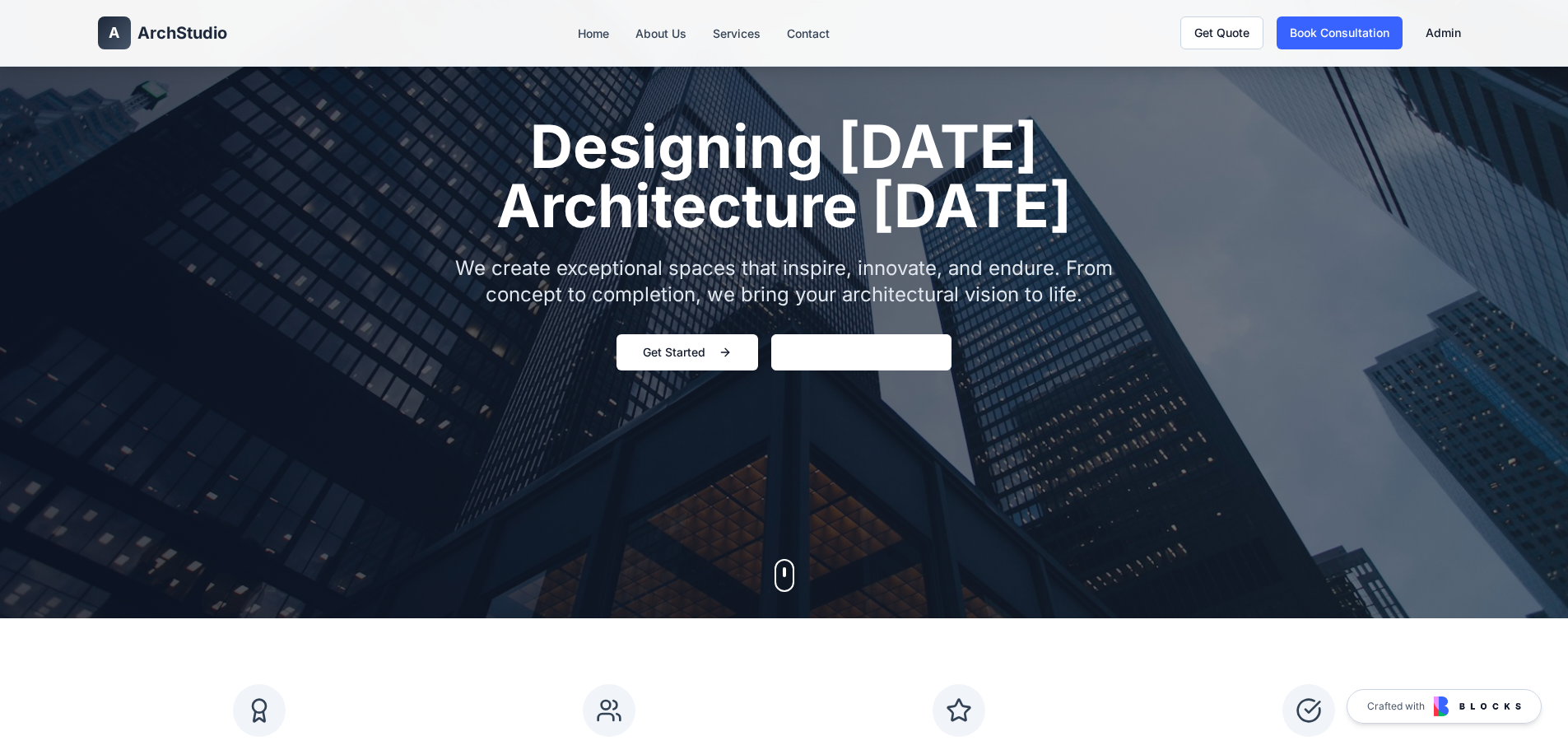
scroll to position [412, 0]
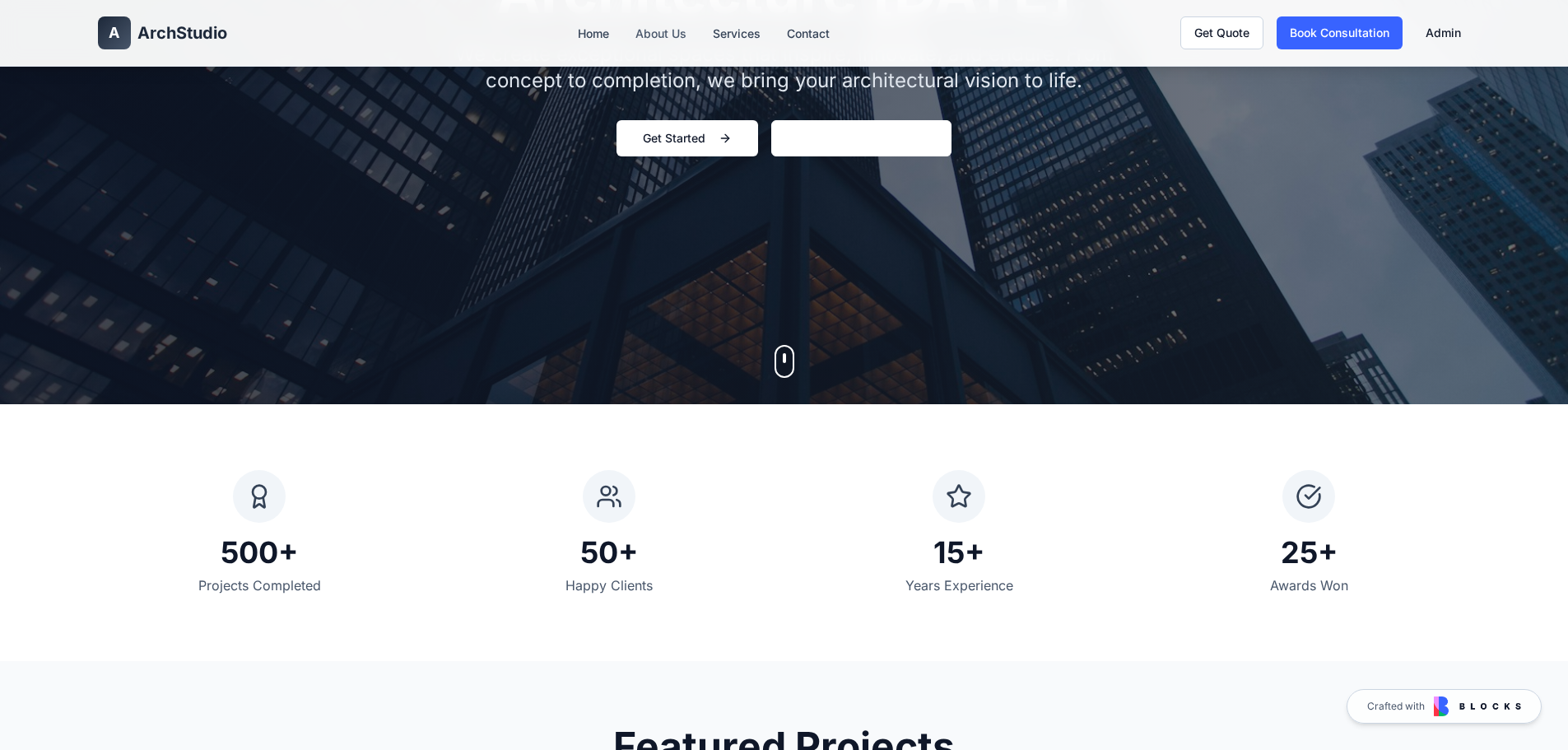
click at [656, 29] on link "About Us" at bounding box center [661, 33] width 51 height 14
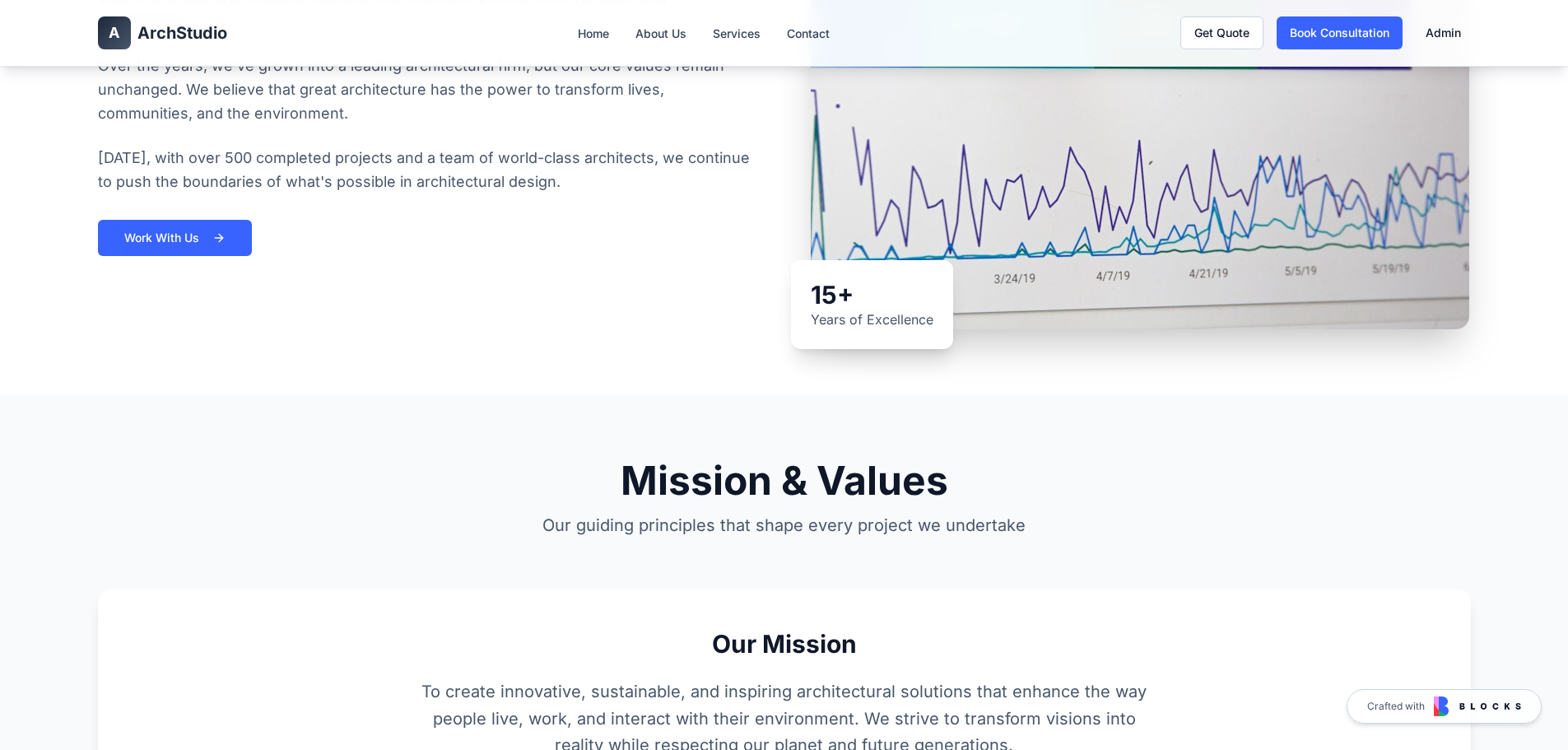
scroll to position [740, 0]
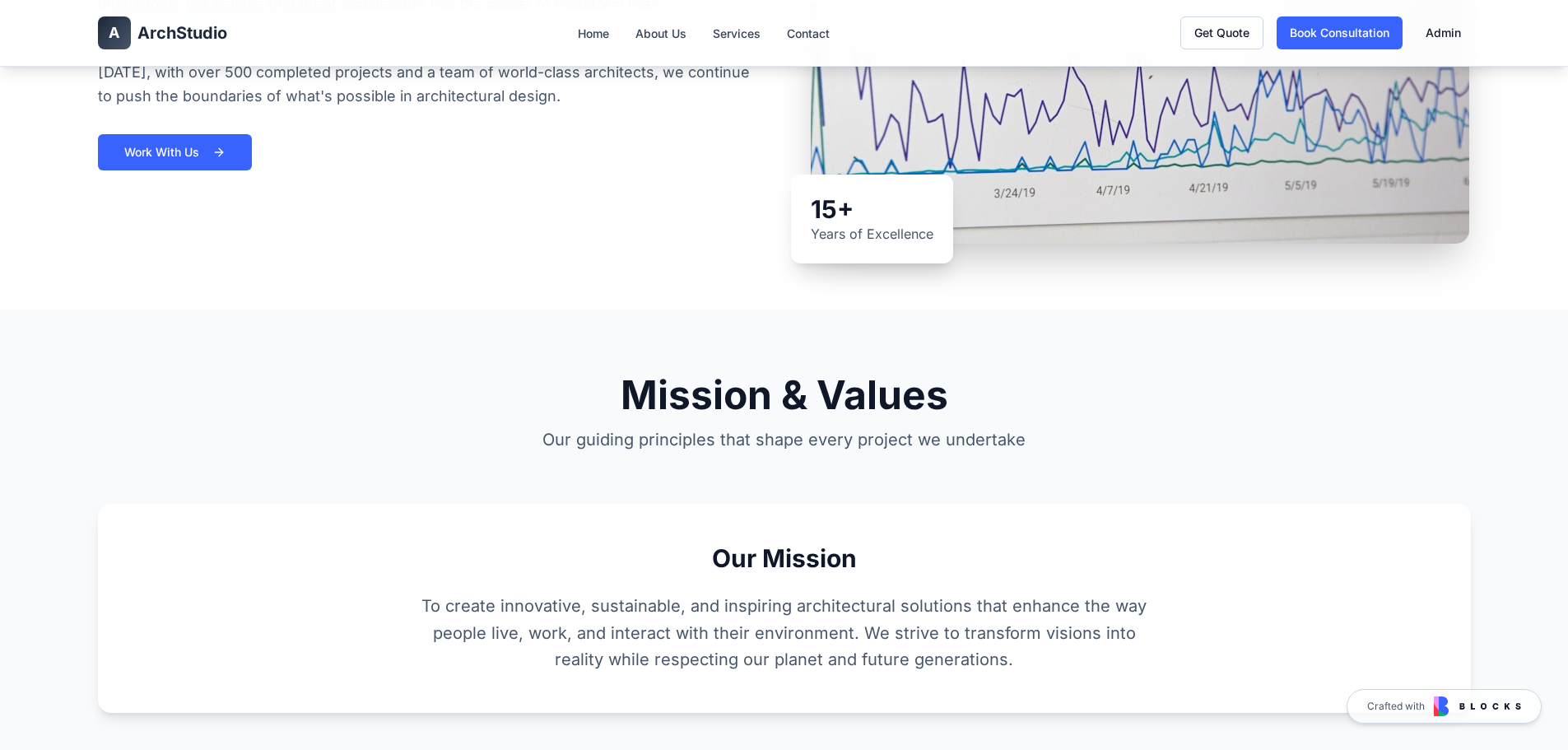
click at [724, 20] on div "A ArchStudio Home About Us Services Contact Get Quote Book Consultation Admin" at bounding box center [784, 32] width 1373 height 65
click at [725, 23] on li "Services" at bounding box center [737, 33] width 48 height 20
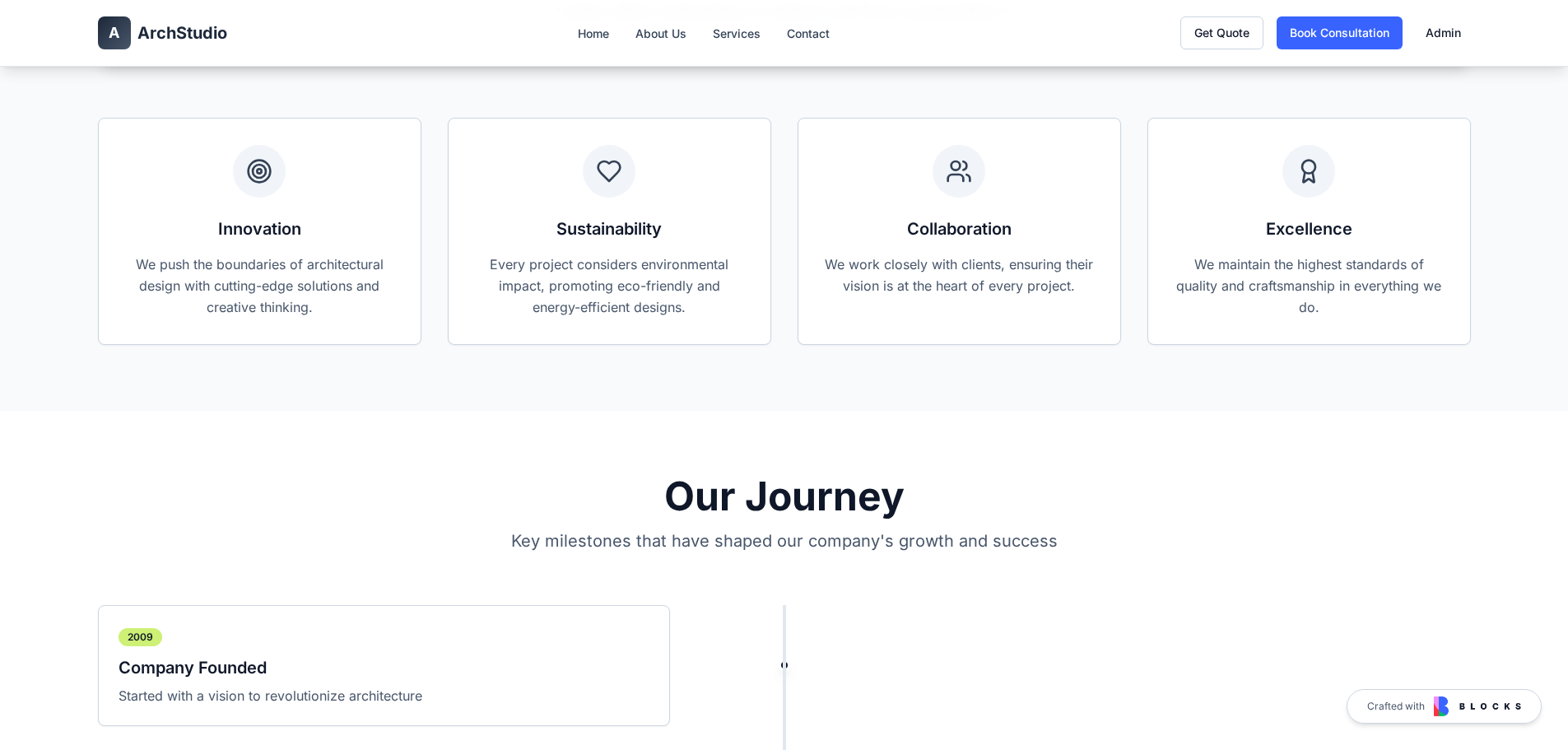
scroll to position [1892, 0]
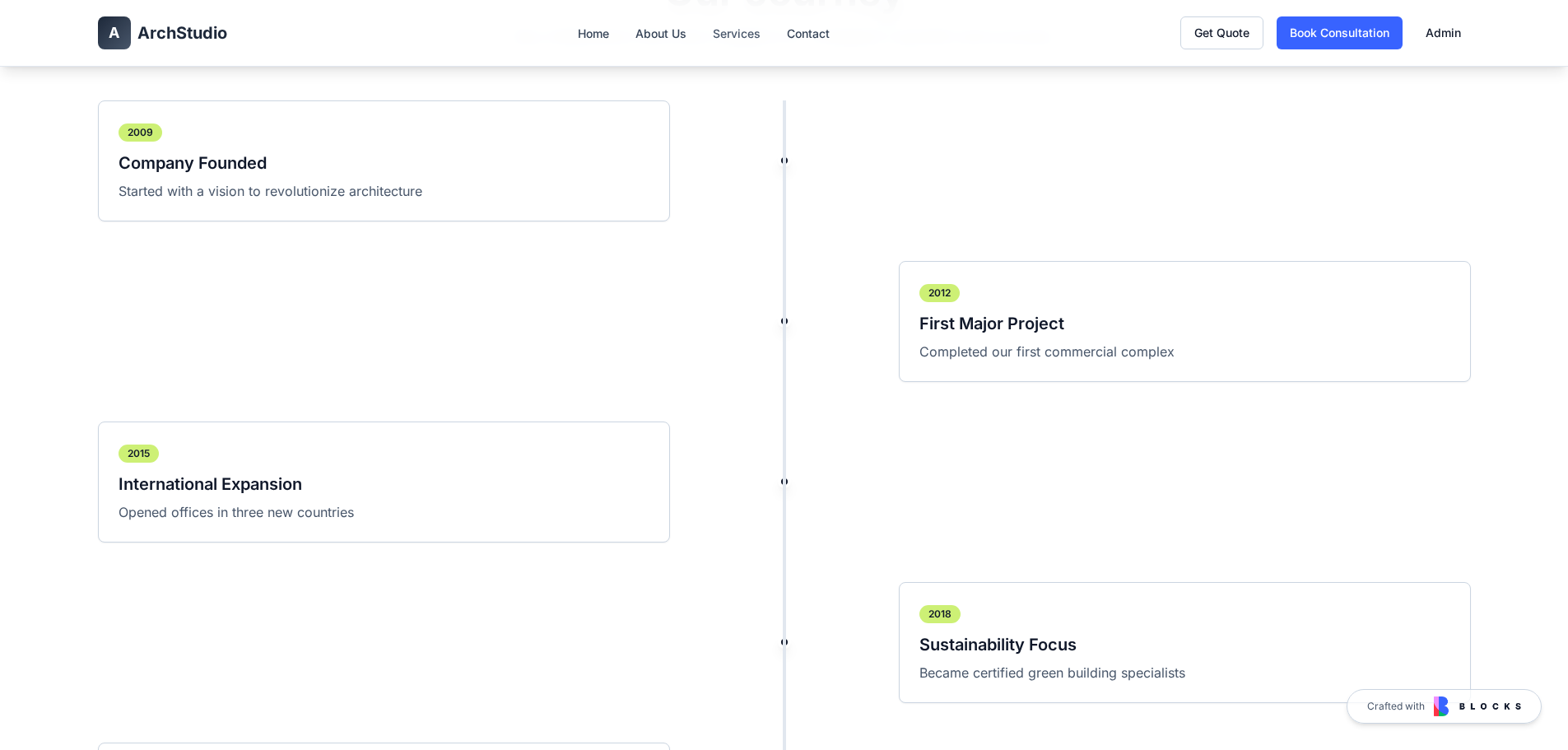
click at [734, 34] on link "Services" at bounding box center [737, 33] width 48 height 14
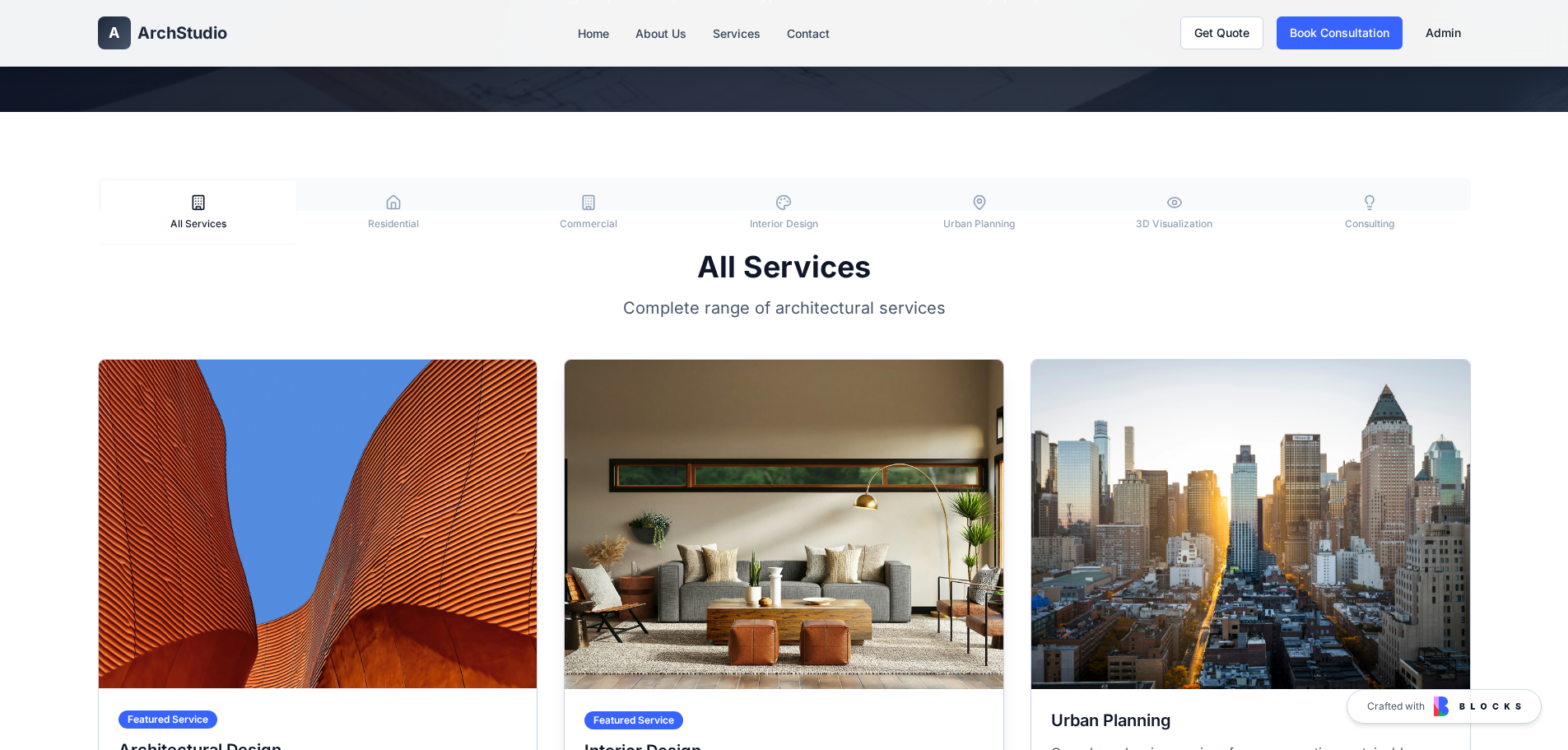
scroll to position [82, 0]
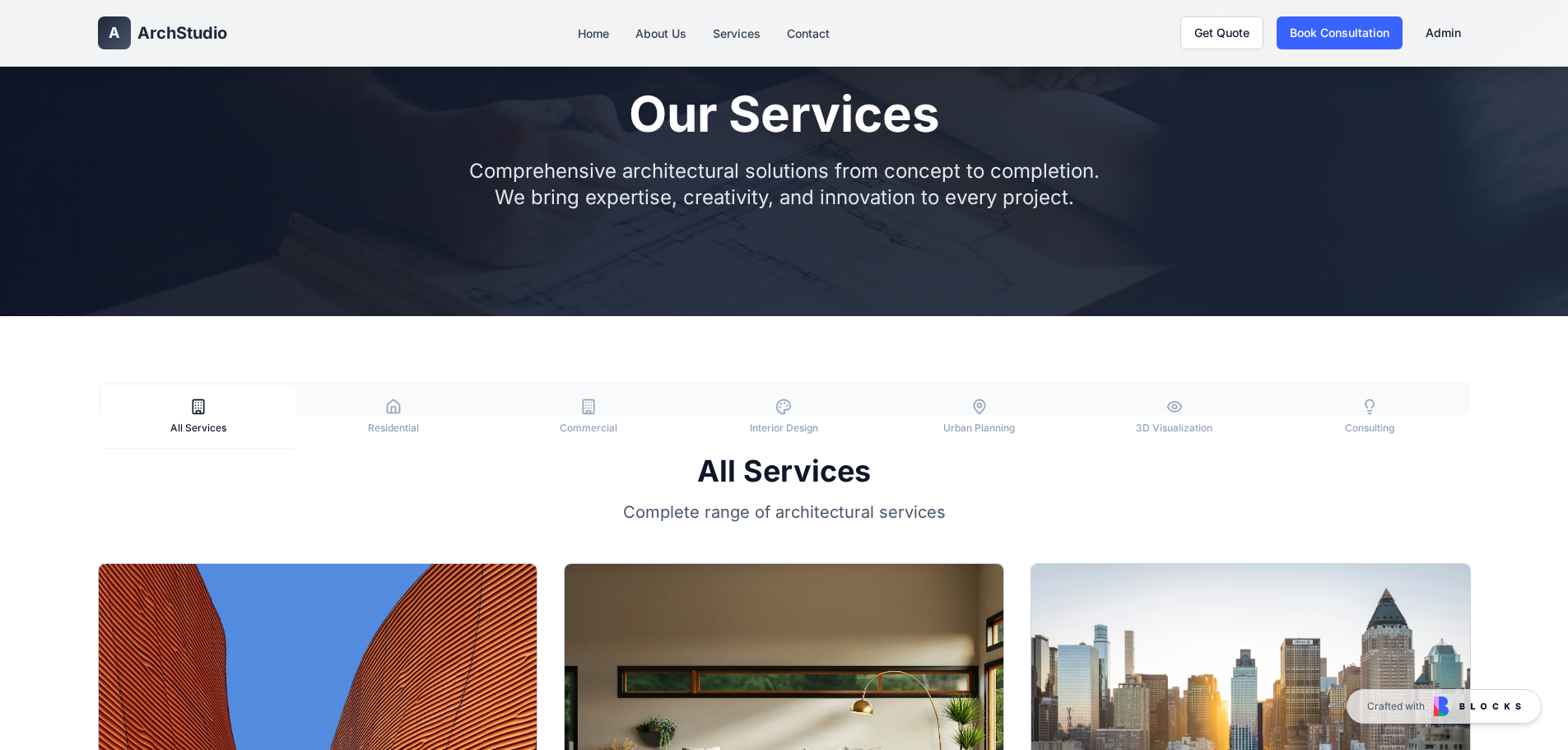
click at [418, 408] on button "Residential" at bounding box center [394, 416] width 195 height 62
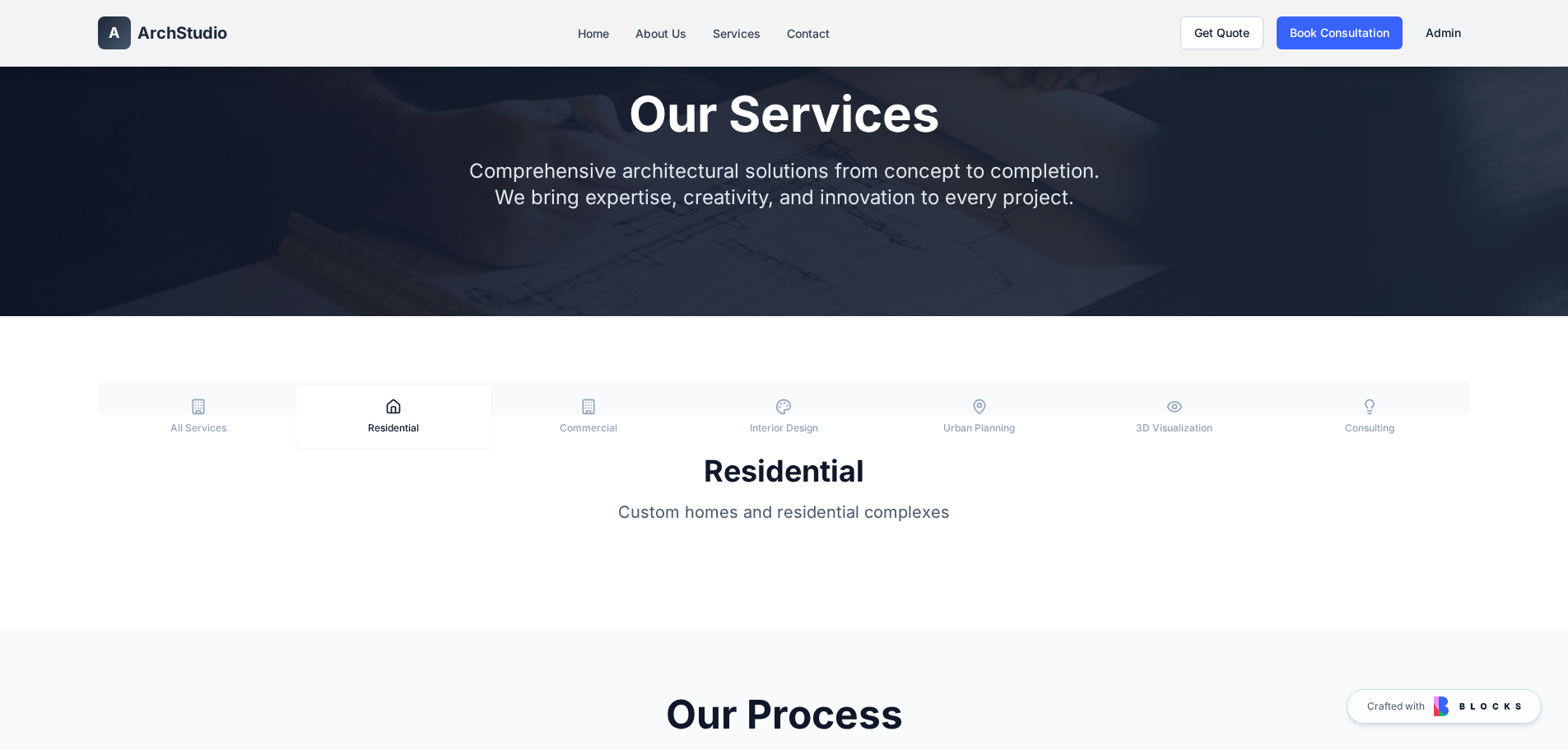
click at [618, 416] on button "Commercial" at bounding box center [589, 416] width 195 height 62
click at [846, 407] on button "Interior Design" at bounding box center [784, 416] width 195 height 62
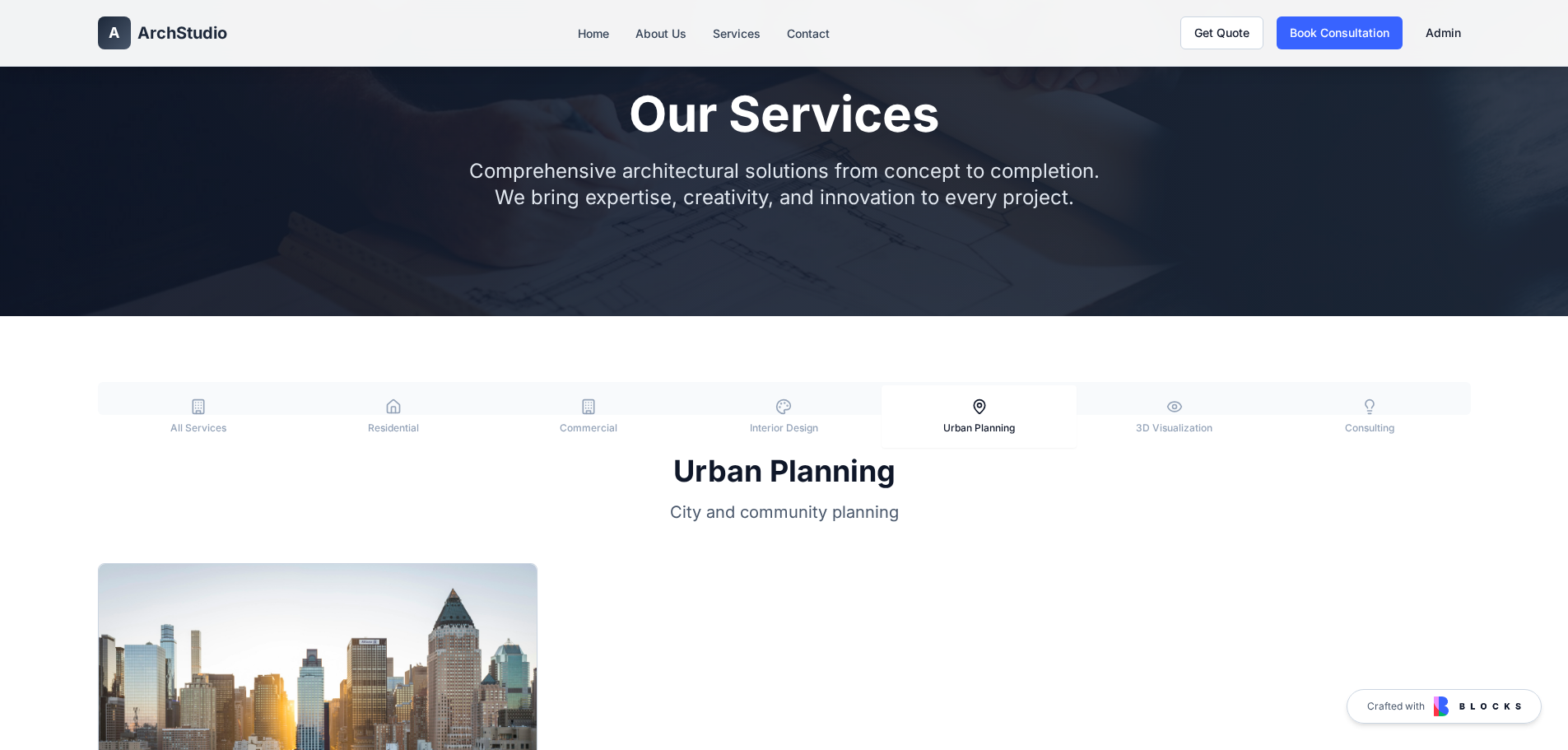
click at [974, 407] on icon "button" at bounding box center [979, 407] width 11 height 14
click at [1120, 413] on button "3D Visualization" at bounding box center [1174, 416] width 195 height 62
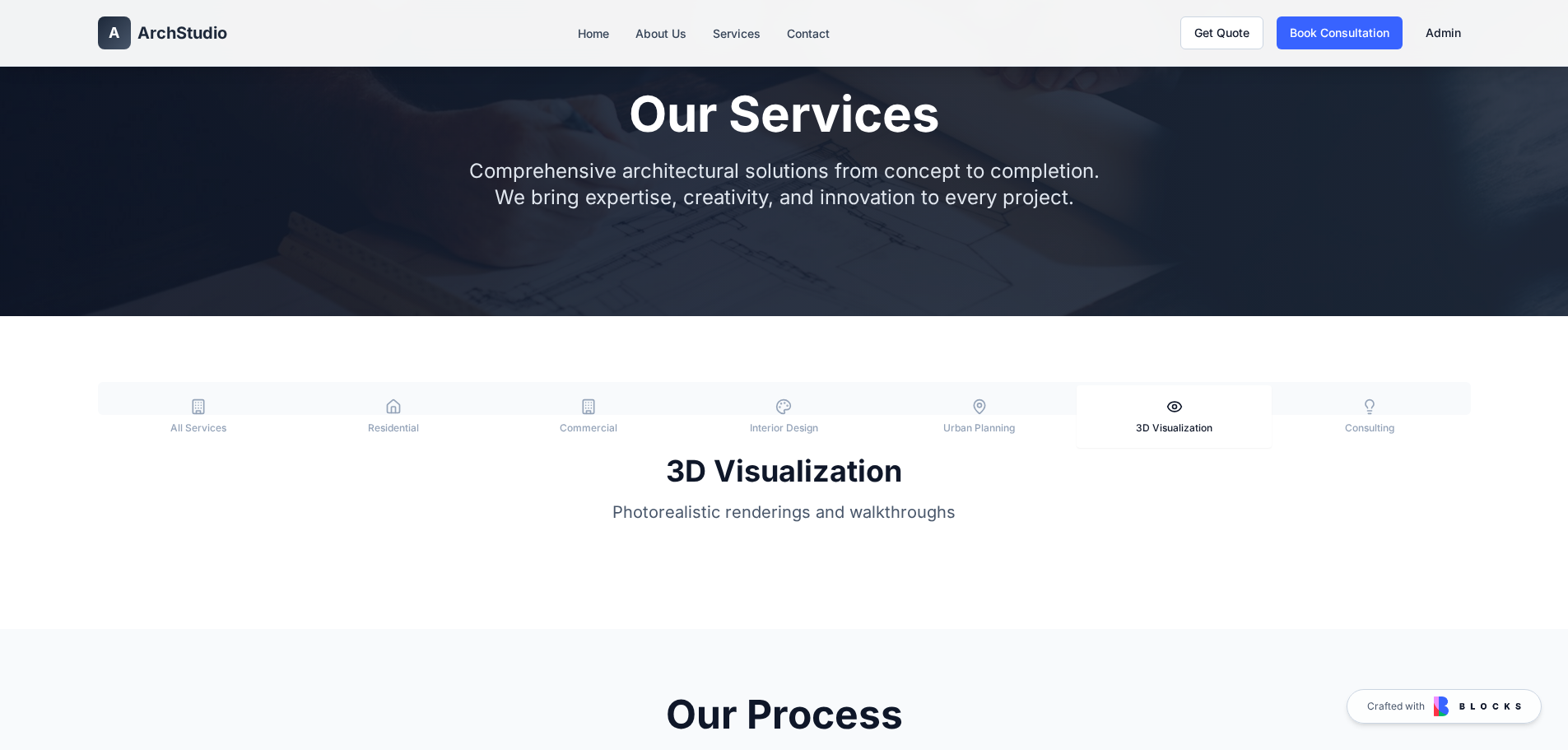
click at [1424, 394] on button "Consulting" at bounding box center [1369, 416] width 195 height 62
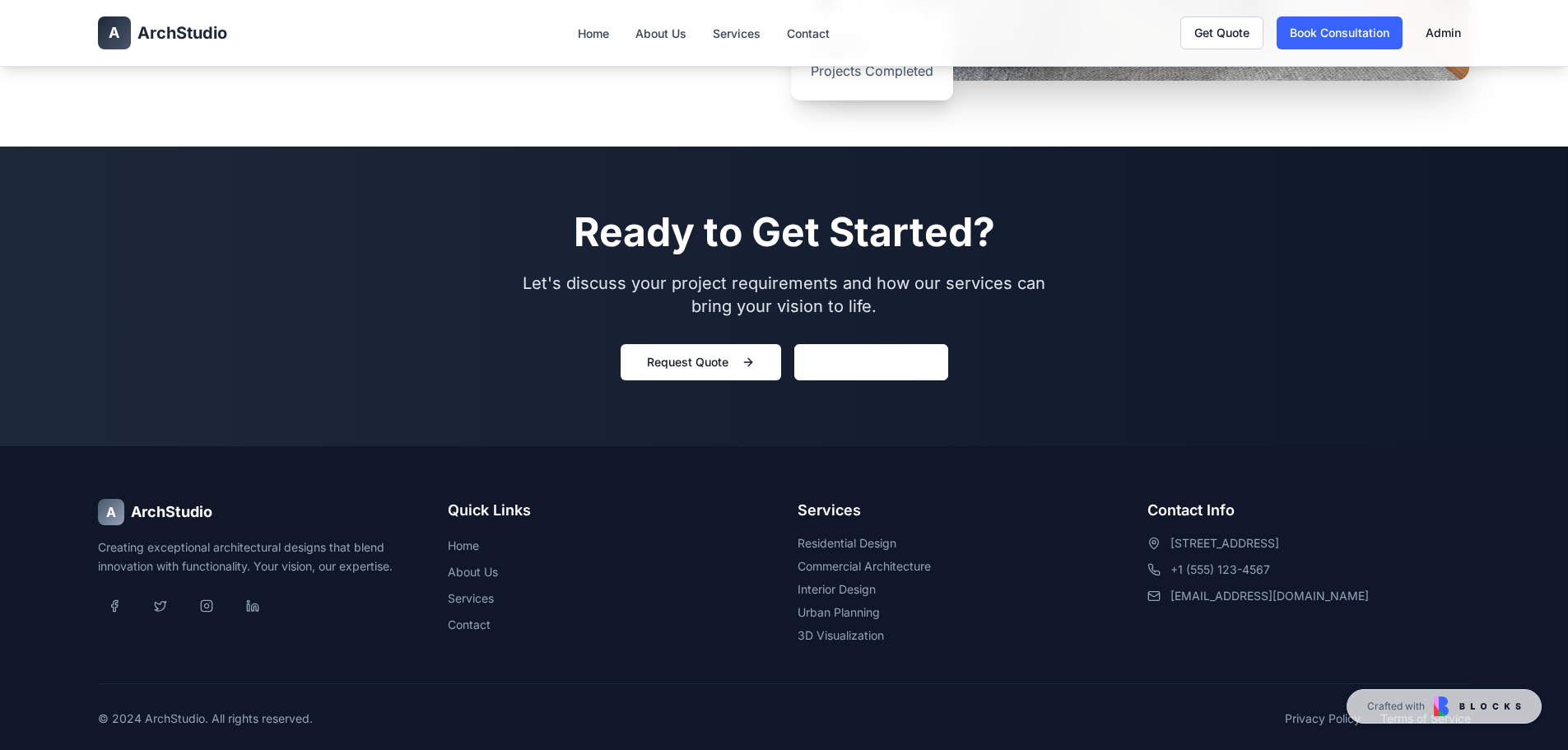
scroll to position [1796, 0]
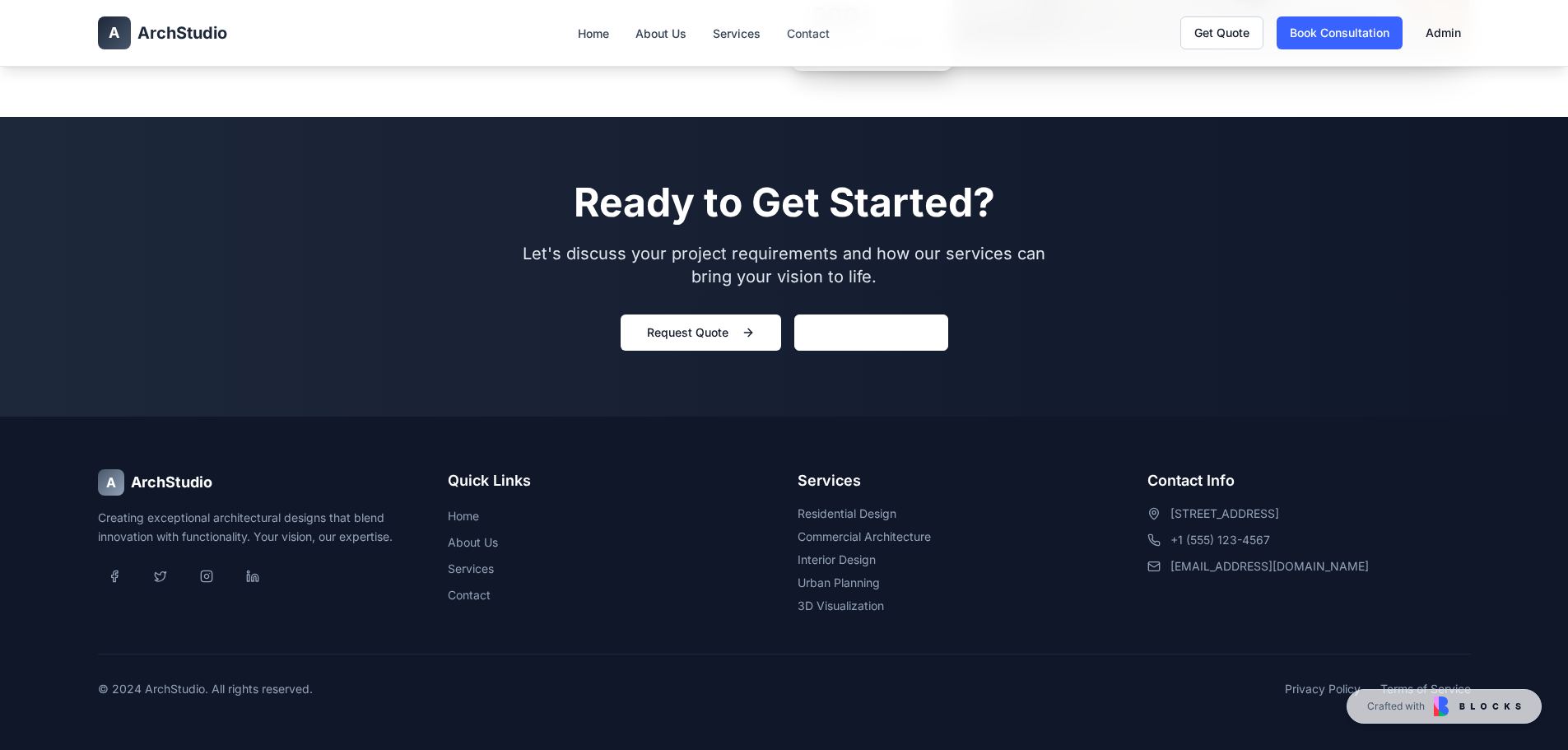
click at [807, 33] on link "Contact" at bounding box center [808, 33] width 43 height 14
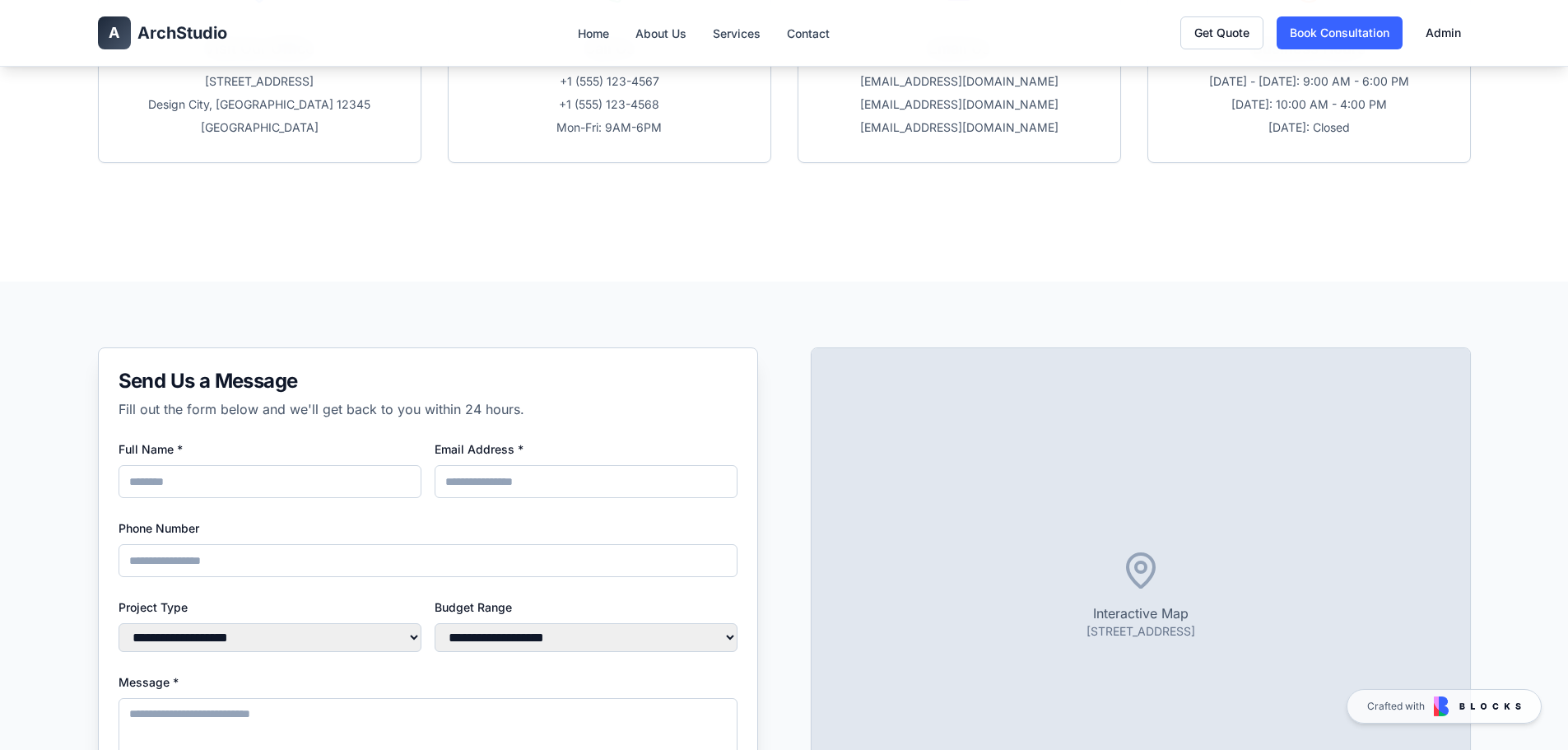
scroll to position [972, 0]
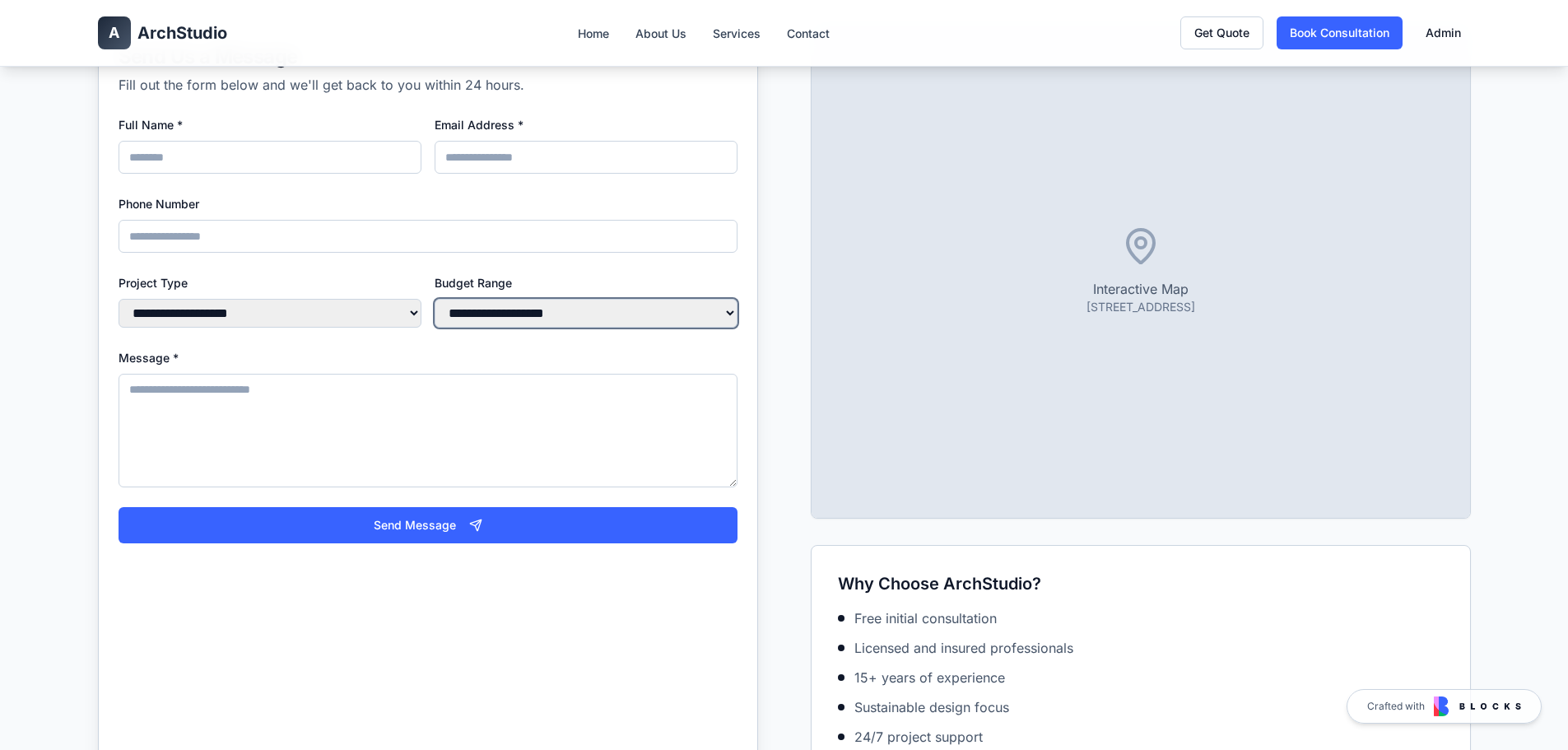
click at [599, 310] on select "**********" at bounding box center [585, 313] width 302 height 29
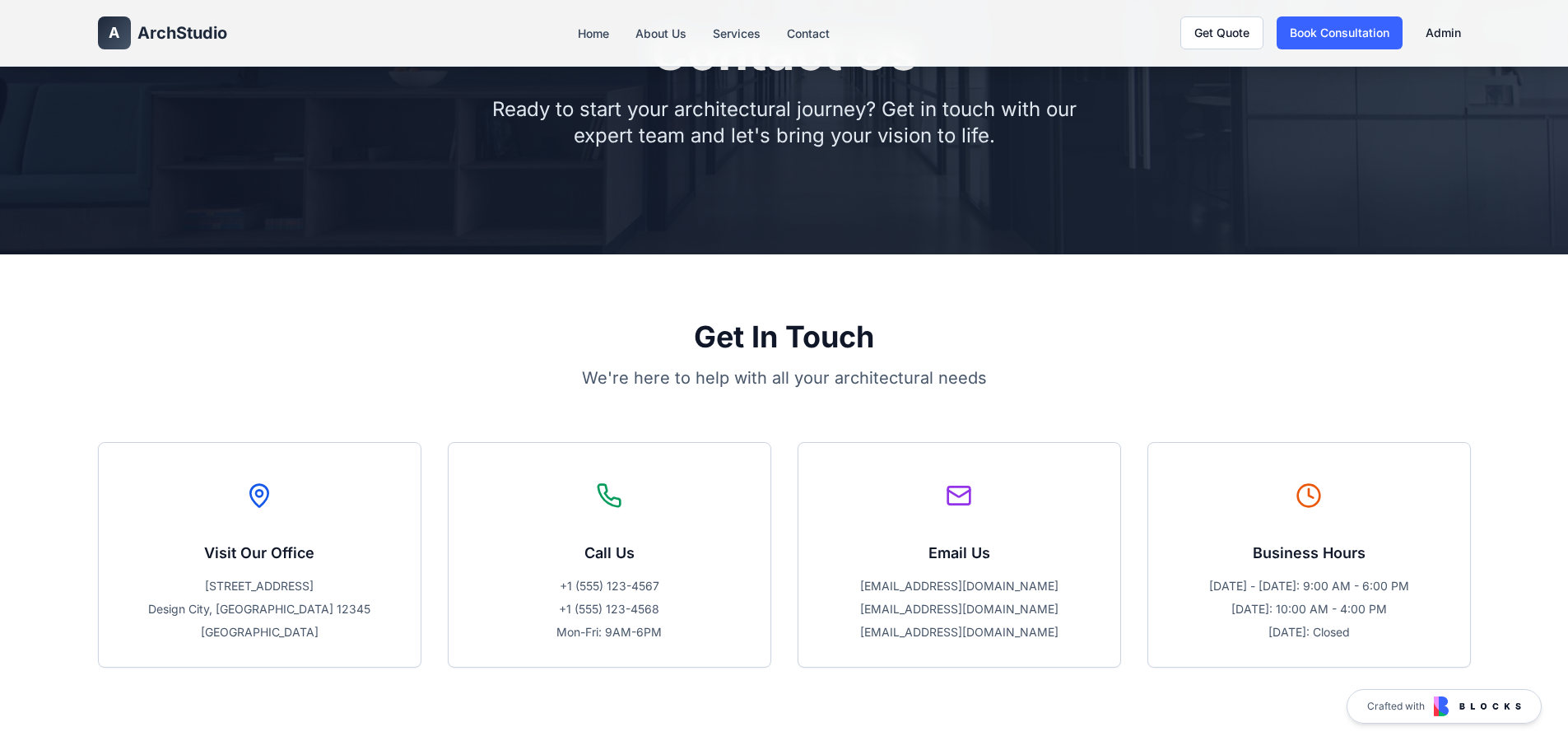
scroll to position [0, 0]
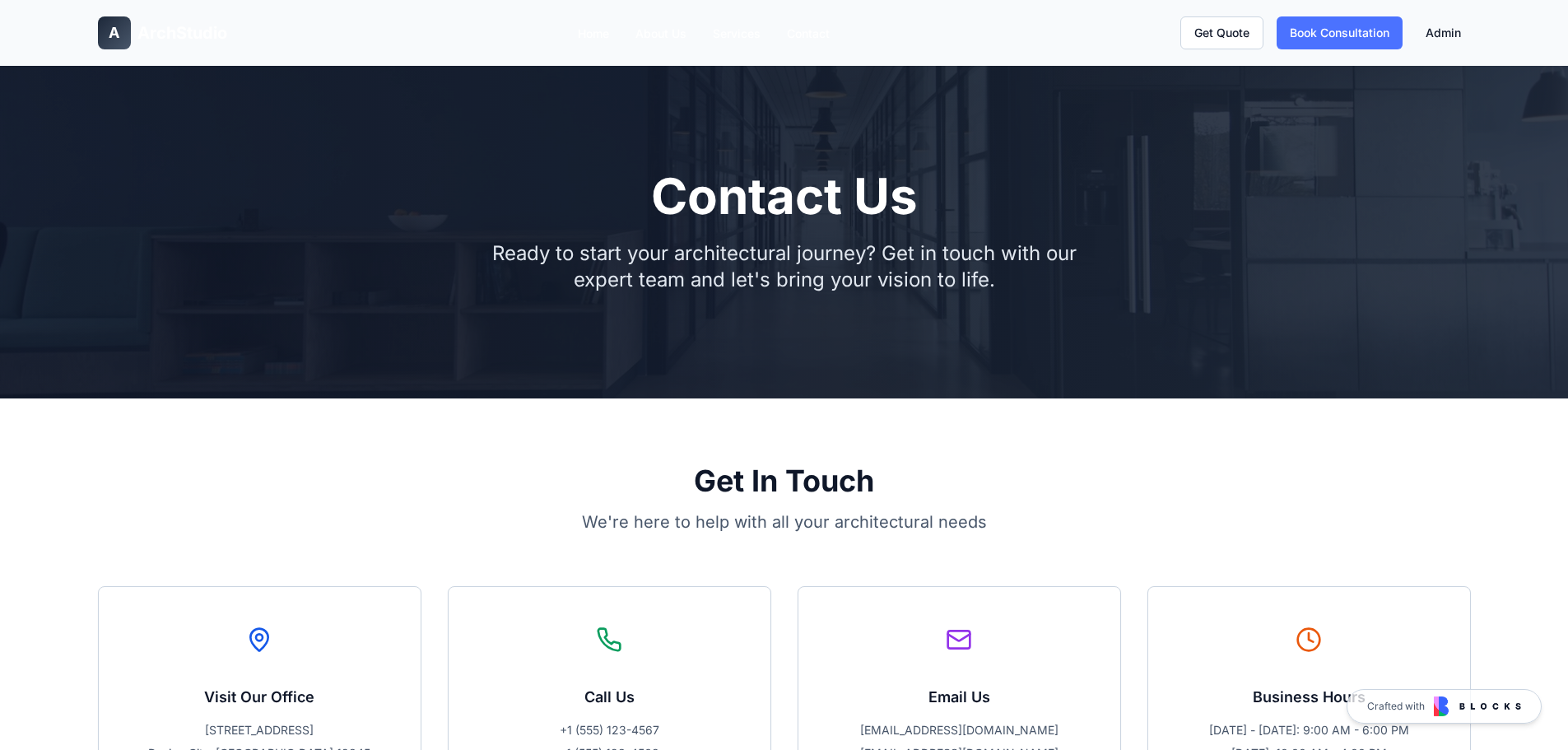
click at [1345, 34] on link "Book Consultation" at bounding box center [1339, 33] width 126 height 33
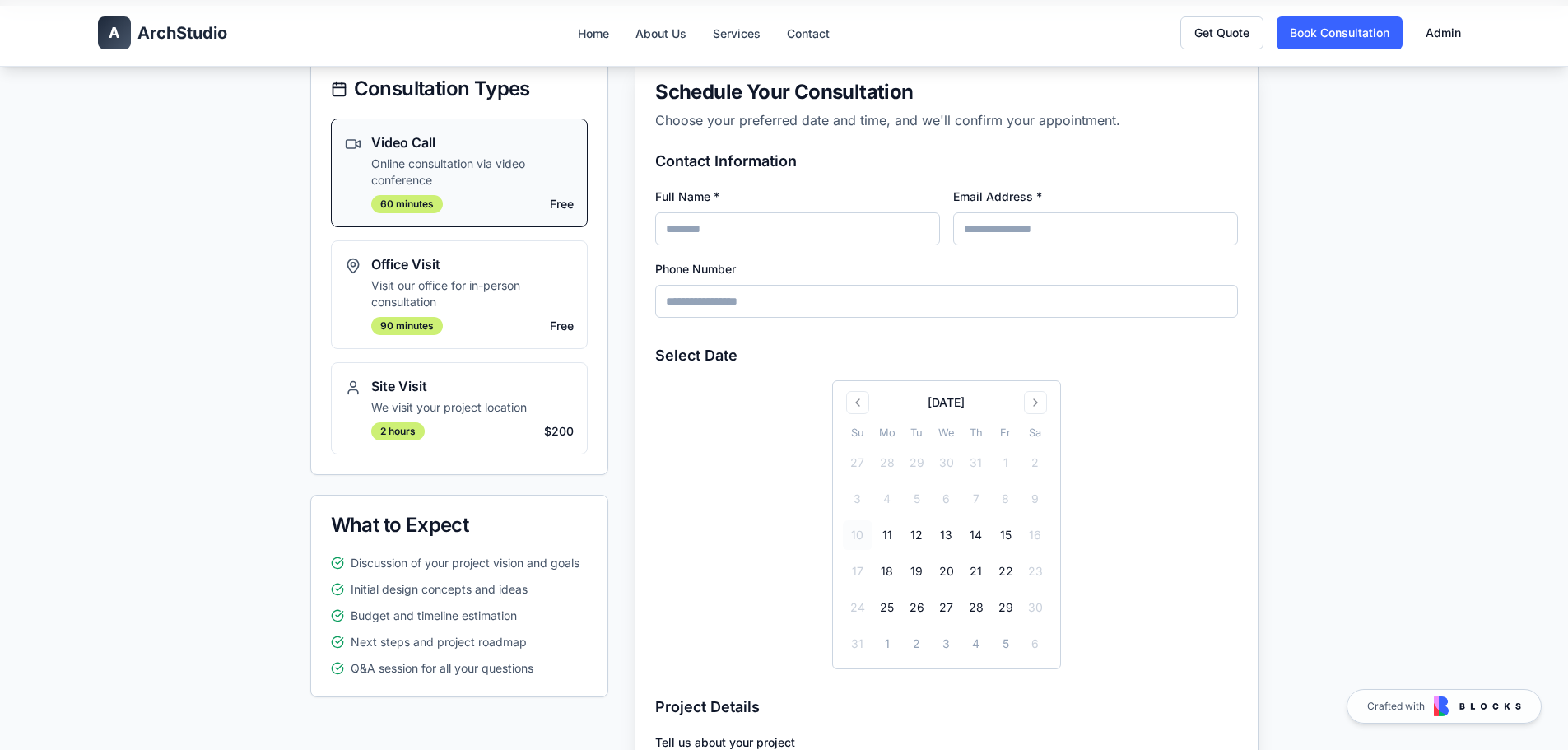
scroll to position [247, 0]
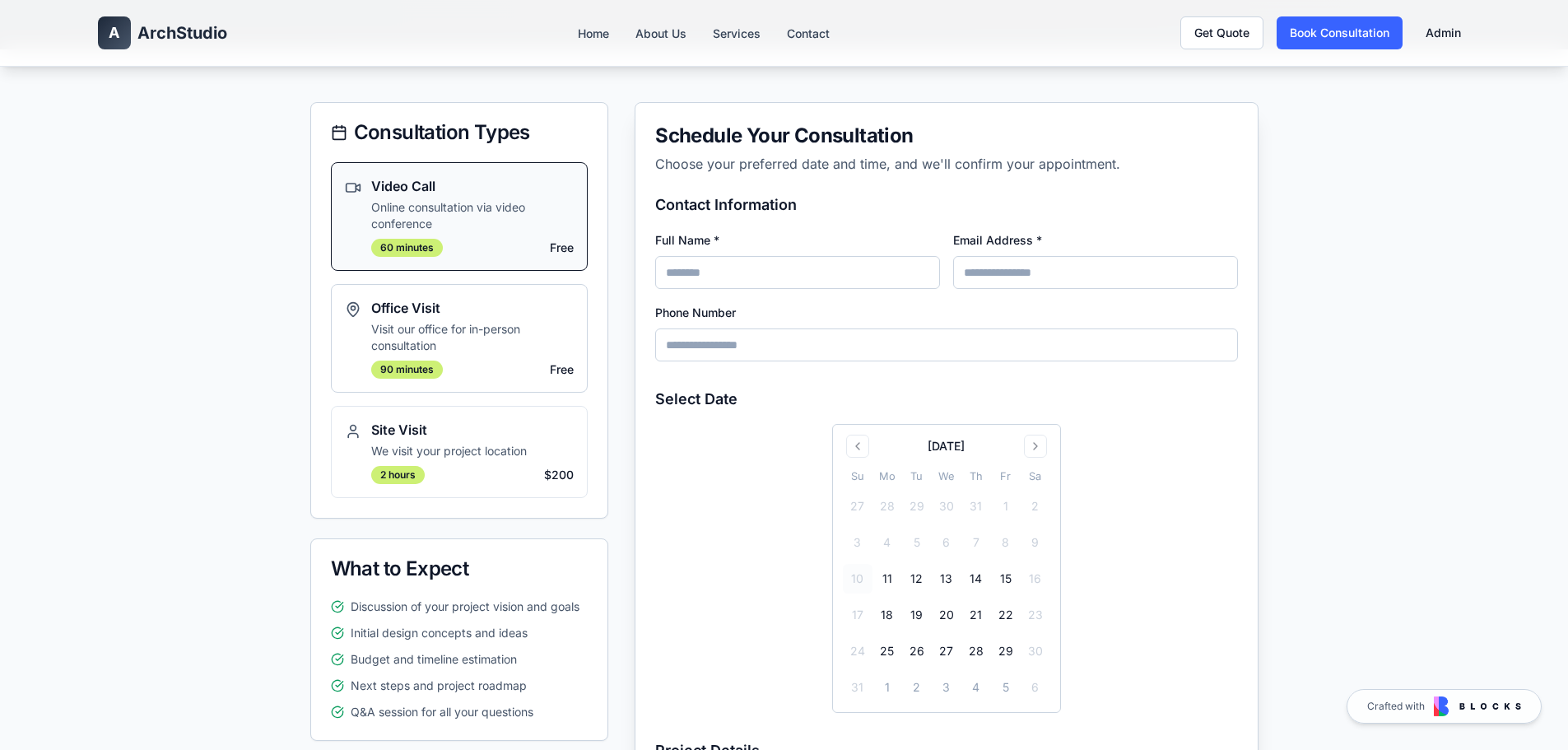
click at [399, 310] on h3 "Office Visit" at bounding box center [472, 307] width 203 height 20
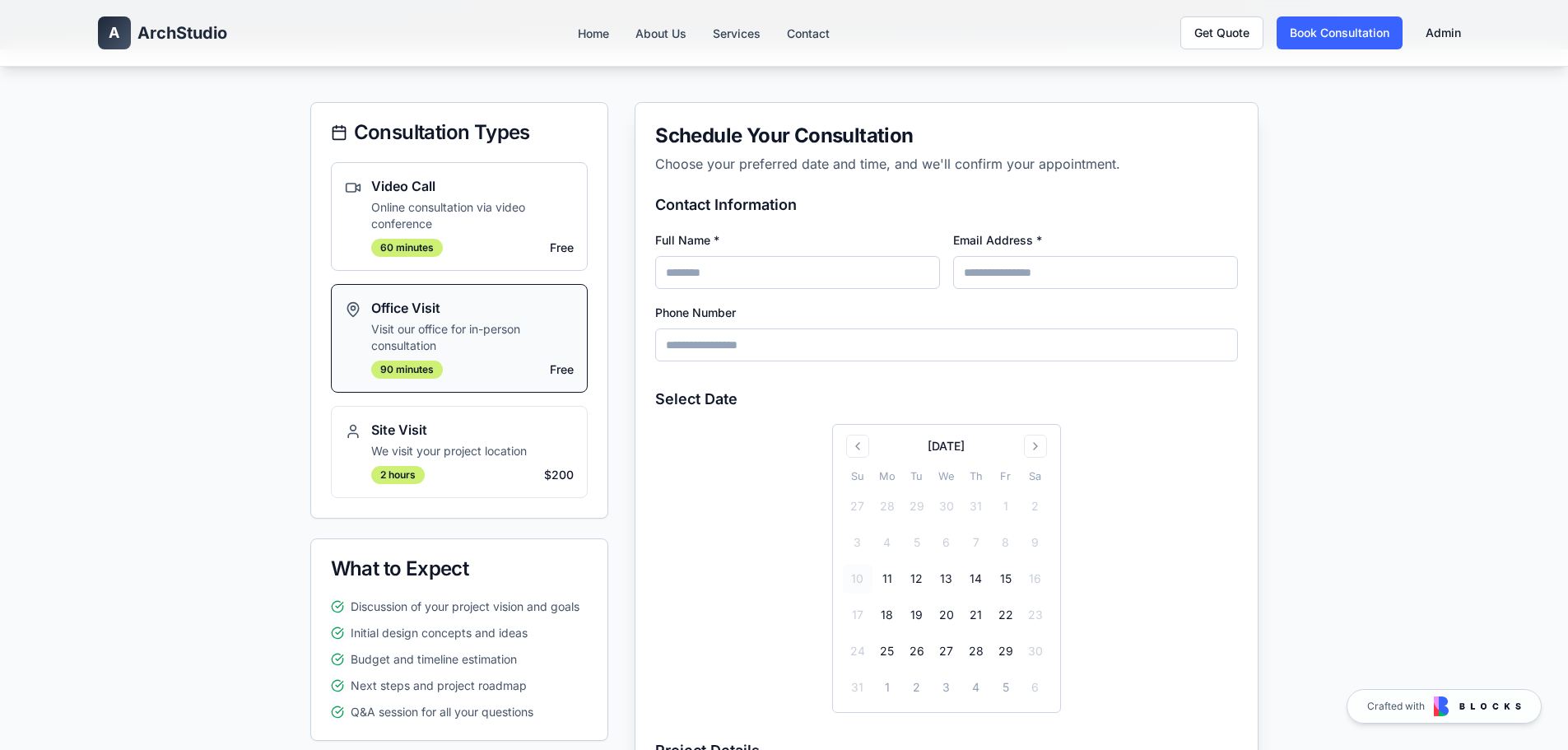
click at [439, 234] on div "Video Call Online consultation via video conference 60 minutes Free" at bounding box center [472, 217] width 203 height 81
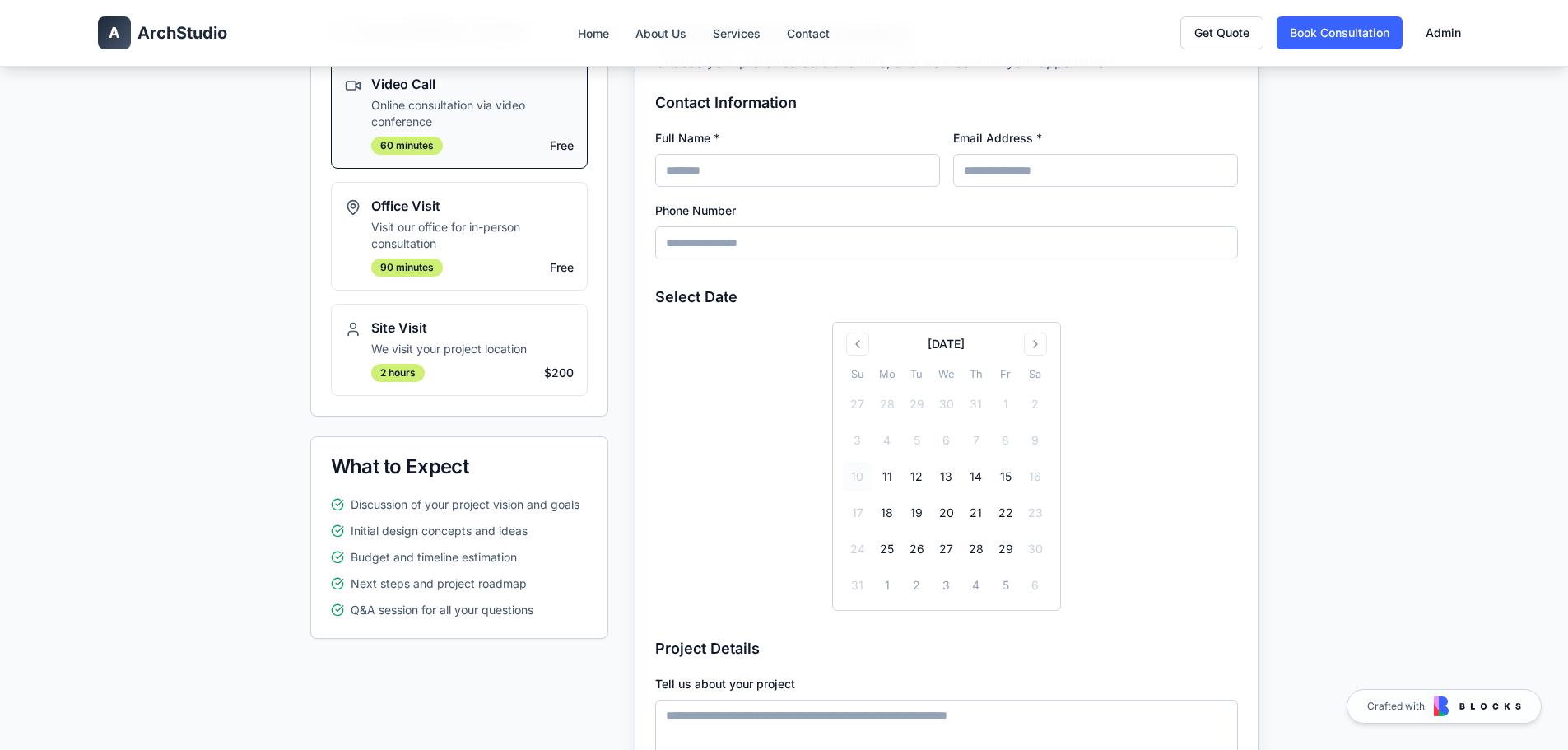
scroll to position [493, 0]
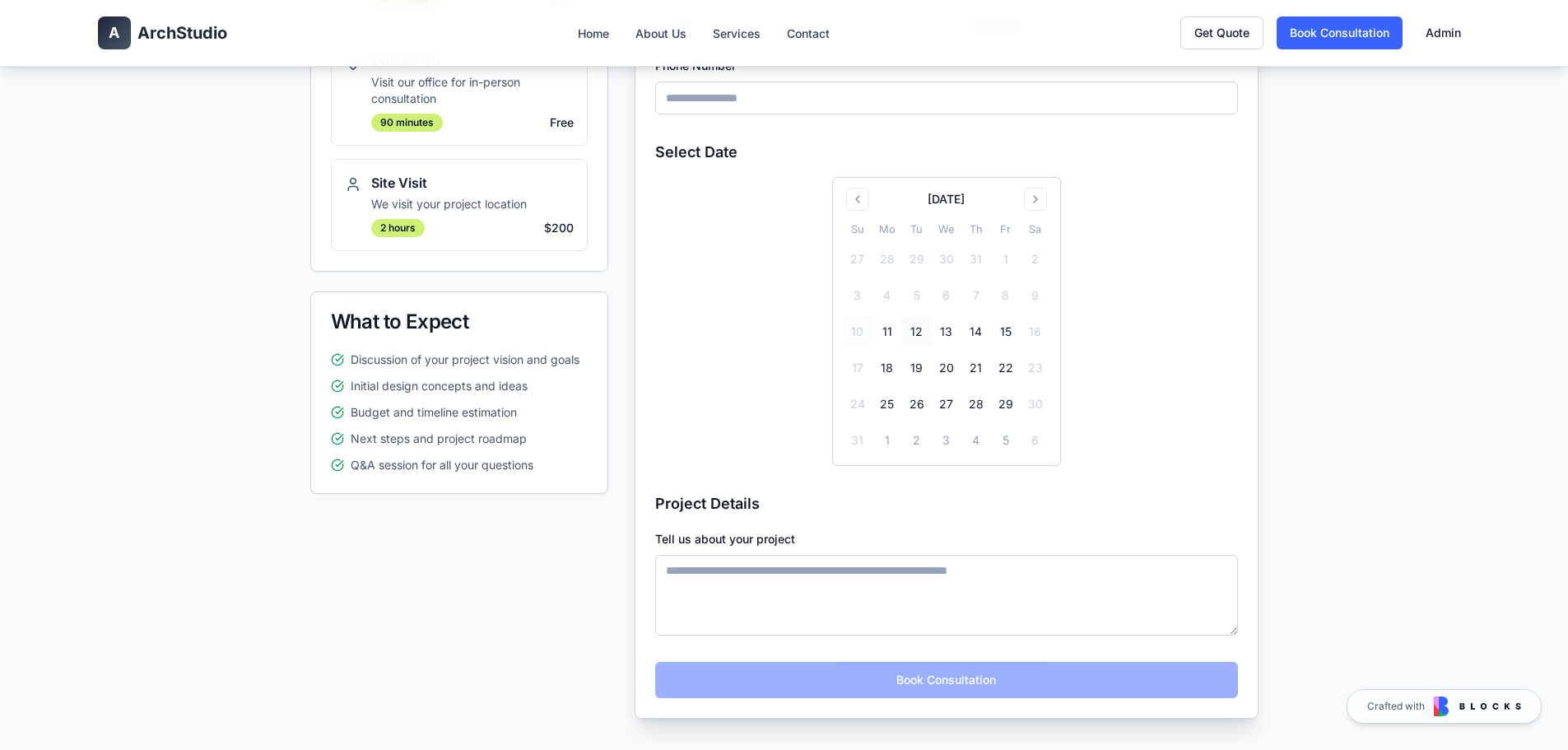
click at [924, 329] on button "12" at bounding box center [917, 332] width 29 height 29
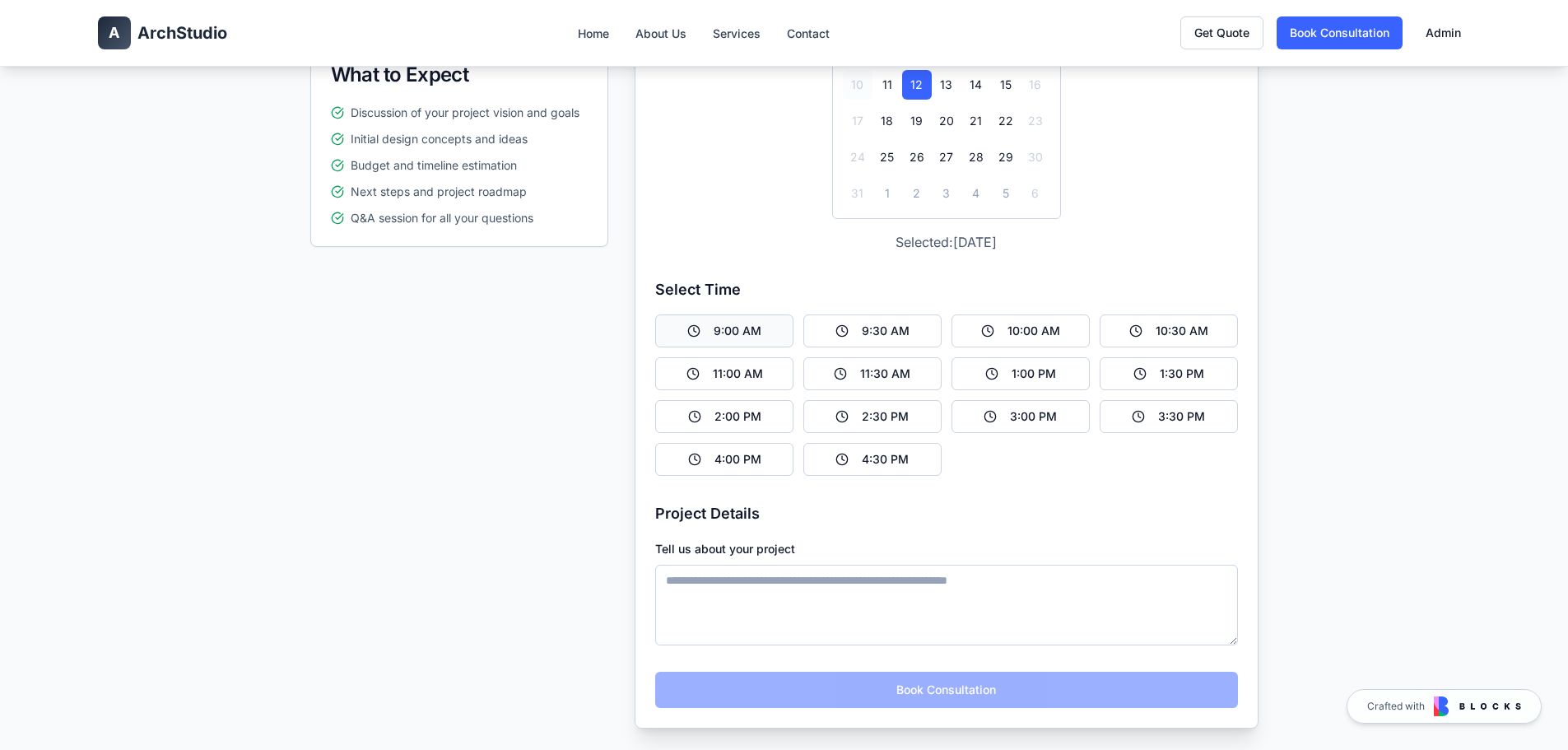
drag, startPoint x: 760, startPoint y: 335, endPoint x: 780, endPoint y: 341, distance: 20.9
click at [760, 335] on button "9:00 AM" at bounding box center [724, 331] width 139 height 33
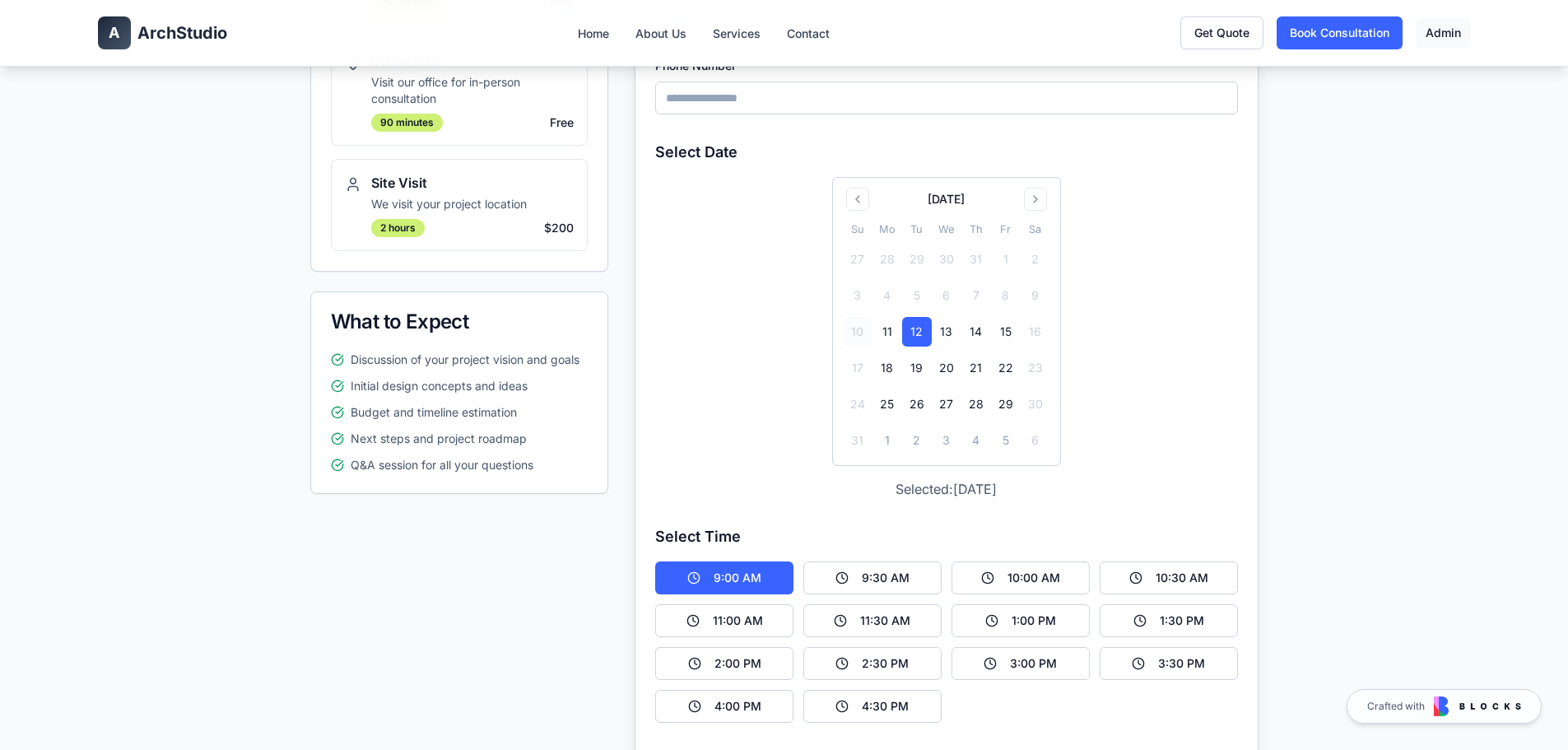
click at [1455, 26] on link "Admin" at bounding box center [1443, 33] width 56 height 29
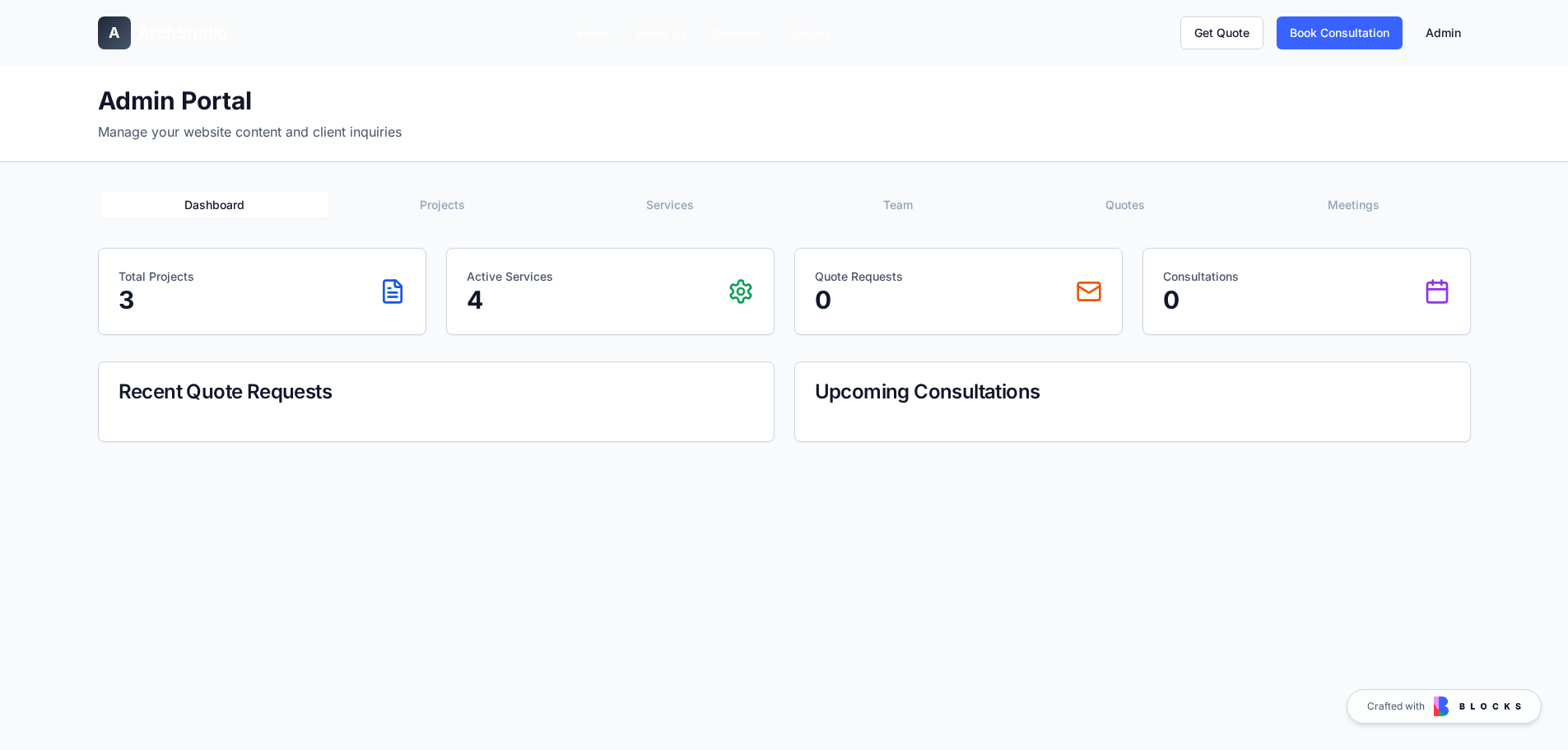
click at [270, 282] on div "Total Projects 3" at bounding box center [261, 291] width 287 height 46
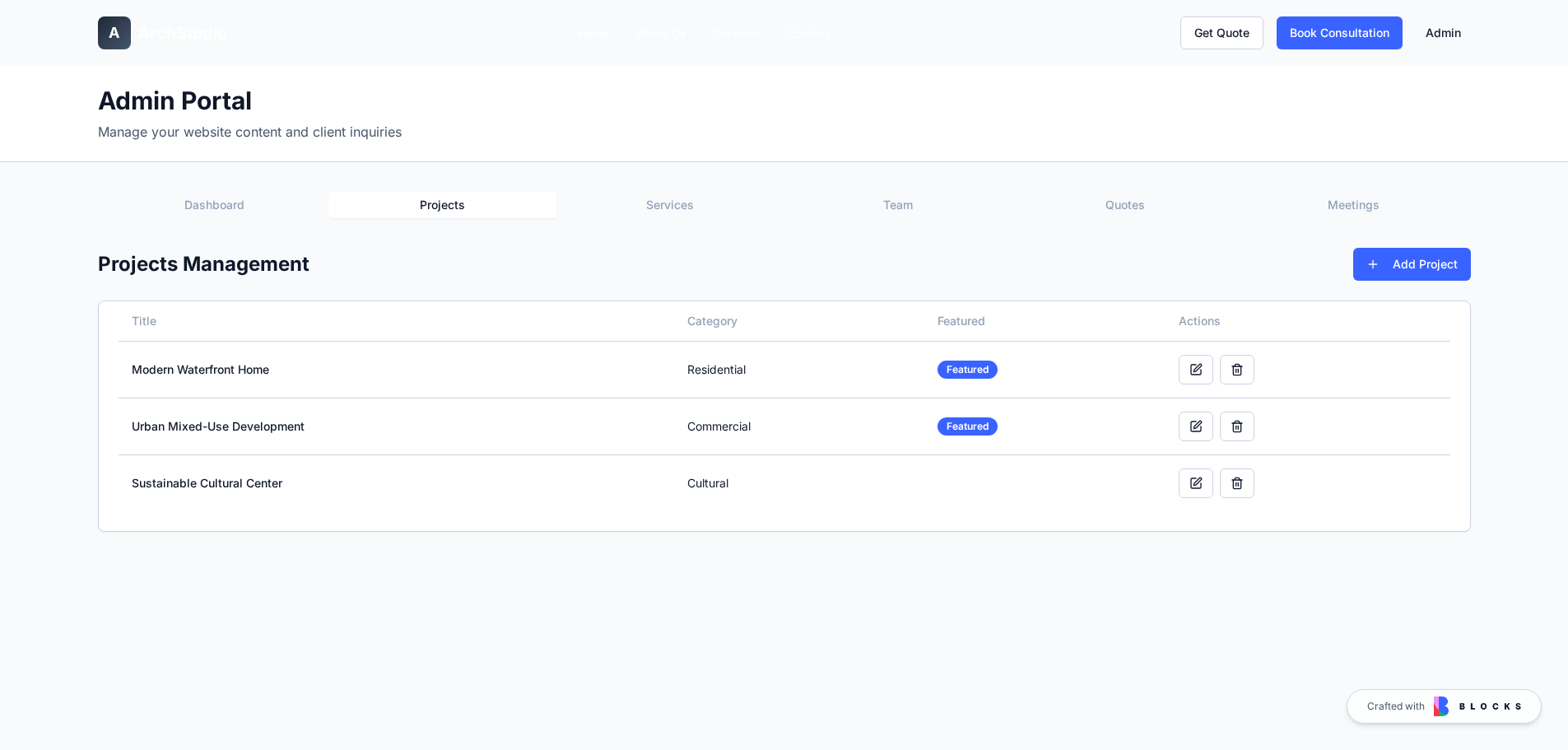
click at [435, 205] on button "Projects" at bounding box center [443, 205] width 228 height 26
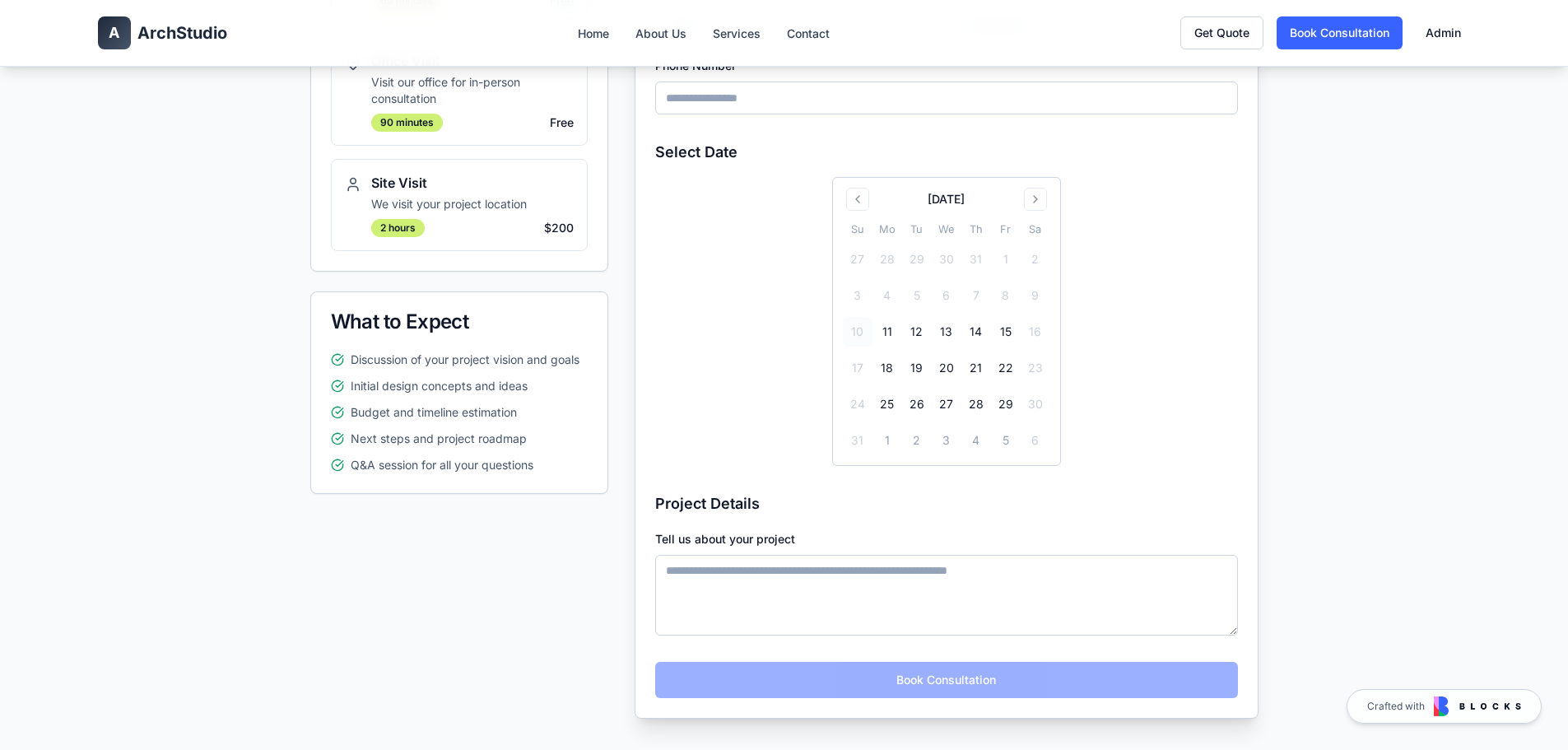
scroll to position [247, 0]
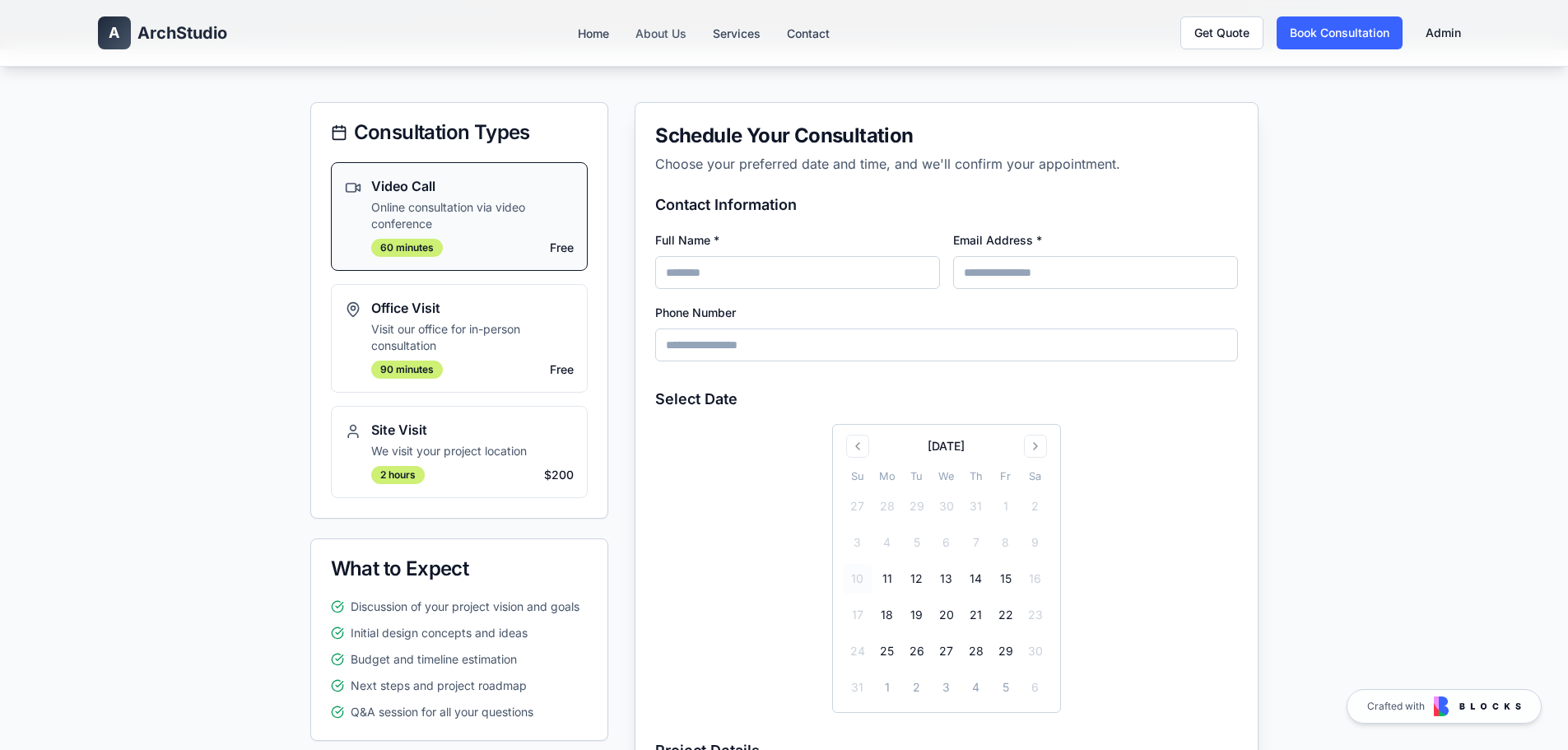
click at [664, 27] on link "About Us" at bounding box center [661, 33] width 51 height 14
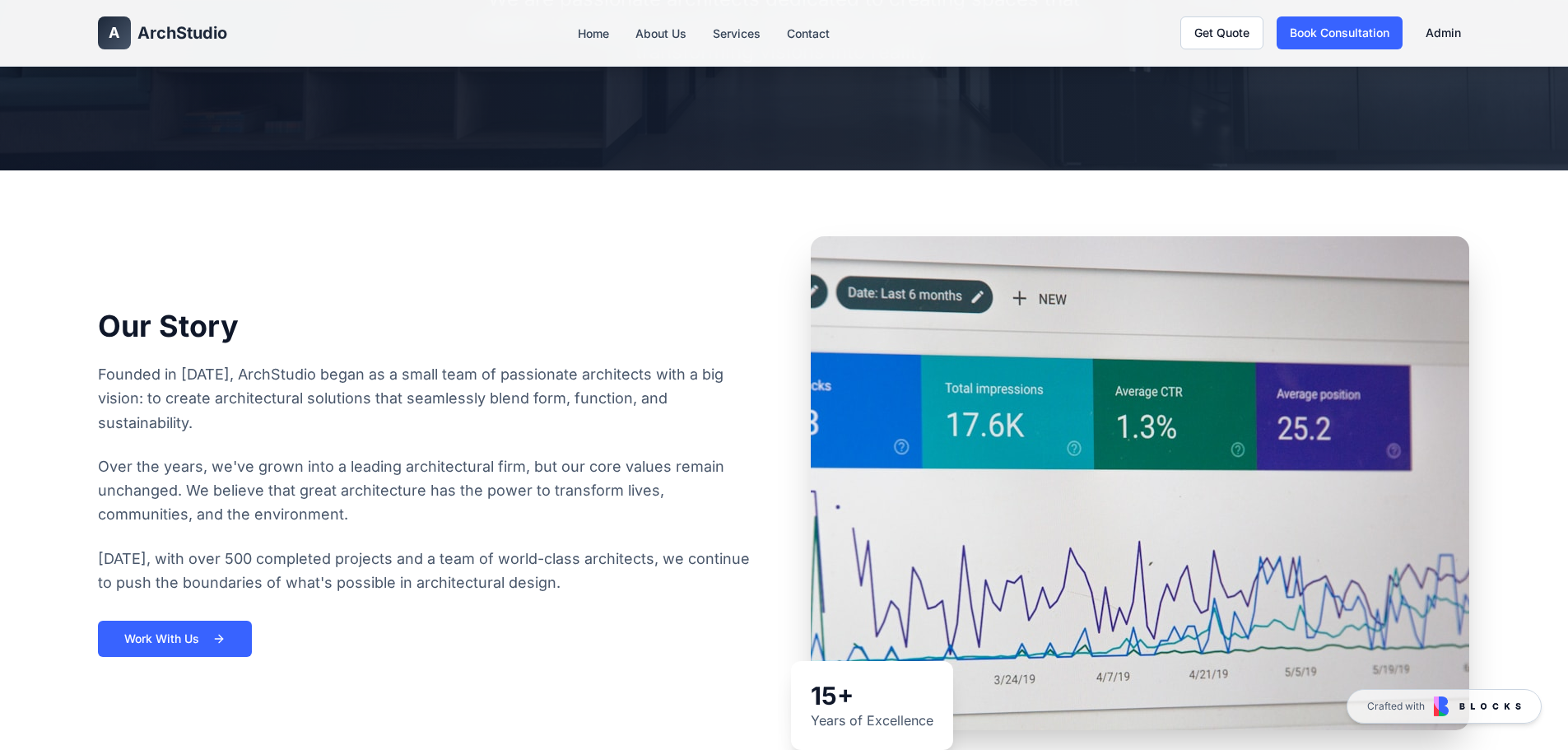
scroll to position [247, 0]
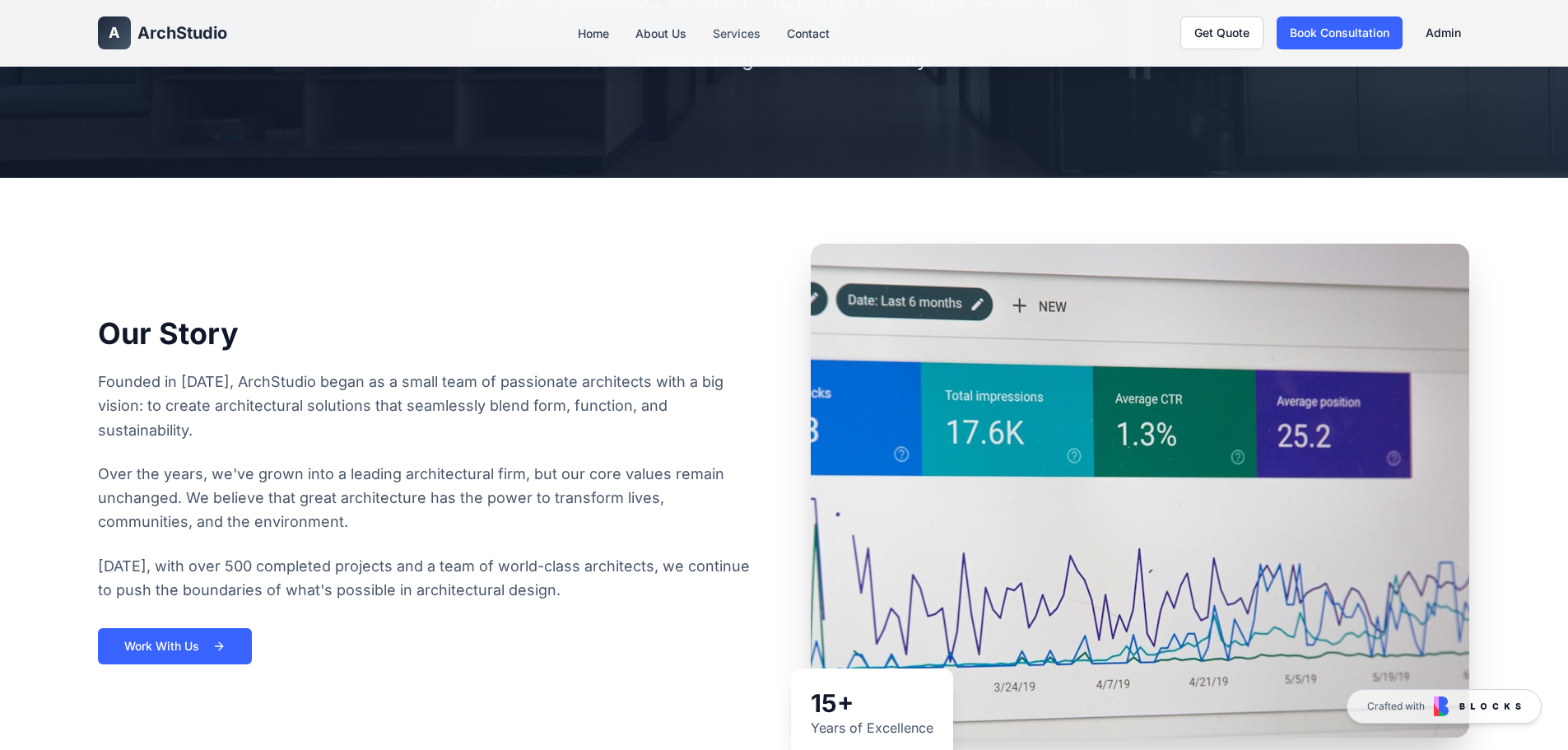
click at [736, 33] on link "Services" at bounding box center [737, 33] width 48 height 14
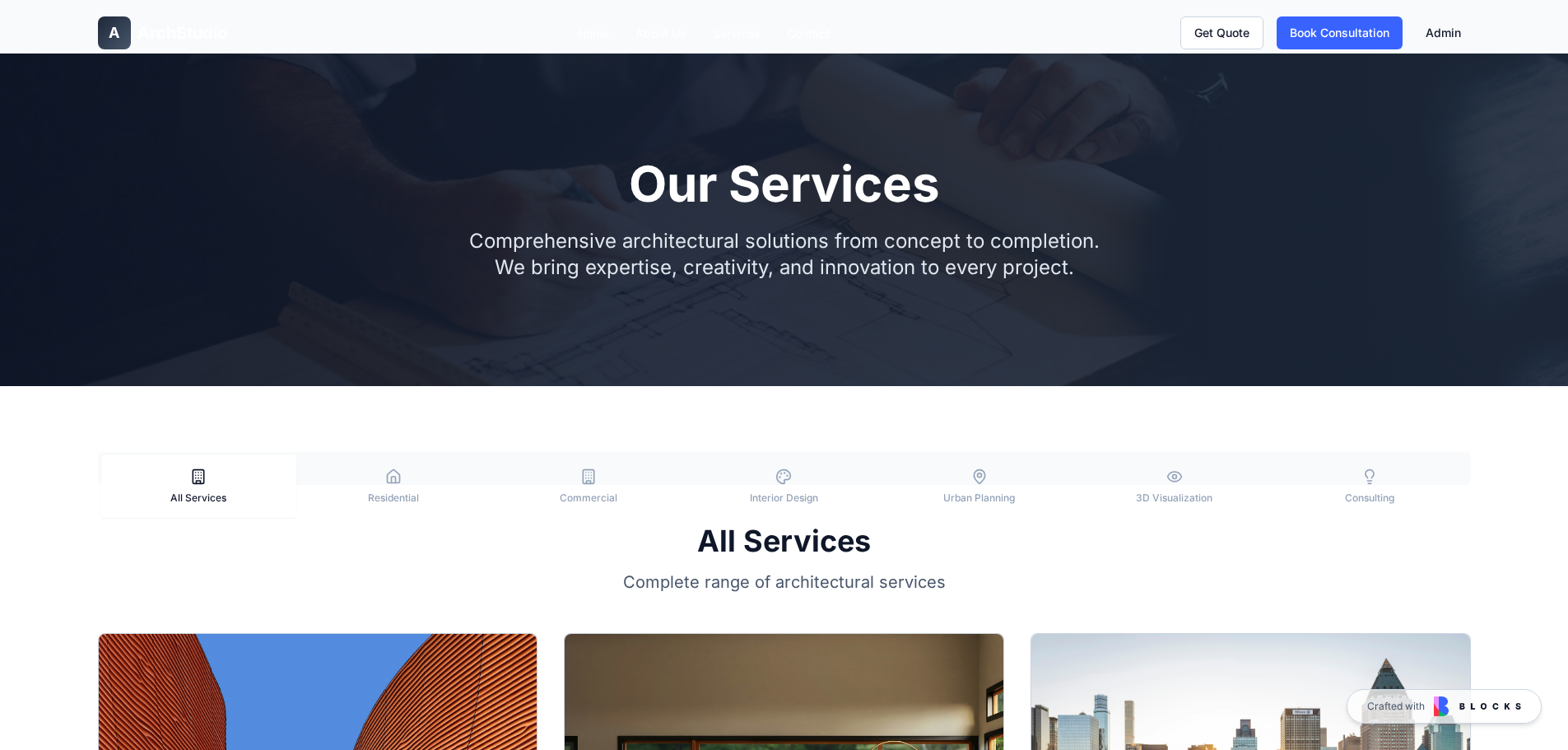
scroll to position [247, 0]
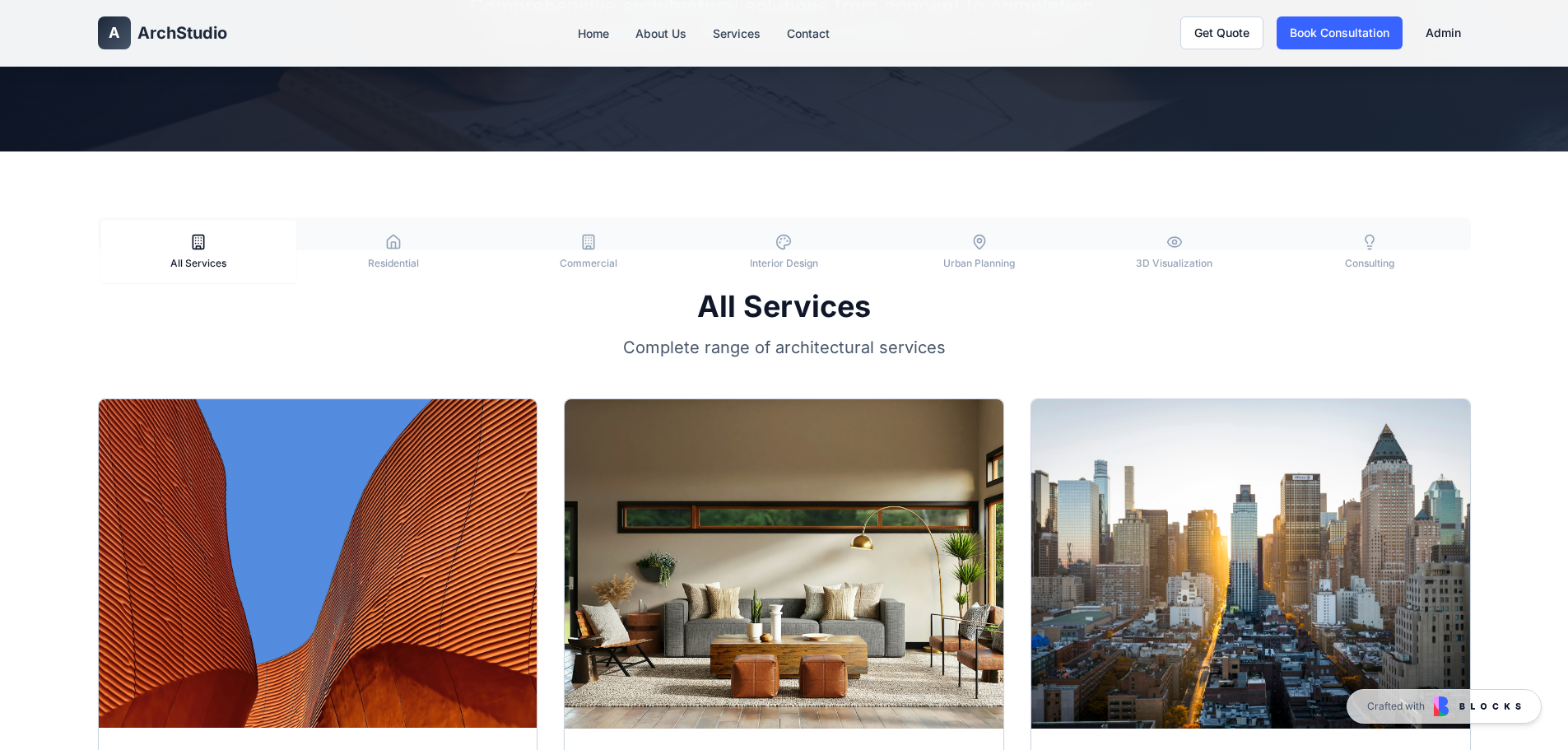
click at [381, 238] on button "Residential" at bounding box center [394, 252] width 195 height 62
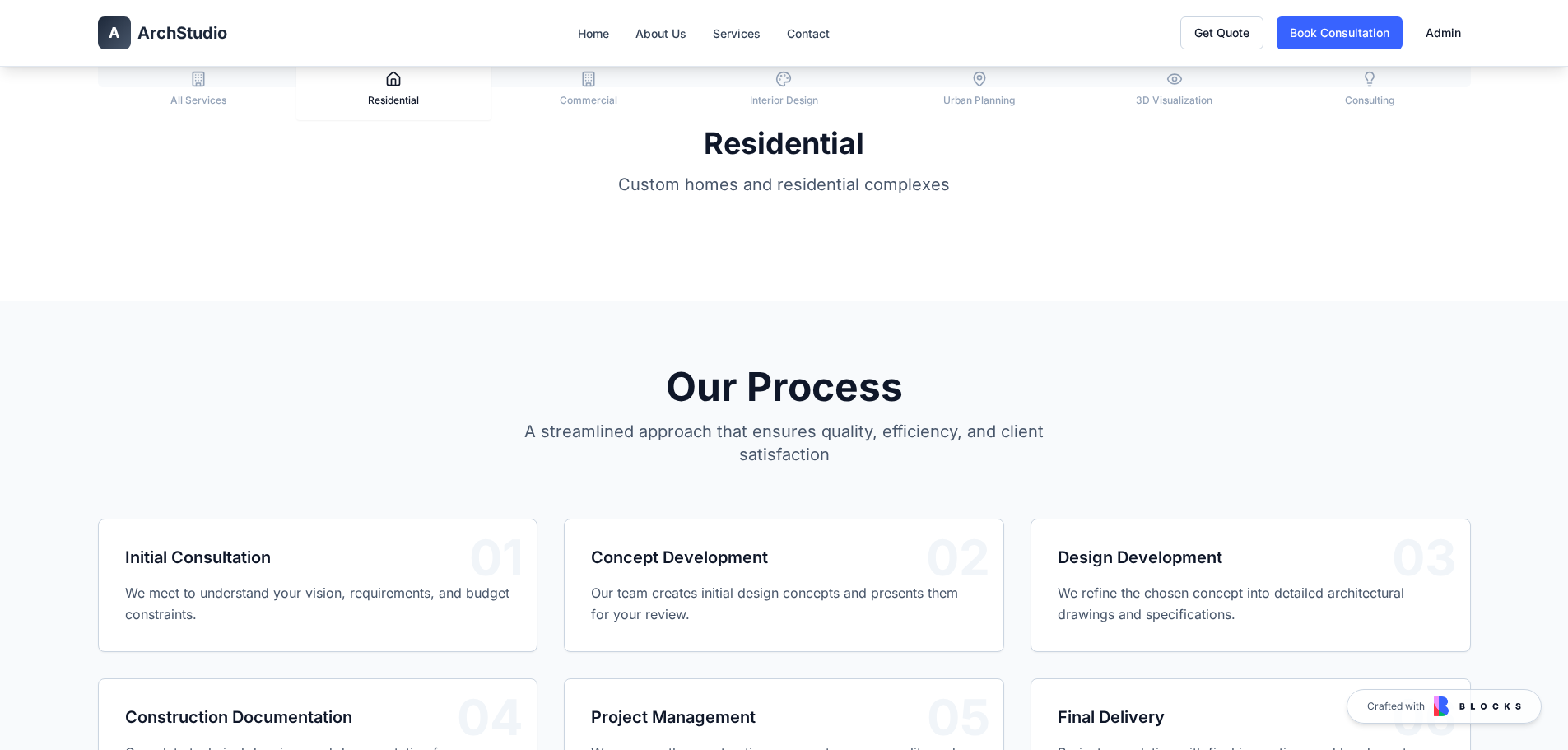
scroll to position [412, 0]
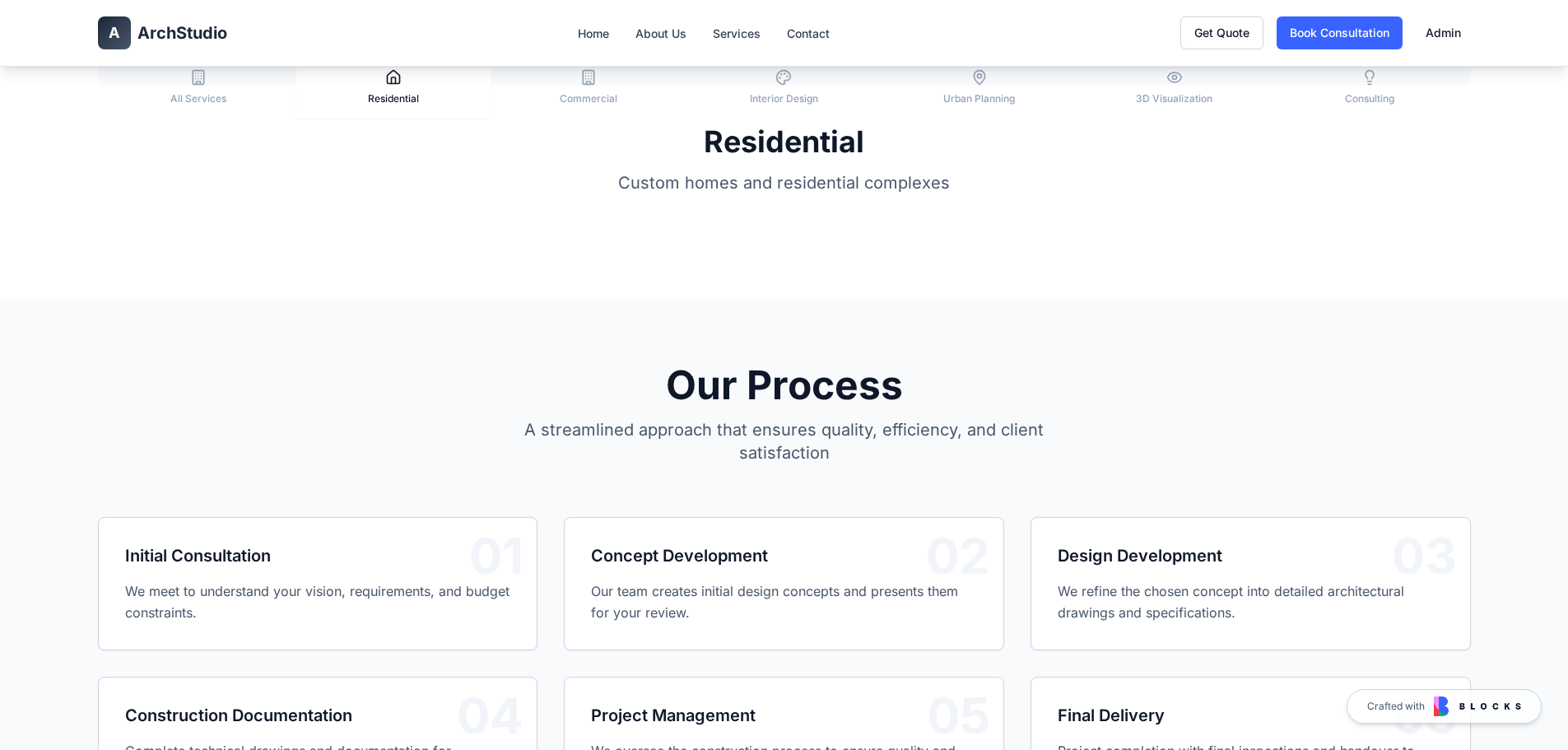
click at [606, 97] on span "Commercial" at bounding box center [588, 98] width 58 height 13
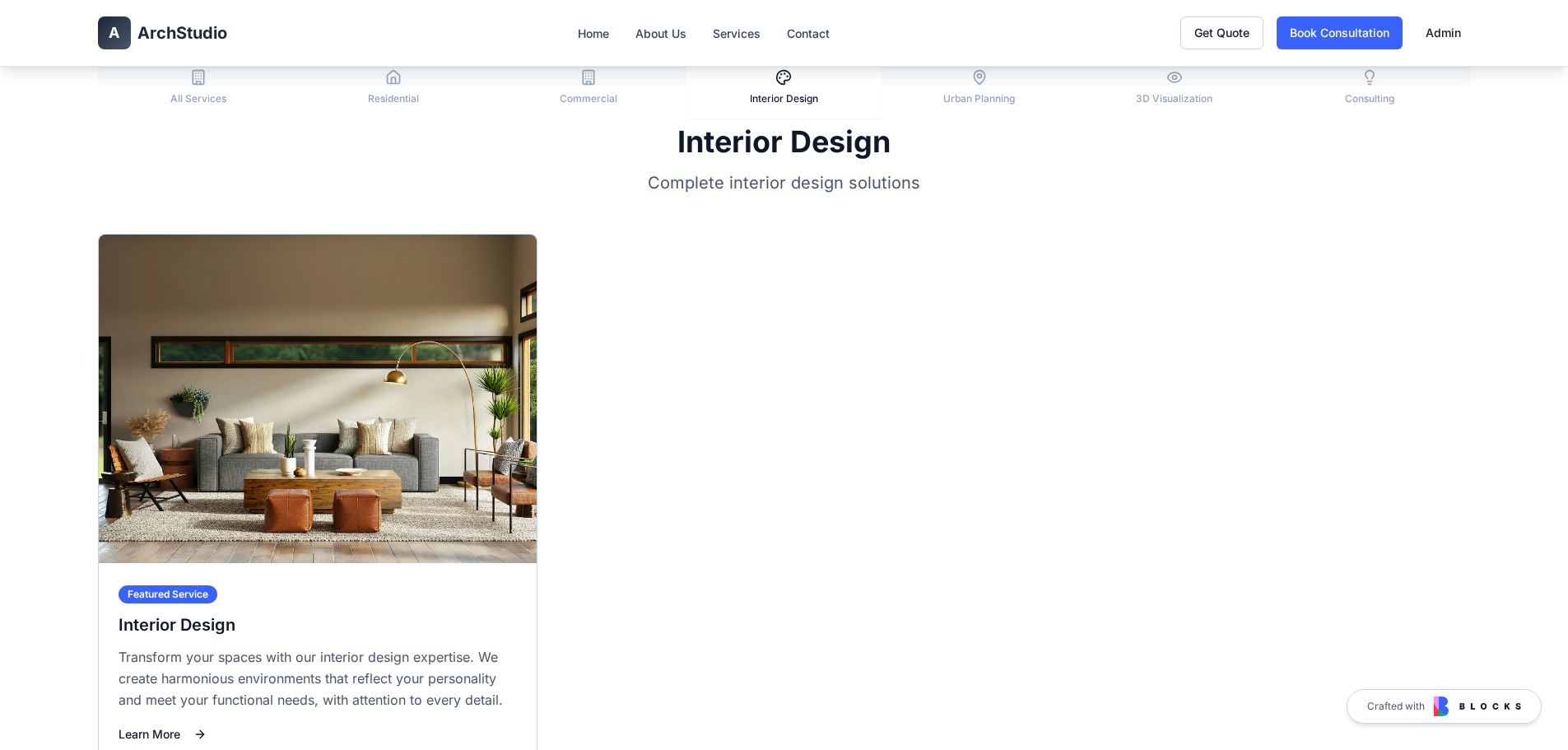
click at [785, 71] on icon "button" at bounding box center [784, 77] width 17 height 17
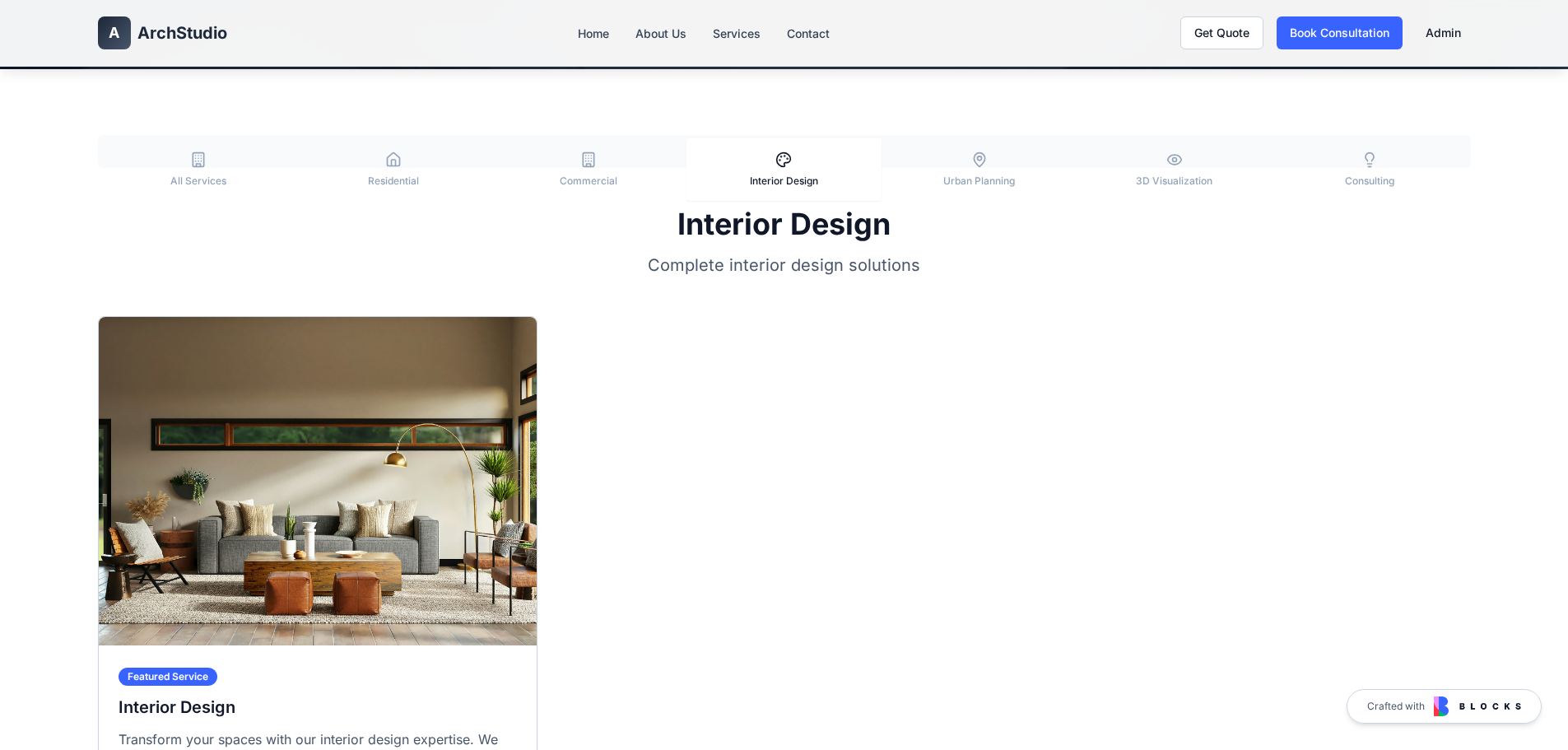
scroll to position [247, 0]
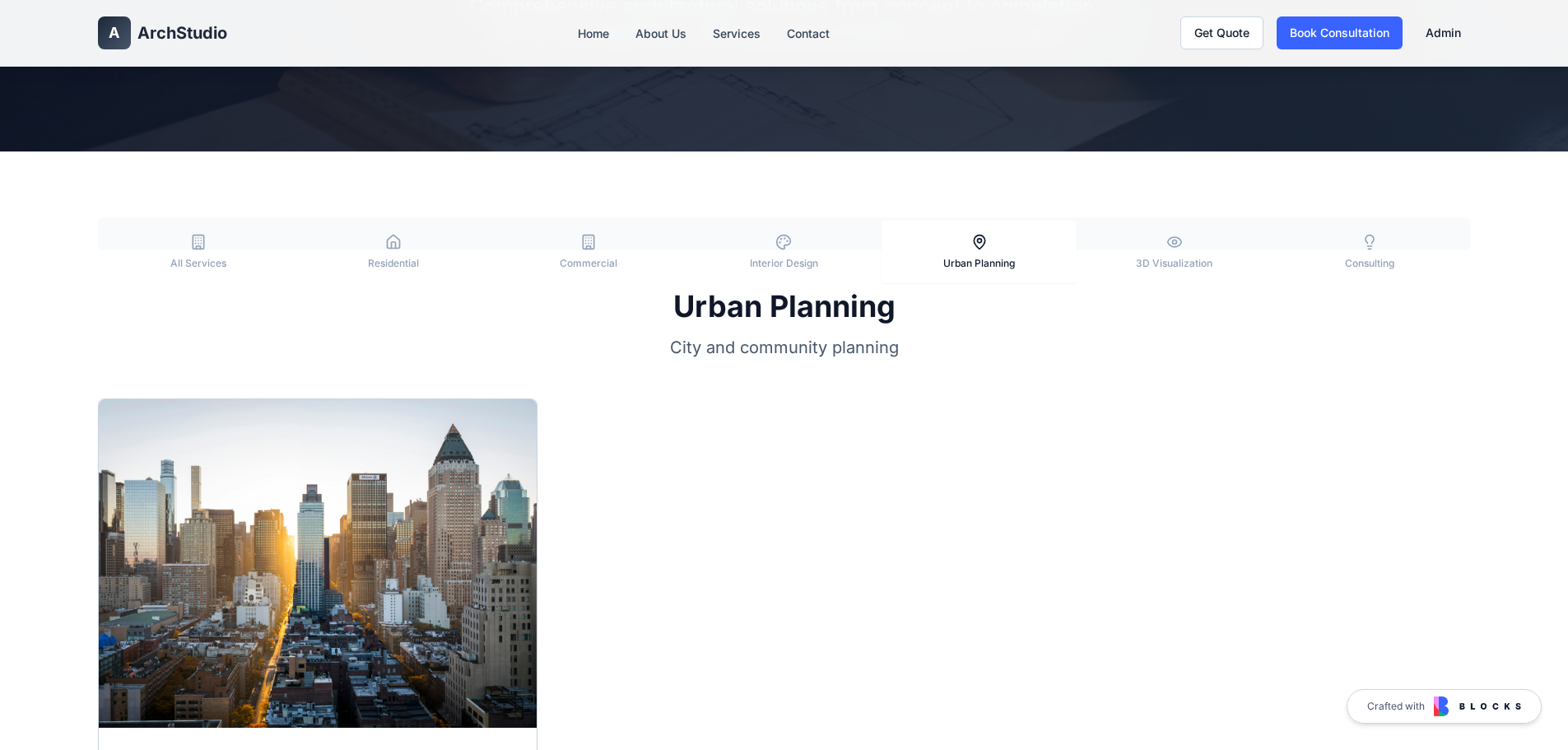
click at [959, 248] on button "Urban Planning" at bounding box center [979, 252] width 195 height 62
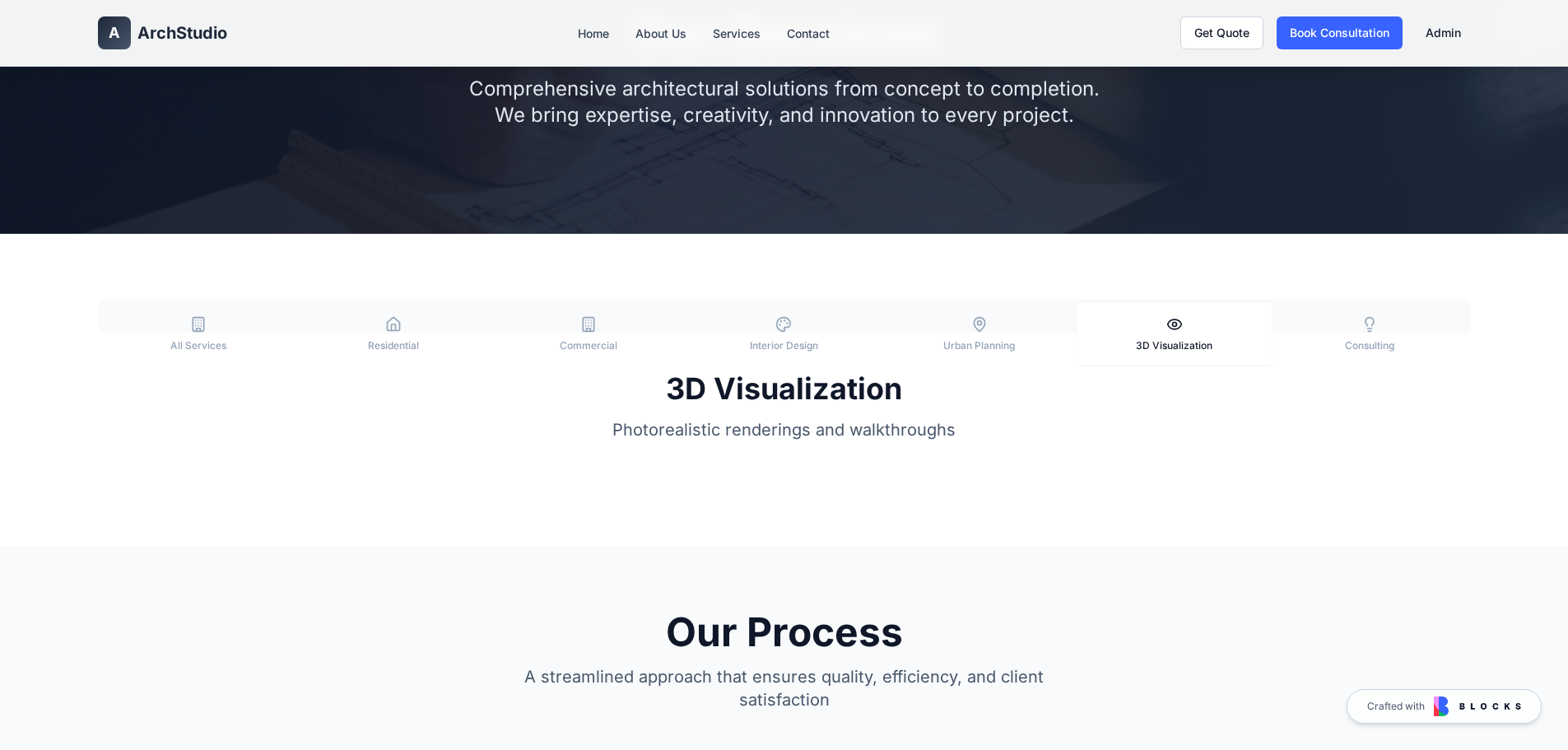
click at [1153, 329] on button "3D Visualization" at bounding box center [1174, 334] width 195 height 62
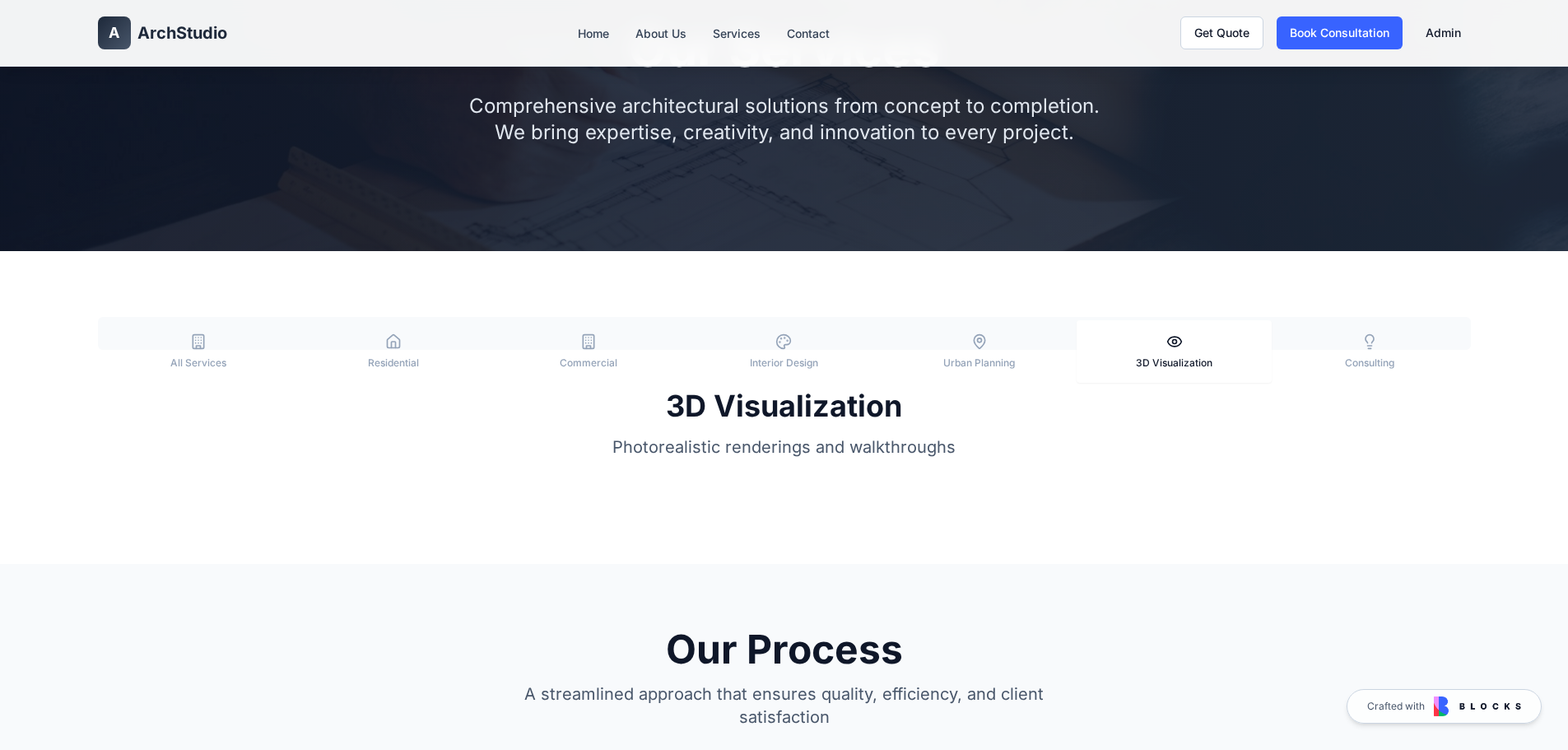
scroll to position [82, 0]
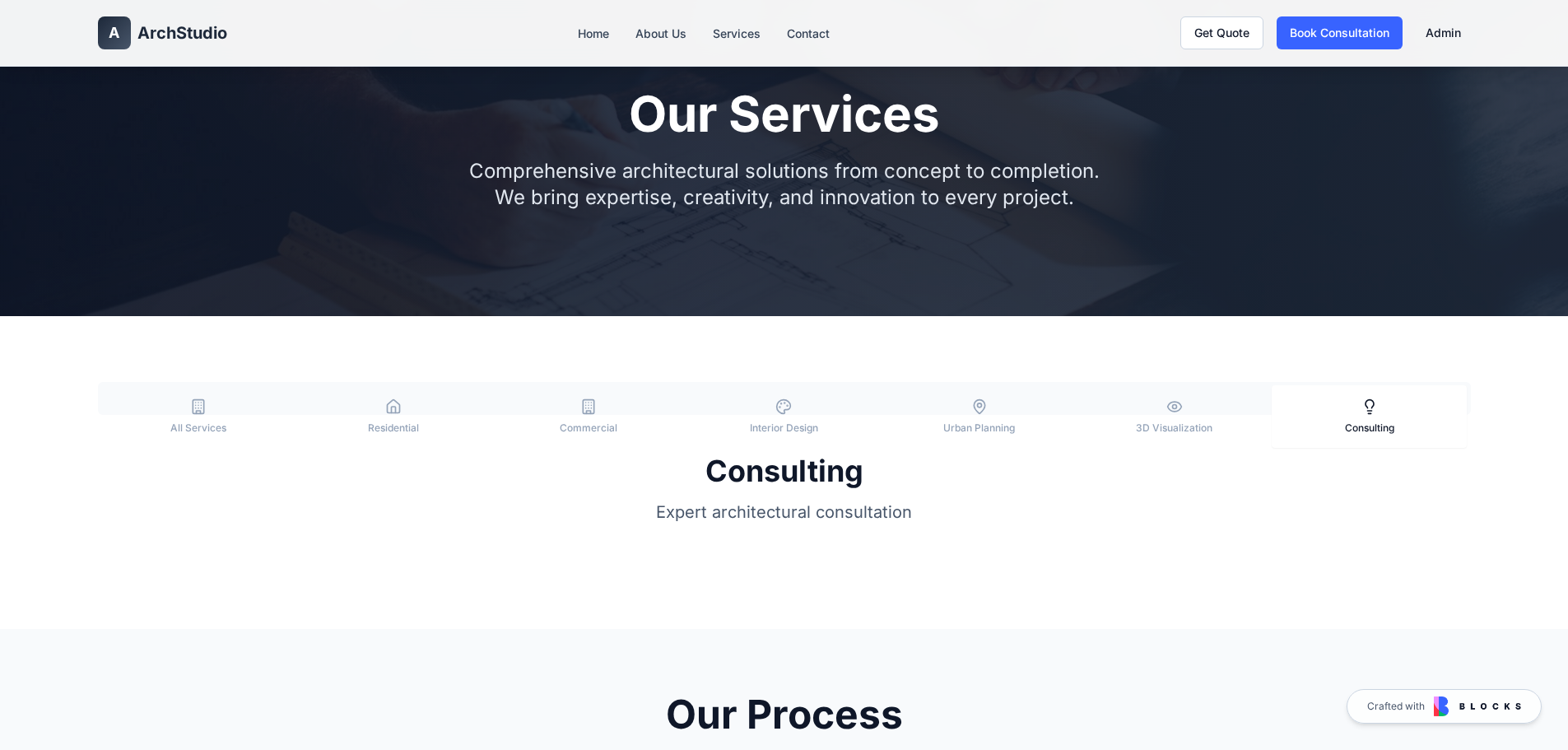
click at [1339, 390] on button "Consulting" at bounding box center [1369, 416] width 195 height 62
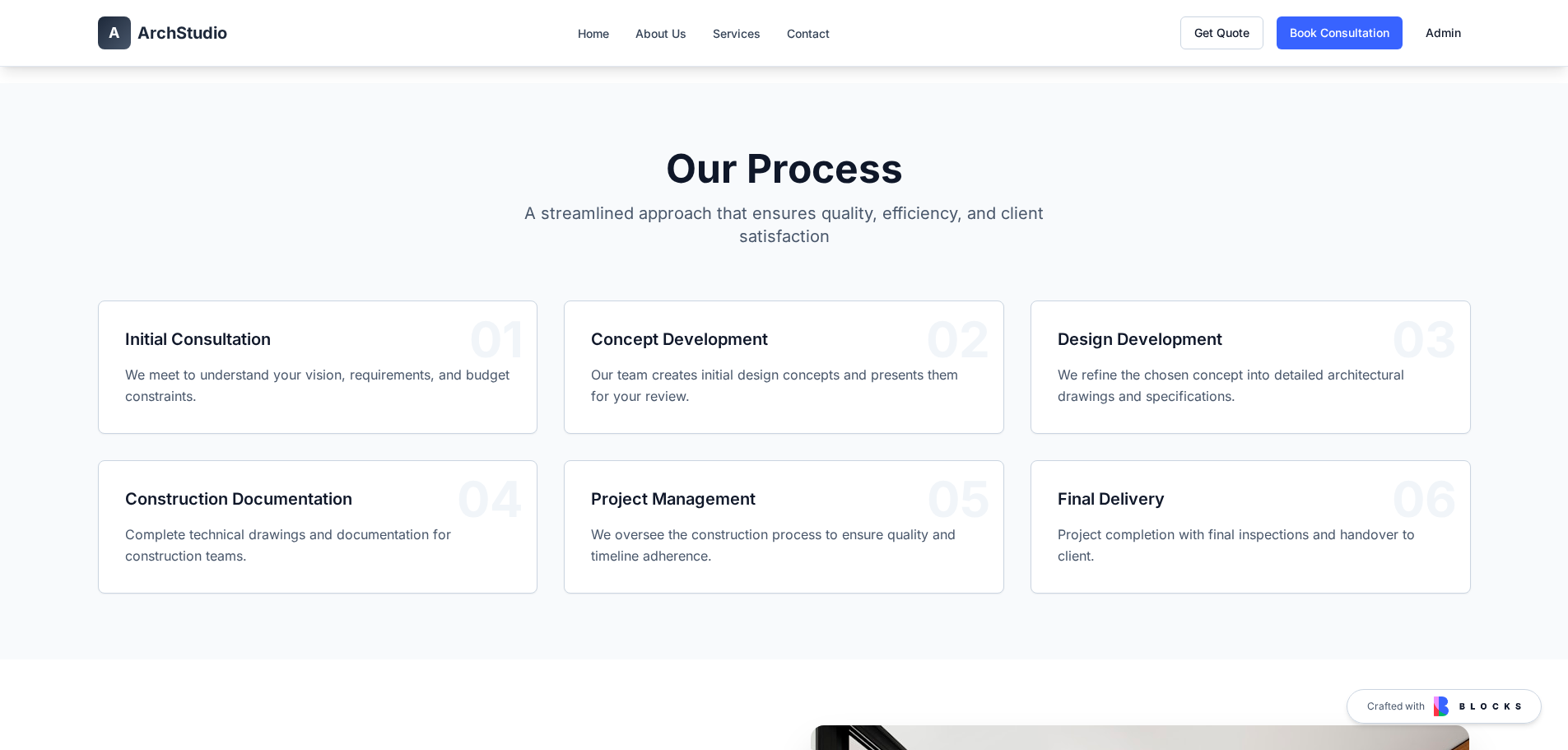
scroll to position [658, 0]
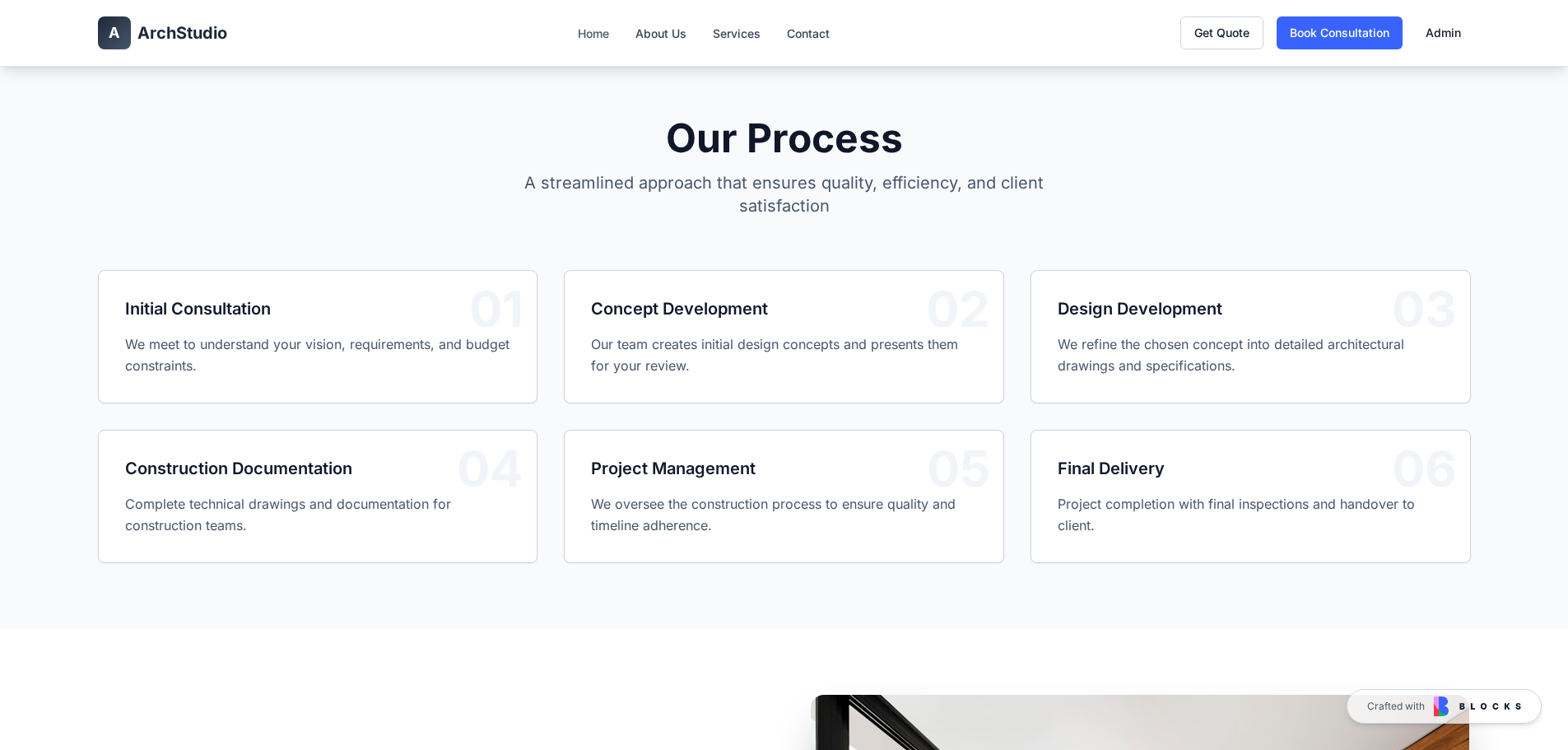
click at [595, 34] on link "Home" at bounding box center [593, 33] width 31 height 14
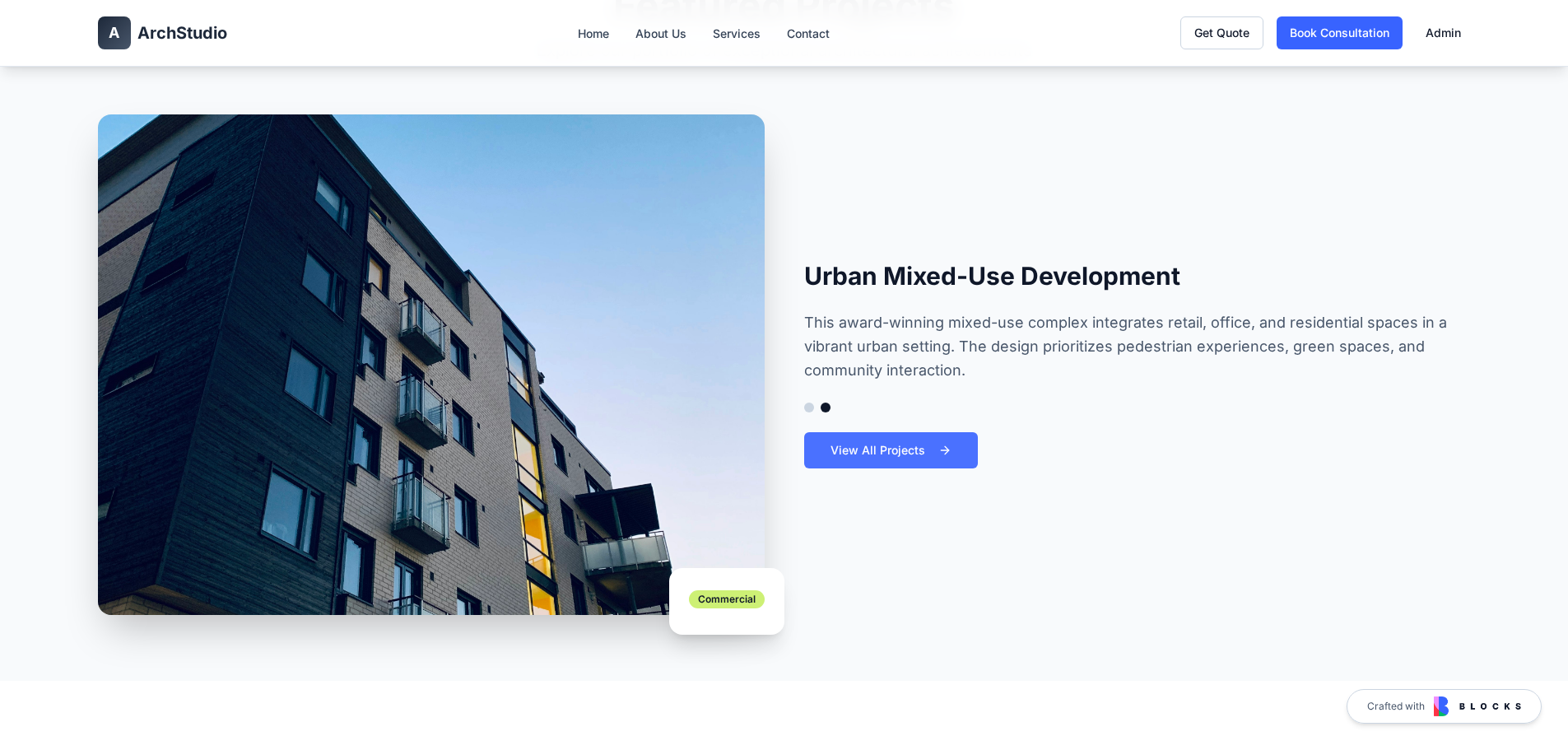
scroll to position [1645, 0]
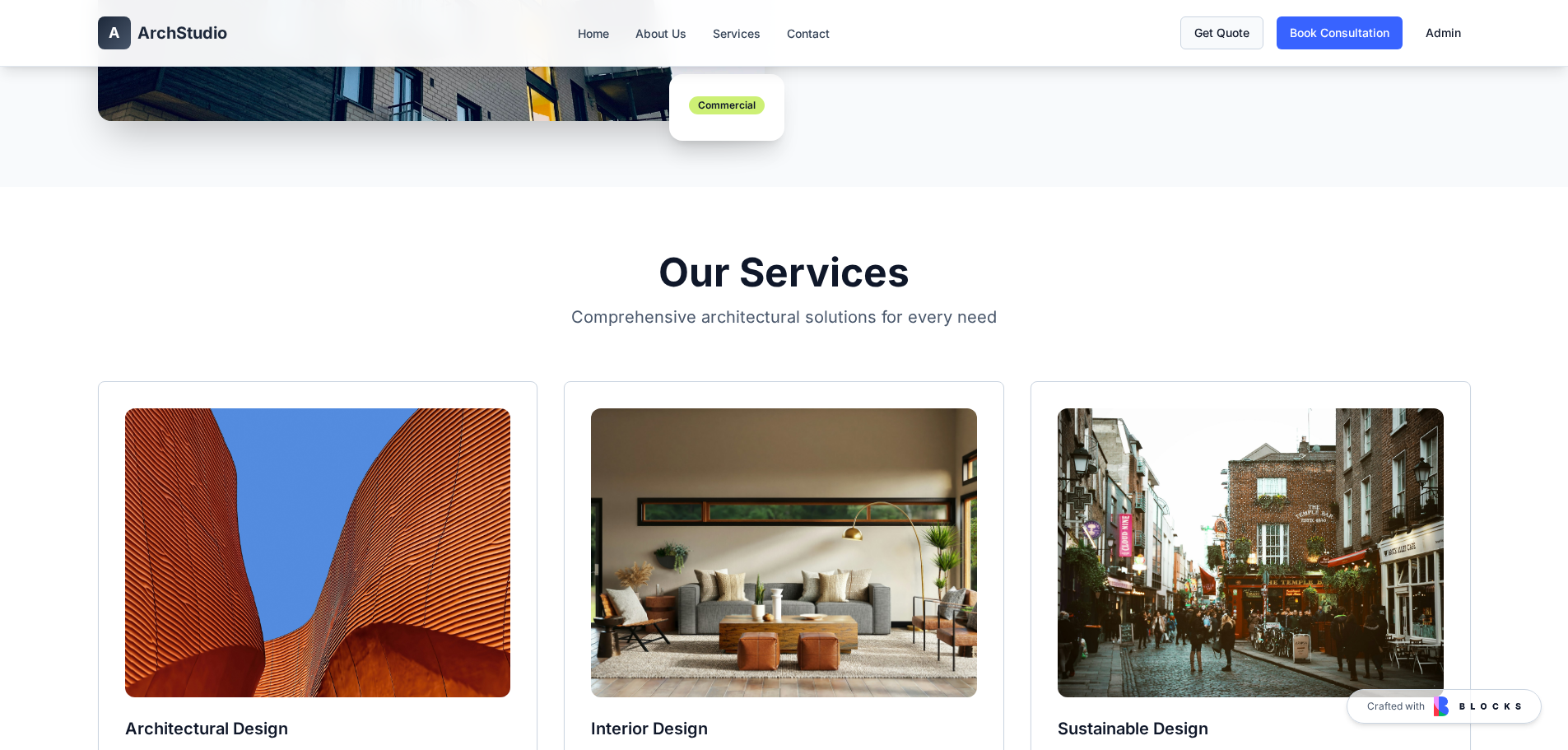
click at [1249, 31] on link "Get Quote" at bounding box center [1222, 33] width 83 height 33
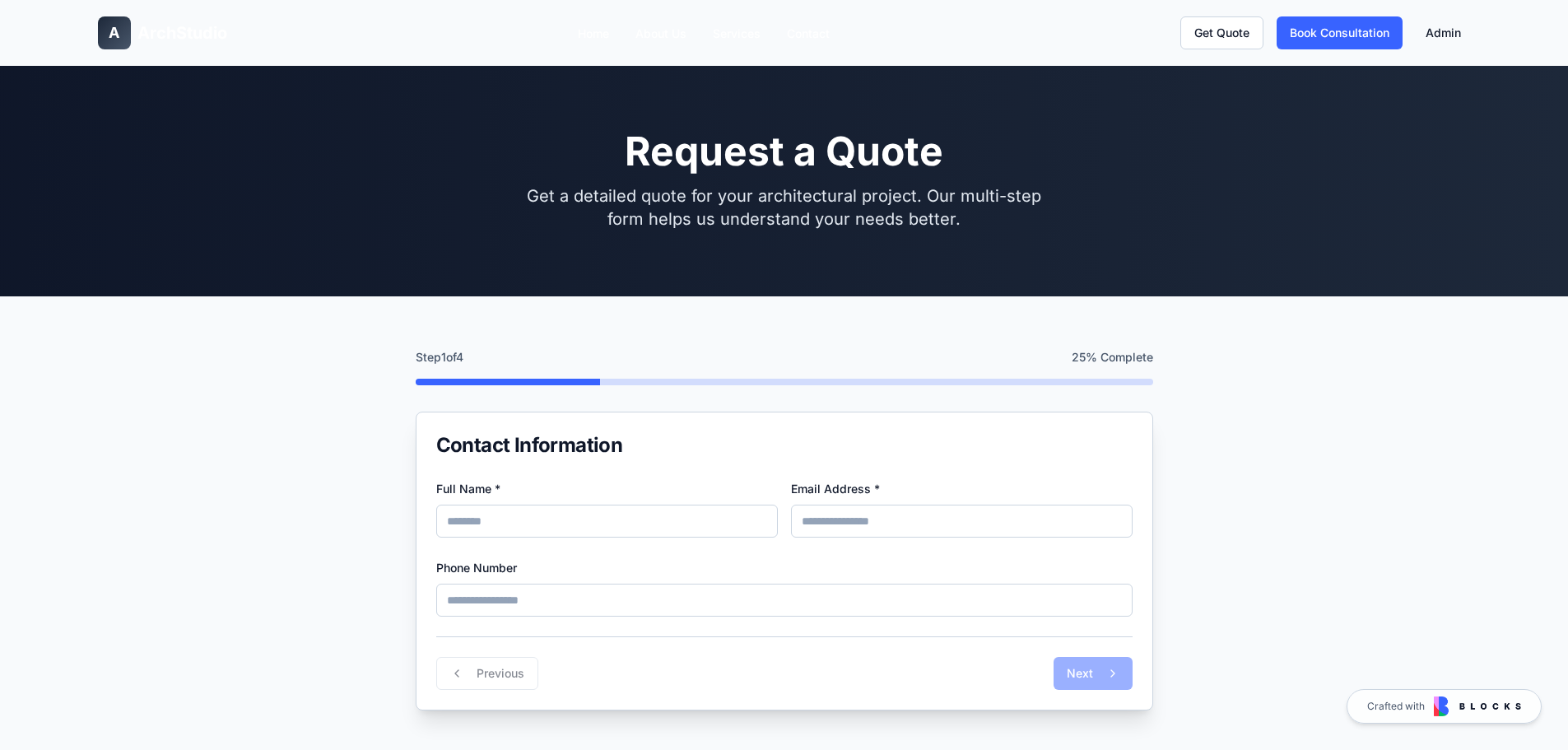
click at [588, 531] on input "Full Name *" at bounding box center [607, 521] width 342 height 33
type input "**********"
click at [843, 523] on input "Email Address *" at bounding box center [962, 521] width 342 height 33
type input "**********"
click at [690, 603] on input "Phone Number" at bounding box center [784, 600] width 697 height 33
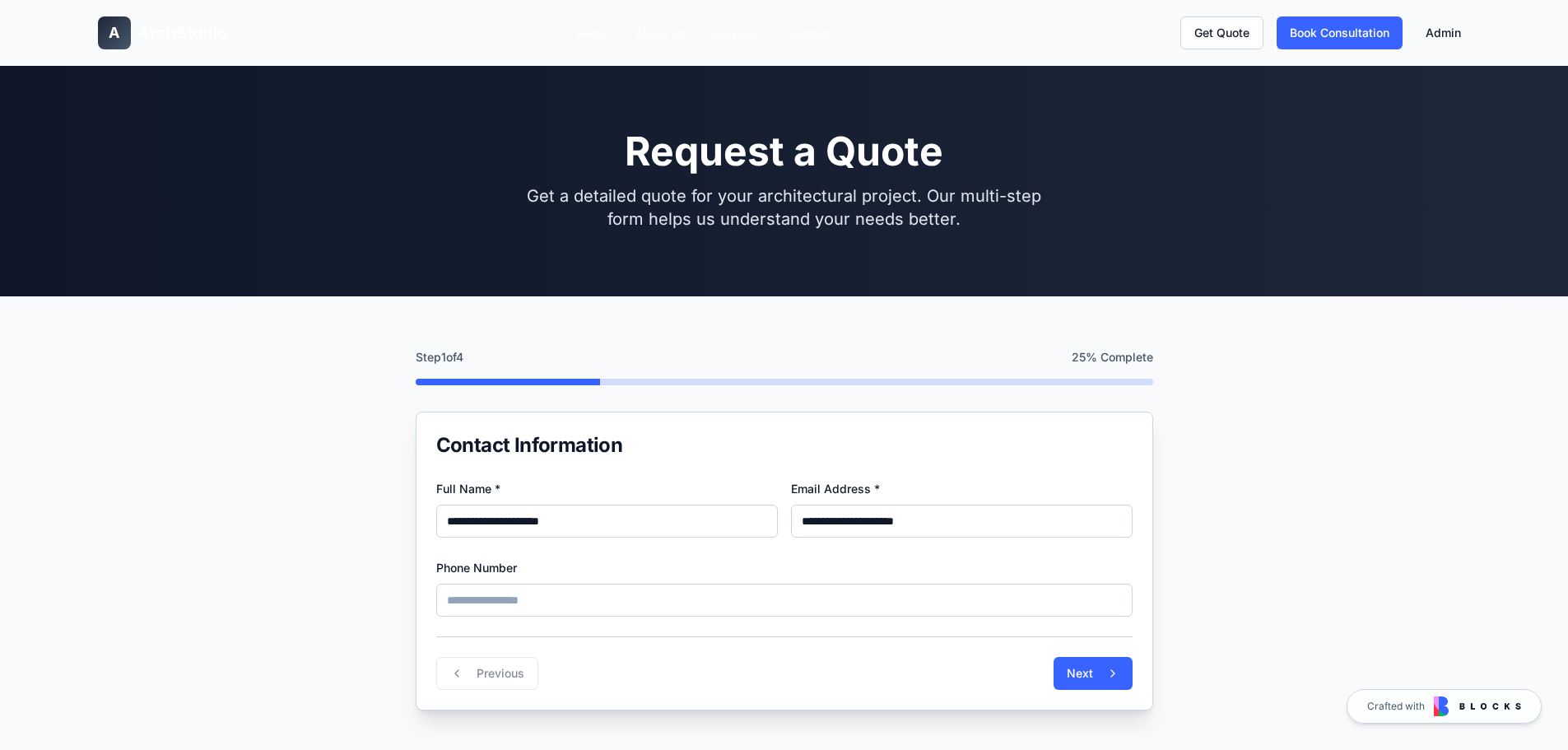
type input "**********"
click at [1099, 679] on button "Next" at bounding box center [1093, 673] width 79 height 33
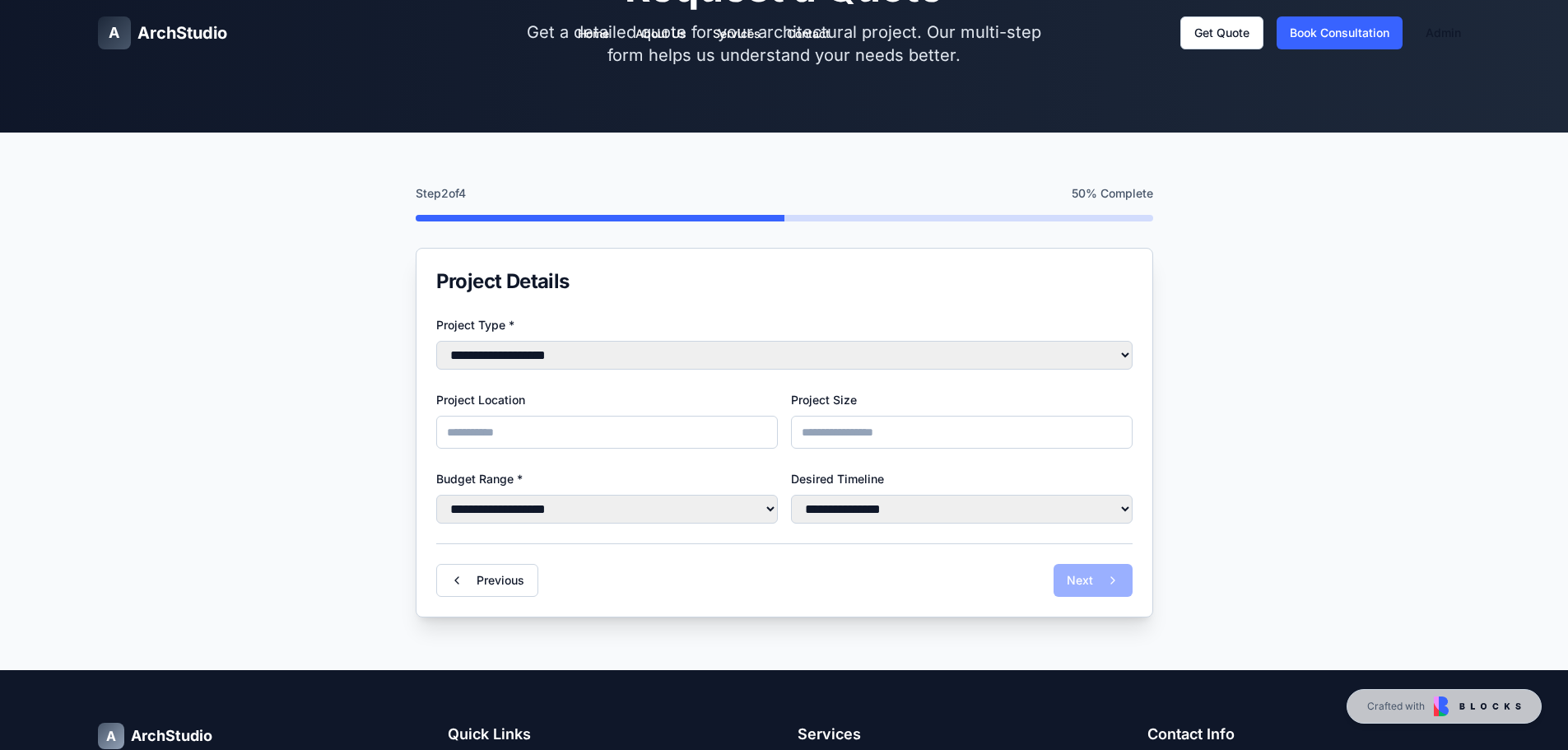
scroll to position [165, 0]
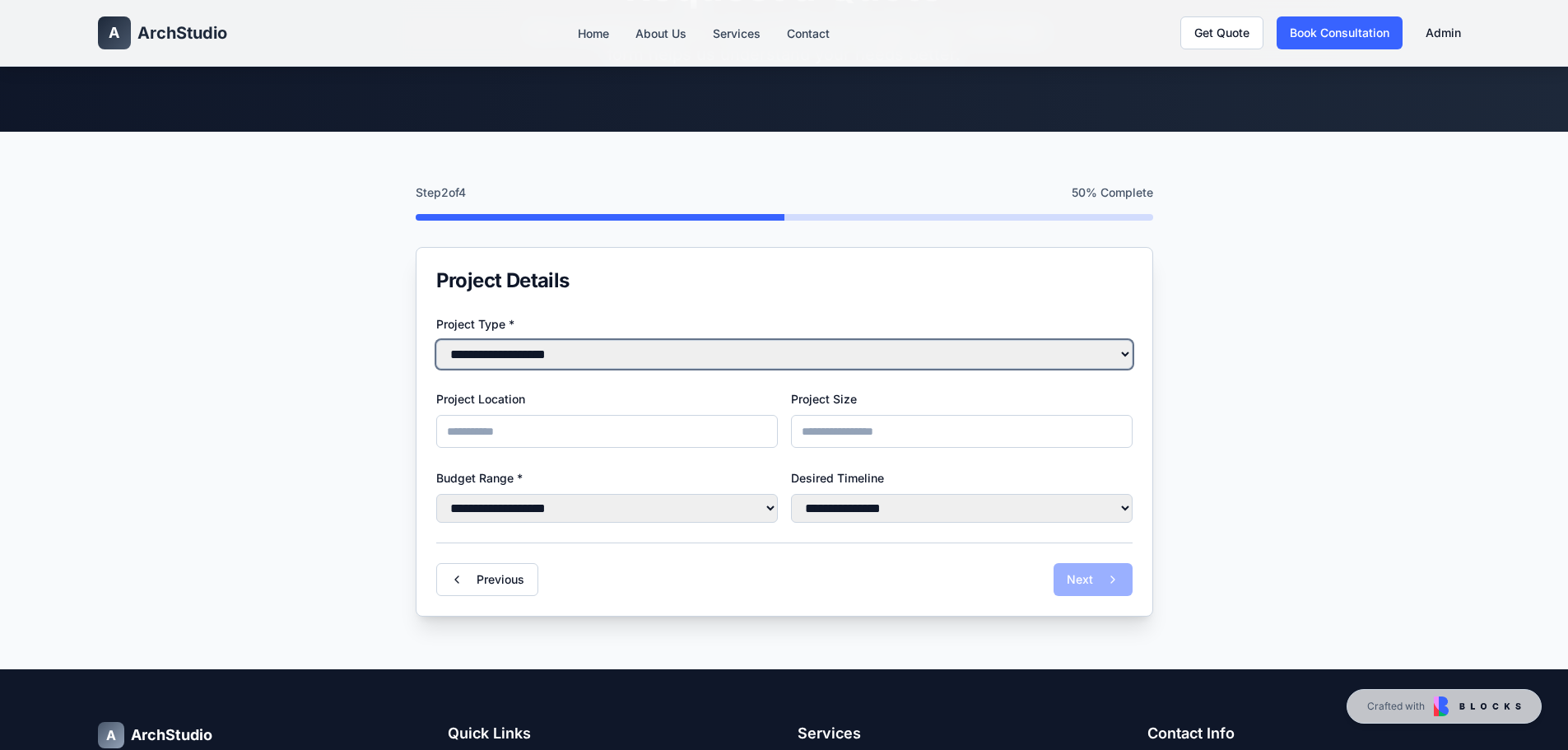
click at [586, 355] on select "**********" at bounding box center [784, 354] width 697 height 29
select select "**********"
click at [436, 339] on select "**********" at bounding box center [784, 354] width 697 height 29
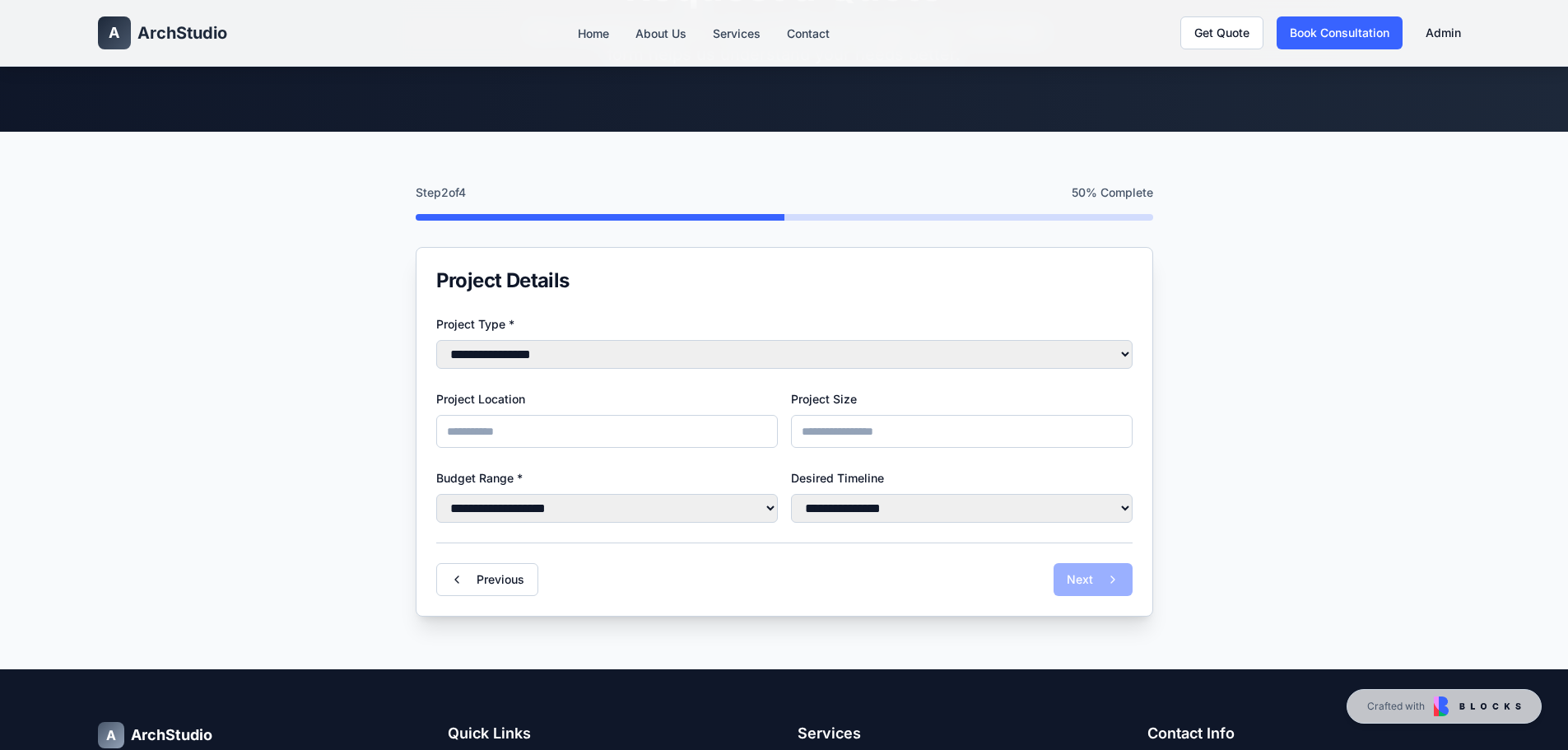
click at [543, 434] on input "Project Location" at bounding box center [607, 431] width 342 height 33
type input "**********"
type input "********"
click at [497, 506] on select "**********" at bounding box center [607, 508] width 342 height 29
select select "**********"
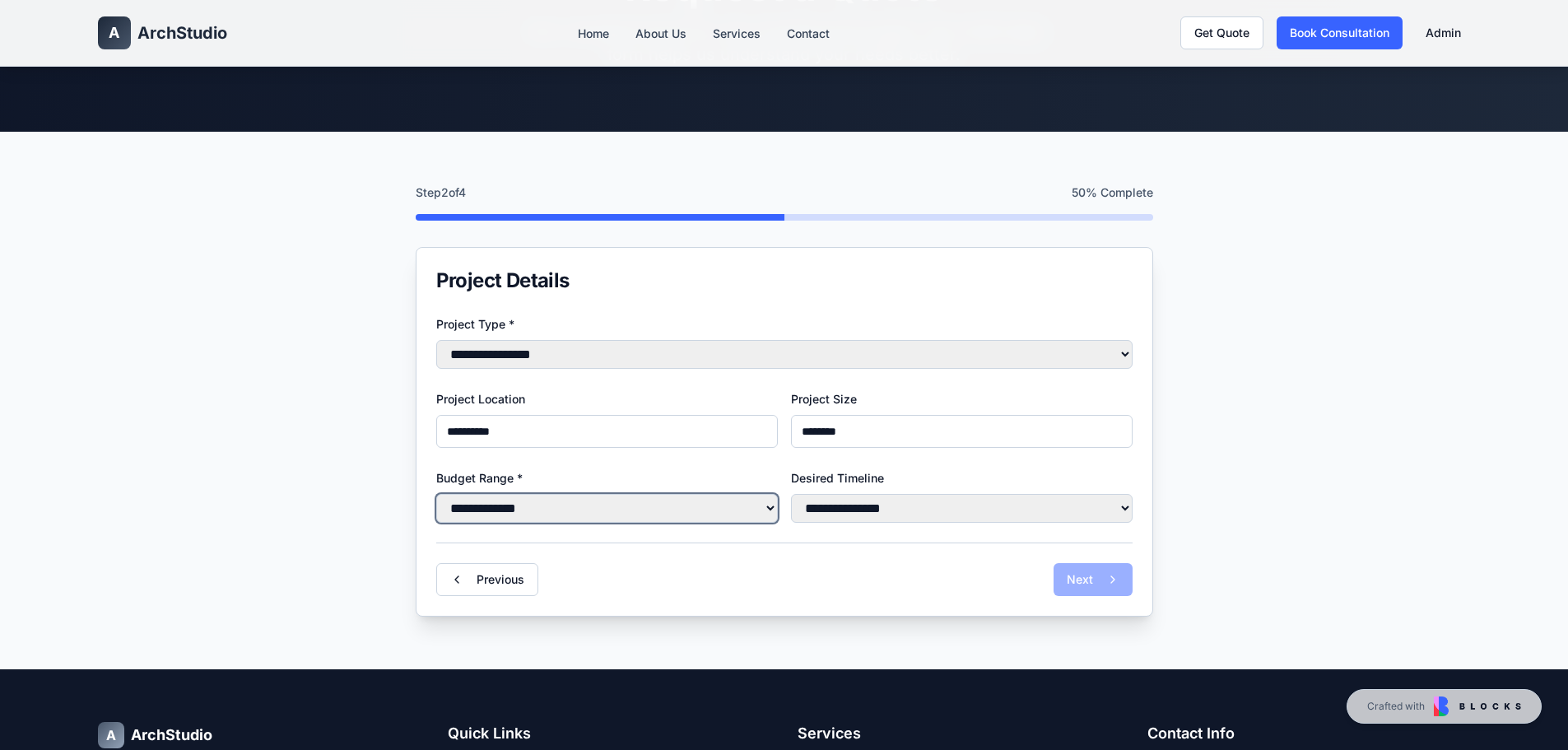
click at [436, 497] on select "**********" at bounding box center [607, 508] width 342 height 29
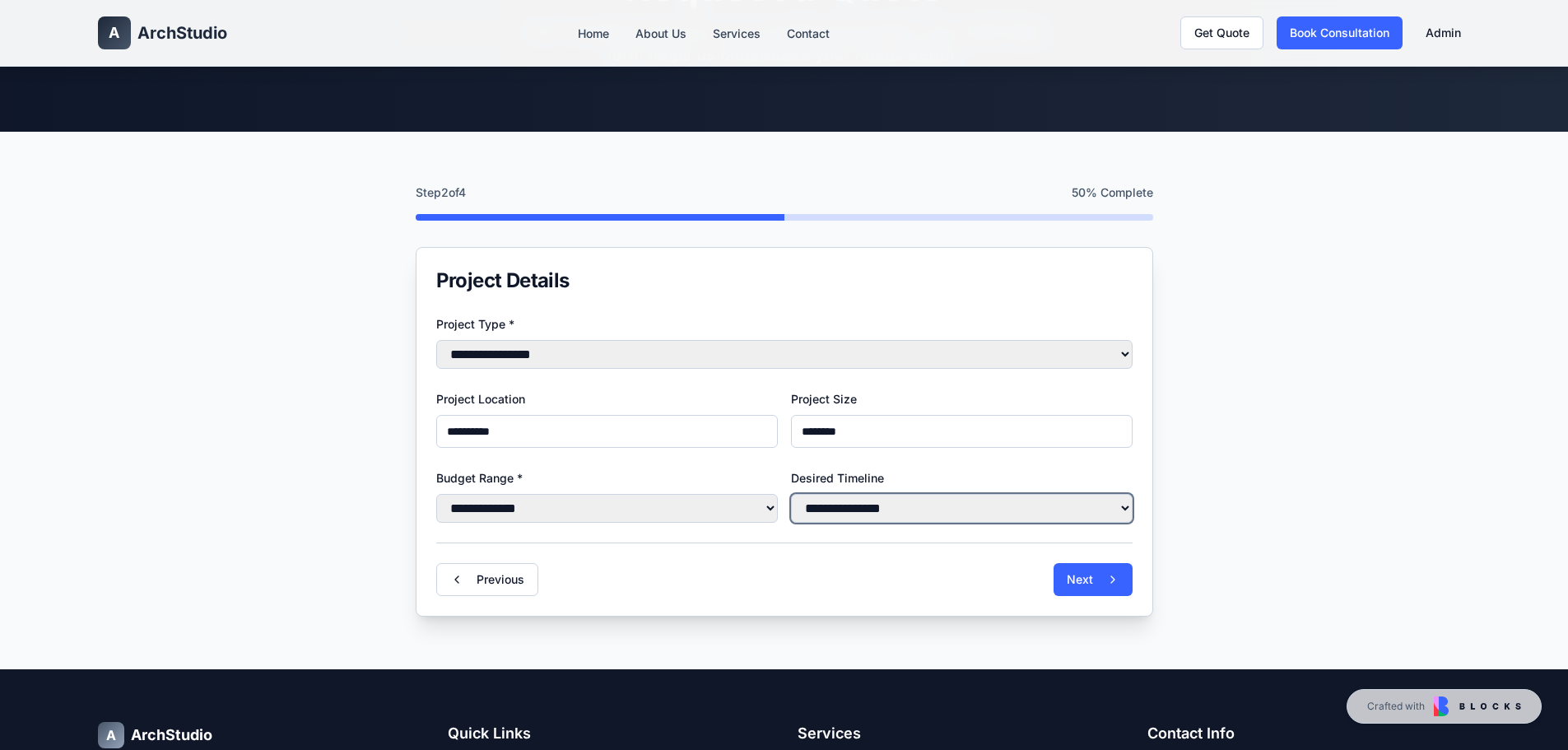
click at [876, 512] on select "**********" at bounding box center [962, 508] width 342 height 29
select select "**********"
click at [791, 497] on select "**********" at bounding box center [962, 508] width 342 height 29
click at [1075, 586] on button "Next" at bounding box center [1093, 579] width 79 height 33
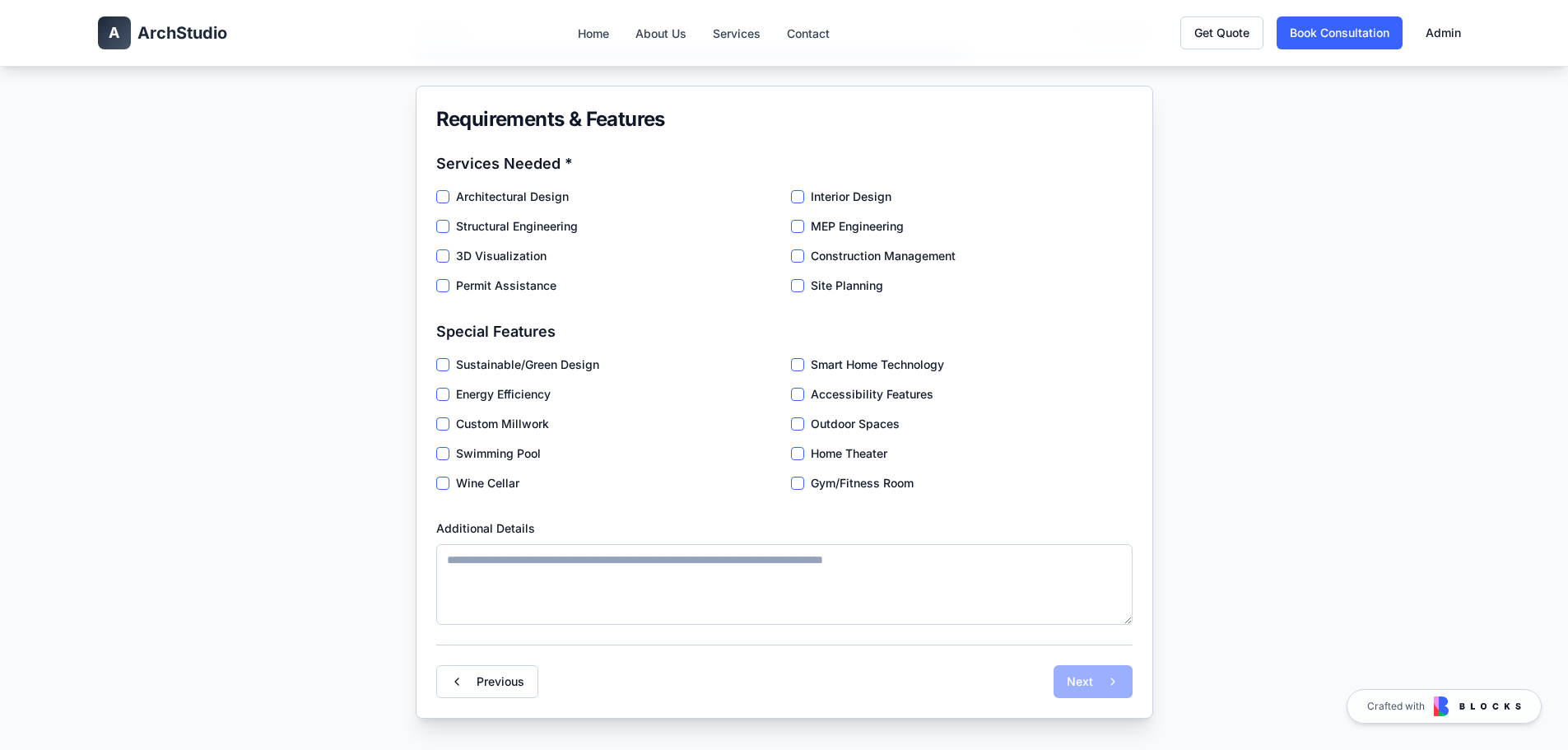
scroll to position [329, 0]
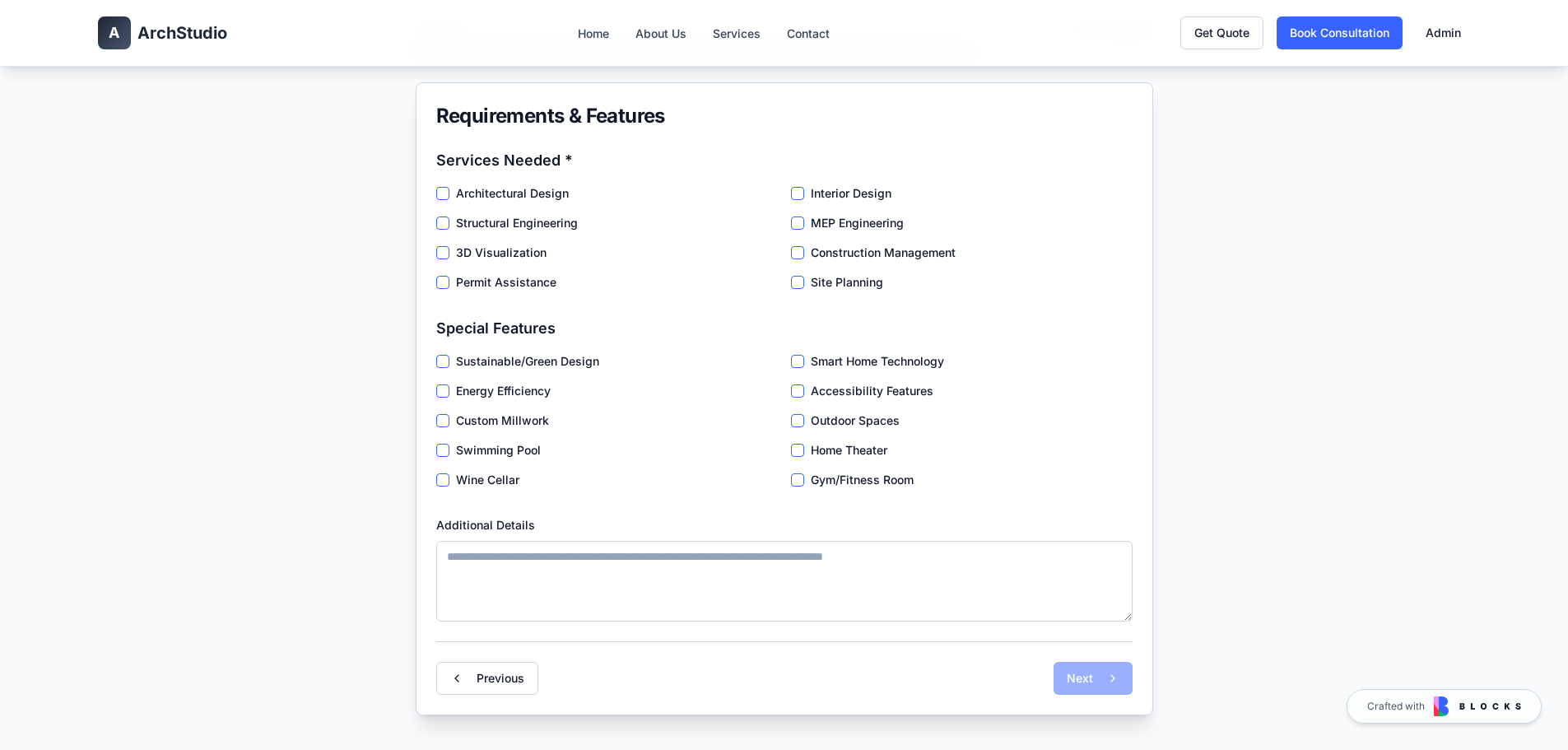
click at [498, 193] on label "Architectural Design" at bounding box center [512, 193] width 113 height 17
click at [450, 193] on Design "Architectural Design" at bounding box center [442, 192] width 13 height 13
click at [502, 253] on label "3D Visualization" at bounding box center [501, 253] width 91 height 17
click at [450, 253] on Visualization "3D Visualization" at bounding box center [442, 252] width 13 height 13
click at [841, 251] on label "Construction Management" at bounding box center [883, 253] width 144 height 17
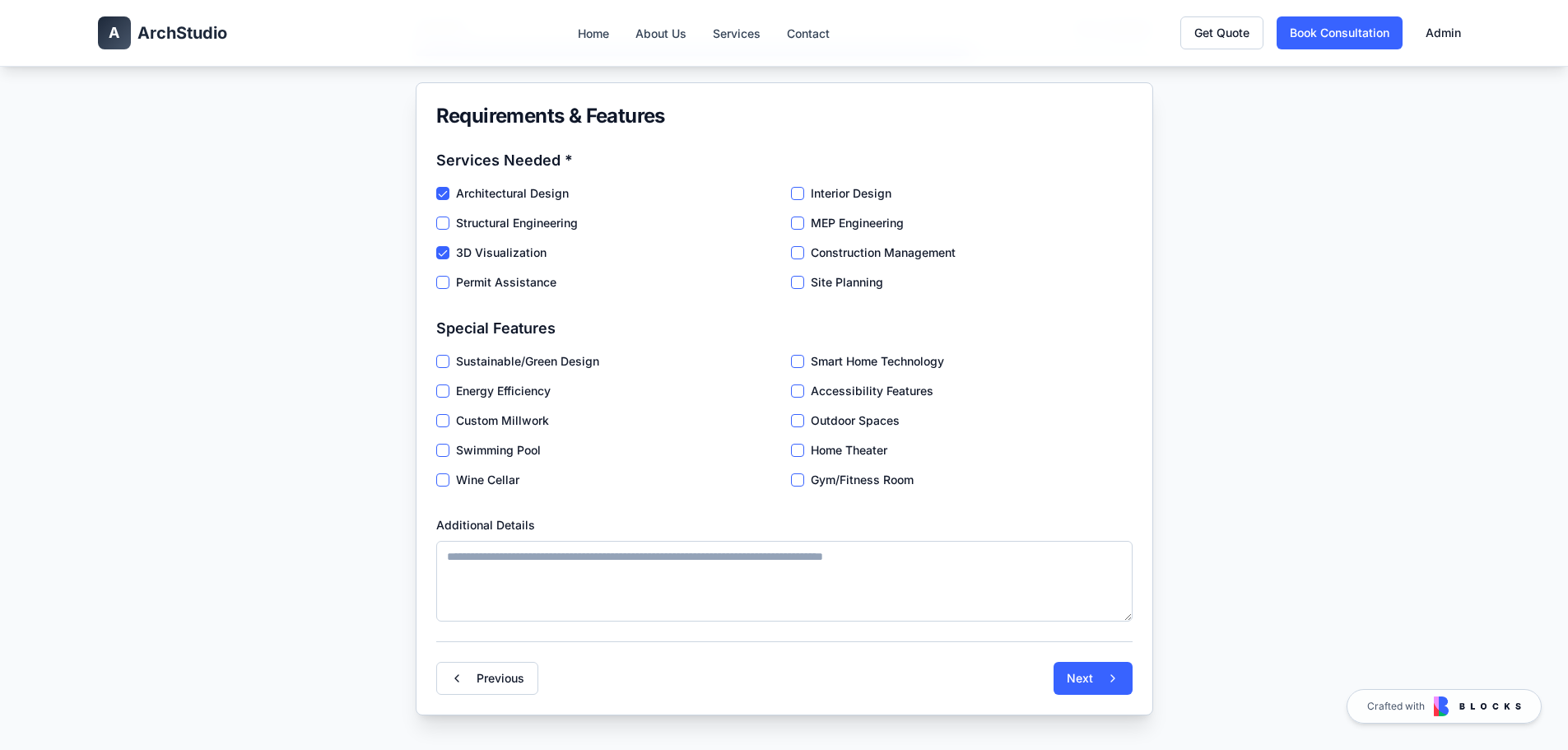
click at [804, 251] on Management "Construction Management" at bounding box center [797, 252] width 13 height 13
click at [846, 195] on label "Interior Design" at bounding box center [851, 193] width 81 height 17
click at [804, 195] on Design "Interior Design" at bounding box center [797, 192] width 13 height 13
click at [487, 391] on label "Energy Efficiency" at bounding box center [503, 390] width 95 height 17
click at [450, 391] on Efficiency "Energy Efficiency" at bounding box center [442, 390] width 13 height 13
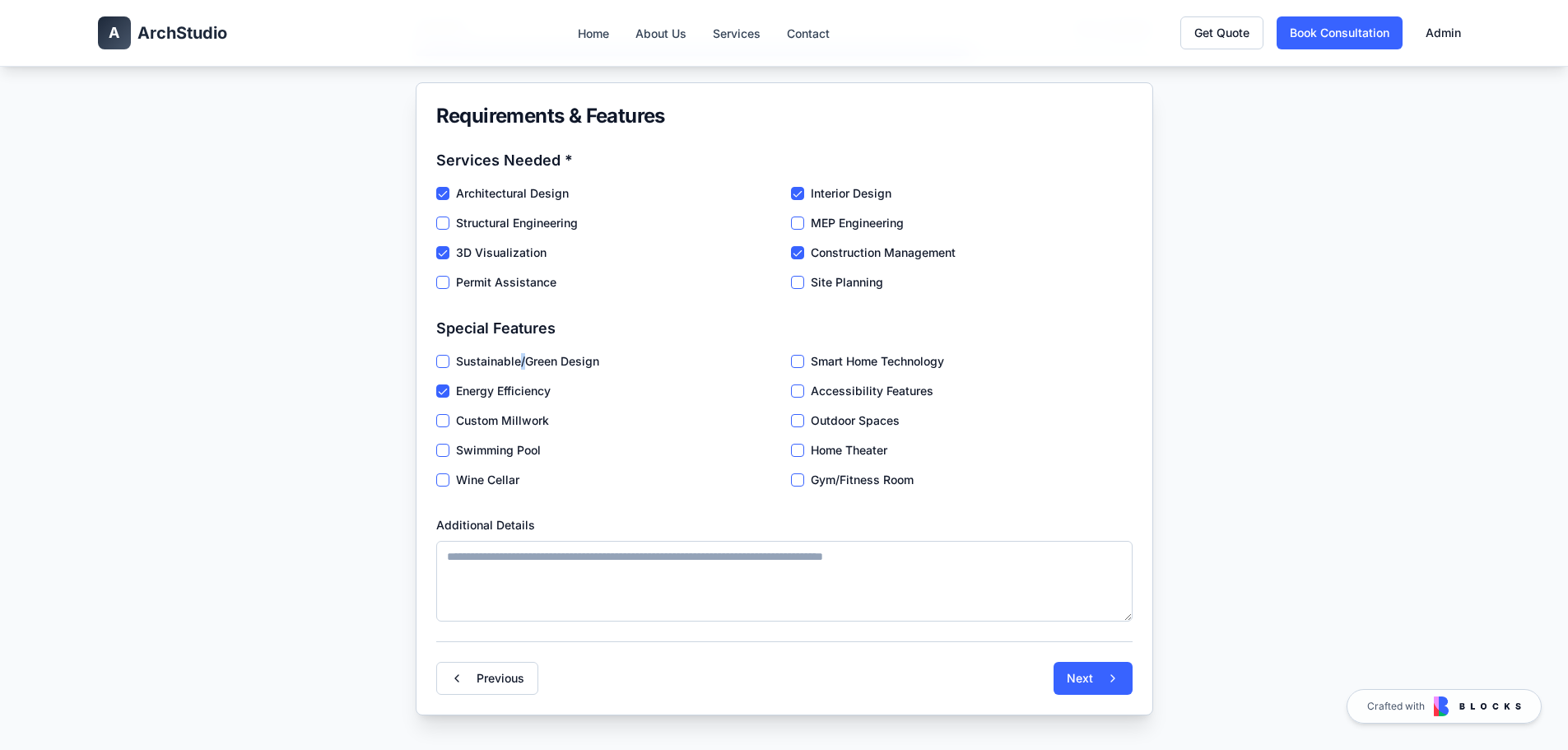
click at [523, 365] on label "Sustainable/Green Design" at bounding box center [527, 361] width 143 height 17
click at [841, 417] on label "Outdoor Spaces" at bounding box center [855, 420] width 89 height 17
click at [804, 417] on Spaces "Outdoor Spaces" at bounding box center [797, 419] width 13 height 13
click at [600, 570] on textarea "Additional Details" at bounding box center [784, 580] width 697 height 81
paste textarea "**********"
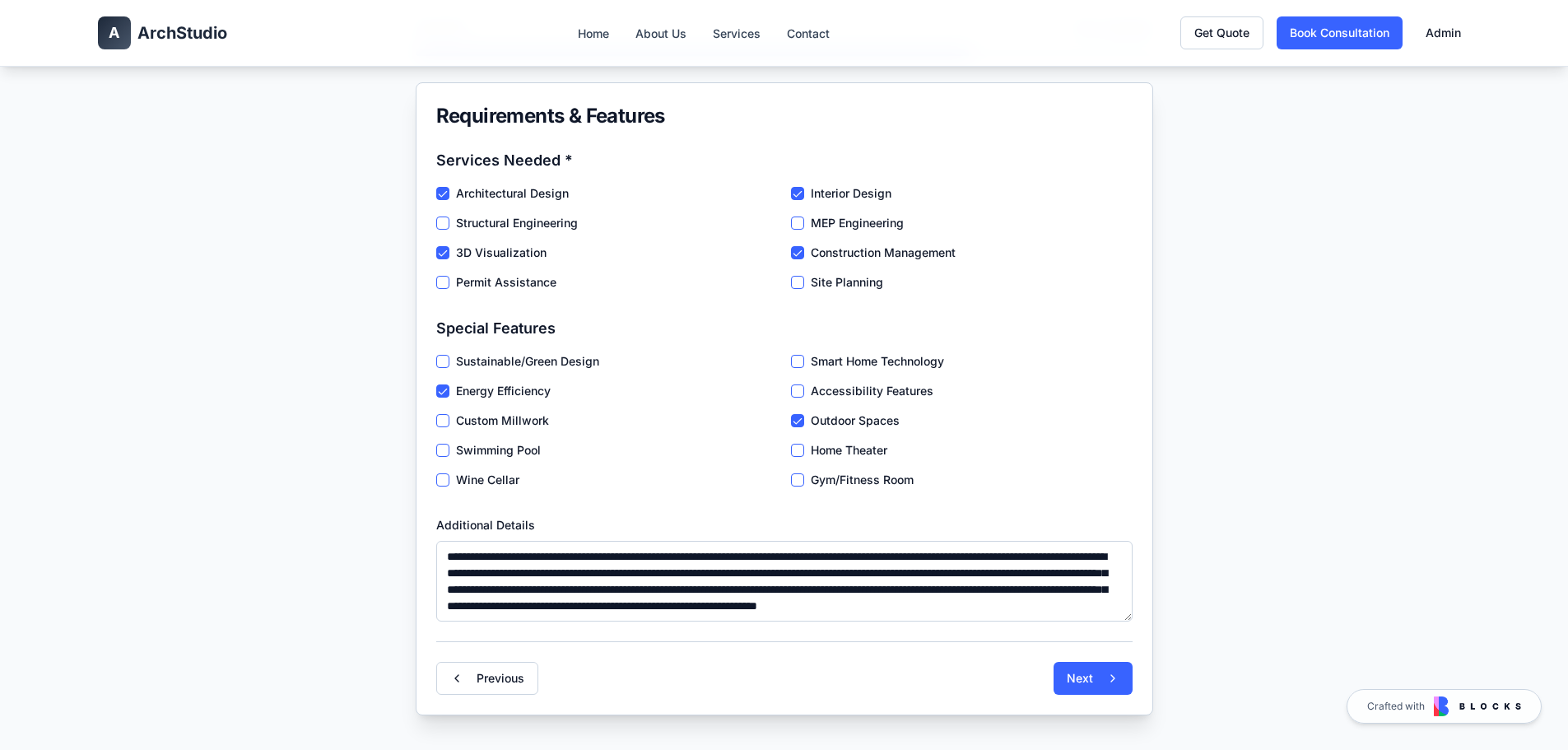
scroll to position [8, 0]
type textarea "**********"
click at [1081, 678] on button "Next" at bounding box center [1093, 678] width 79 height 33
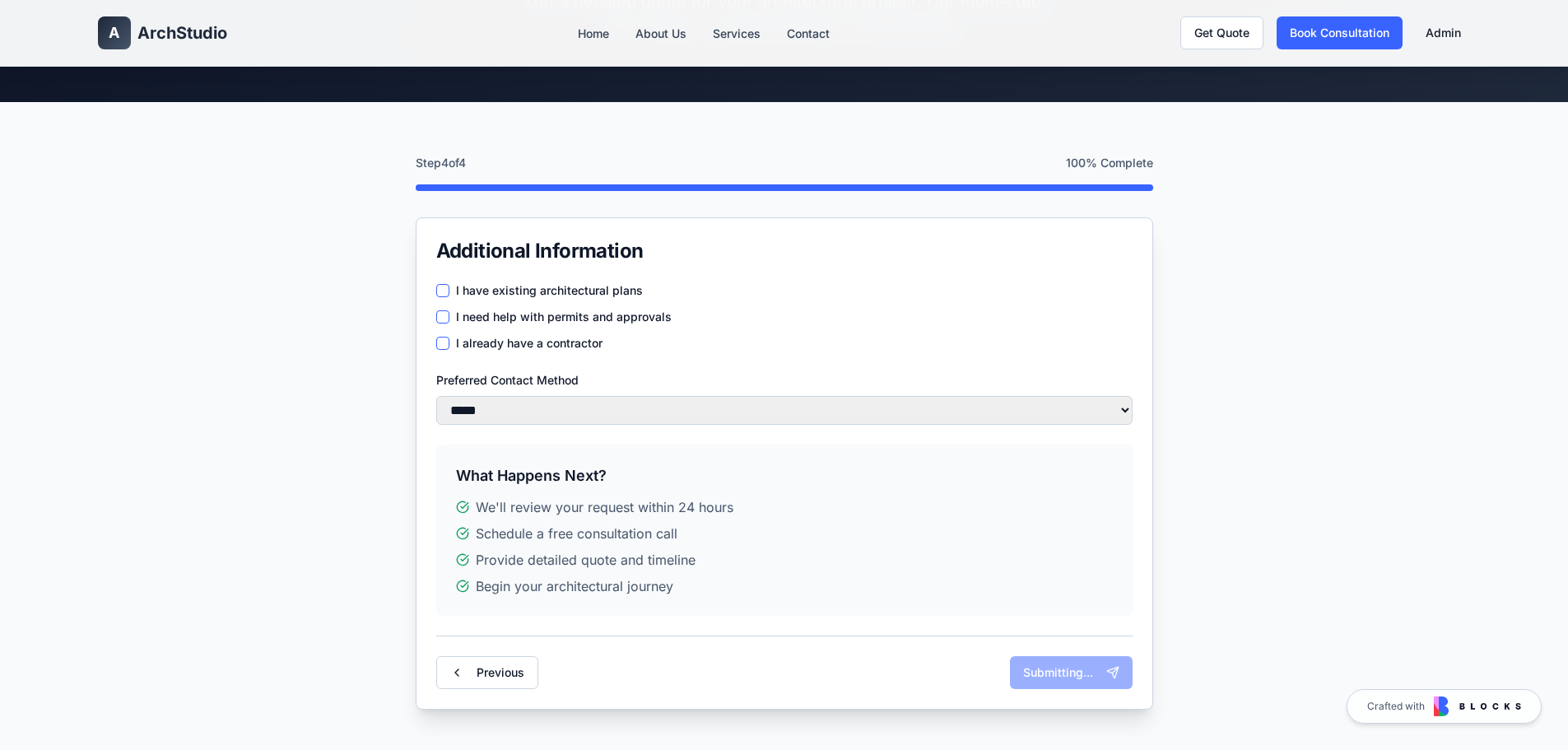
scroll to position [165, 0]
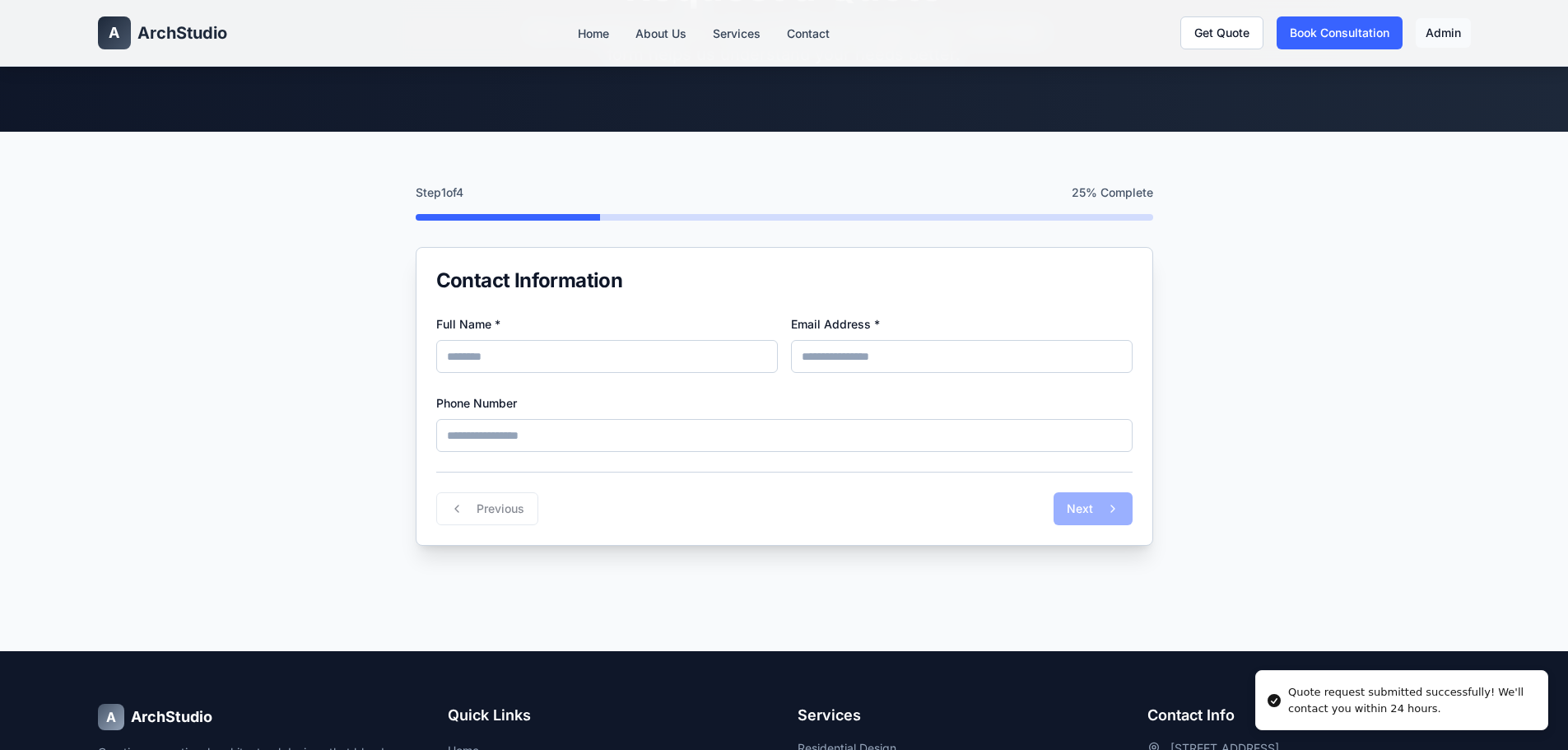
click at [1444, 23] on link "Admin" at bounding box center [1443, 33] width 56 height 29
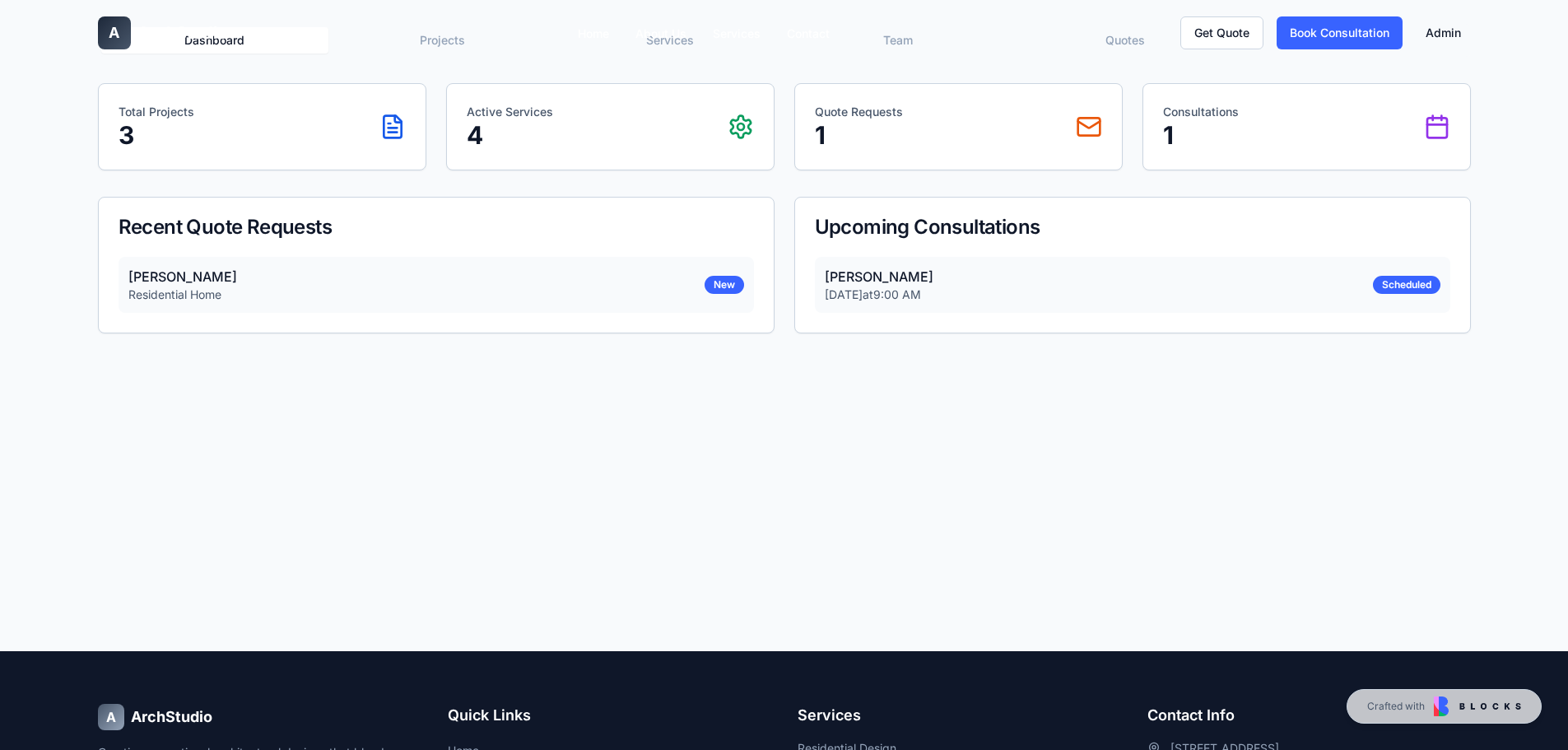
click at [808, 426] on div "Admin Portal Manage your website content and client inquiries Dashboard Project…" at bounding box center [784, 276] width 1568 height 750
click at [719, 287] on div "New" at bounding box center [724, 285] width 39 height 19
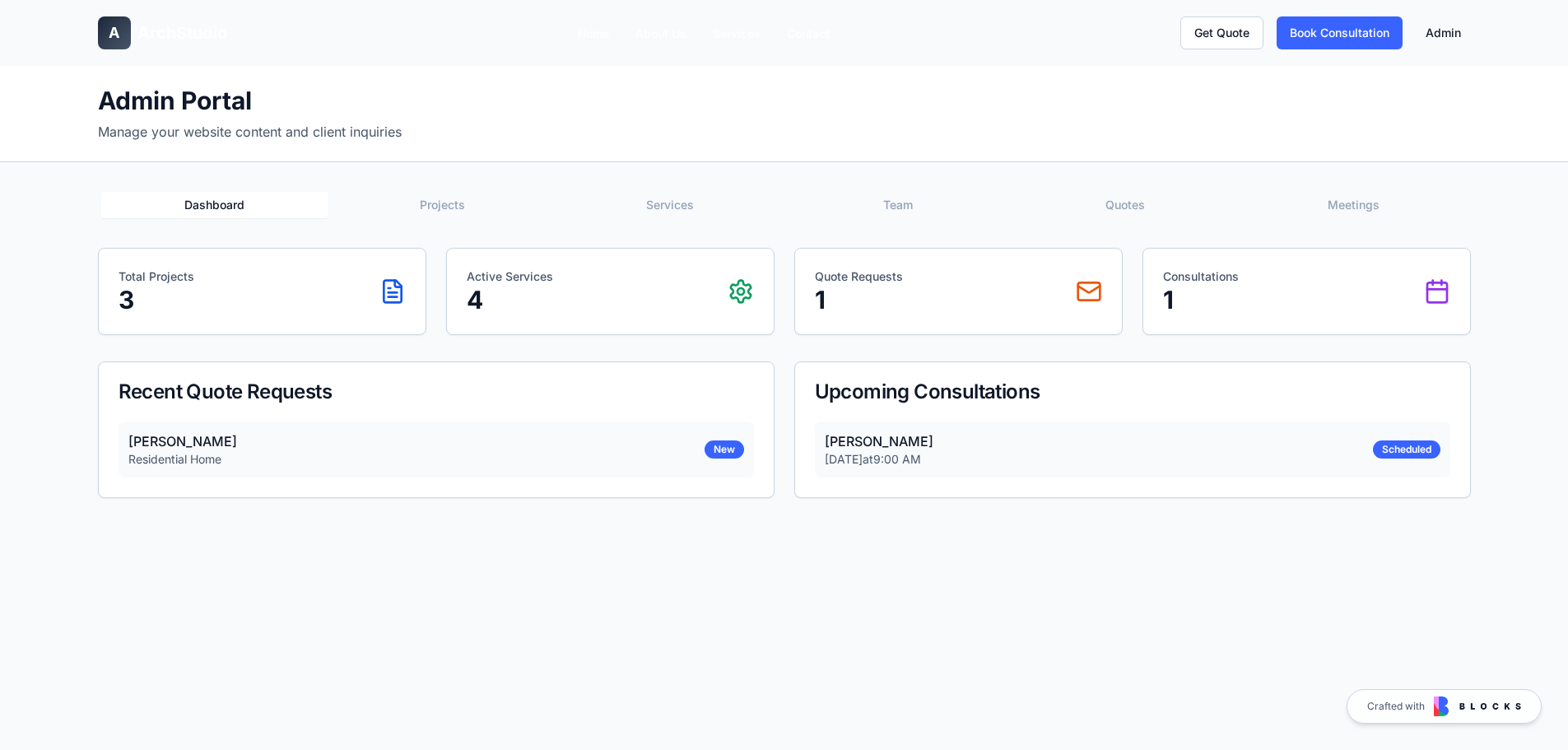
click at [462, 213] on button "Projects" at bounding box center [443, 205] width 228 height 26
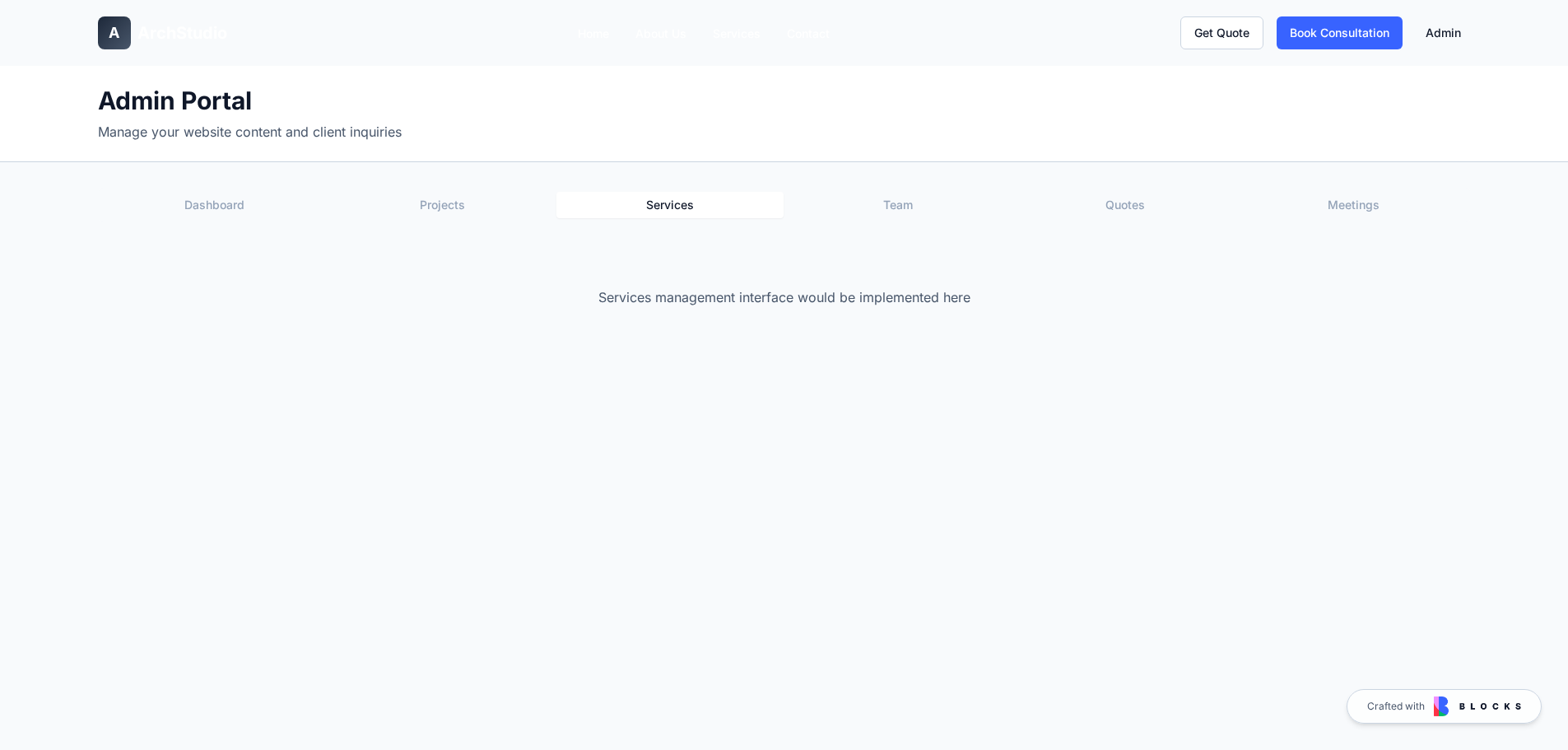
click at [653, 208] on button "Services" at bounding box center [670, 205] width 228 height 26
click at [881, 202] on button "Team" at bounding box center [898, 205] width 228 height 26
click at [1092, 203] on button "Quotes" at bounding box center [1126, 205] width 228 height 26
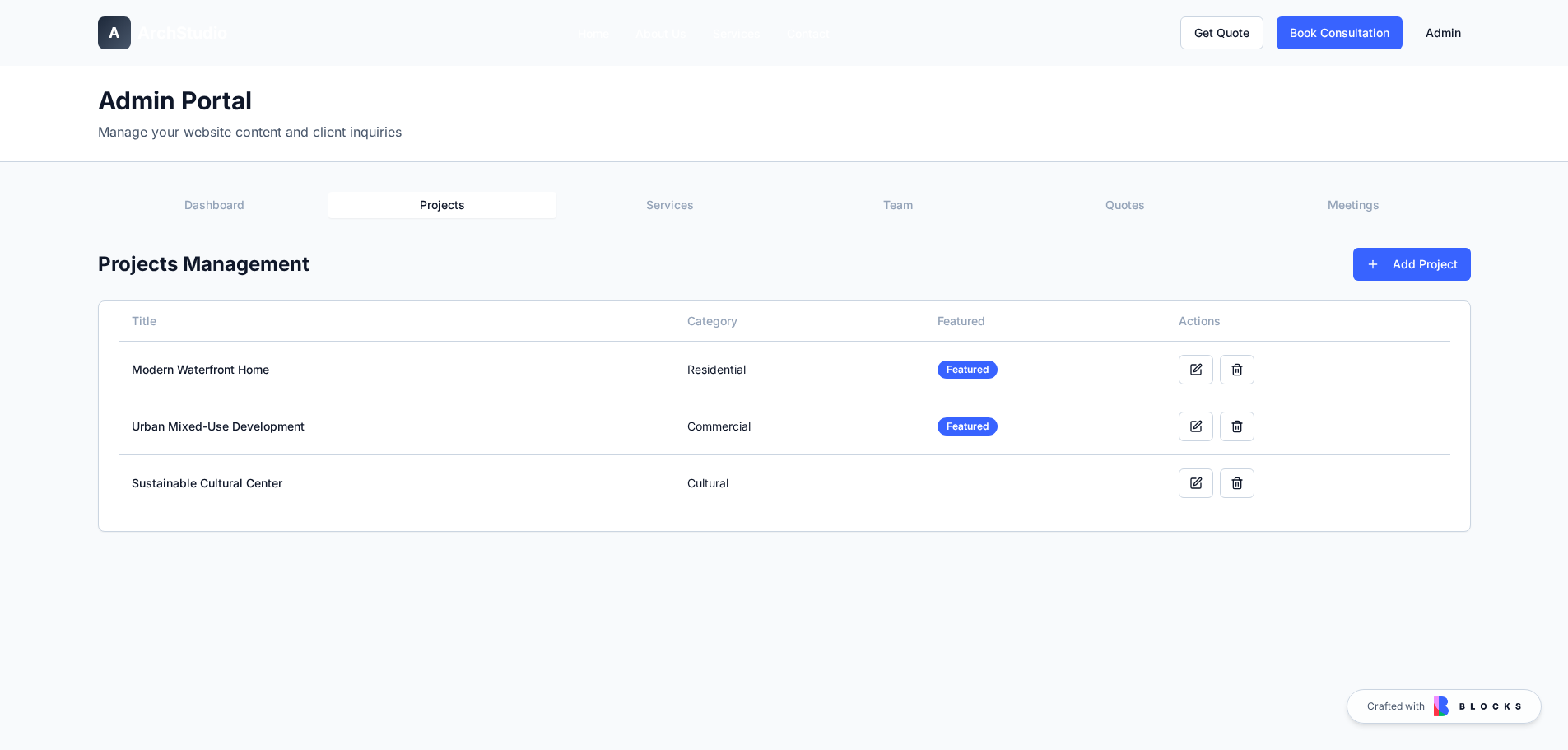
click at [408, 195] on button "Projects" at bounding box center [443, 205] width 228 height 26
click at [1202, 358] on button at bounding box center [1195, 370] width 34 height 29
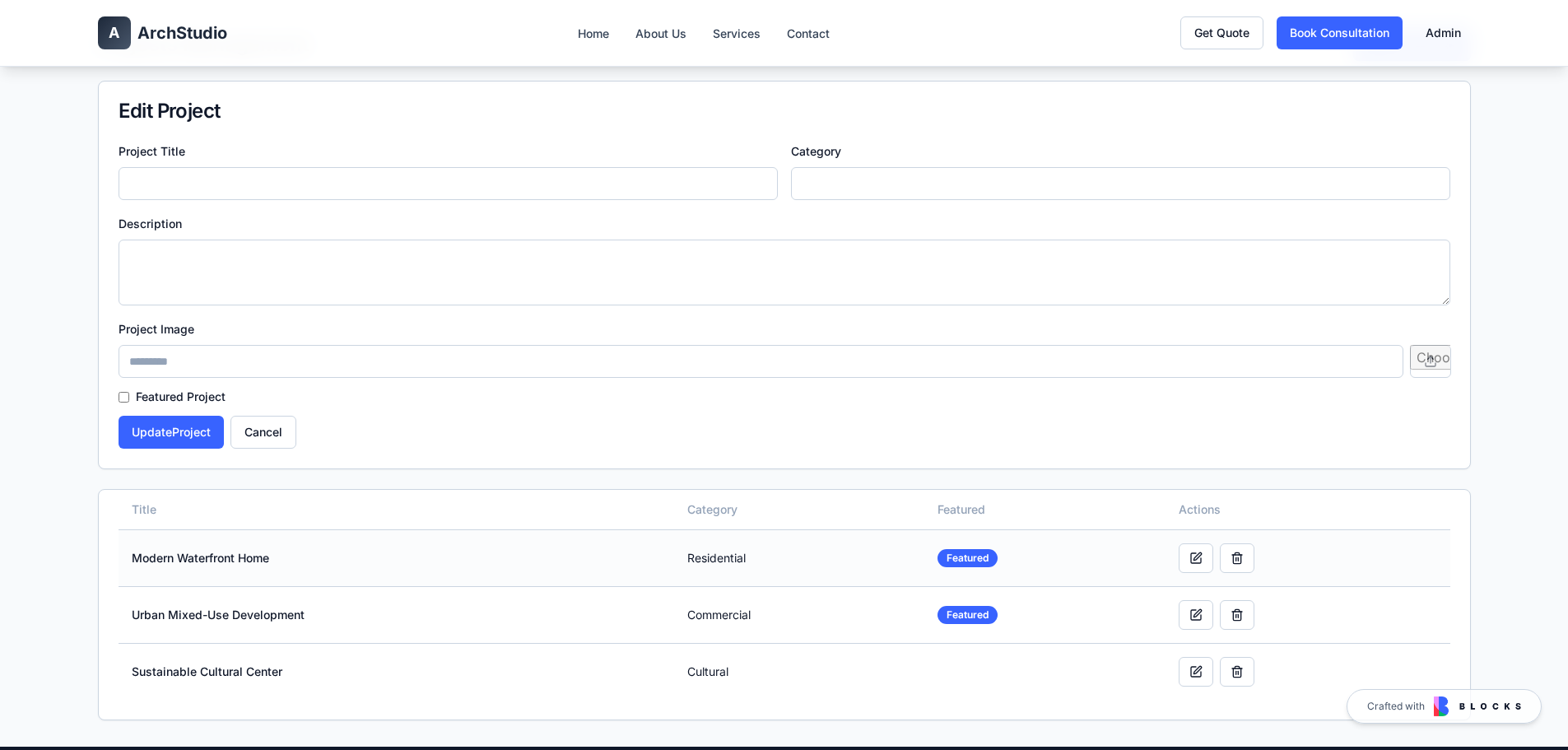
scroll to position [165, 0]
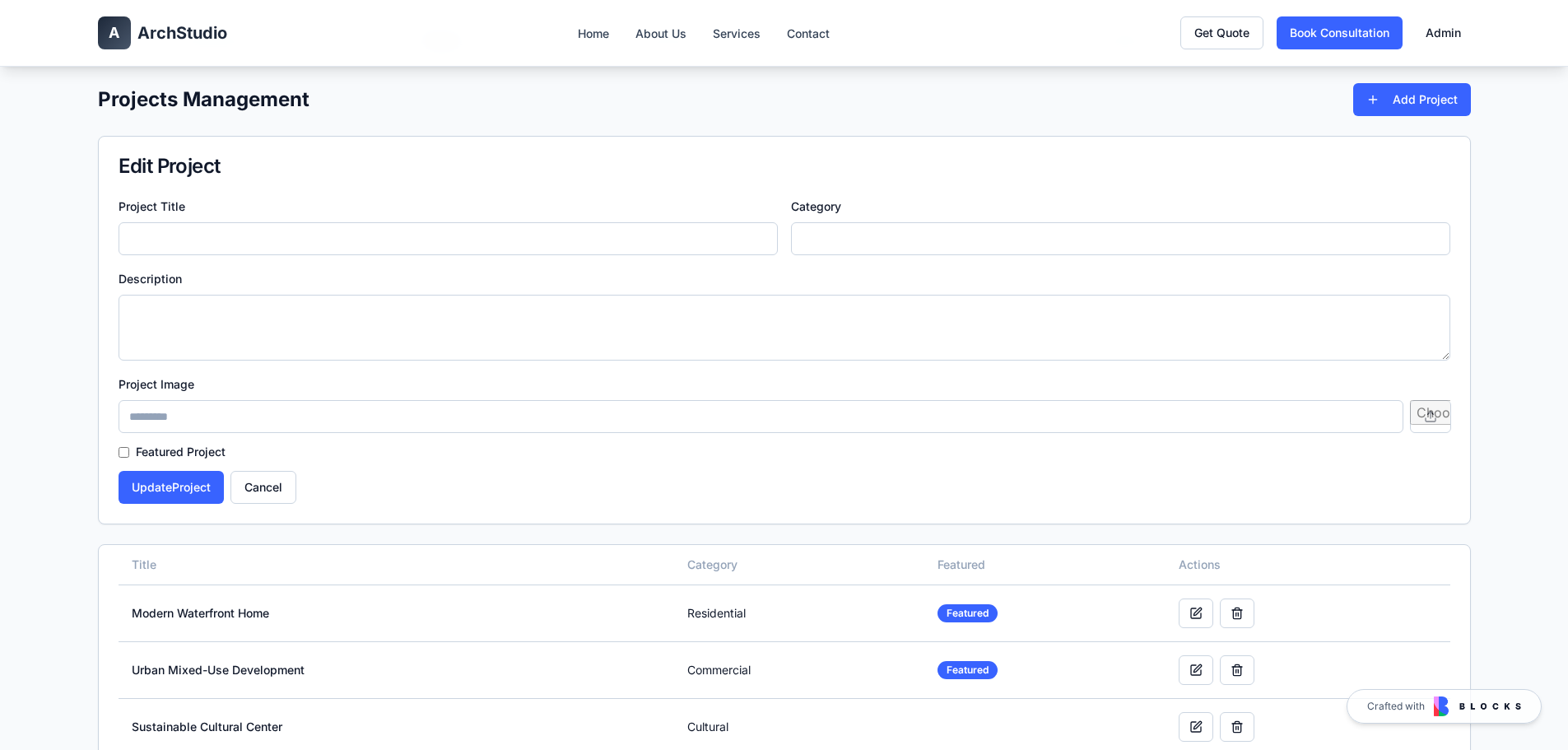
click at [413, 220] on div "Project Title" at bounding box center [448, 225] width 660 height 59
click at [413, 229] on input "Project Title" at bounding box center [448, 239] width 660 height 33
click at [1020, 237] on input "Category" at bounding box center [1121, 239] width 660 height 33
click at [577, 391] on div "Project Image" at bounding box center [784, 403] width 1332 height 59
click at [293, 418] on input "Project Image" at bounding box center [761, 416] width 1286 height 33
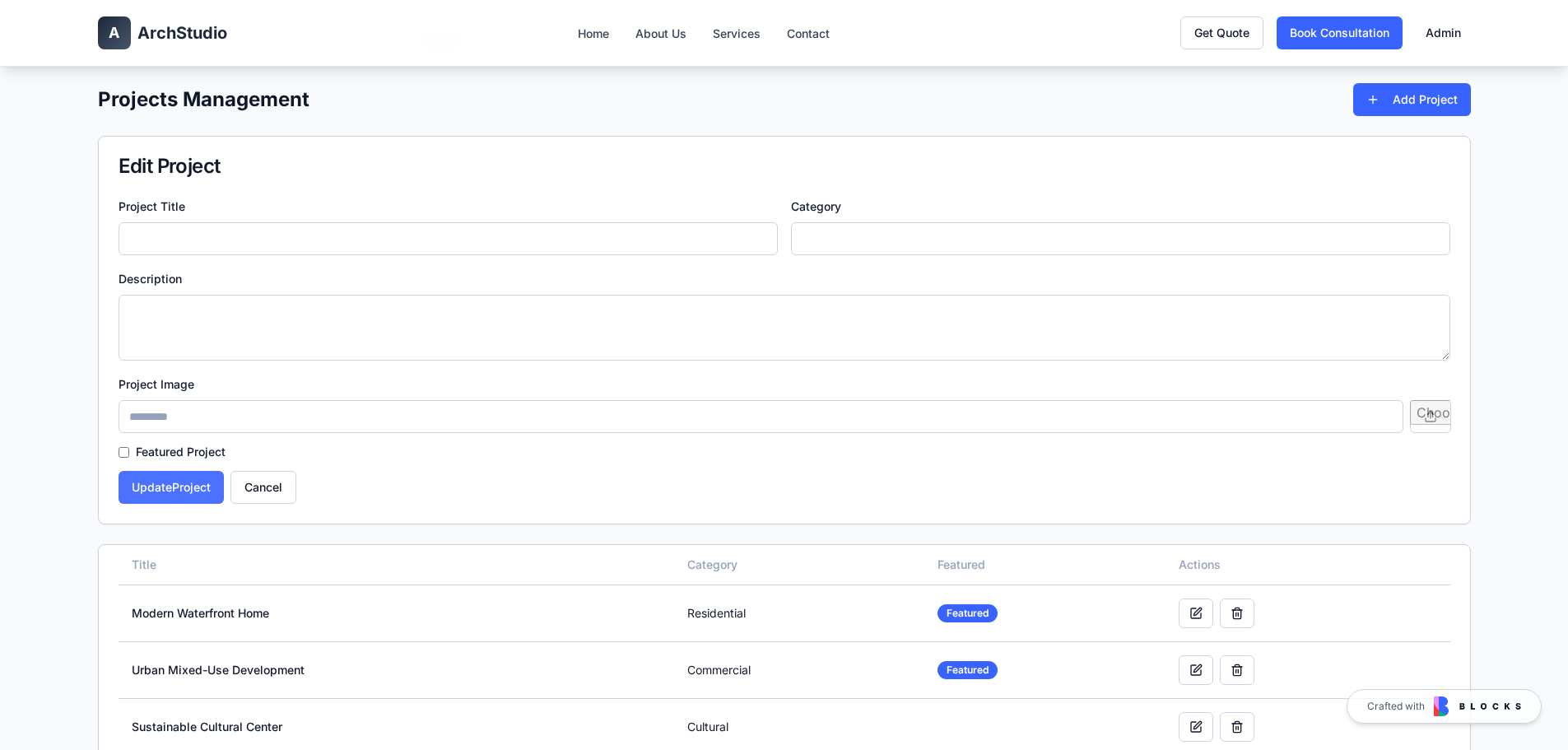
click at [199, 490] on button "Update Project" at bounding box center [171, 488] width 105 height 33
click at [302, 240] on input "Project Title" at bounding box center [448, 239] width 660 height 33
type input "**********"
click at [885, 220] on div "Category" at bounding box center [1121, 225] width 660 height 59
click at [877, 239] on input "Category" at bounding box center [1121, 239] width 660 height 33
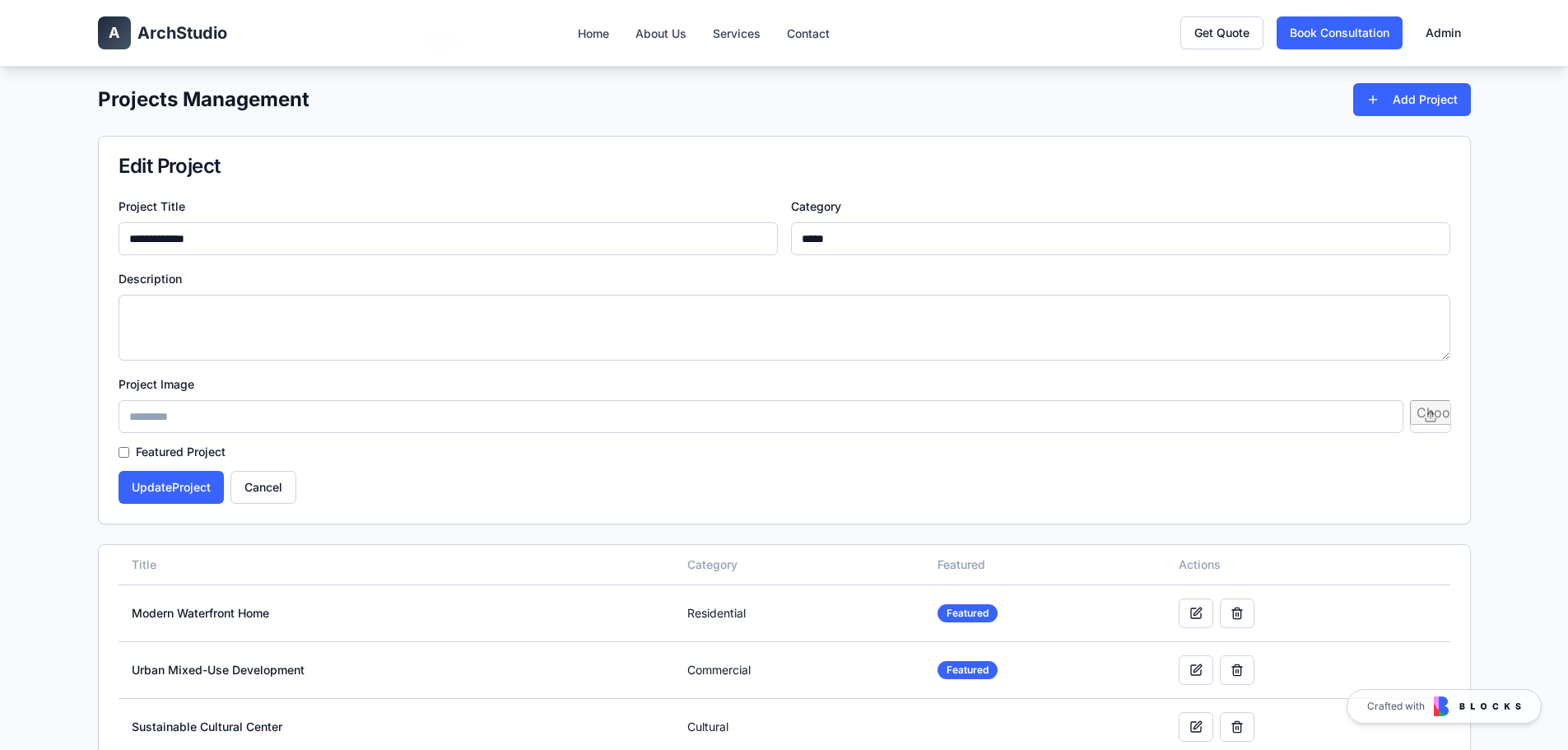
type input "*****"
click at [780, 334] on textarea "Description" at bounding box center [784, 327] width 1332 height 65
click at [261, 329] on textarea "Description" at bounding box center [784, 327] width 1332 height 65
paste textarea "**********"
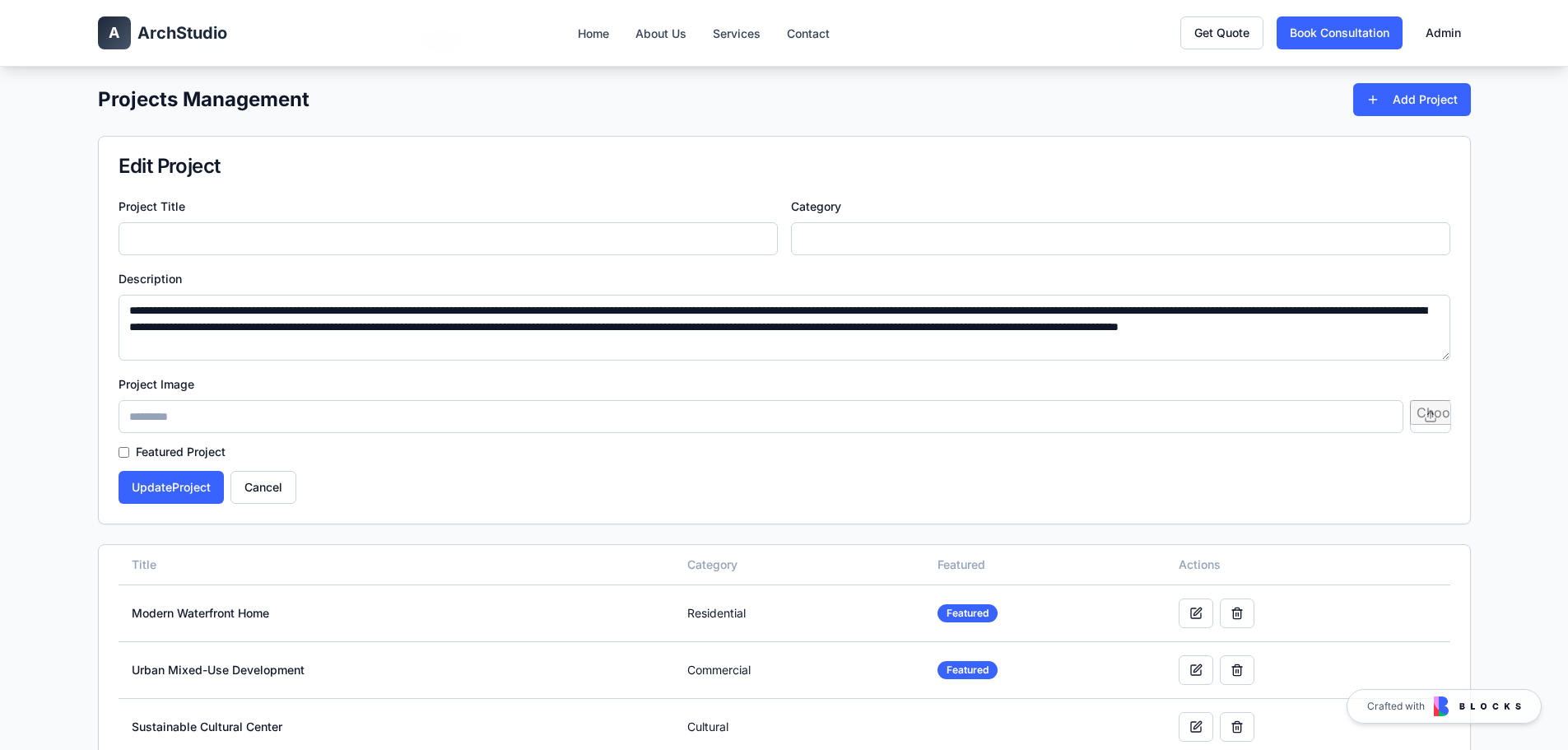
type textarea "**********"
click at [1428, 415] on input "file" at bounding box center [1429, 416] width 39 height 33
click at [150, 453] on label "Featured Project" at bounding box center [181, 452] width 90 height 12
click at [152, 481] on button "Update Project" at bounding box center [171, 488] width 105 height 33
click at [310, 236] on input "Project Title" at bounding box center [448, 239] width 660 height 33
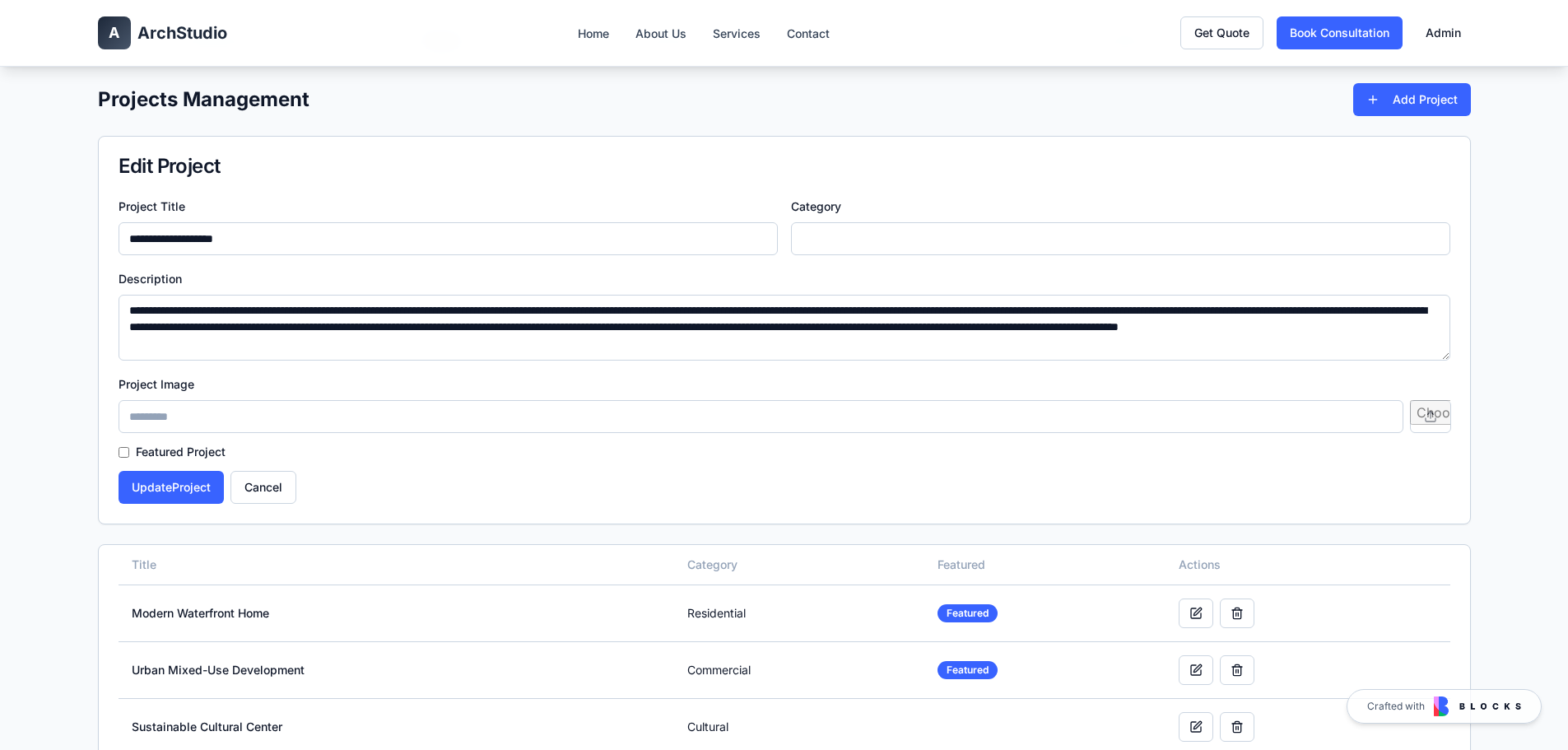
type input "**********"
click at [860, 241] on input "Category" at bounding box center [1121, 239] width 660 height 33
type input "*****"
click at [788, 348] on textarea "**********" at bounding box center [784, 327] width 1332 height 65
click at [179, 492] on button "Update Project" at bounding box center [171, 488] width 105 height 33
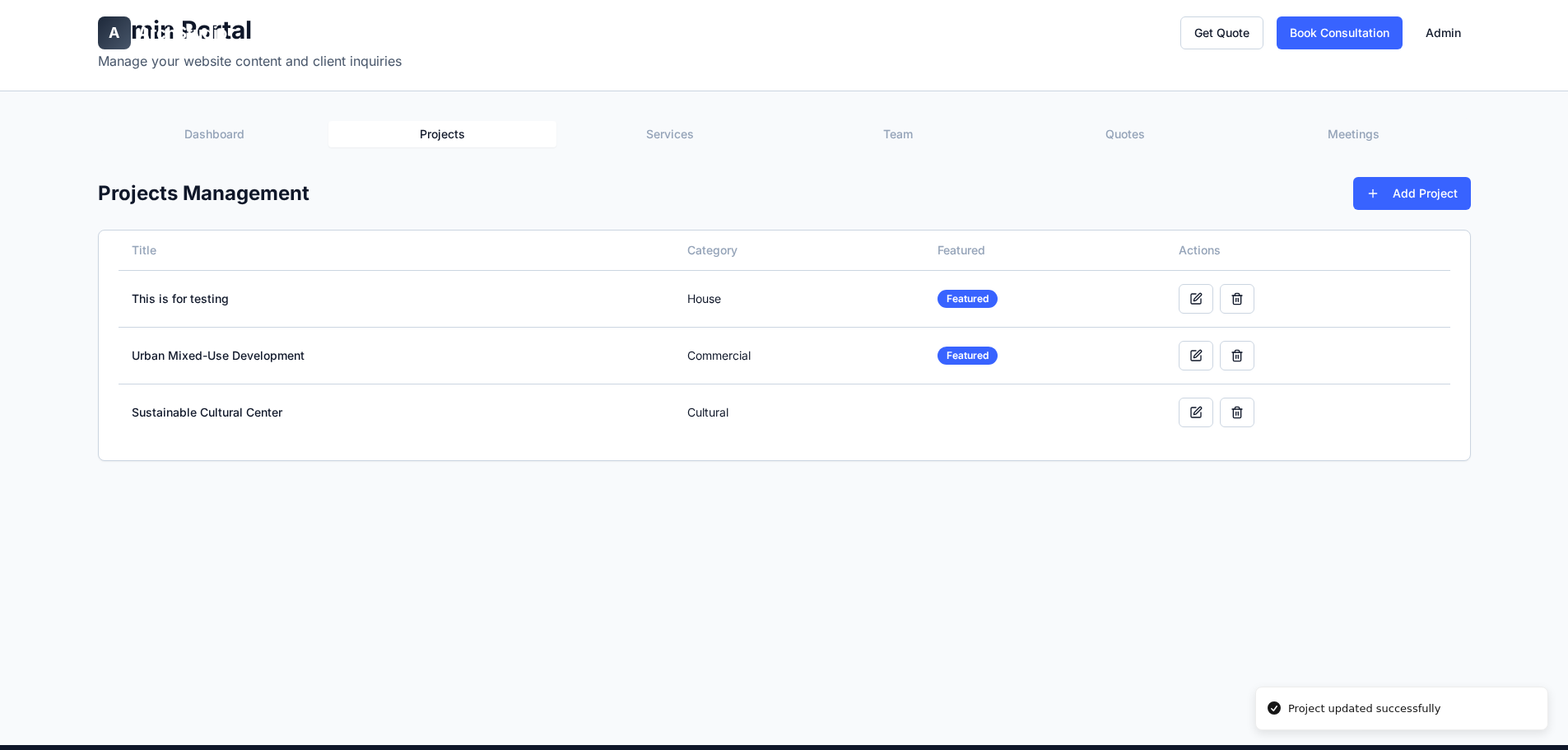
scroll to position [0, 0]
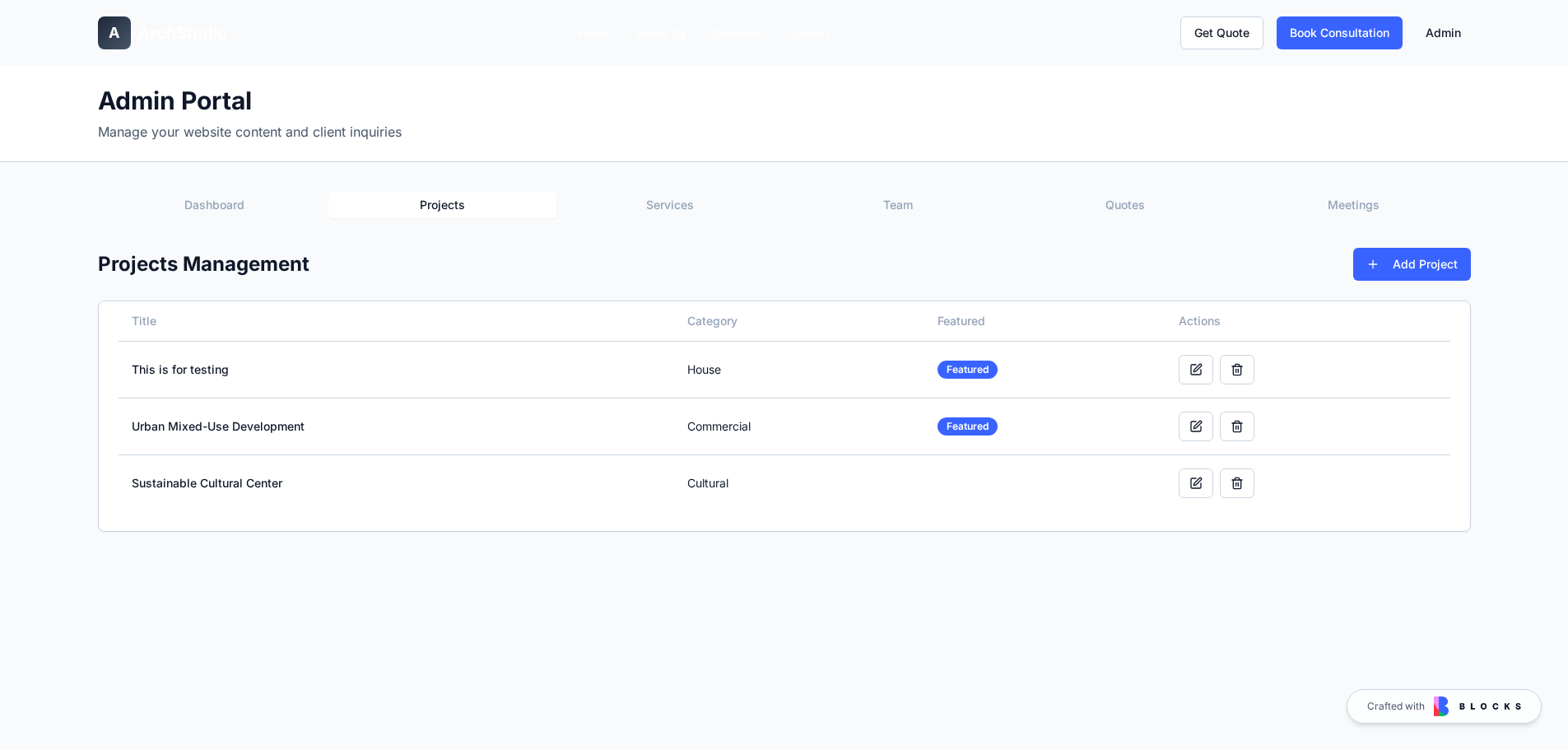
click at [203, 32] on span "ArchStudio" at bounding box center [182, 33] width 90 height 23
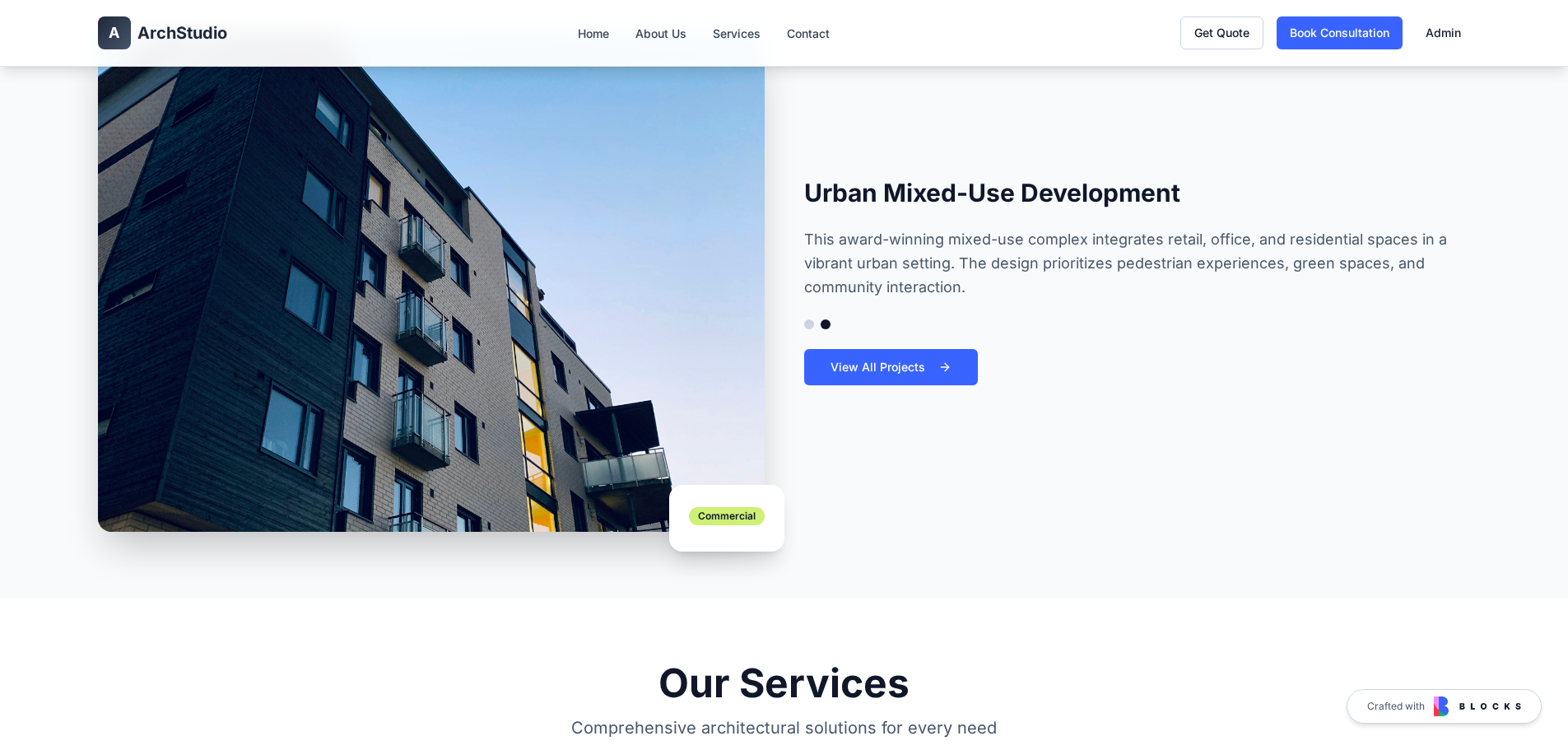
scroll to position [1234, 0]
click at [808, 325] on button at bounding box center [809, 325] width 10 height 10
click at [824, 370] on link "View All Projects" at bounding box center [891, 368] width 174 height 36
click at [811, 325] on button at bounding box center [809, 325] width 10 height 10
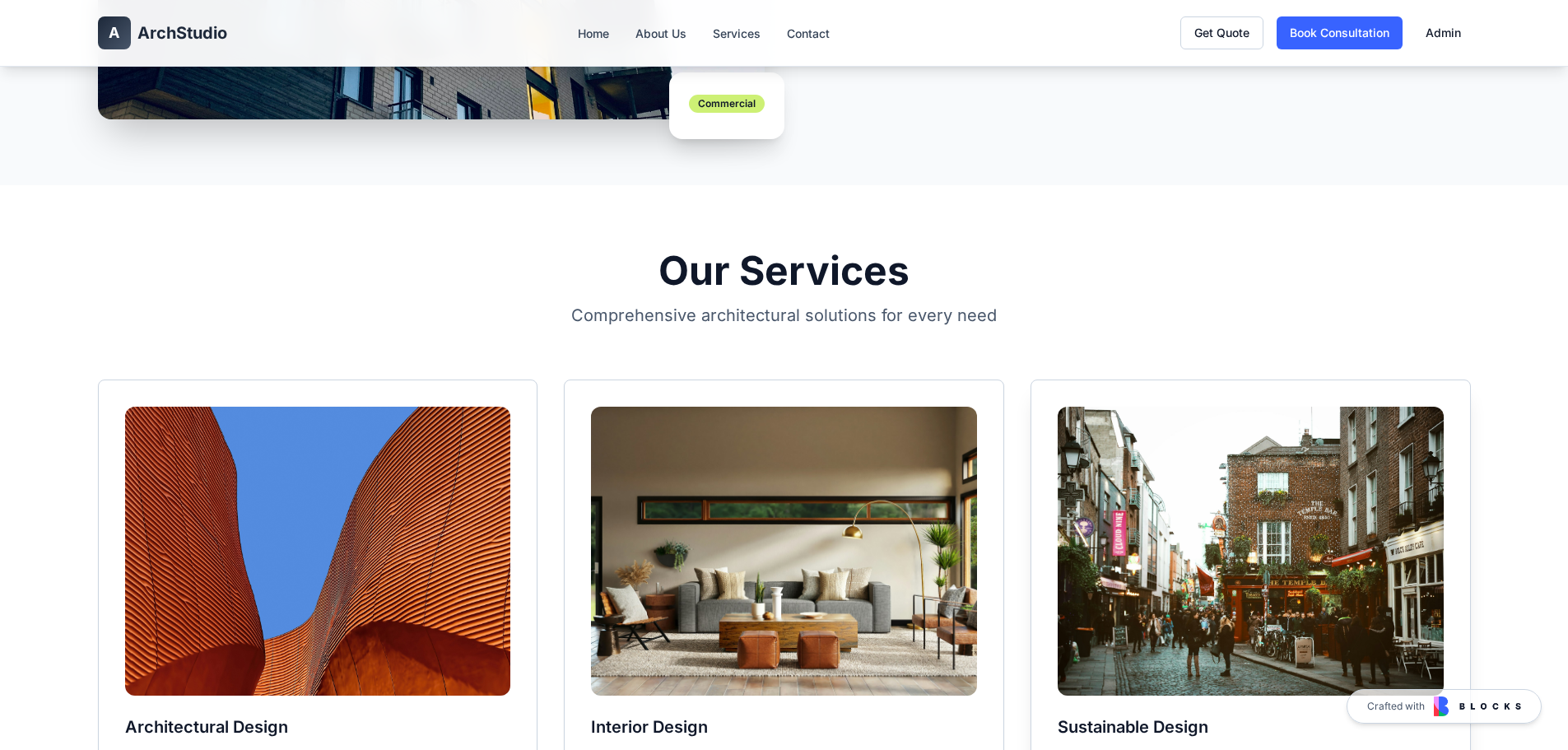
scroll to position [1645, 0]
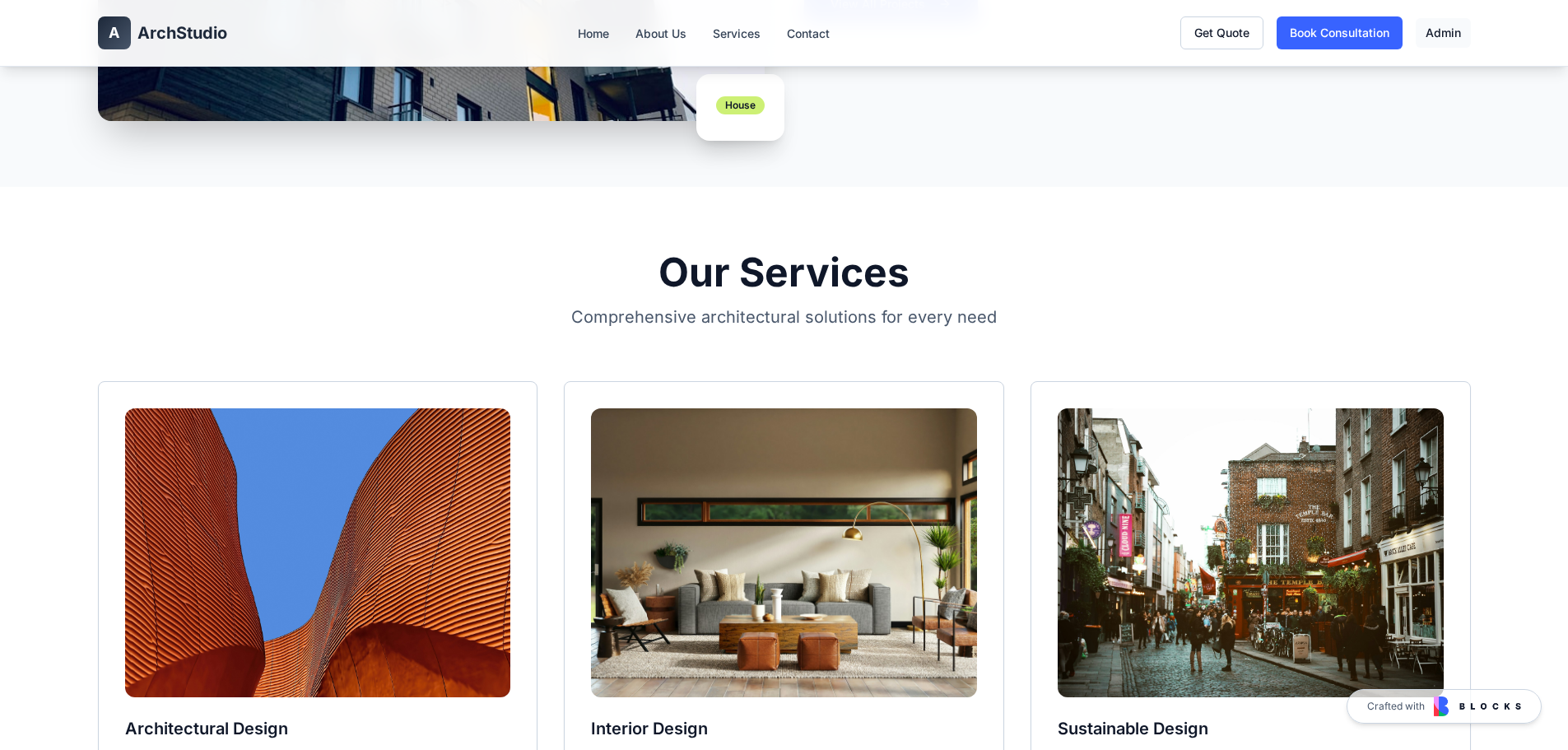
click at [1455, 31] on link "Admin" at bounding box center [1443, 33] width 56 height 29
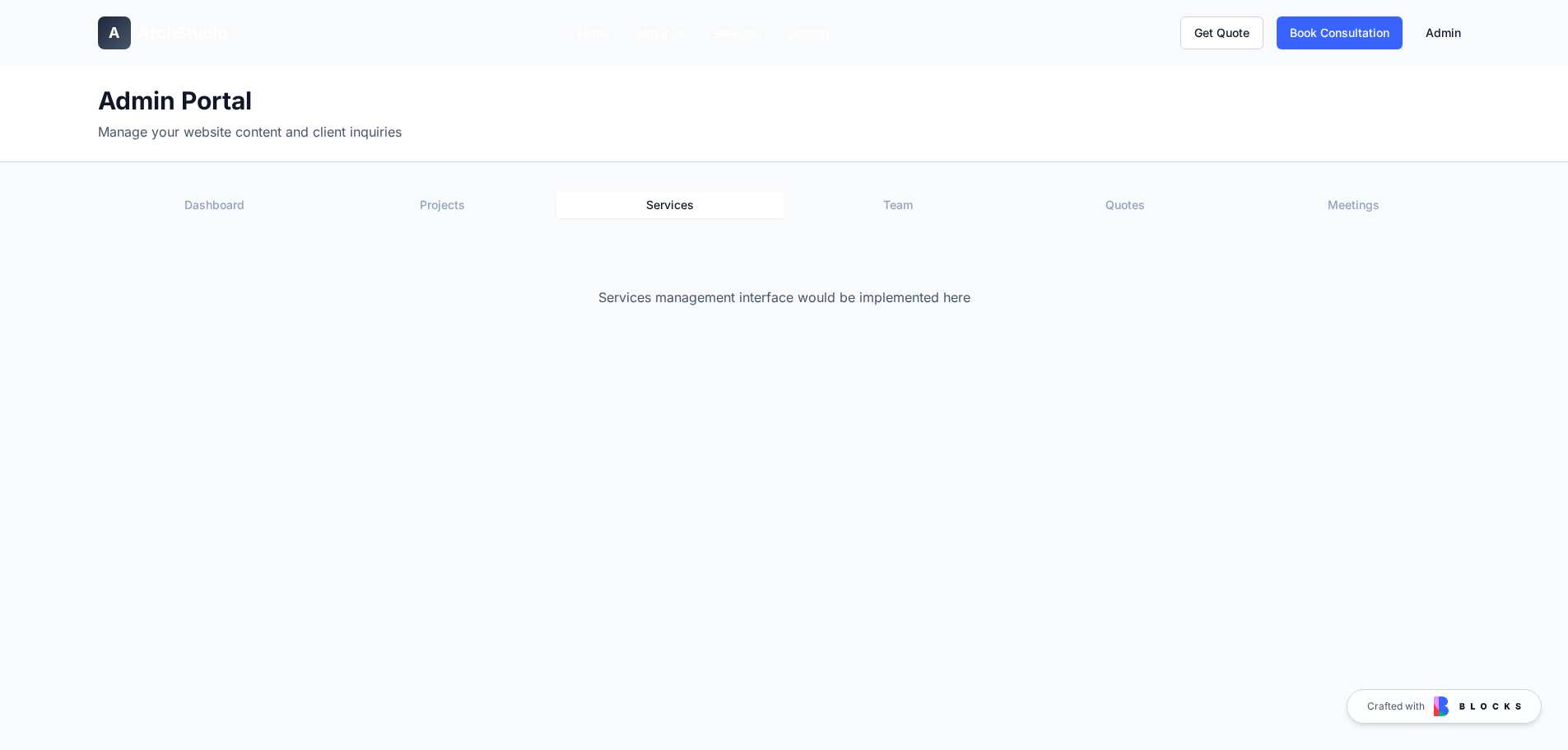
click at [705, 199] on button "Services" at bounding box center [670, 205] width 228 height 26
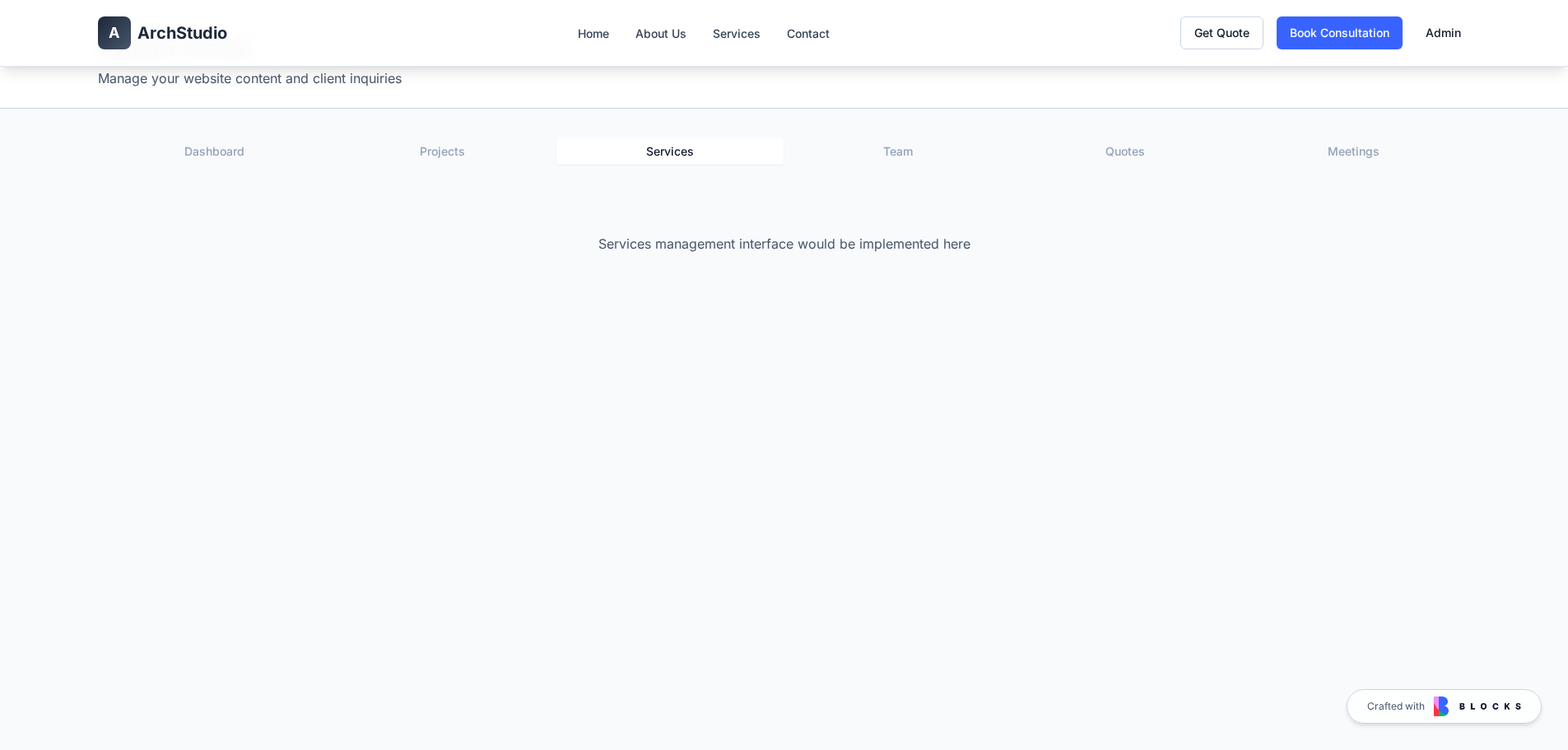
scroll to position [82, 0]
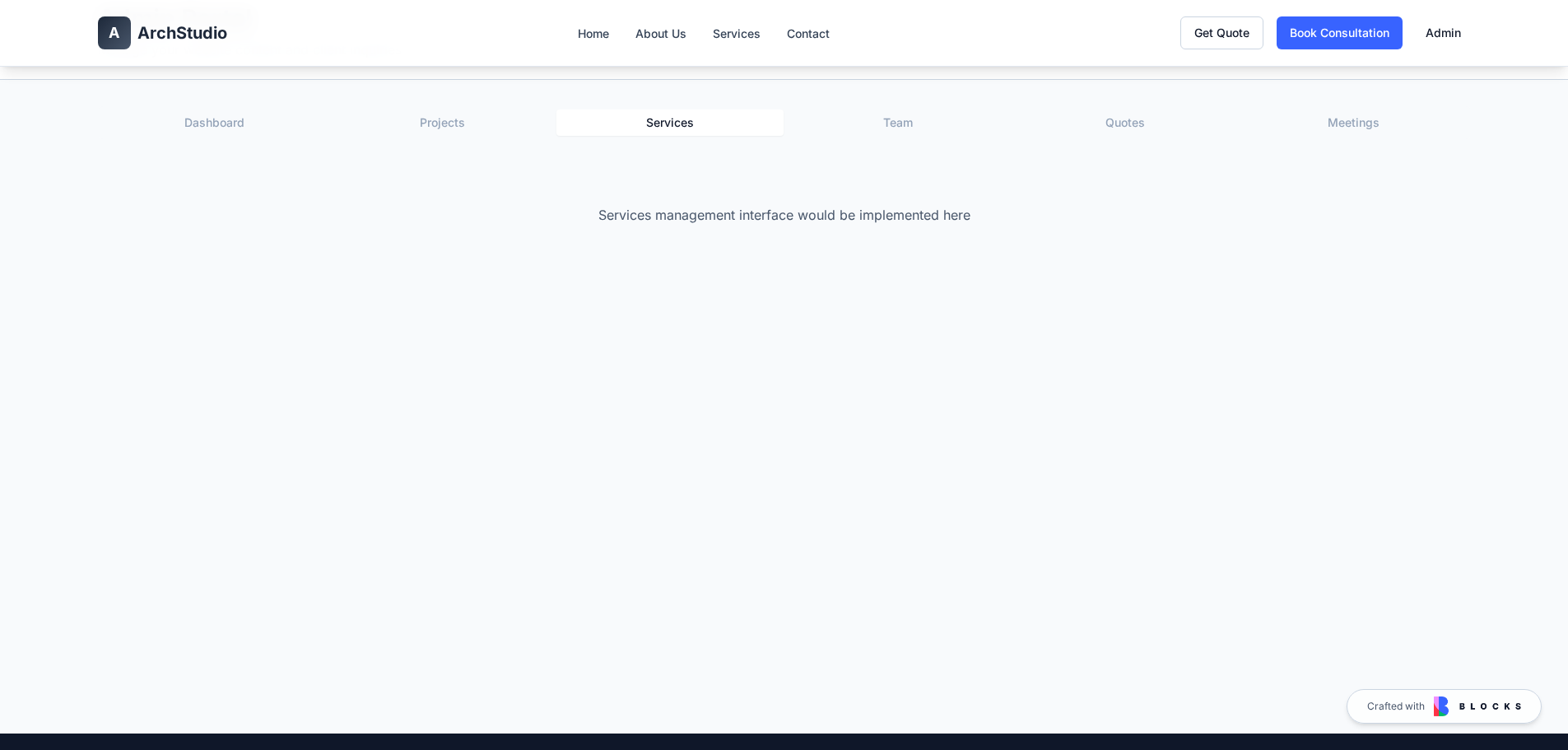
click at [396, 125] on button "Projects" at bounding box center [443, 122] width 228 height 26
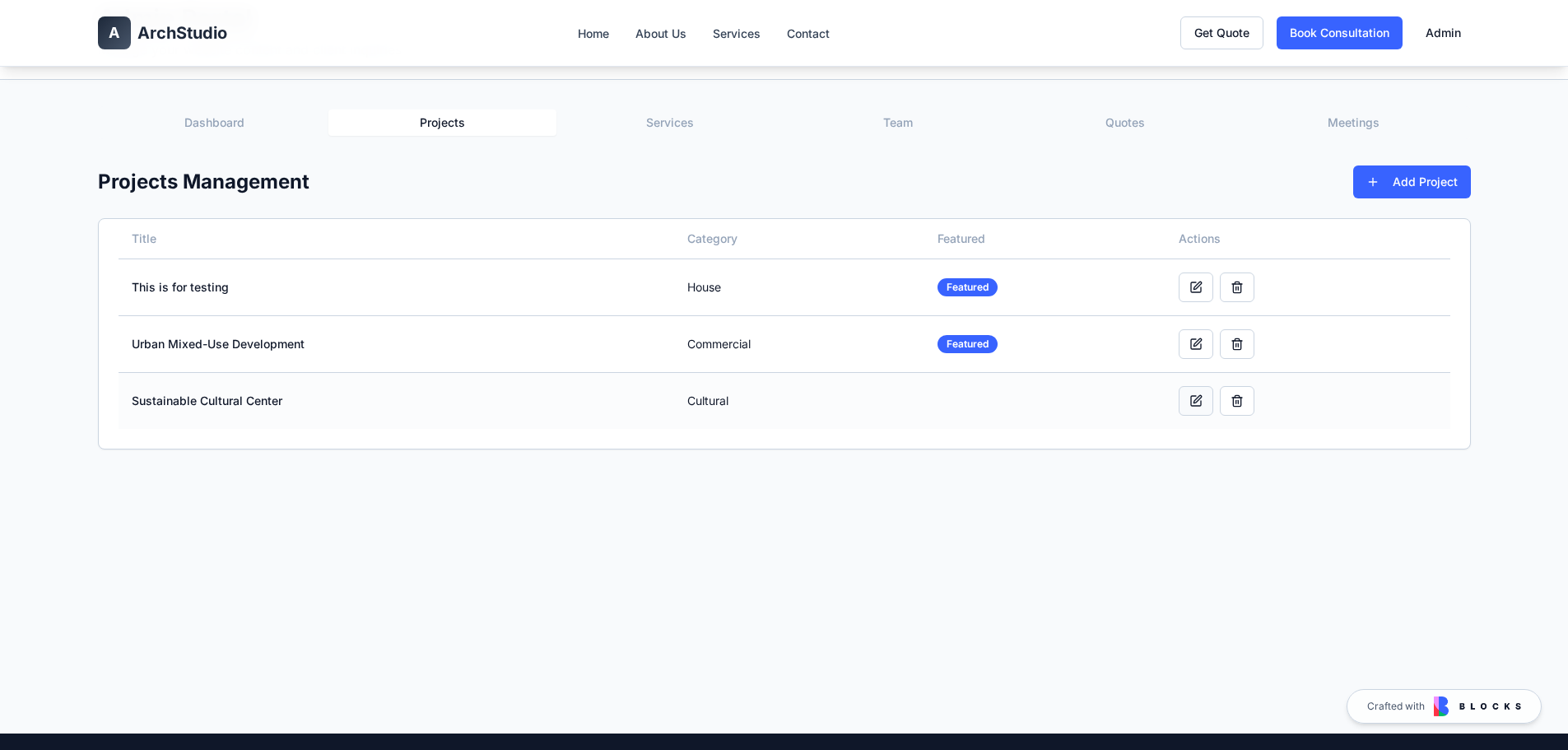
click at [1196, 401] on button at bounding box center [1195, 401] width 34 height 29
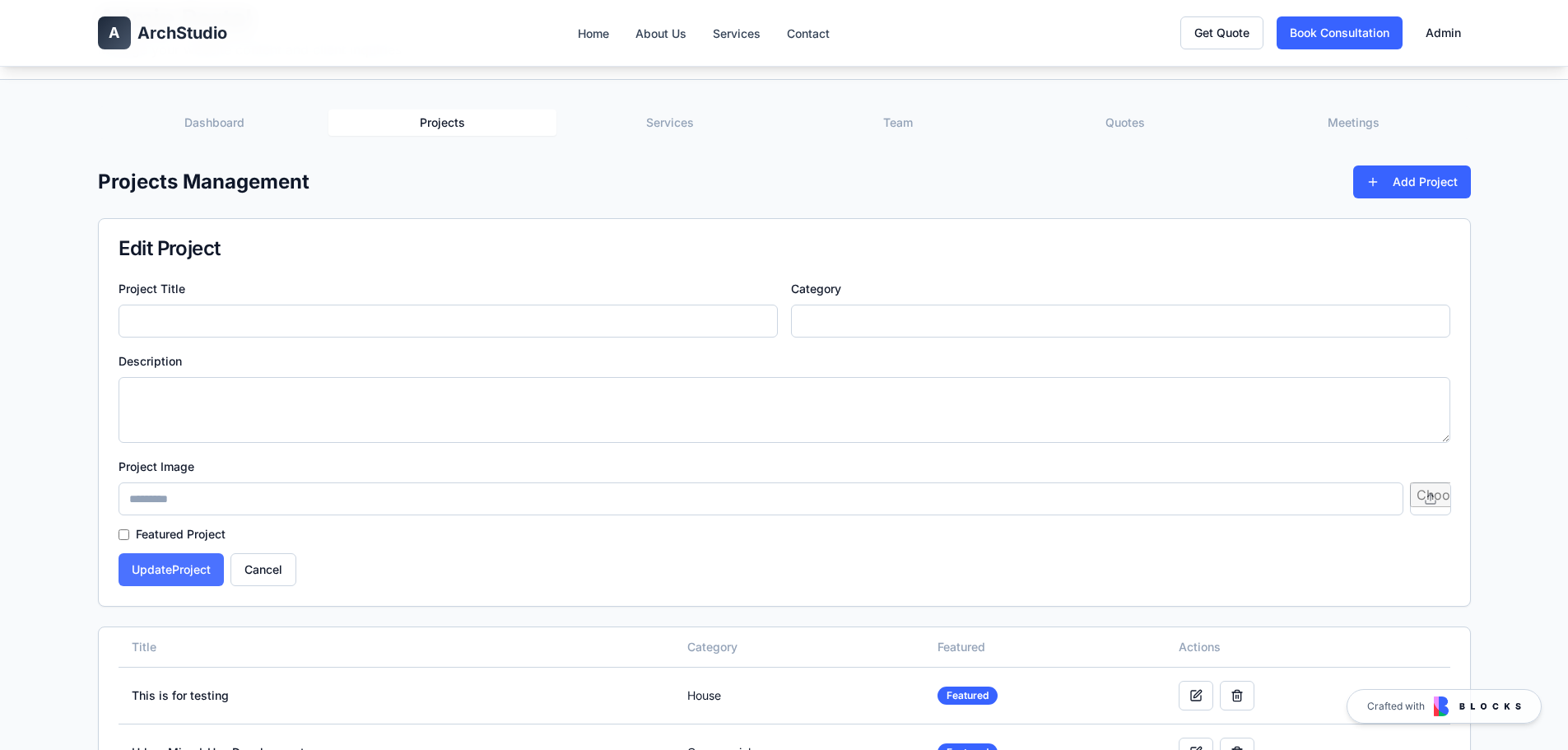
click at [145, 575] on button "Update Project" at bounding box center [171, 570] width 105 height 33
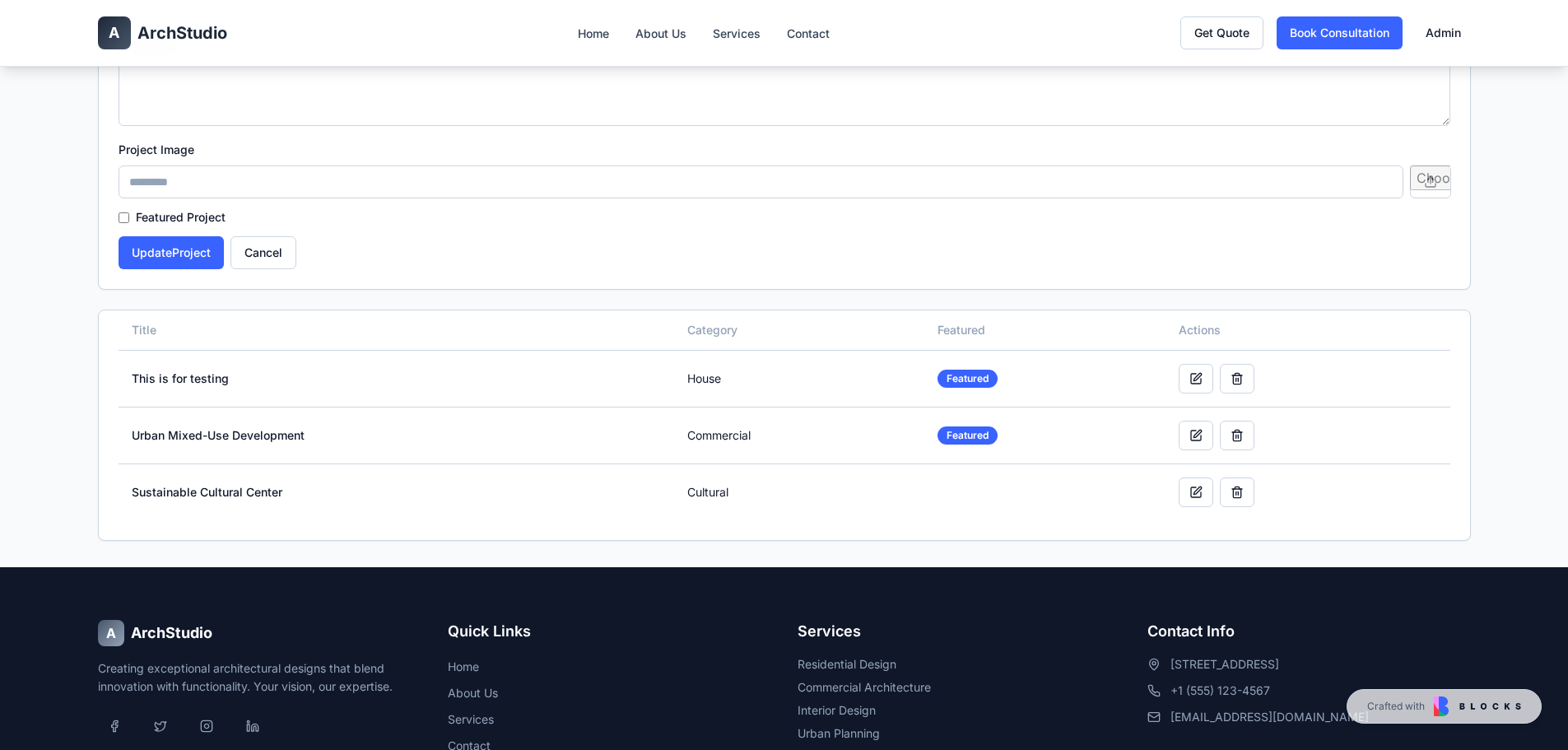
scroll to position [412, 0]
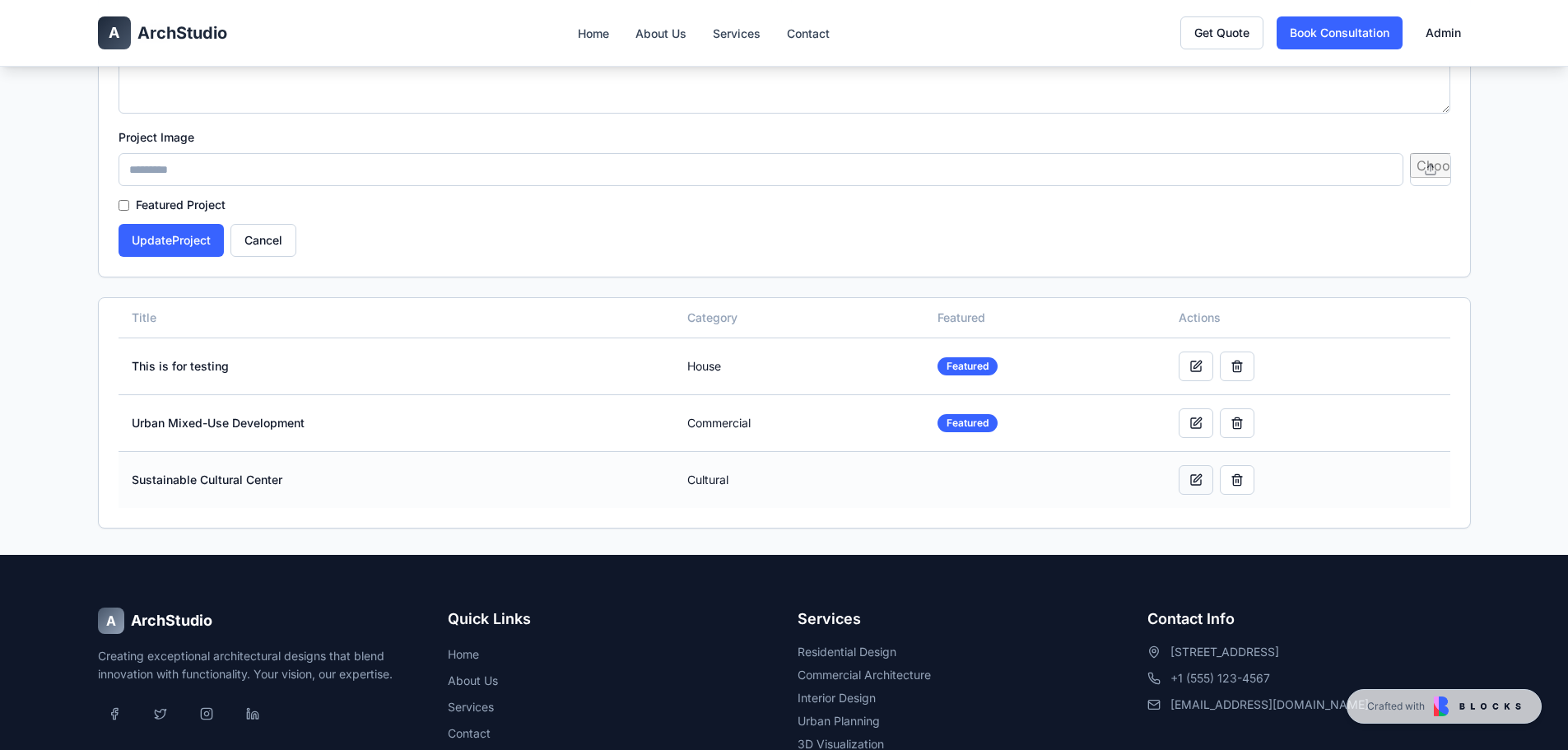
click at [1192, 476] on button at bounding box center [1195, 480] width 34 height 29
type input "**********"
type input "********"
type textarea "**********"
type input "**********"
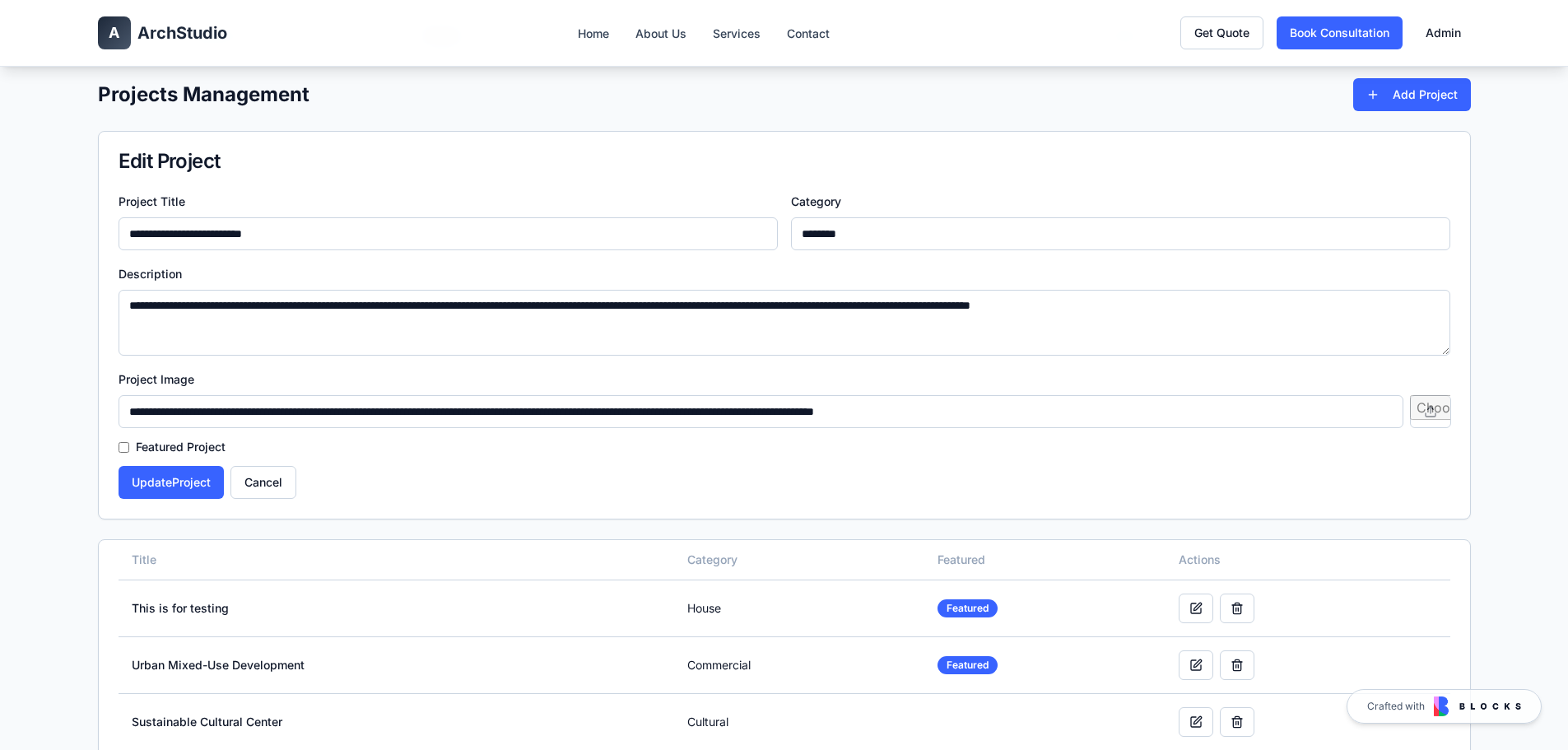
scroll to position [165, 0]
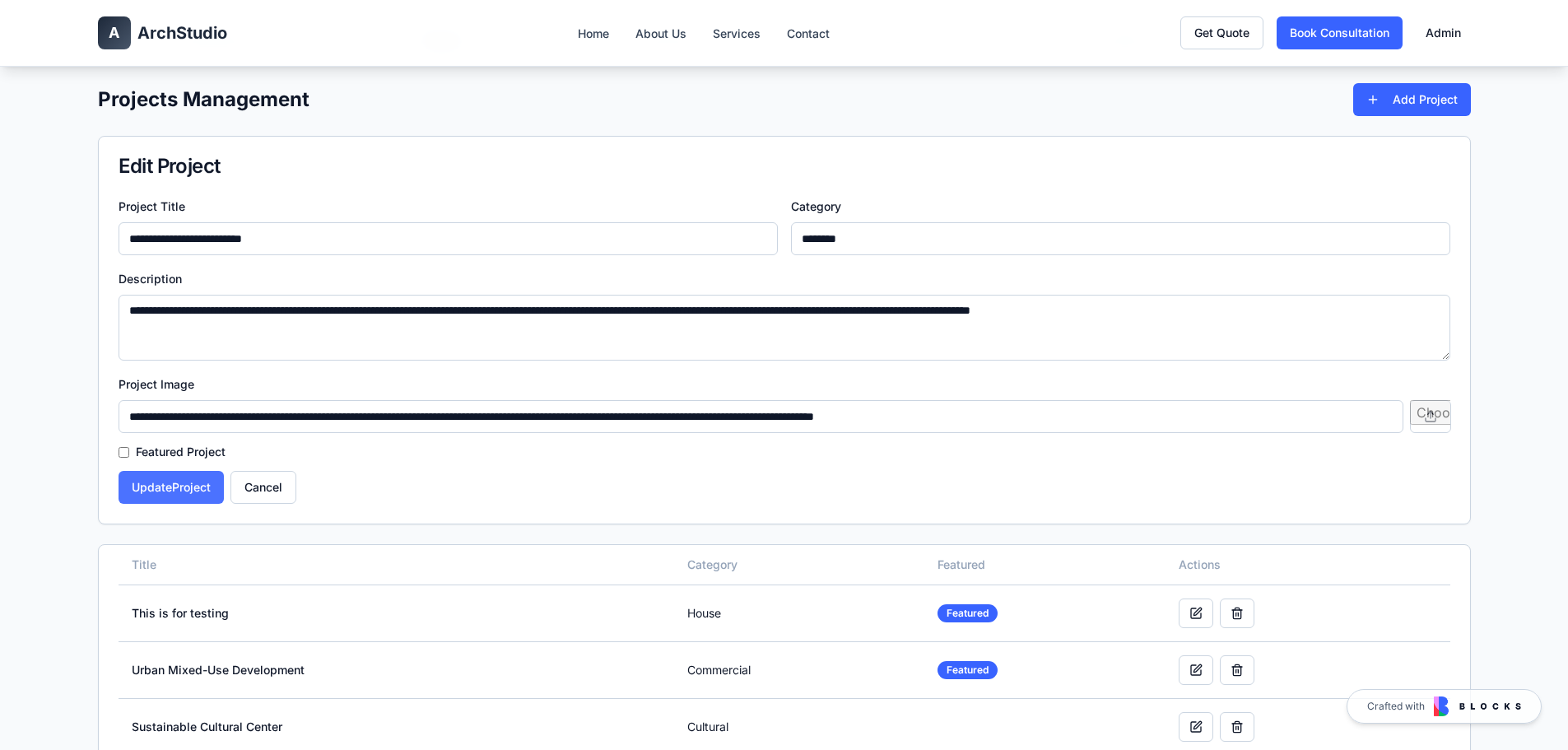
click at [146, 491] on button "Update Project" at bounding box center [171, 488] width 105 height 33
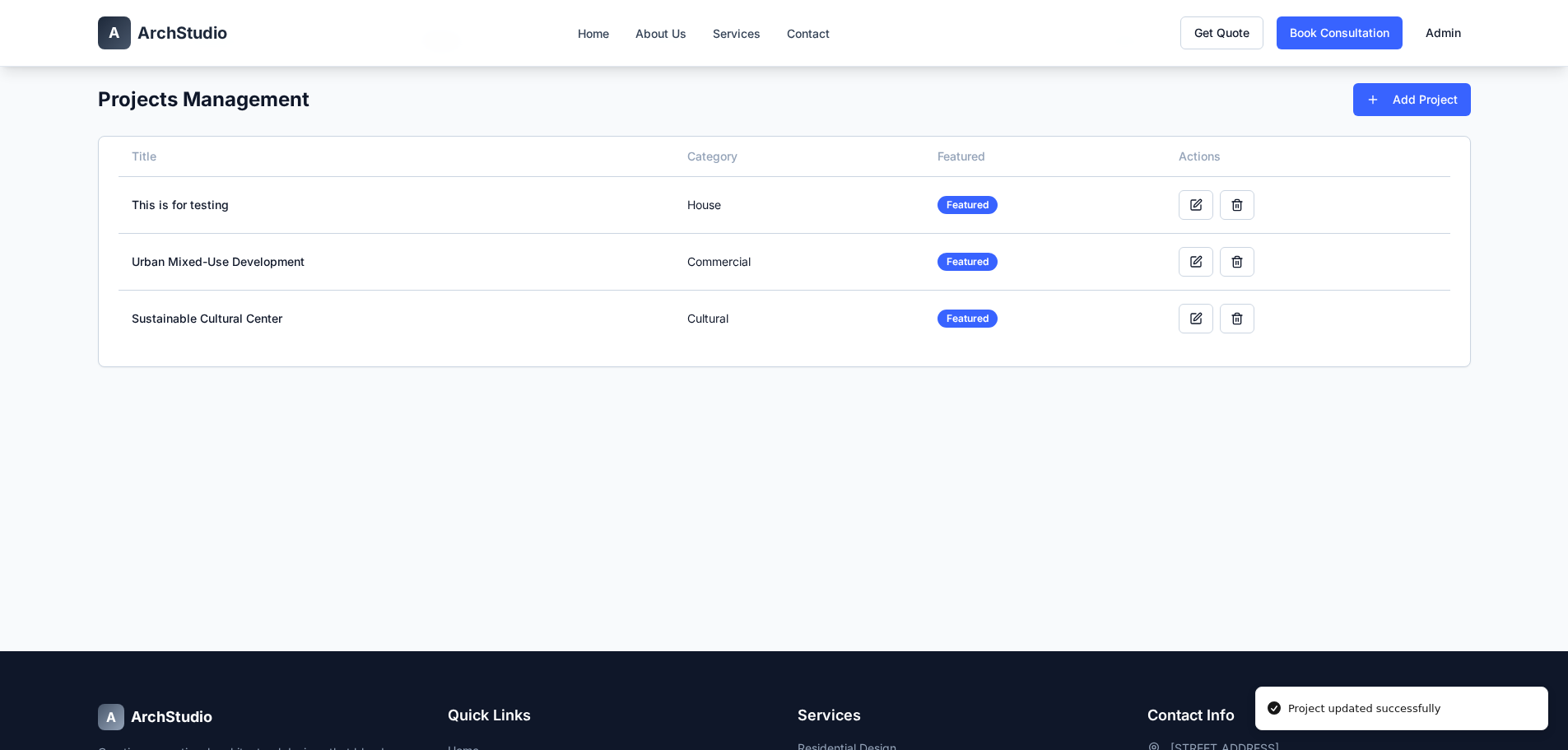
click at [187, 34] on span "ArchStudio" at bounding box center [182, 33] width 90 height 23
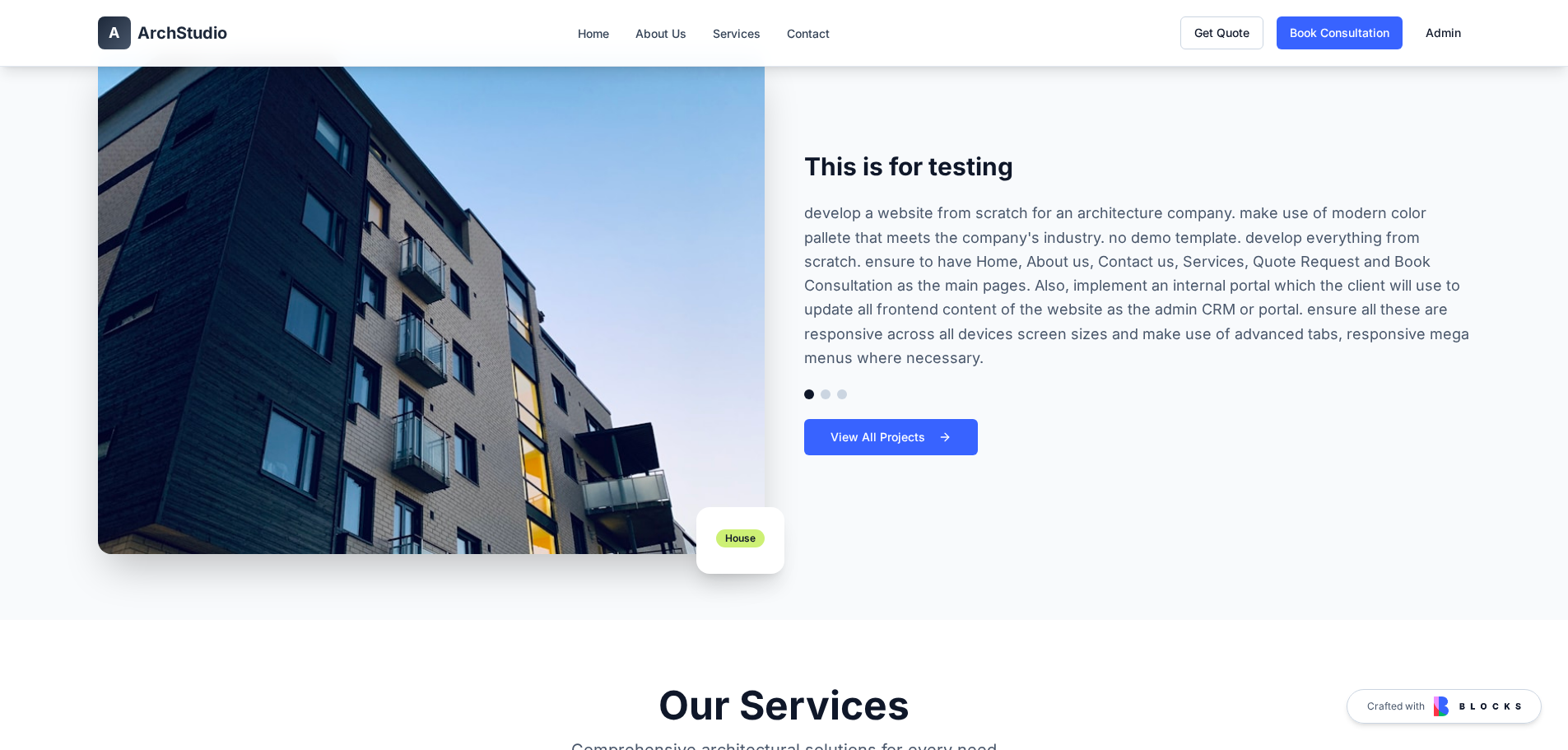
scroll to position [1152, 0]
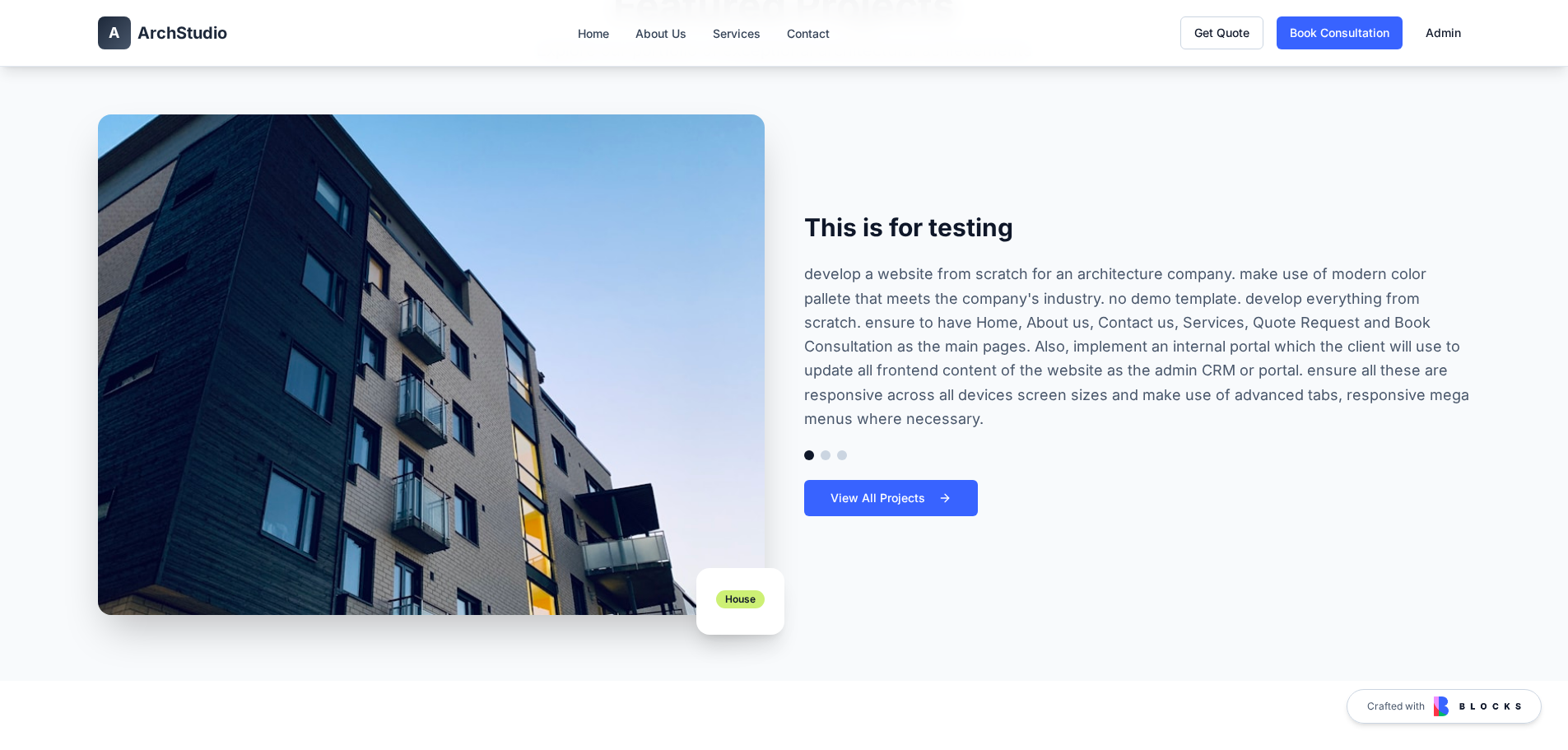
click at [827, 456] on button at bounding box center [825, 454] width 10 height 10
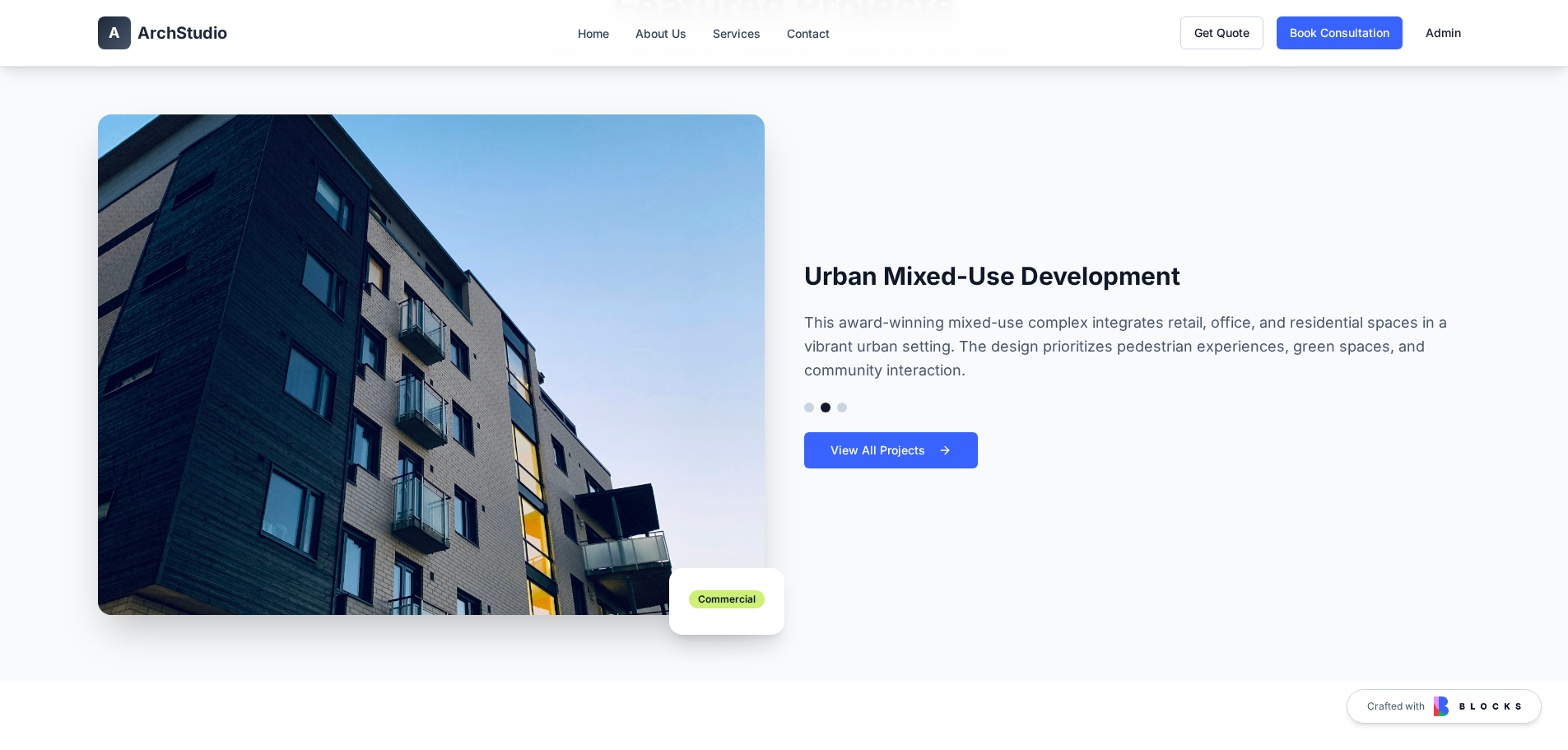
click at [840, 409] on button at bounding box center [842, 408] width 10 height 10
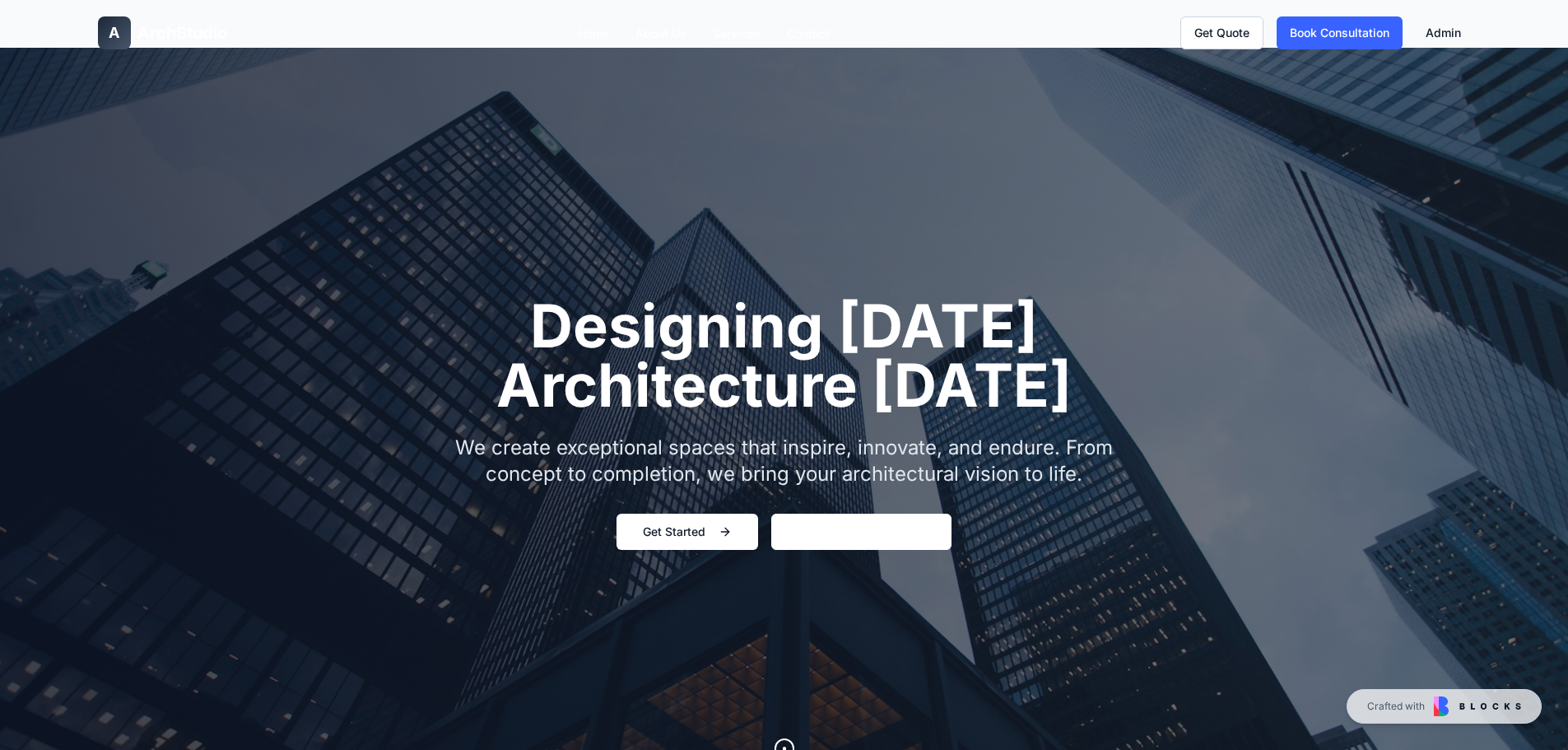
scroll to position [0, 0]
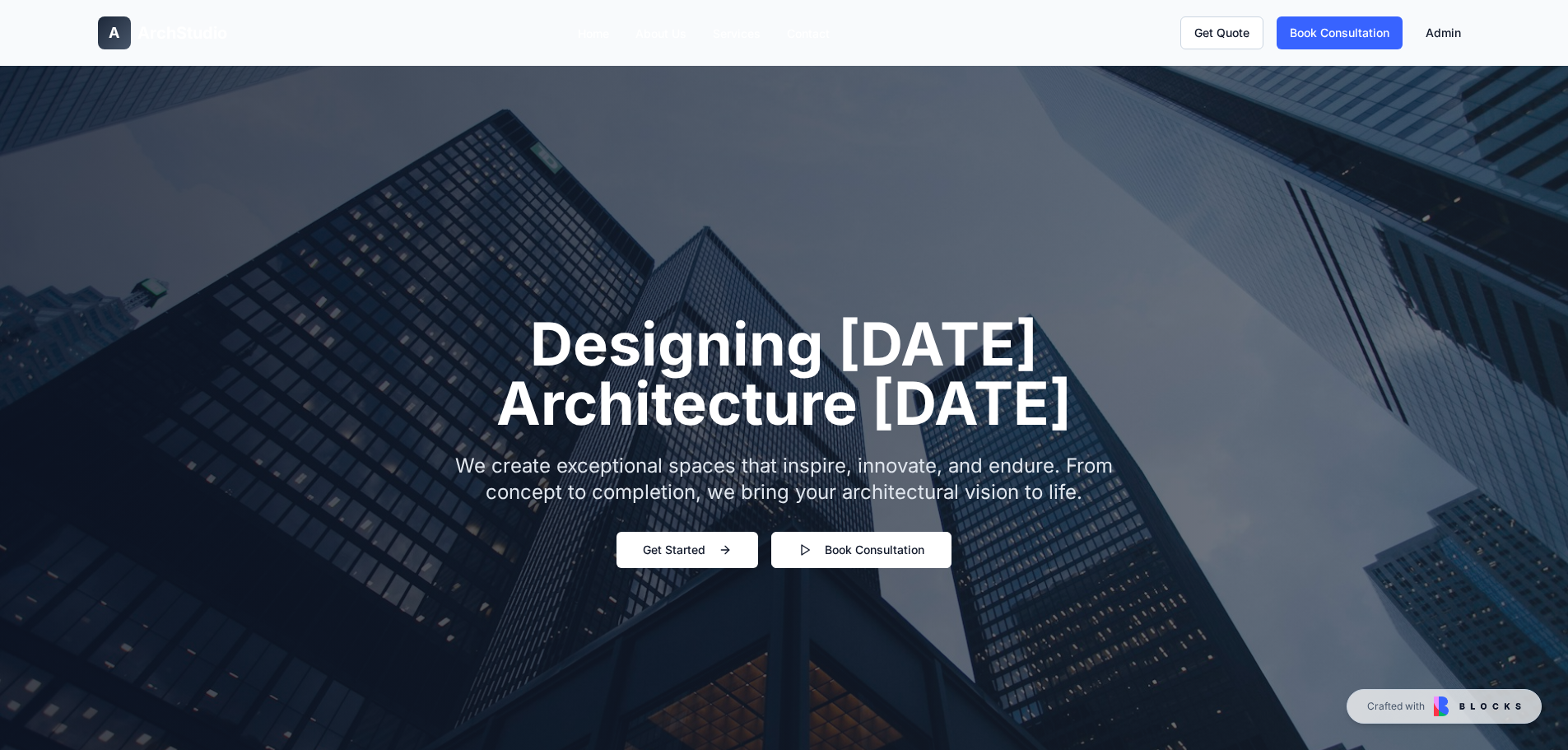
click at [851, 558] on link "Book Consultation" at bounding box center [861, 549] width 181 height 36
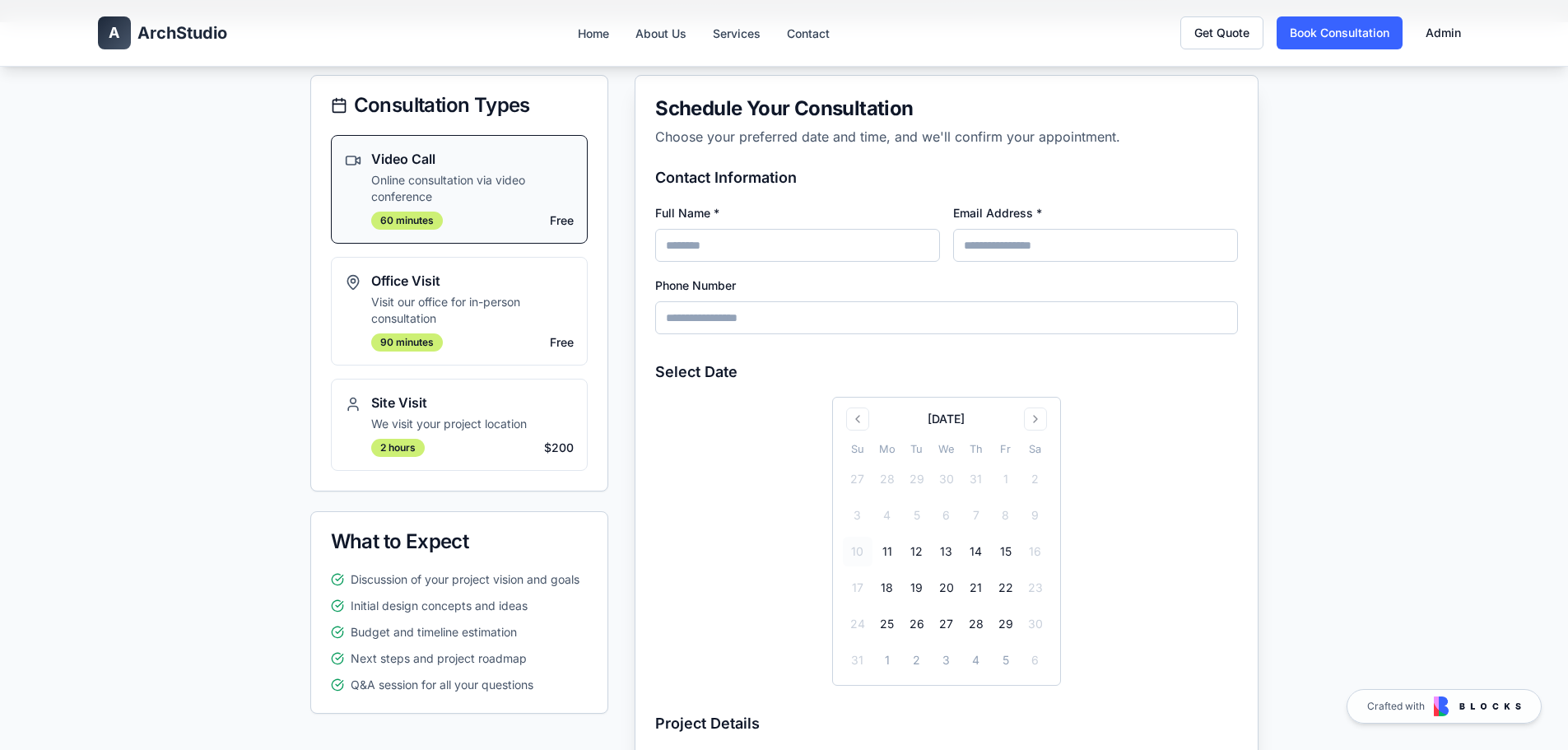
scroll to position [247, 0]
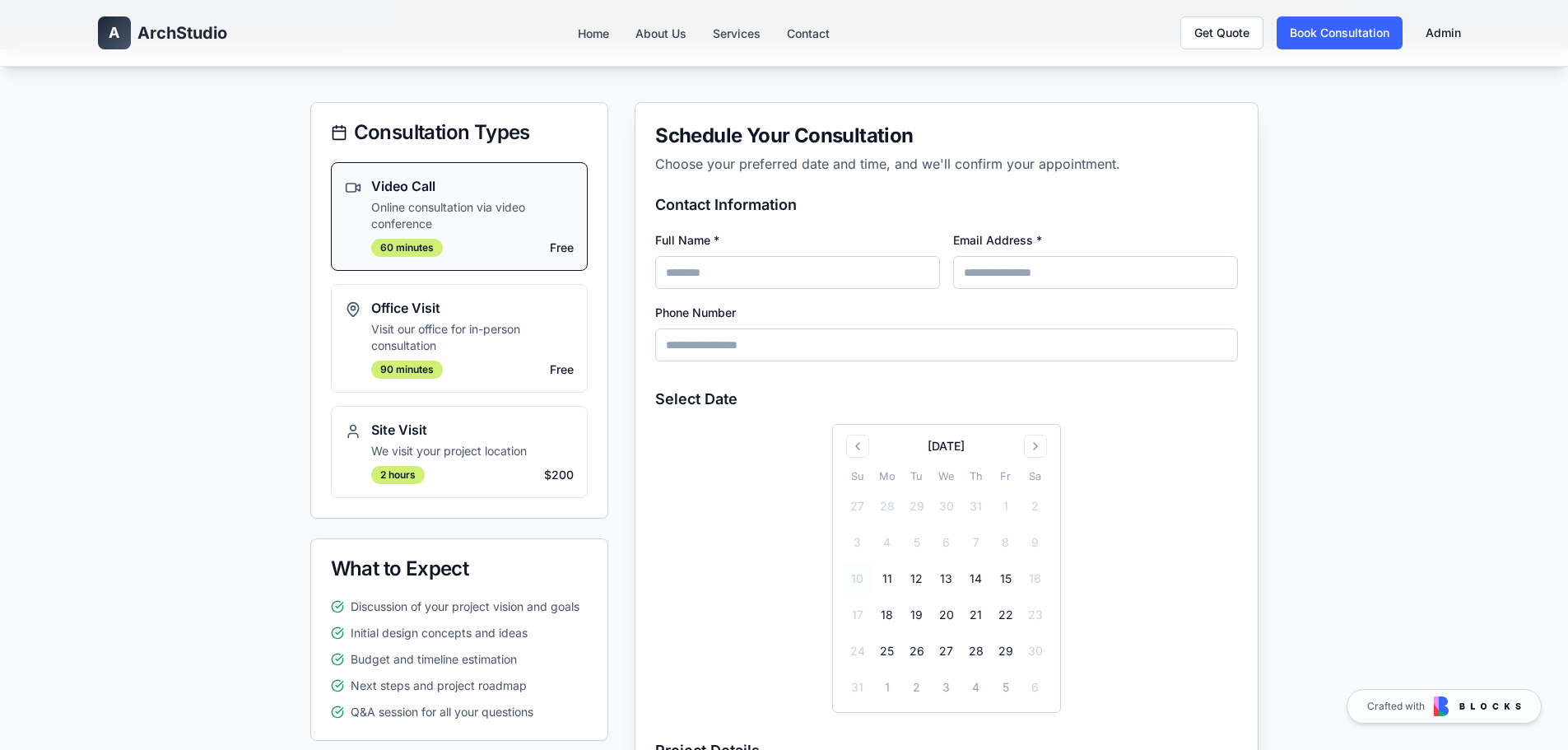
click at [778, 271] on input "Full Name *" at bounding box center [797, 272] width 285 height 33
type input "**********"
click at [1003, 259] on input "Email Address *" at bounding box center [1096, 272] width 285 height 33
type input "**********"
click at [754, 350] on input "Phone Number" at bounding box center [945, 345] width 582 height 33
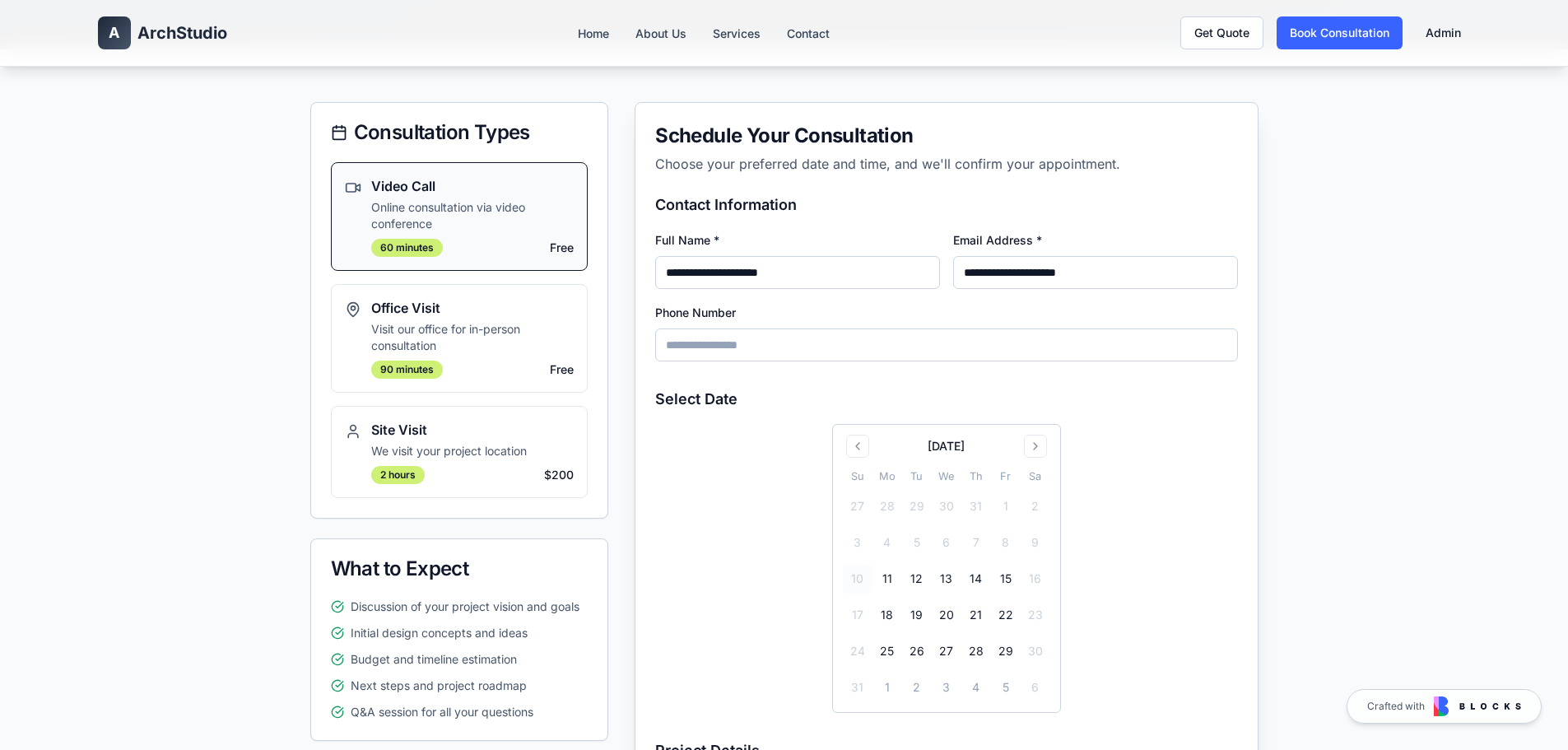
type input "**********"
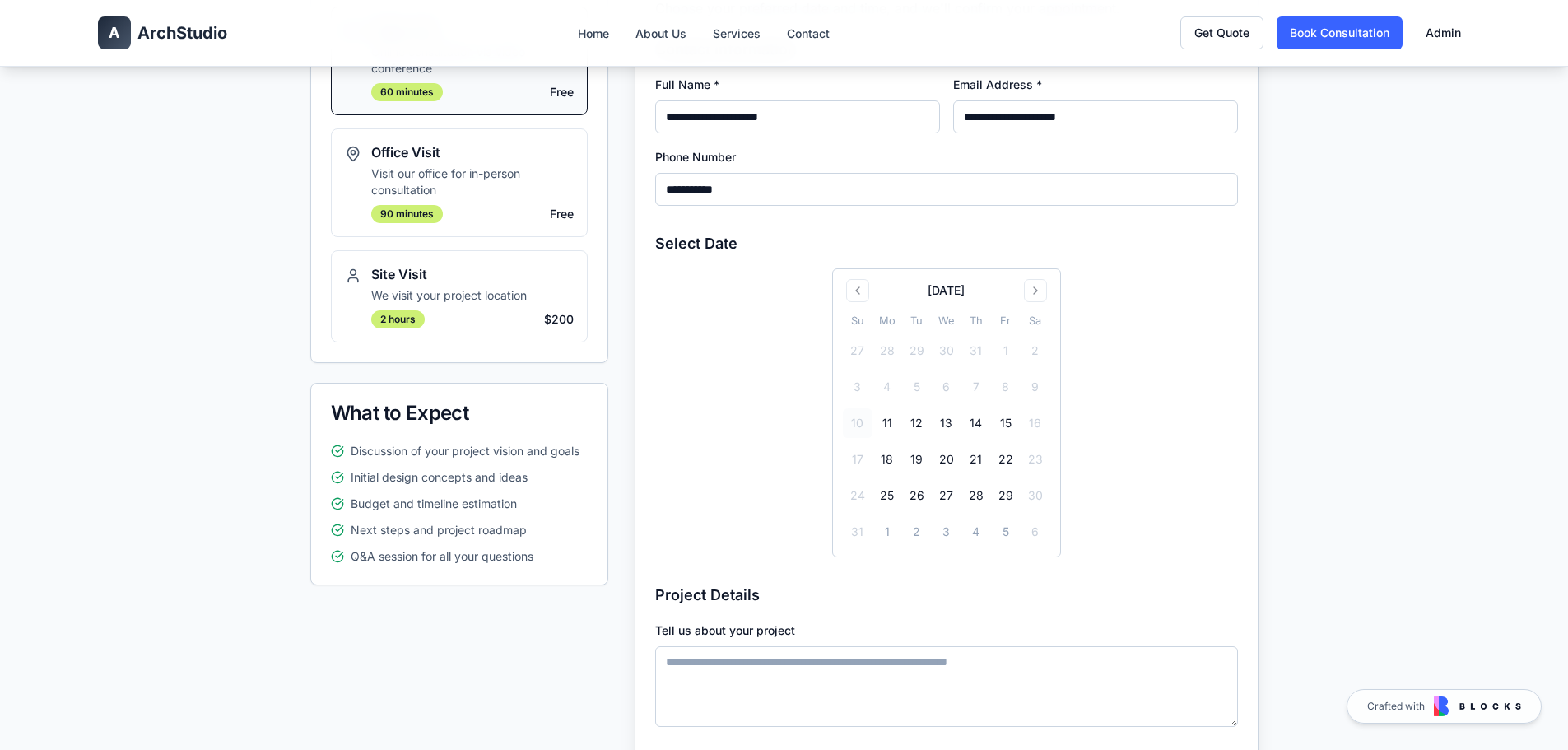
scroll to position [412, 0]
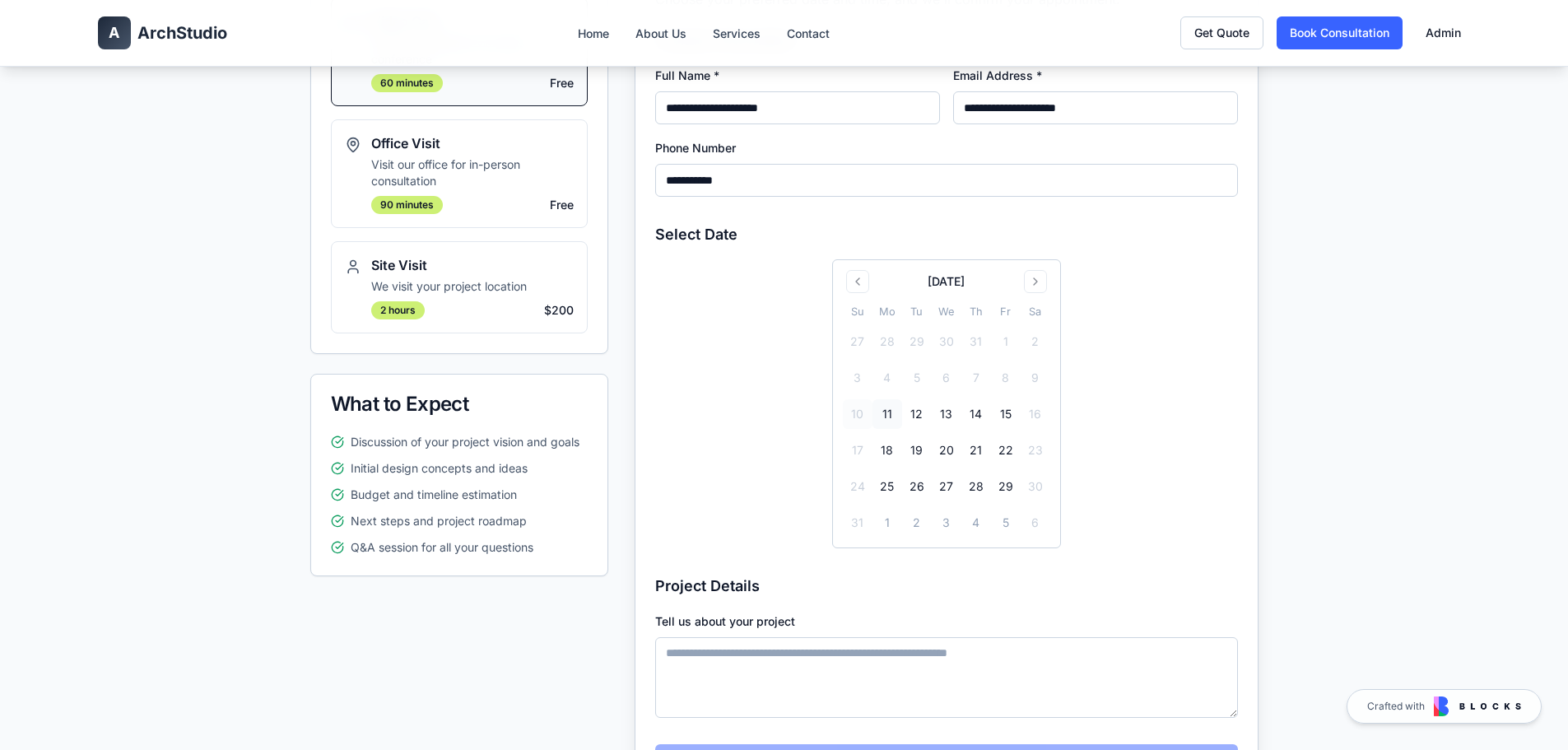
click at [884, 415] on button "11" at bounding box center [887, 414] width 29 height 29
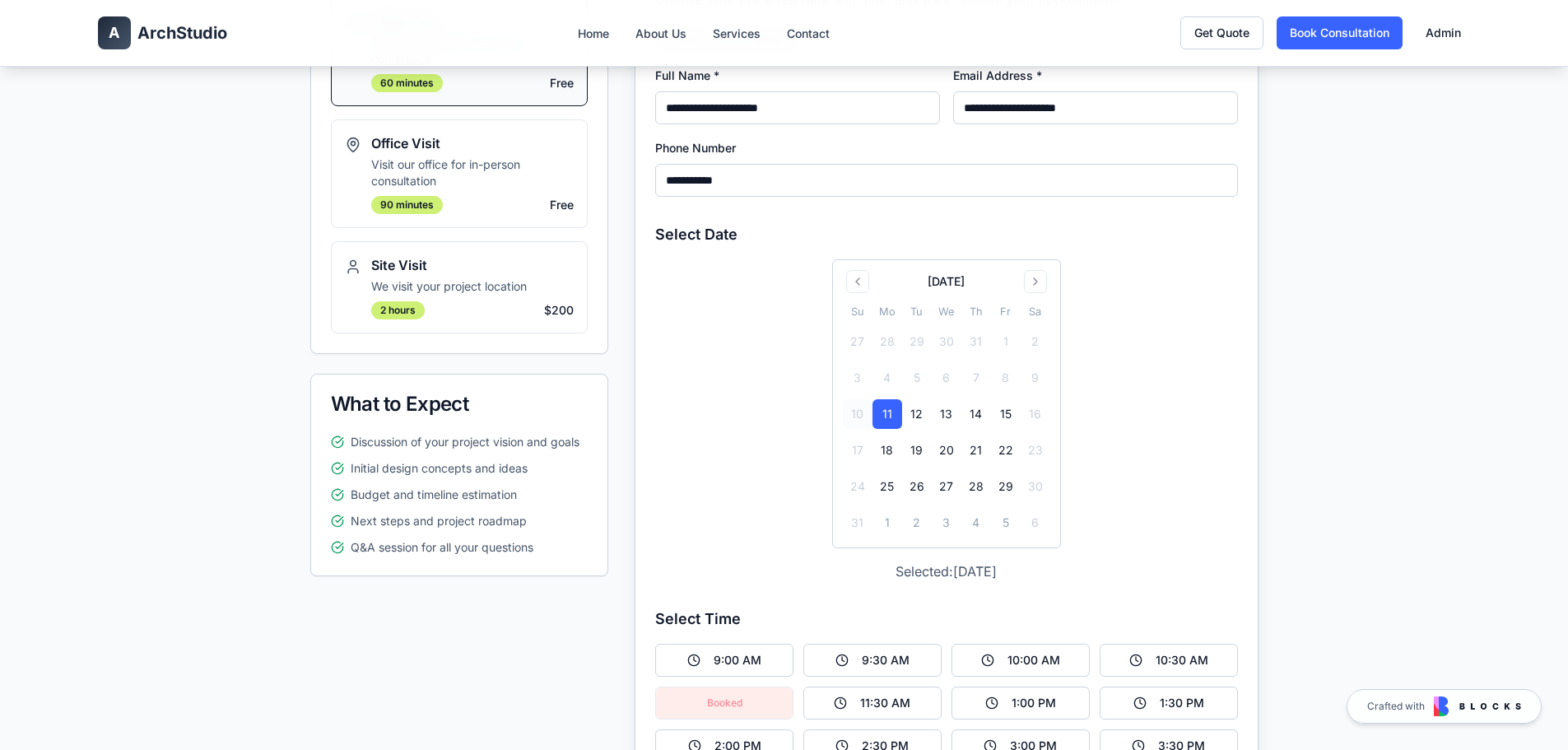
scroll to position [658, 0]
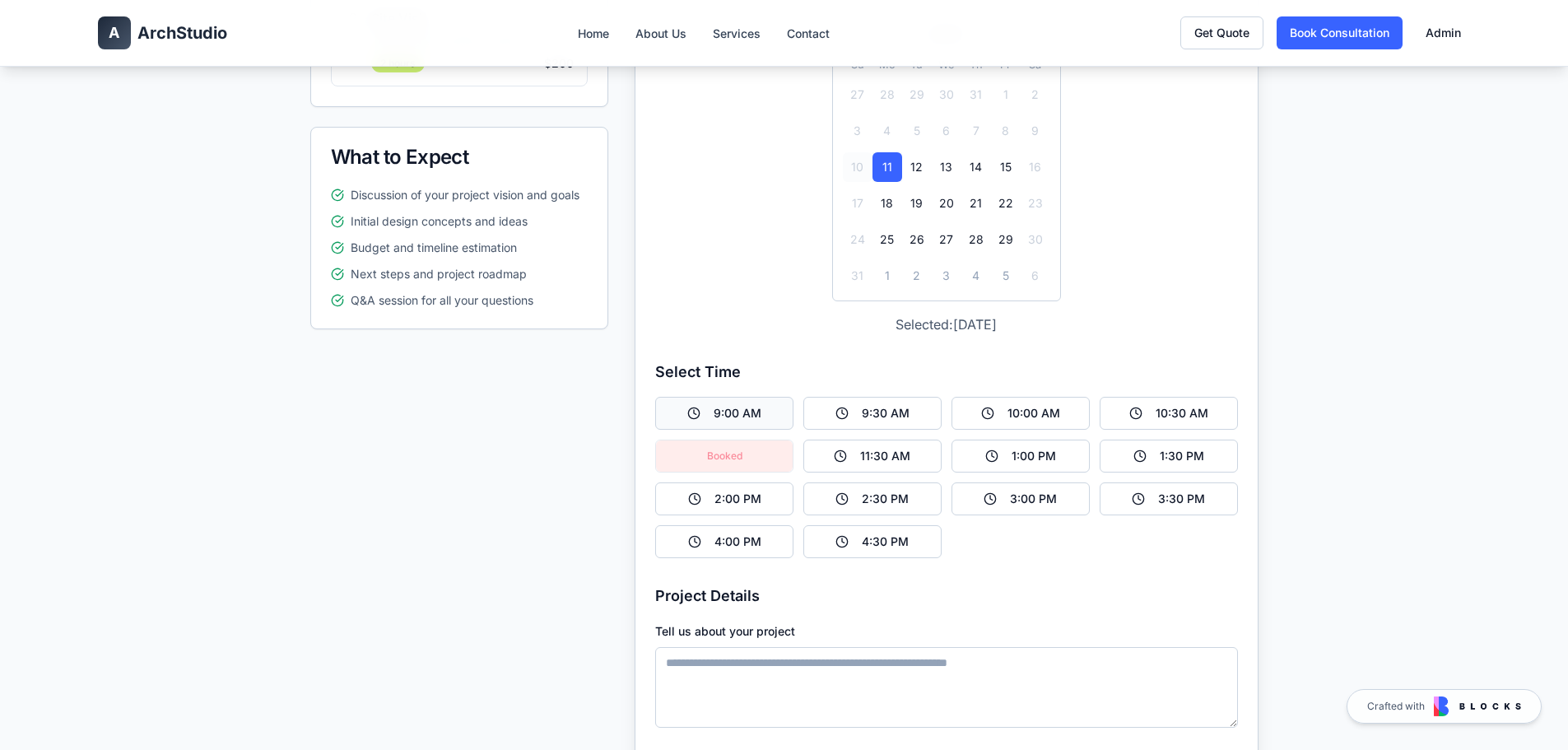
click at [777, 413] on button "9:00 AM" at bounding box center [724, 414] width 139 height 33
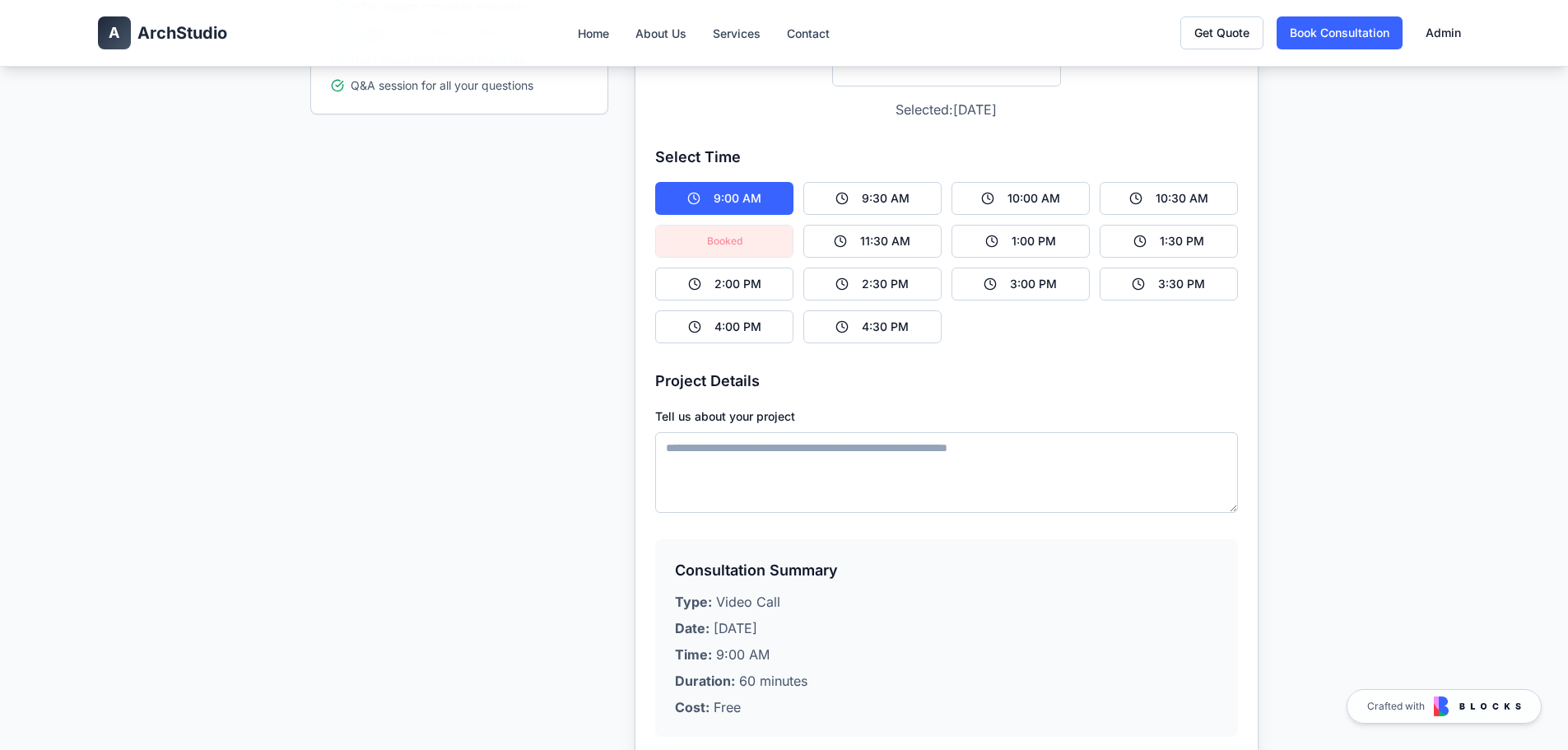
scroll to position [905, 0]
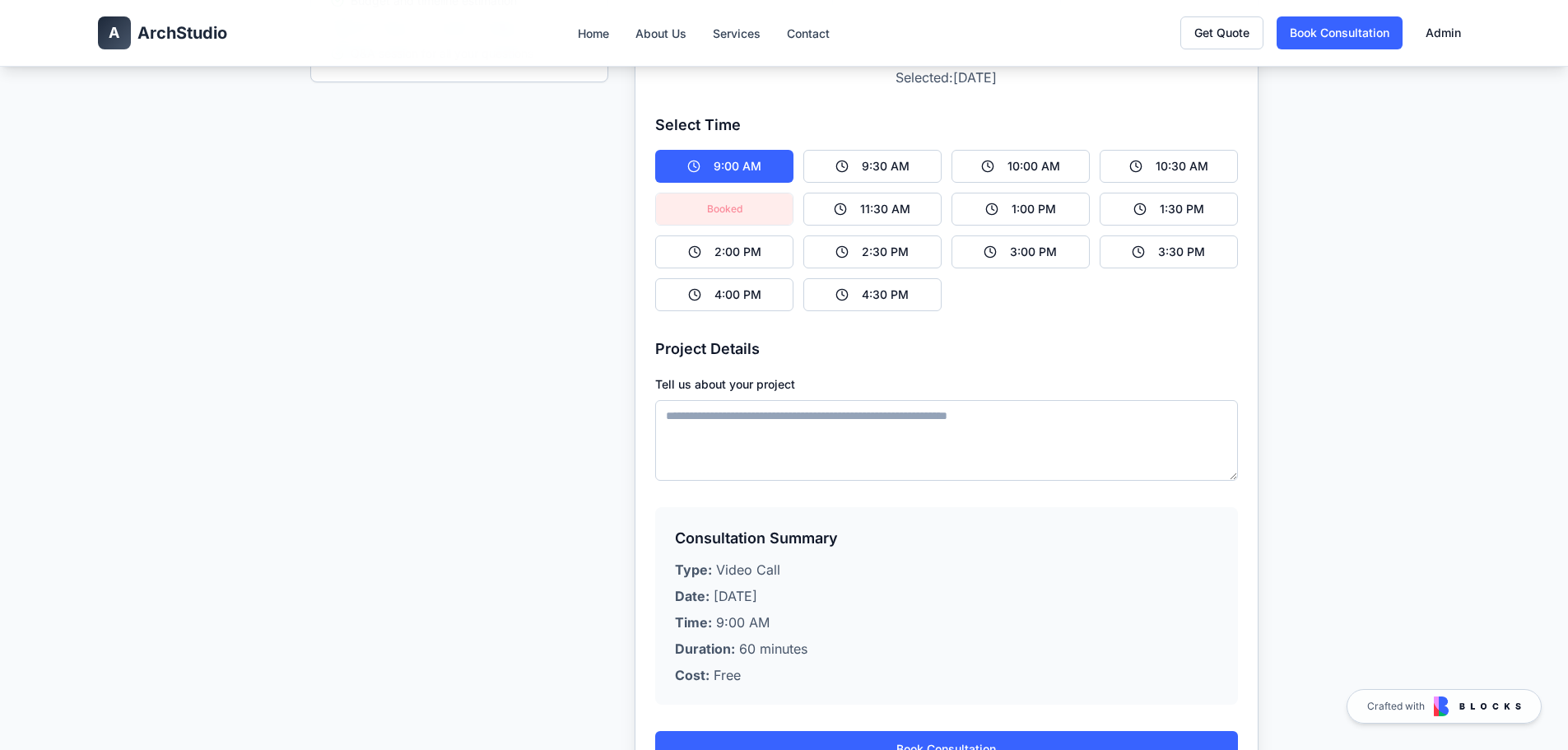
click at [769, 417] on textarea "Tell us about your project" at bounding box center [945, 440] width 582 height 81
paste textarea "**********"
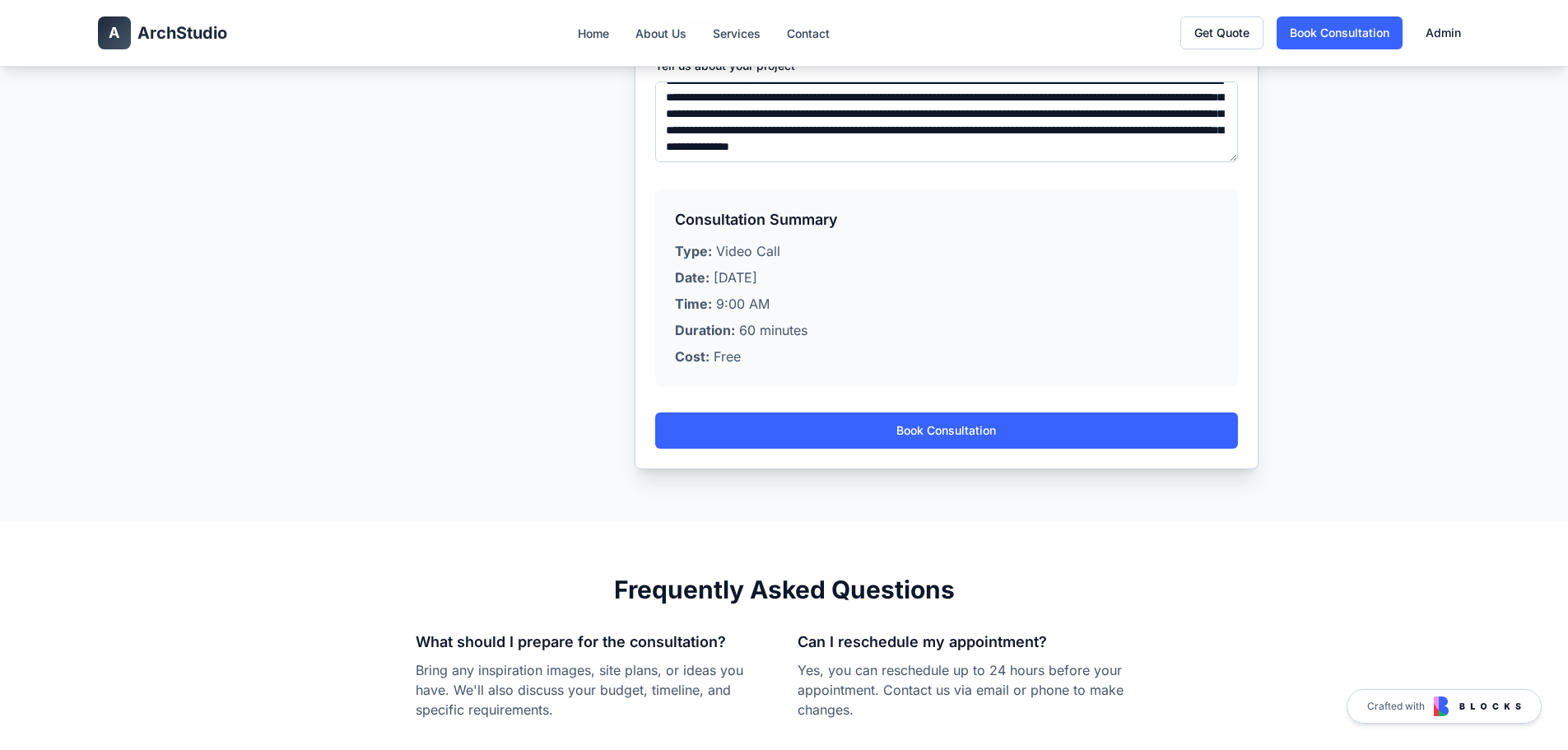
scroll to position [1234, 0]
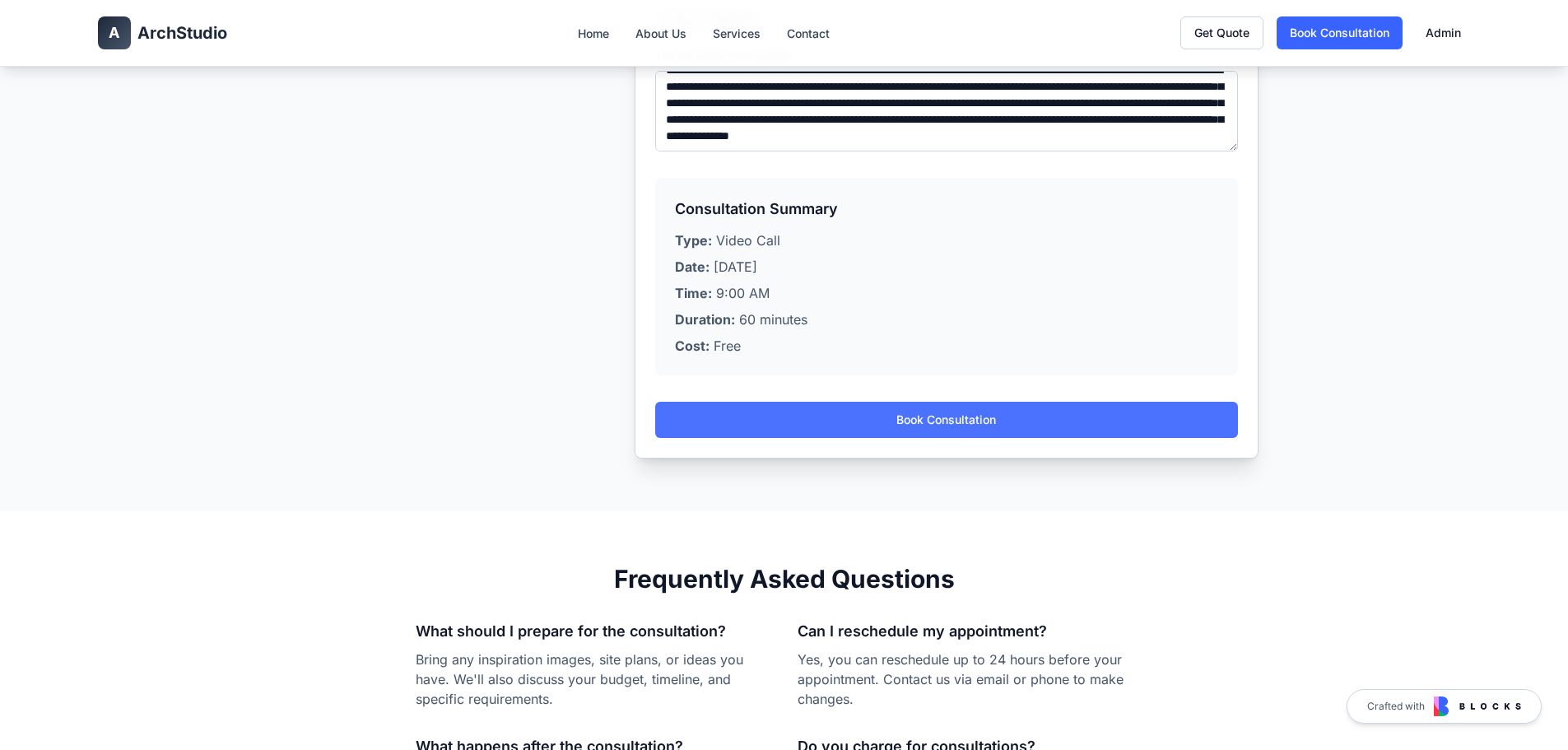
type textarea "**********"
click at [913, 426] on button "Book Consultation" at bounding box center [945, 419] width 582 height 36
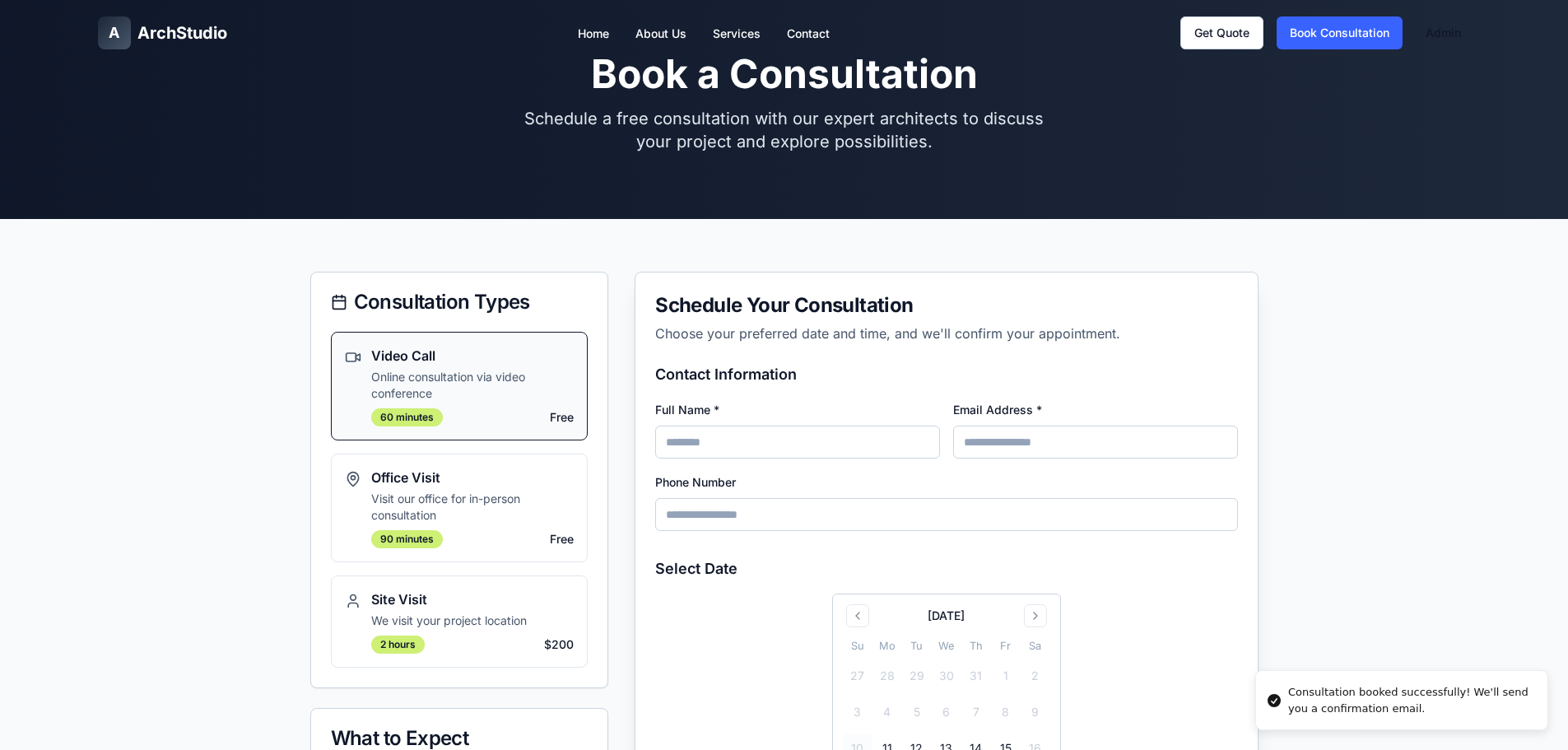
scroll to position [0, 0]
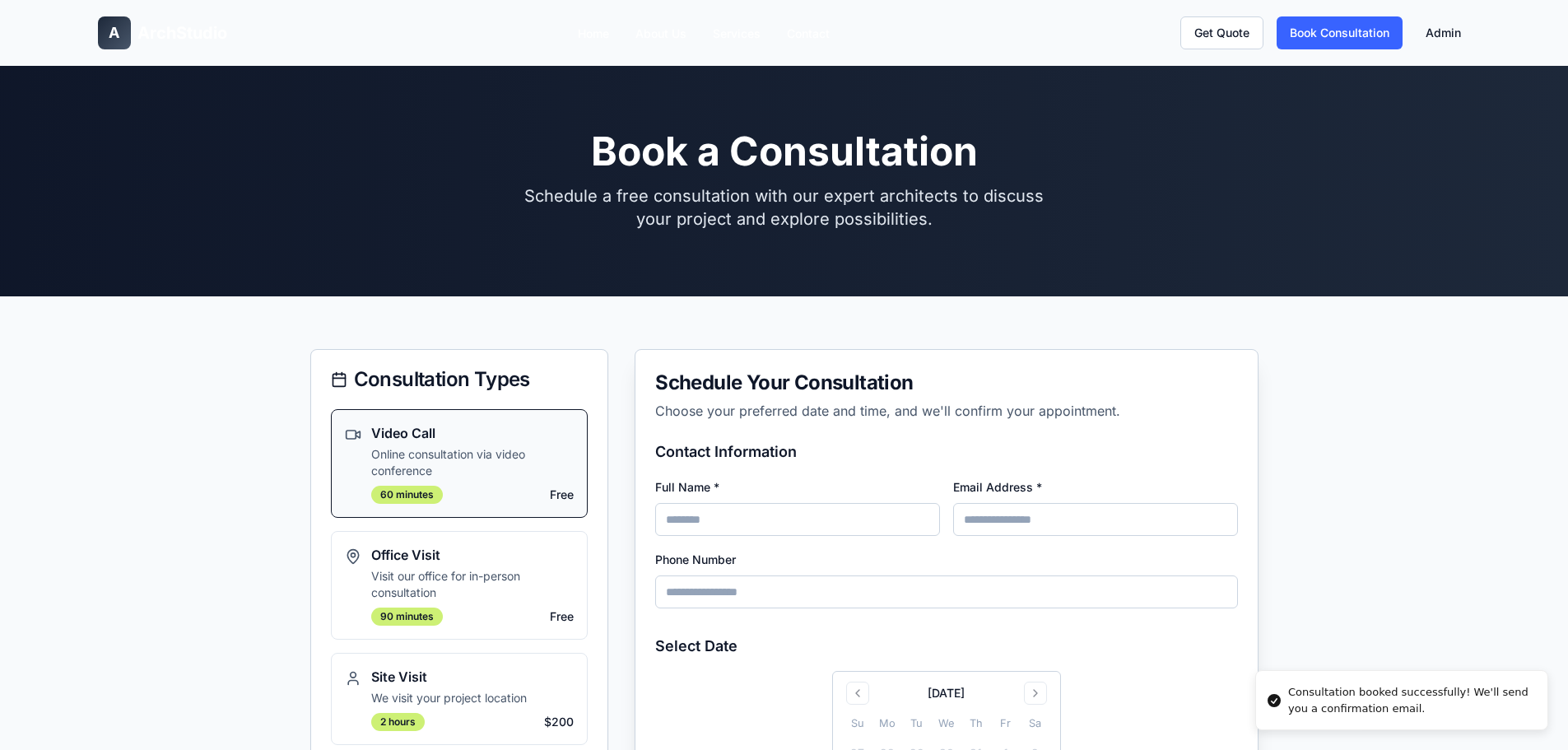
click at [1434, 19] on div "Get Quote Book Consultation Admin" at bounding box center [1326, 33] width 291 height 33
click at [1434, 23] on link "Admin" at bounding box center [1443, 33] width 56 height 29
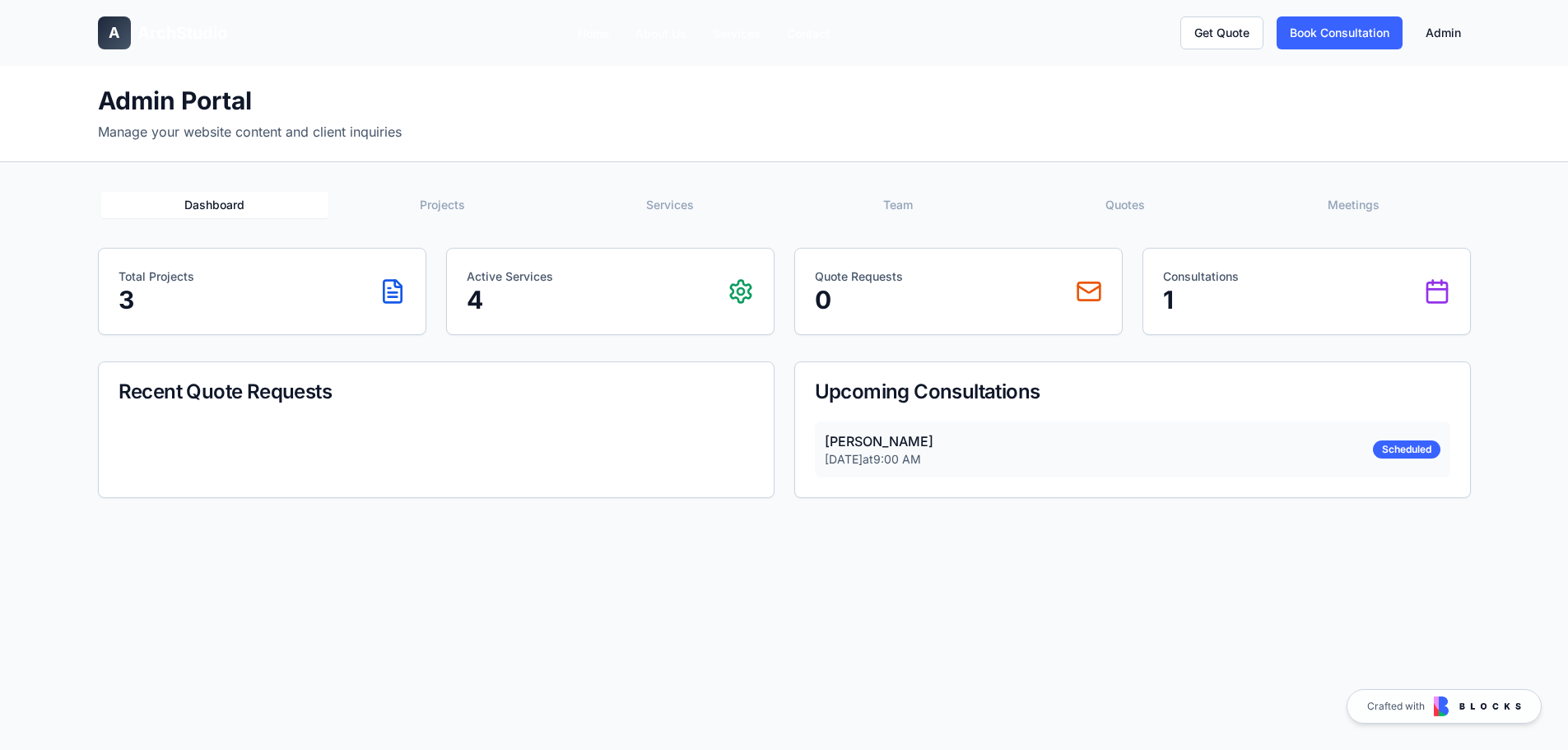
click at [782, 520] on div "Dashboard Projects Services Team Quotes Meetings Total Projects 3 Active Servic…" at bounding box center [784, 342] width 1399 height 362
click at [1266, 290] on div "Consultations 1" at bounding box center [1307, 291] width 287 height 46
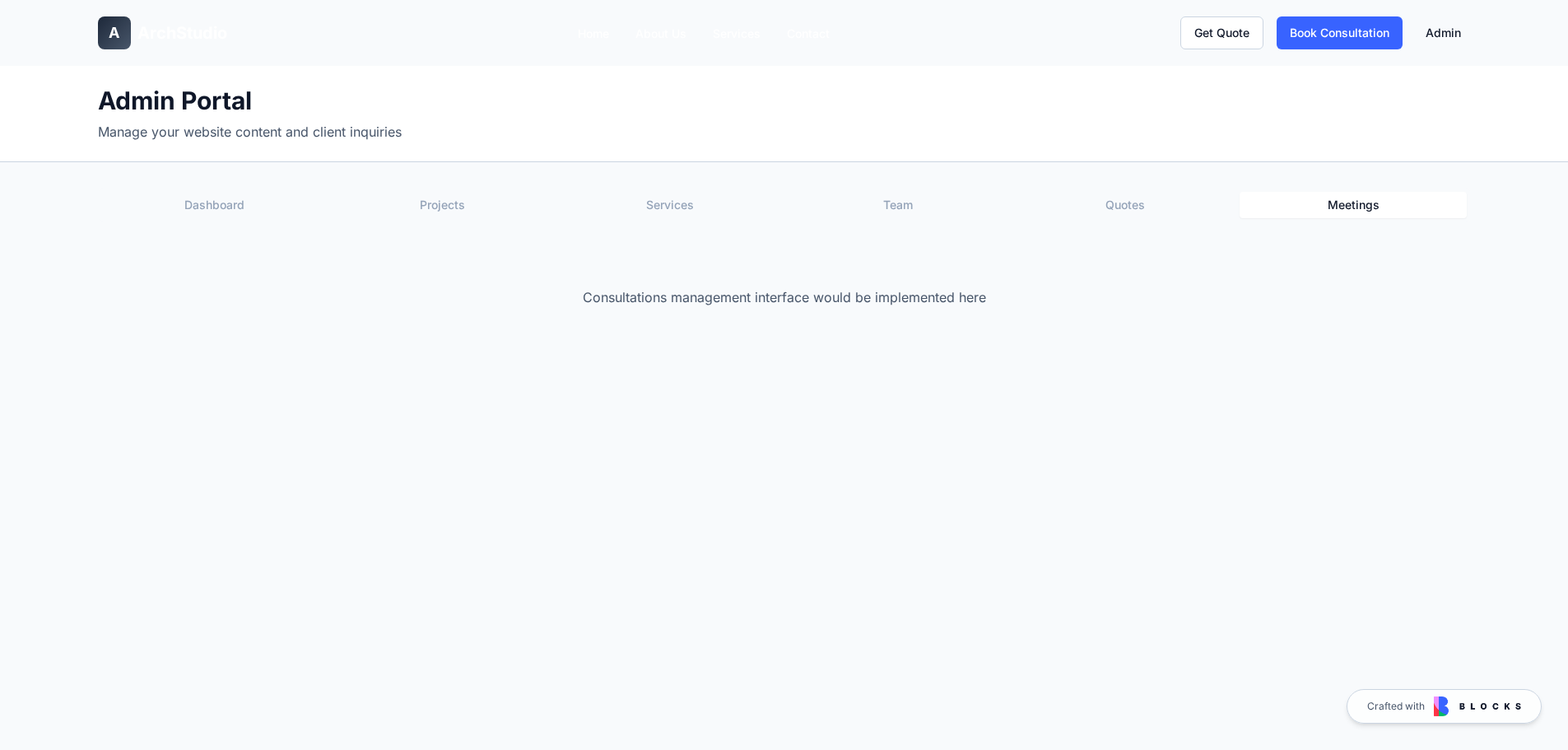
click at [1341, 199] on button "Meetings" at bounding box center [1353, 205] width 228 height 26
click at [1155, 197] on button "Quotes" at bounding box center [1126, 205] width 228 height 26
drag, startPoint x: 921, startPoint y: 202, endPoint x: 824, endPoint y: 203, distance: 97.0
click at [920, 202] on button "Team" at bounding box center [898, 205] width 228 height 26
click at [675, 199] on button "Services" at bounding box center [670, 205] width 228 height 26
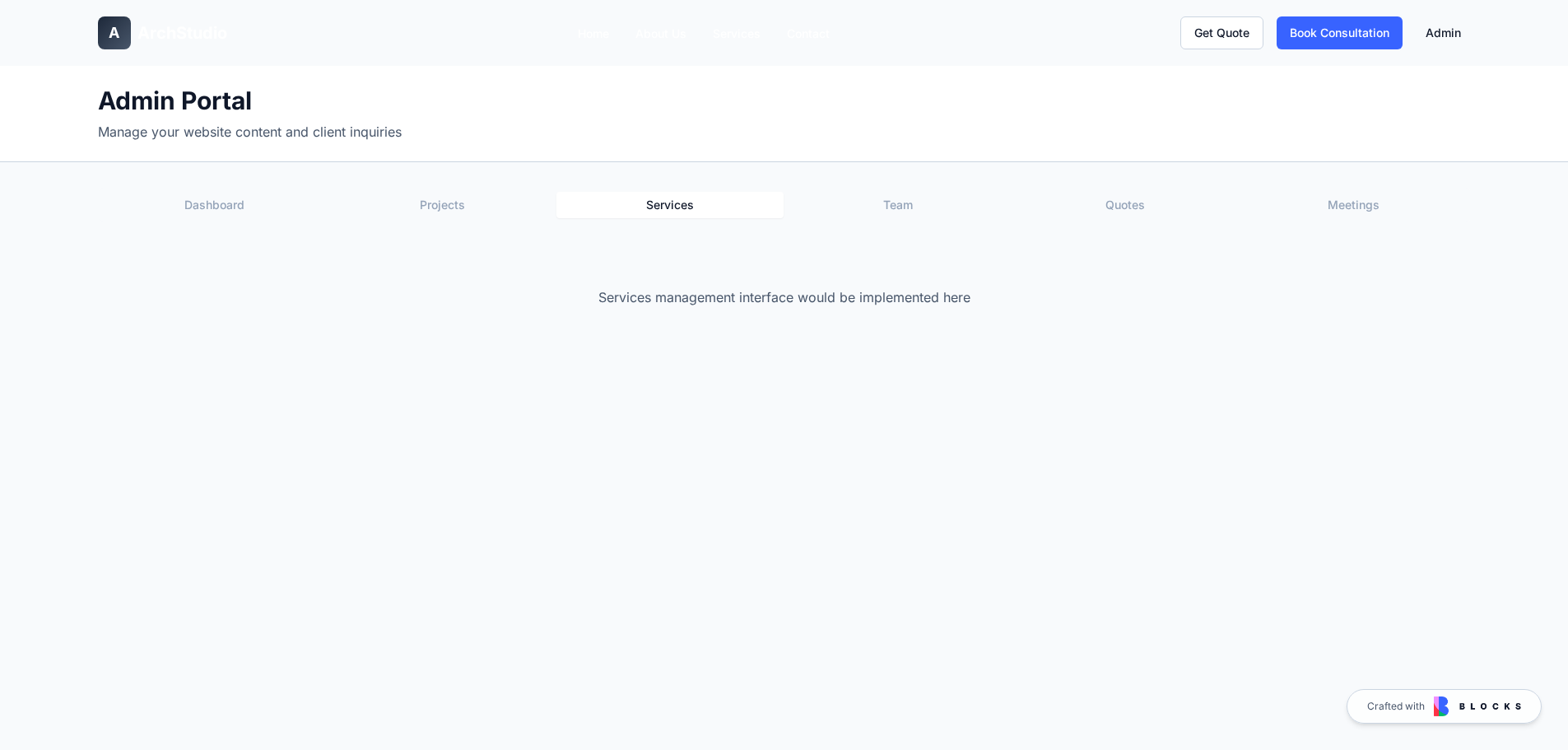
click at [470, 207] on button "Projects" at bounding box center [443, 205] width 228 height 26
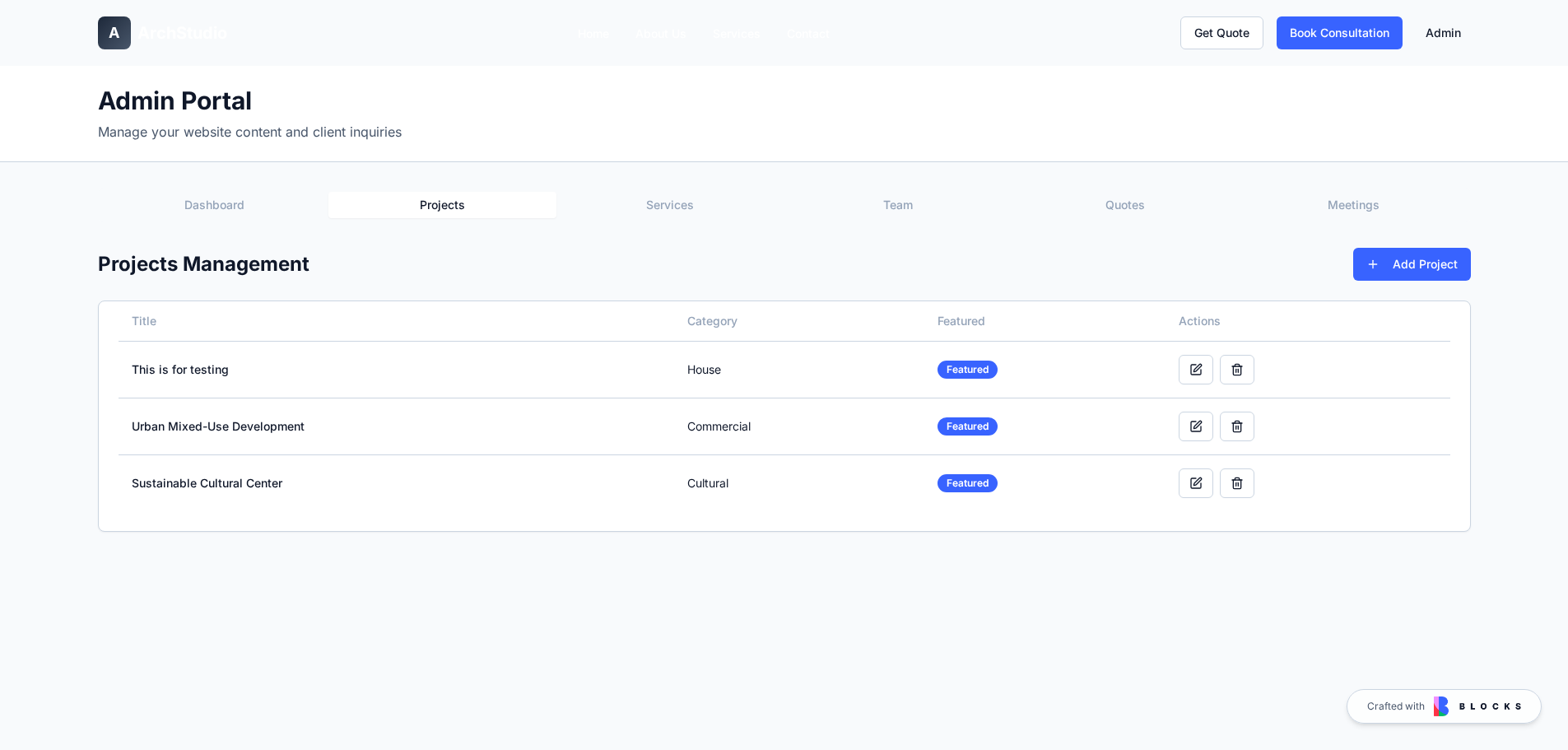
click at [226, 201] on button "Dashboard" at bounding box center [216, 205] width 228 height 26
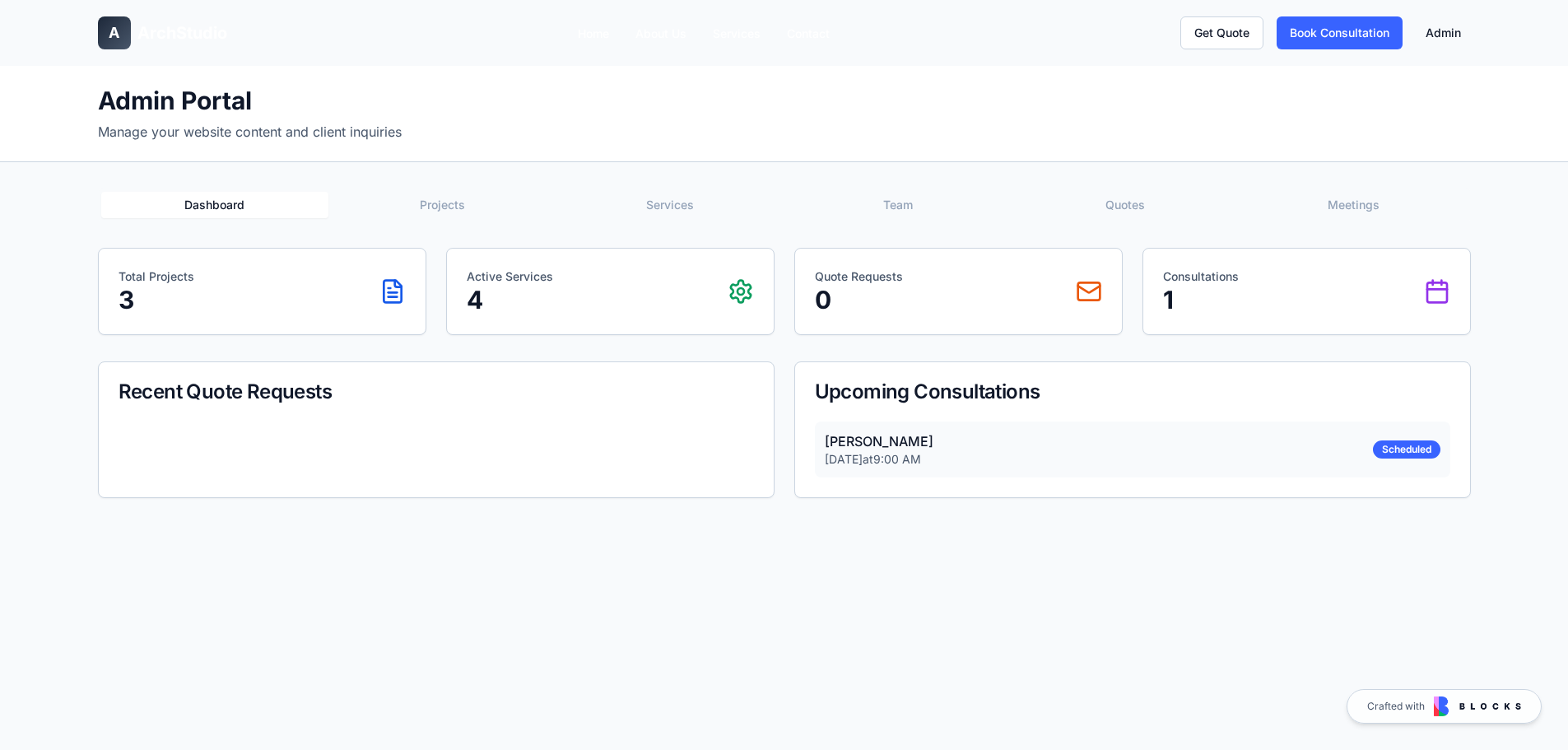
click at [1201, 445] on div "Solomon Buernortey Adi 2025-08-11 at 9:00 AM Scheduled" at bounding box center [1132, 449] width 635 height 56
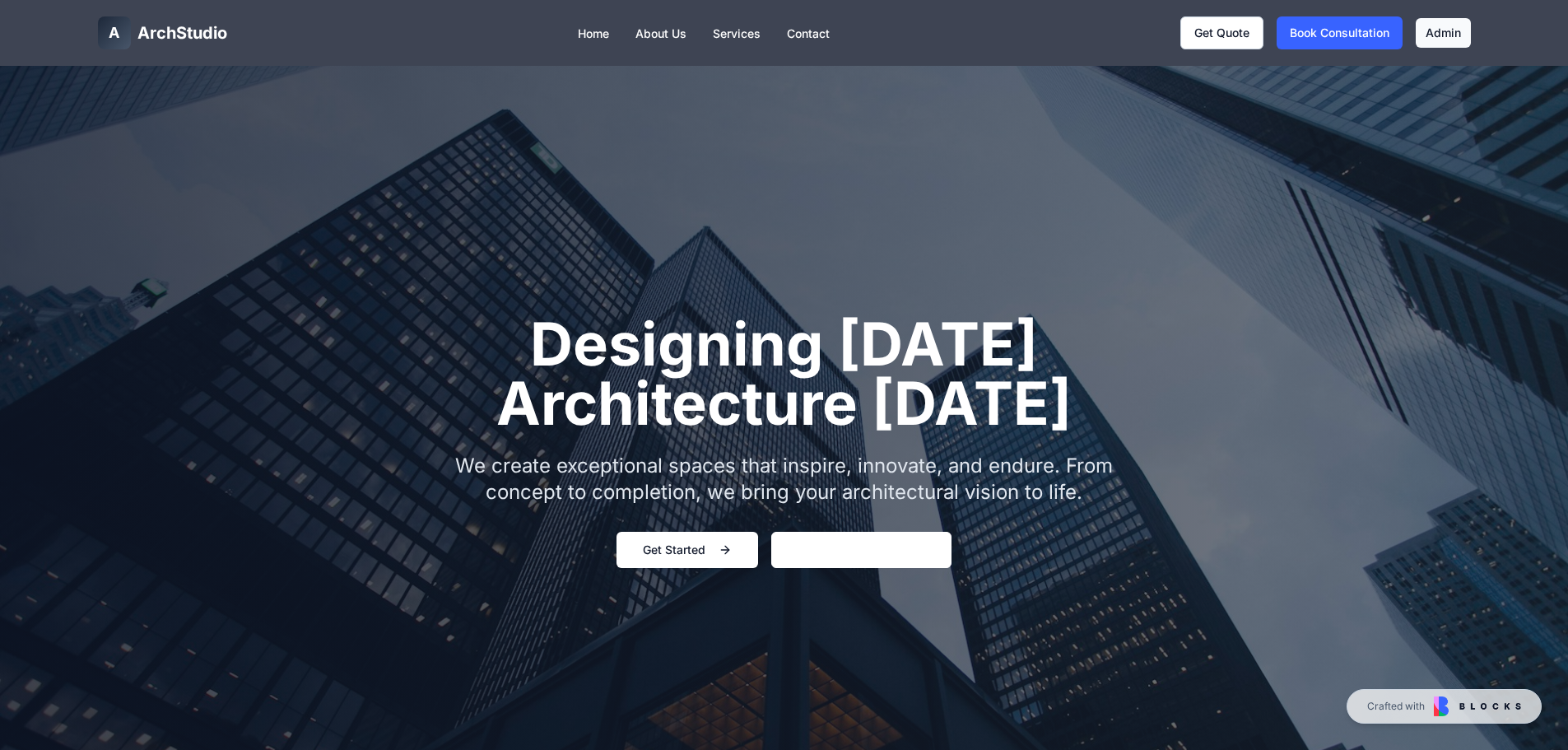
click at [1433, 29] on link "Admin" at bounding box center [1443, 33] width 56 height 29
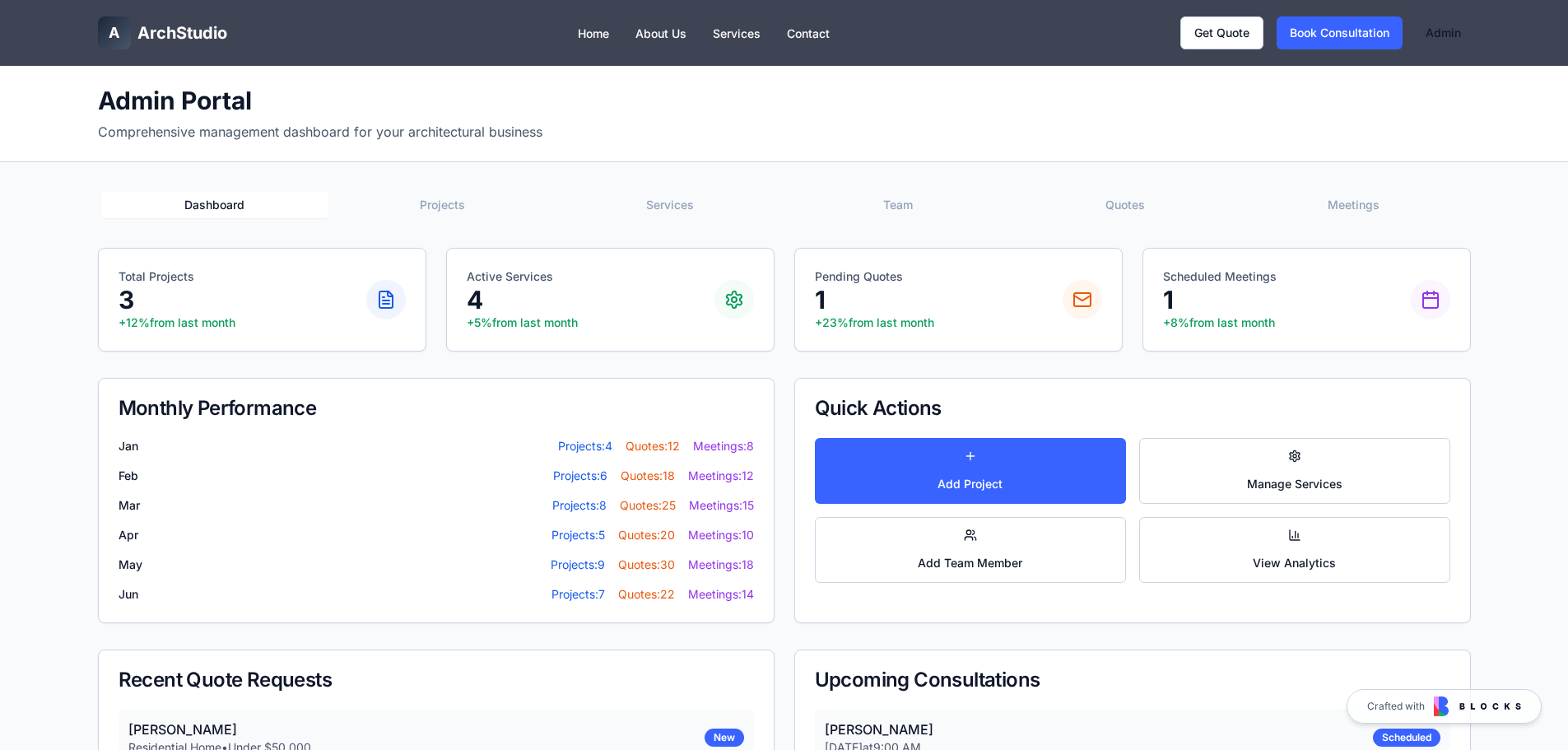
click at [461, 198] on button "Projects" at bounding box center [443, 205] width 228 height 26
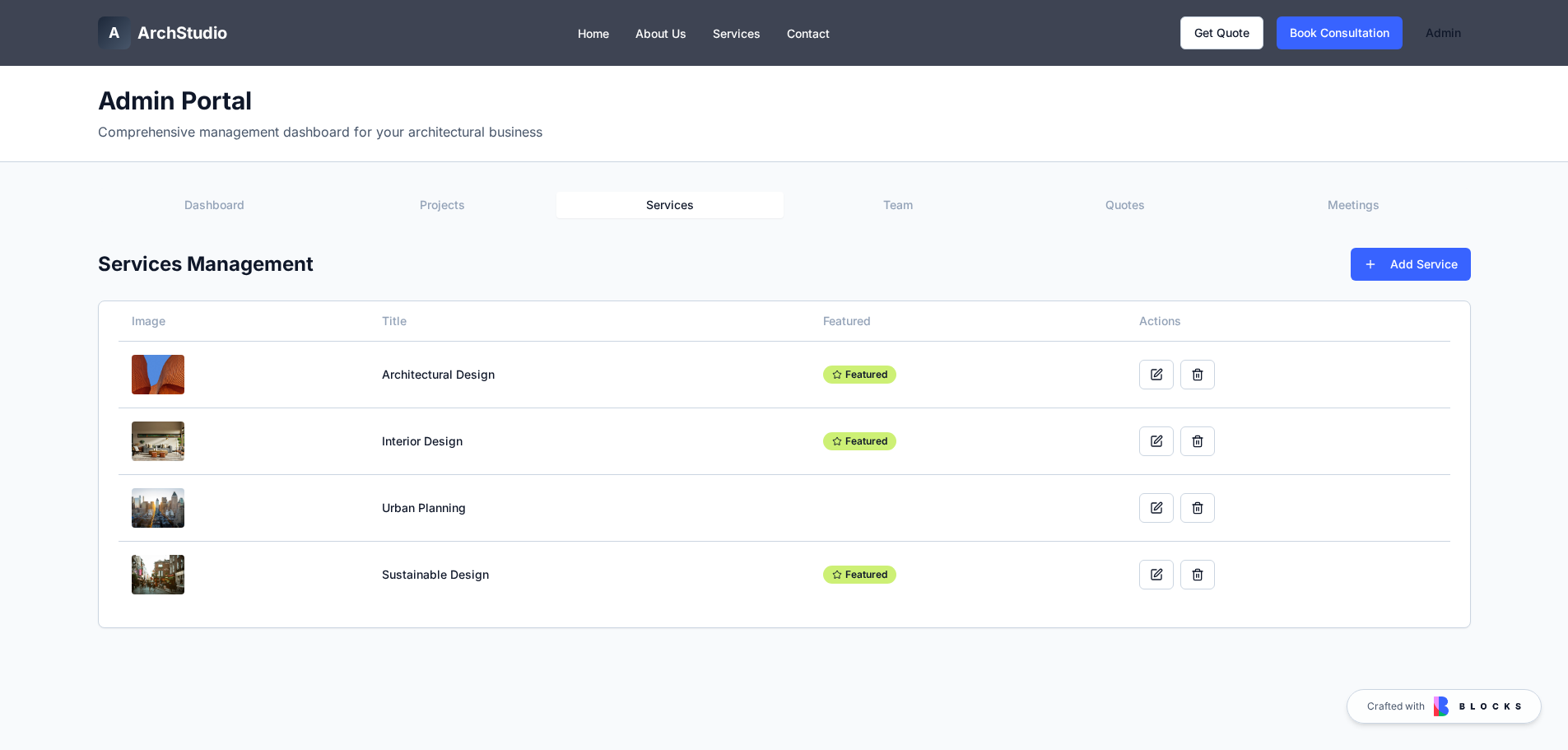
click at [691, 211] on button "Services" at bounding box center [670, 205] width 228 height 26
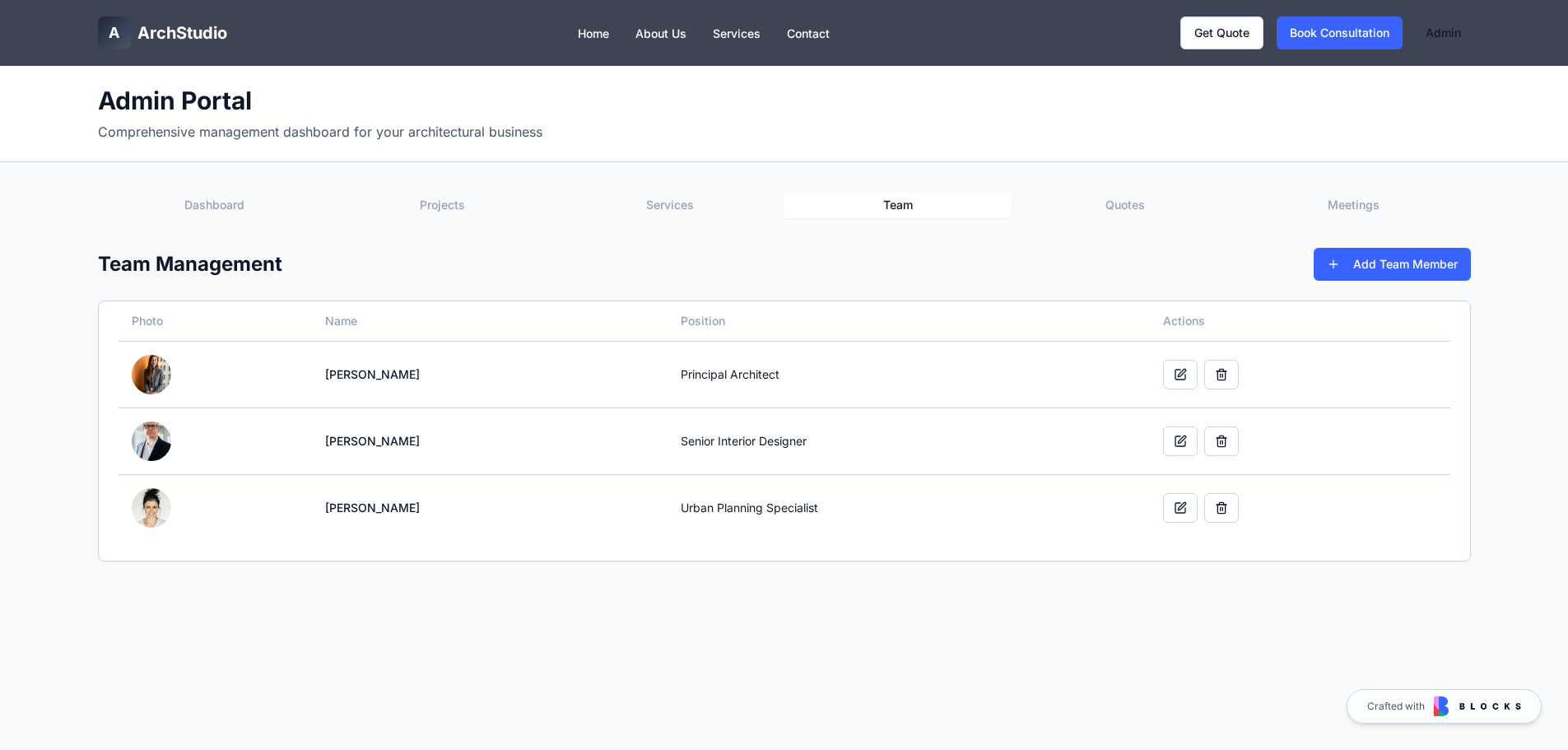
click at [871, 204] on button "Team" at bounding box center [898, 205] width 228 height 26
click at [1077, 203] on button "Quotes" at bounding box center [1126, 205] width 228 height 26
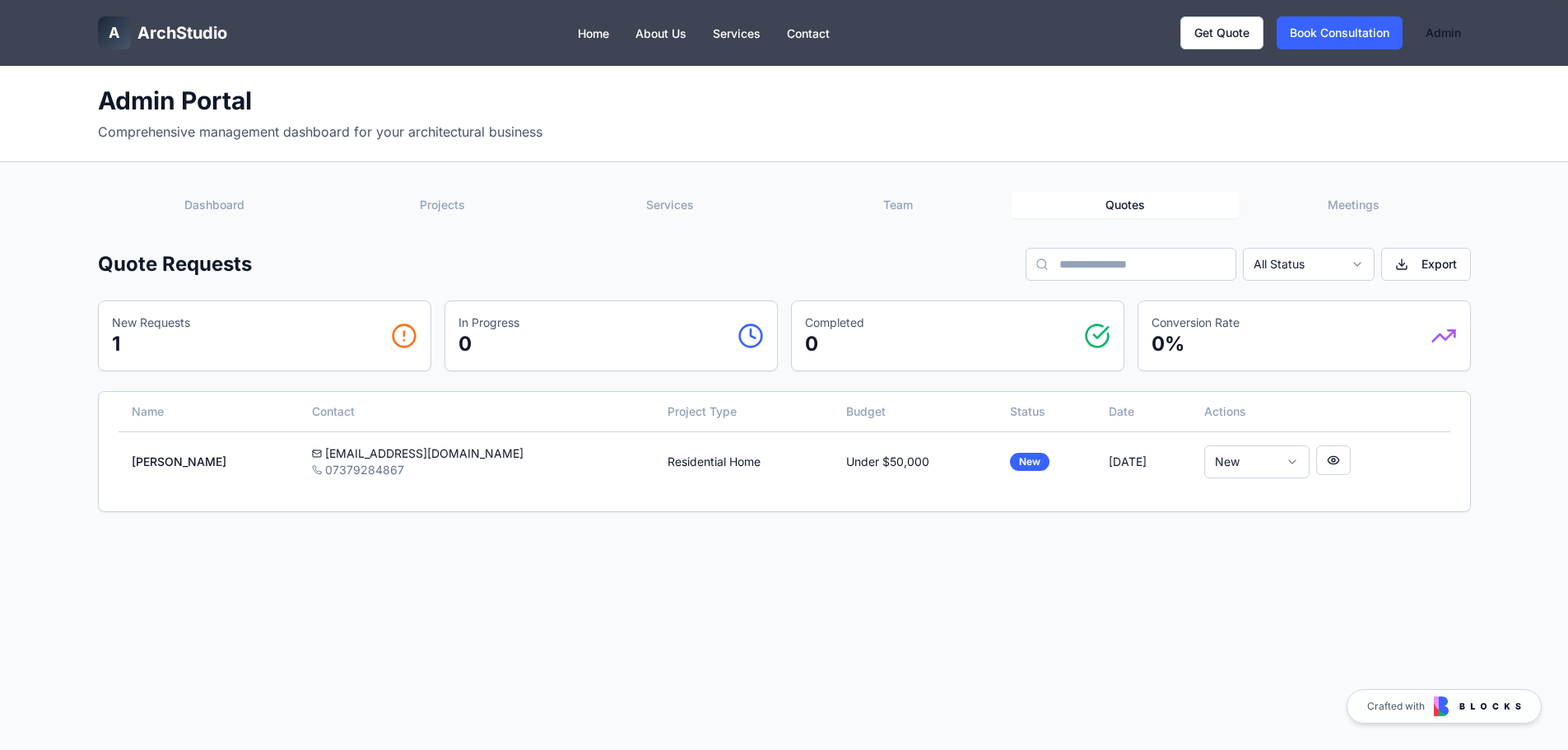
click at [944, 210] on button "Team" at bounding box center [898, 205] width 228 height 26
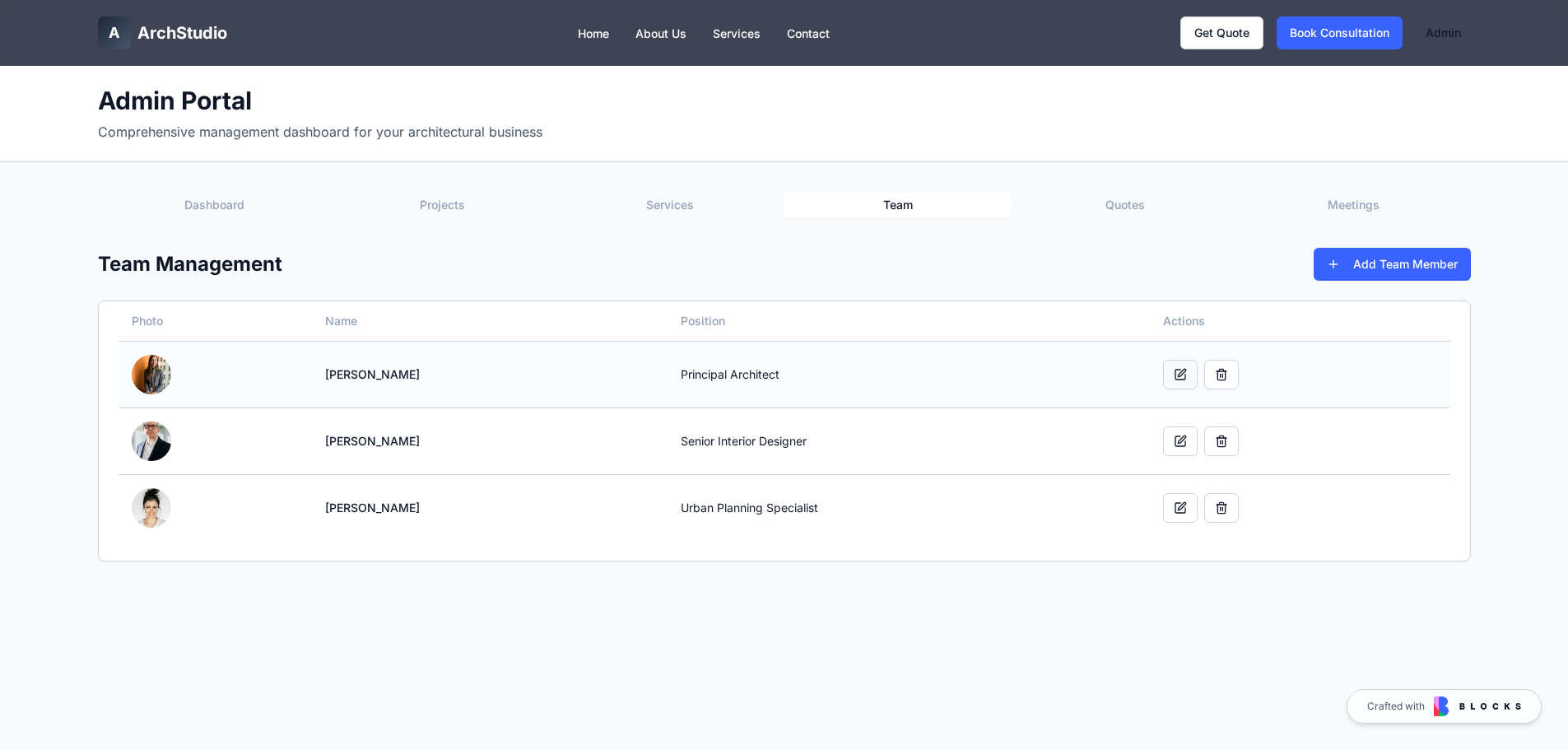
click at [1183, 371] on button at bounding box center [1180, 375] width 34 height 29
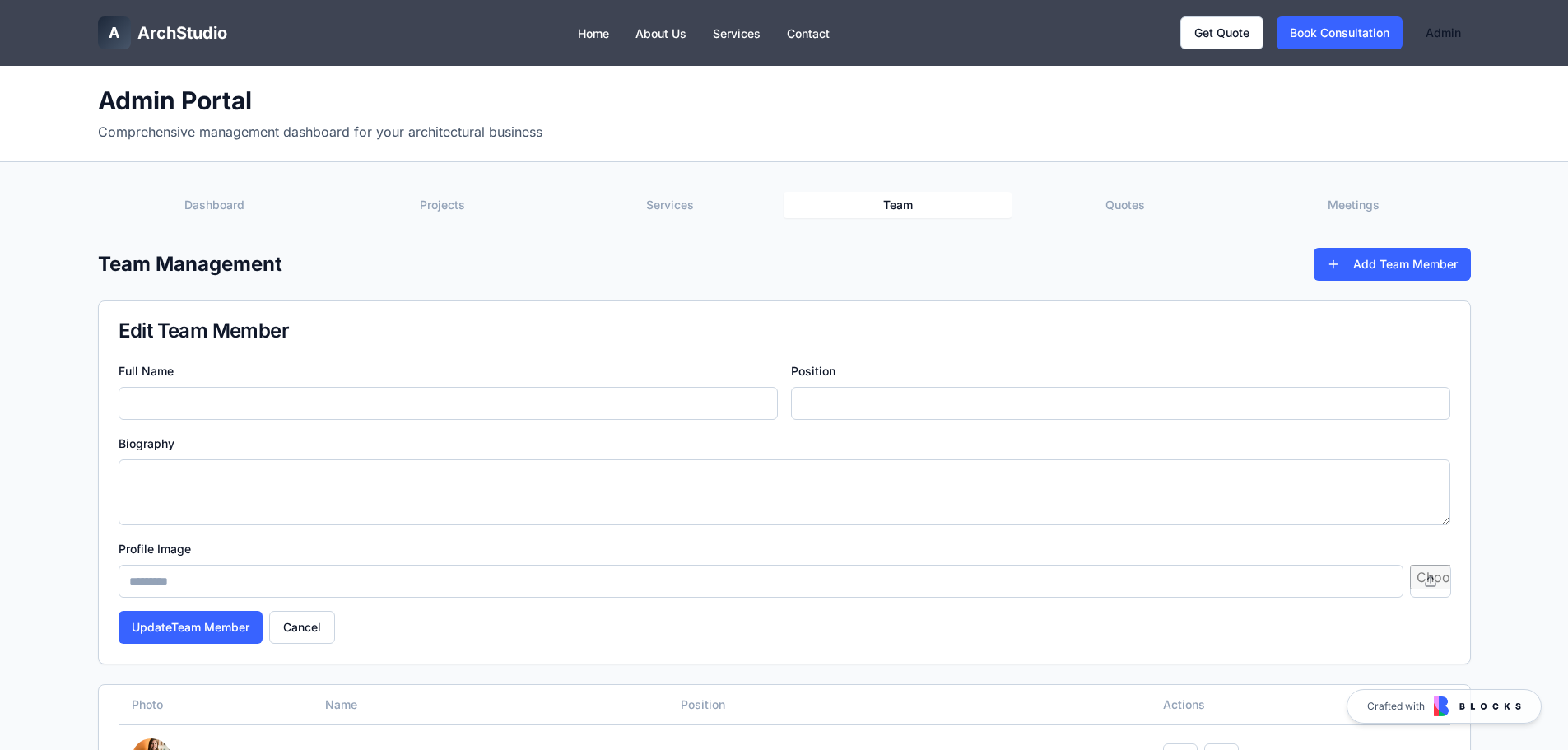
click at [1348, 203] on button "Meetings" at bounding box center [1353, 205] width 228 height 26
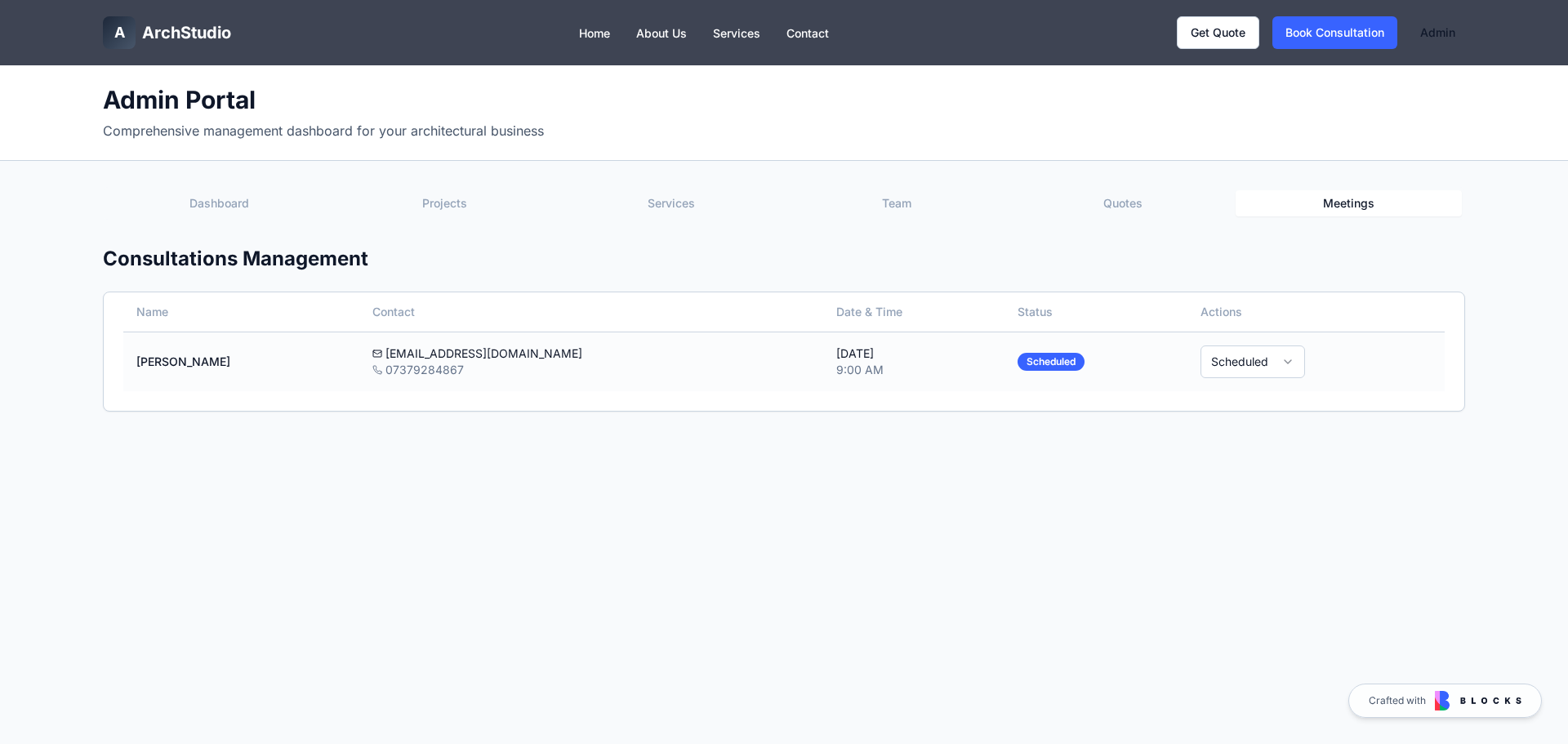
click at [1221, 368] on html "A ArchStudio Home About Us Services Contact Get Quote Book Consultation Admin A…" at bounding box center [784, 570] width 1568 height 1140
click at [1007, 523] on html "A ArchStudio Home About Us Services Contact Get Quote Book Consultation Admin A…" at bounding box center [784, 570] width 1568 height 1140
click at [1021, 363] on div "Scheduled" at bounding box center [1044, 361] width 67 height 18
click at [224, 359] on td "[PERSON_NAME]" at bounding box center [235, 361] width 236 height 60
click at [885, 204] on button "Team" at bounding box center [890, 203] width 226 height 26
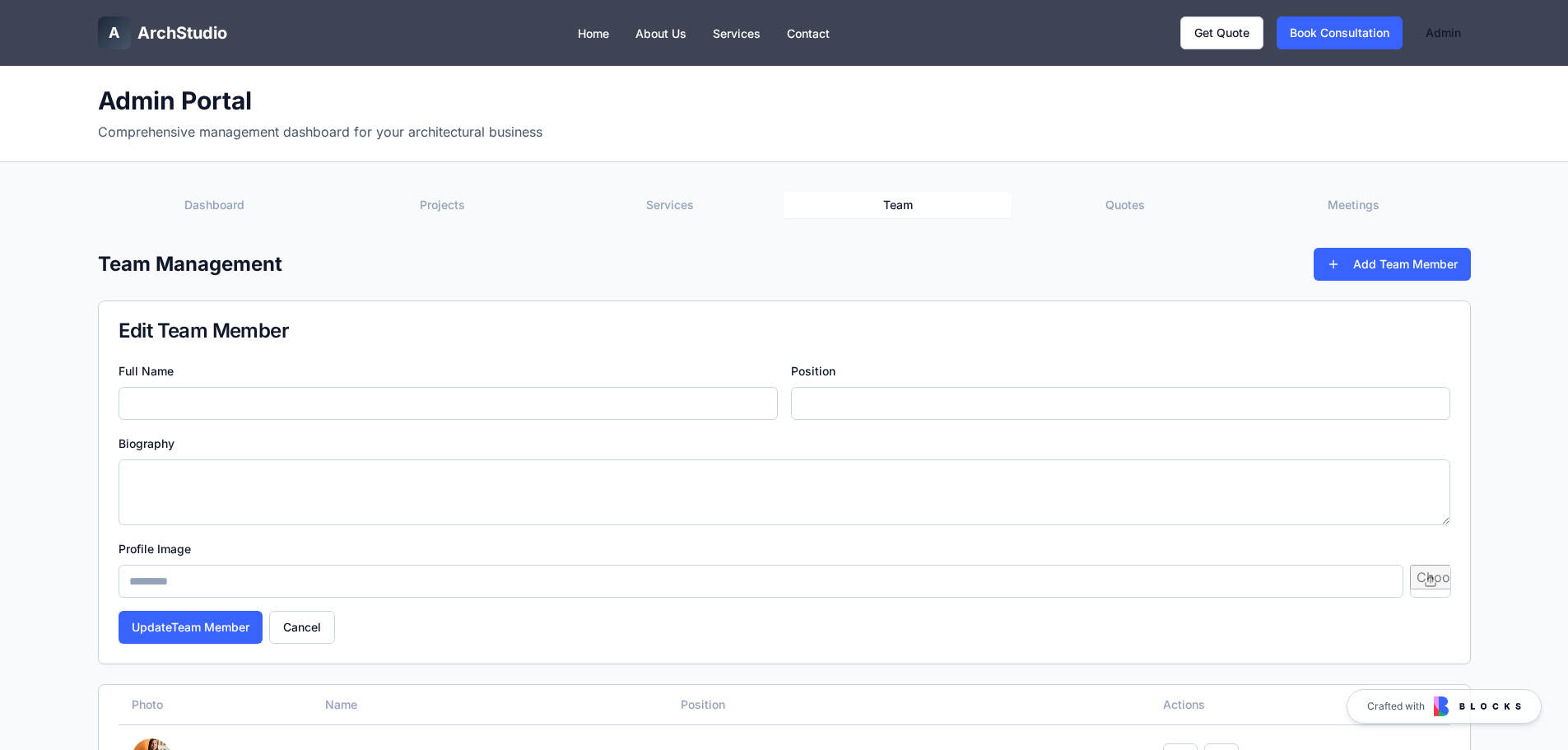
click at [1353, 212] on button "Meetings" at bounding box center [1353, 205] width 228 height 26
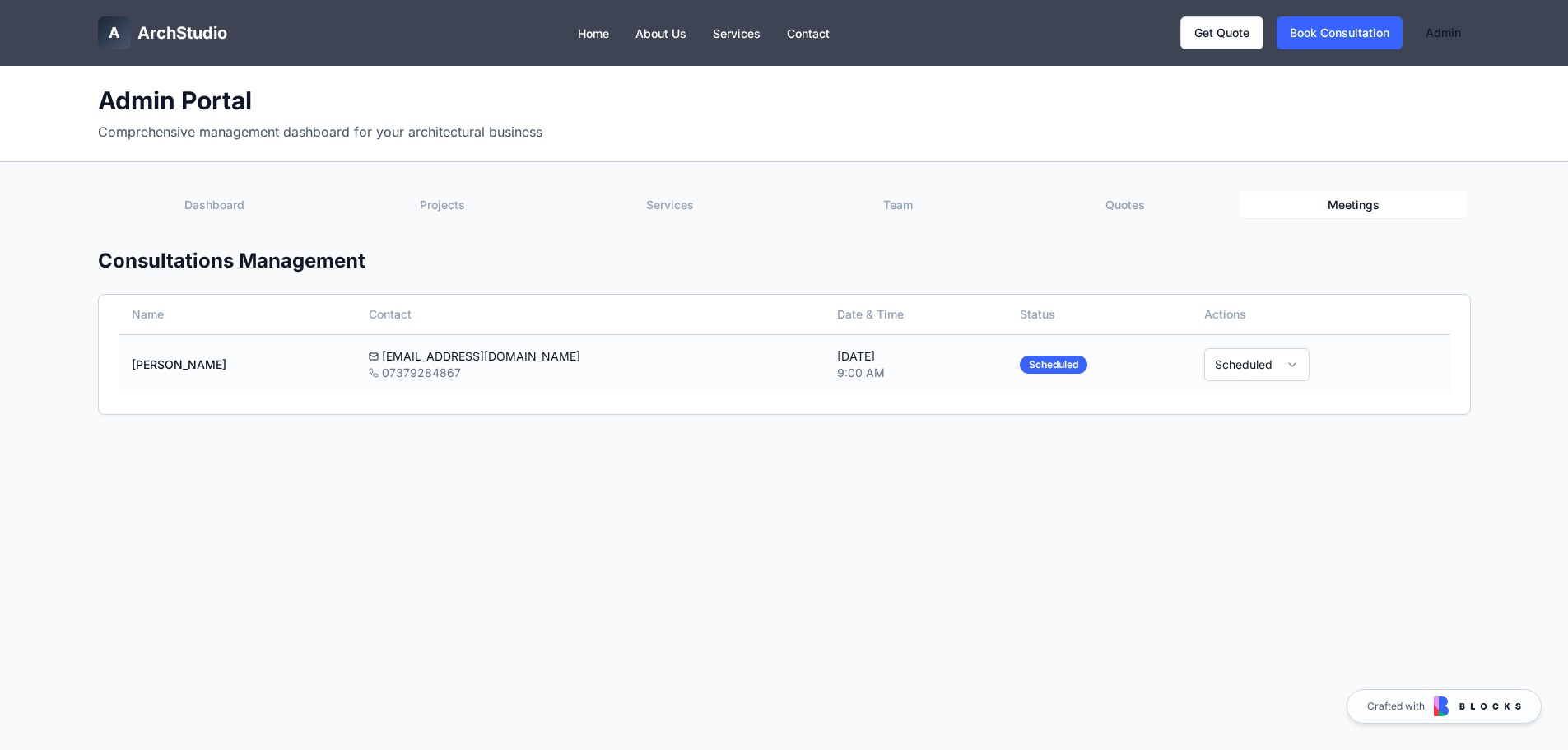
click at [1230, 360] on html "A ArchStudio Home About Us Services Contact Get Quote Book Consultation Admin A…" at bounding box center [784, 574] width 1568 height 1149
click at [909, 460] on div "Admin Portal Comprehensive management dashboard for your architectural business…" at bounding box center [784, 440] width 1568 height 750
click at [193, 214] on button "Dashboard" at bounding box center [216, 205] width 228 height 26
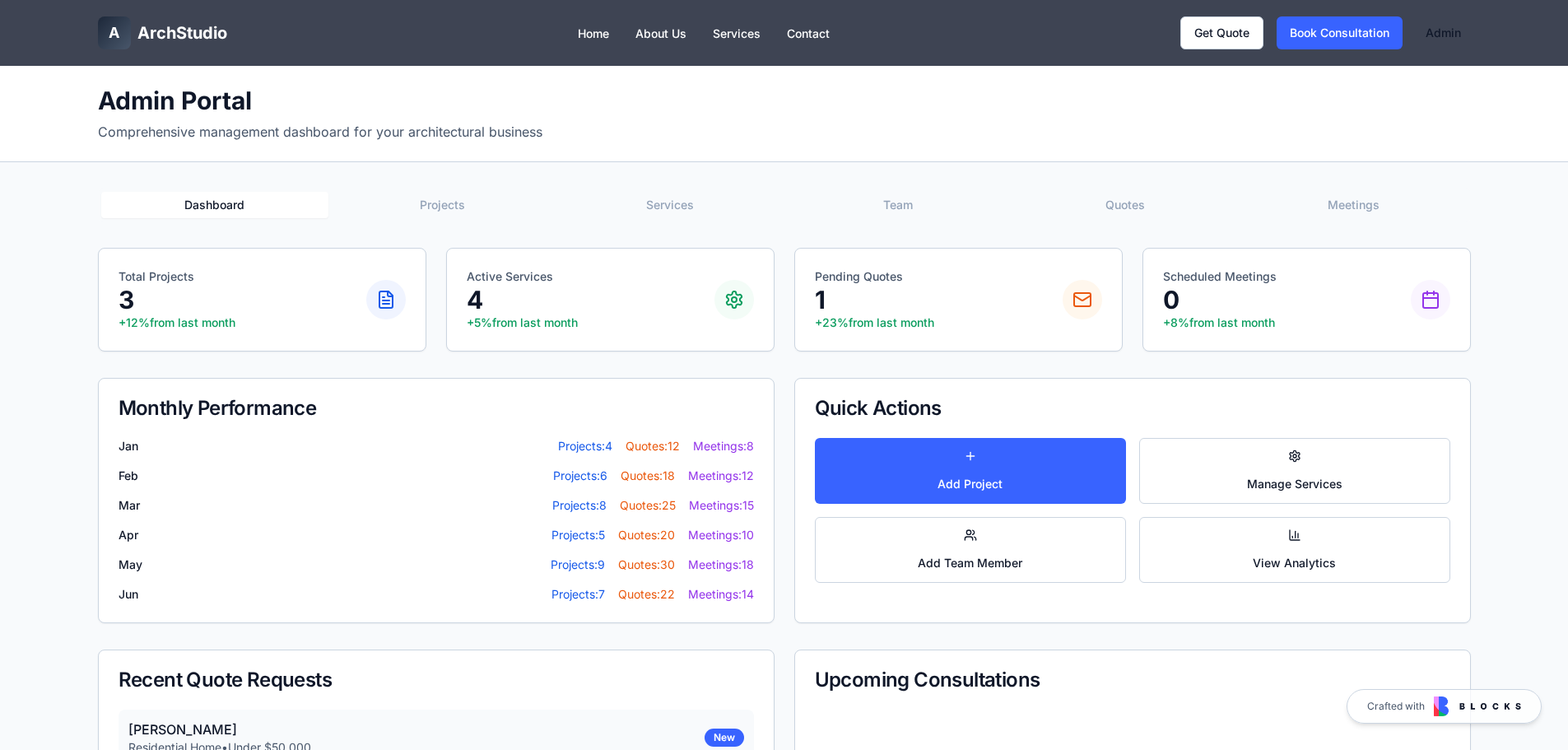
scroll to position [82, 0]
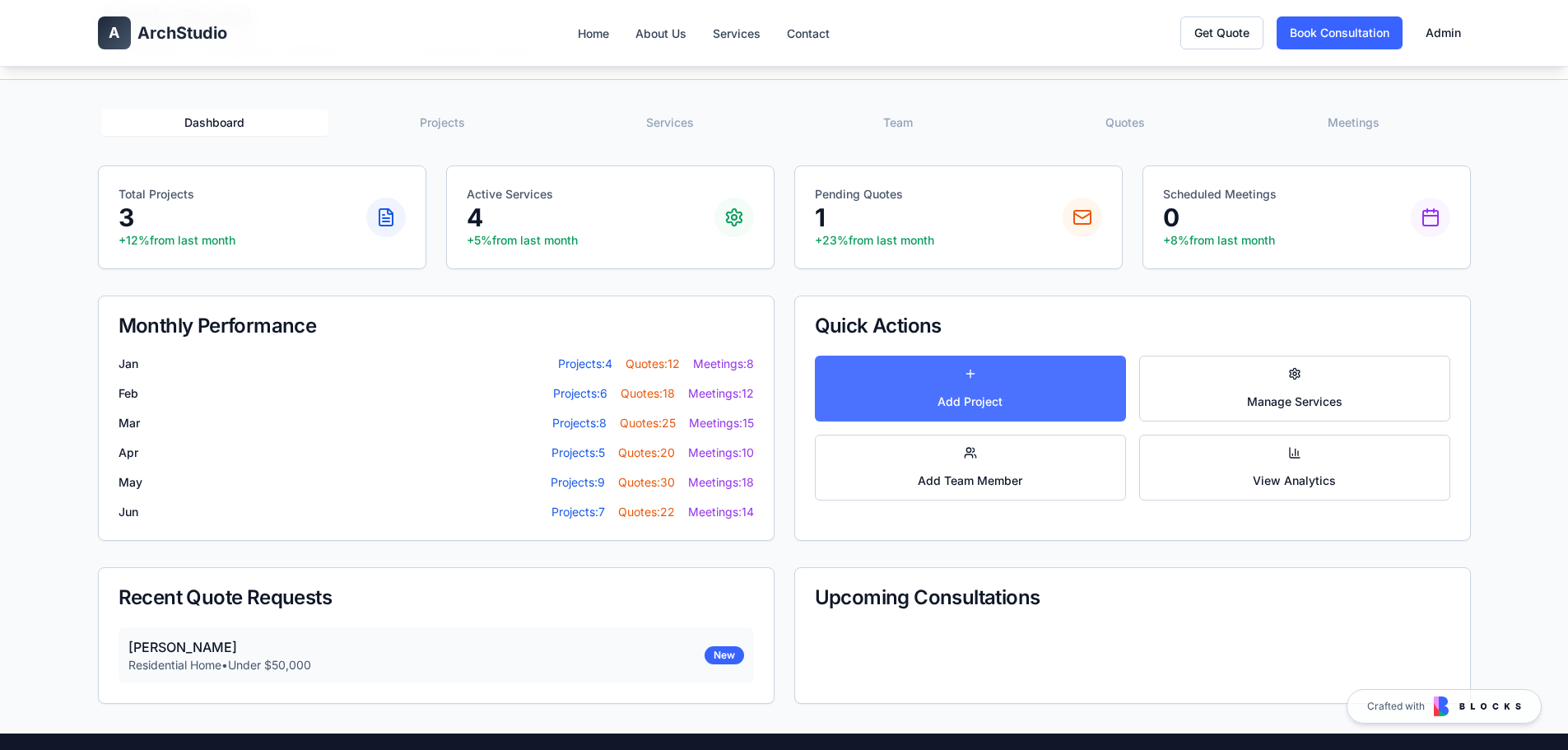
click at [1081, 389] on button "Add Project" at bounding box center [970, 387] width 311 height 65
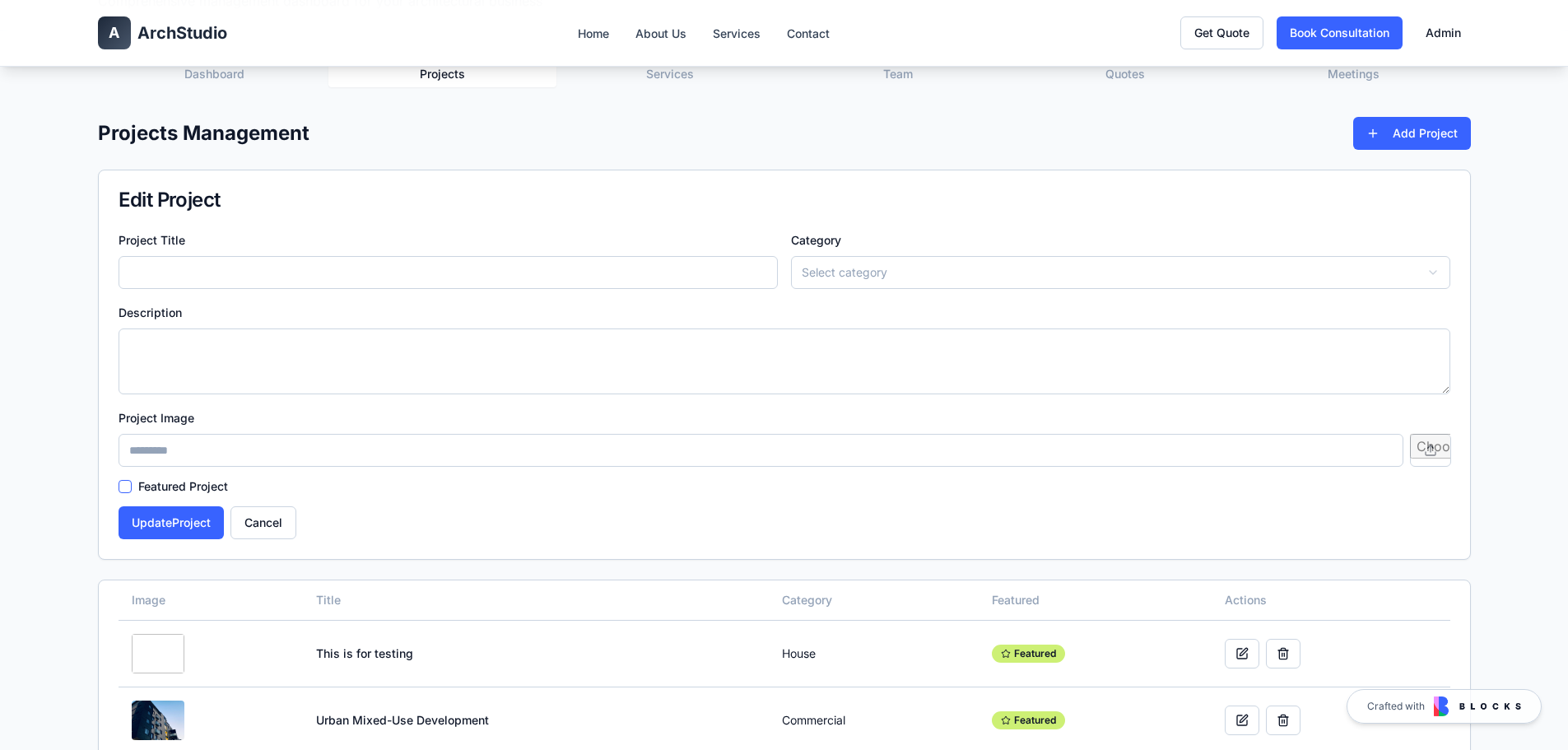
scroll to position [0, 0]
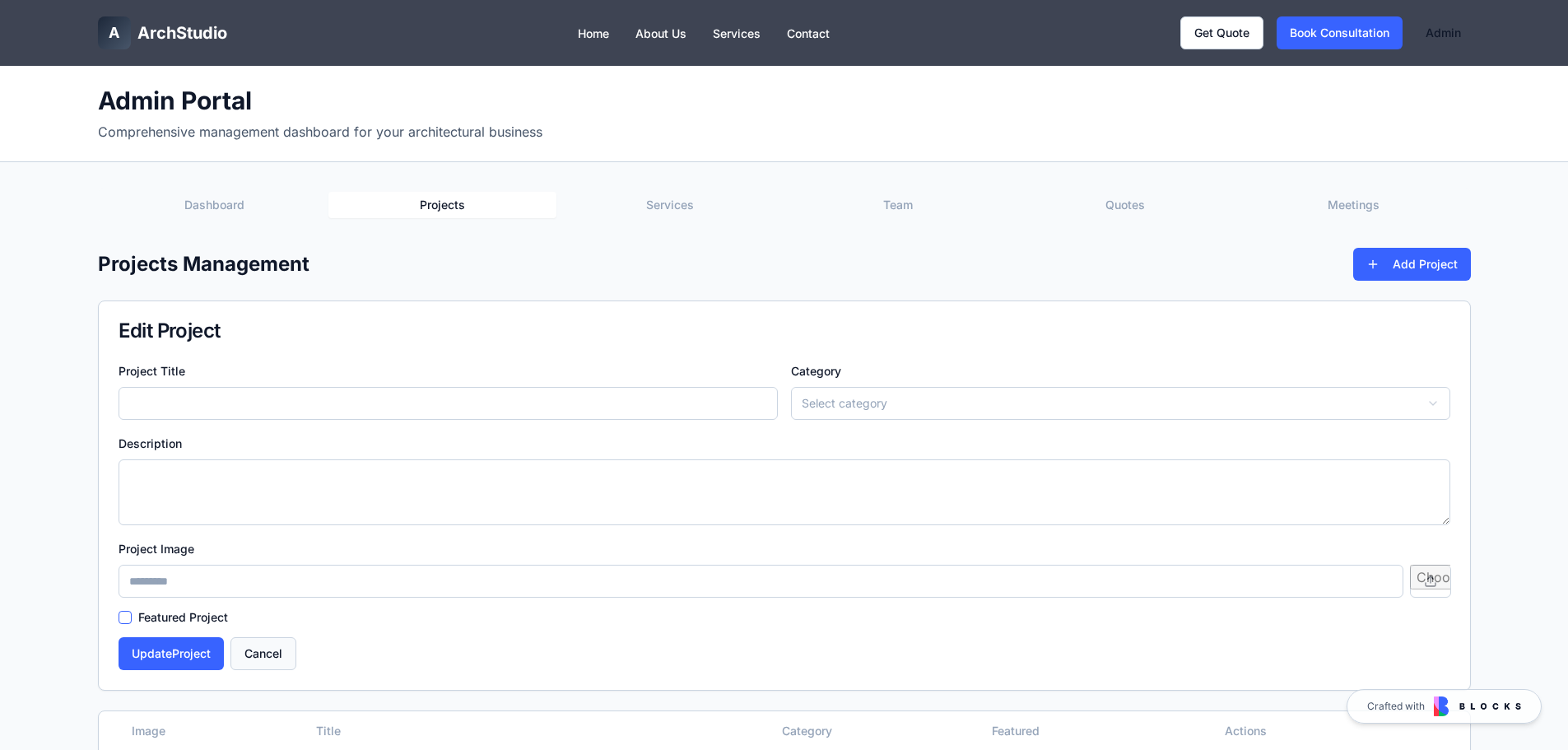
click at [276, 661] on button "Cancel" at bounding box center [262, 653] width 65 height 33
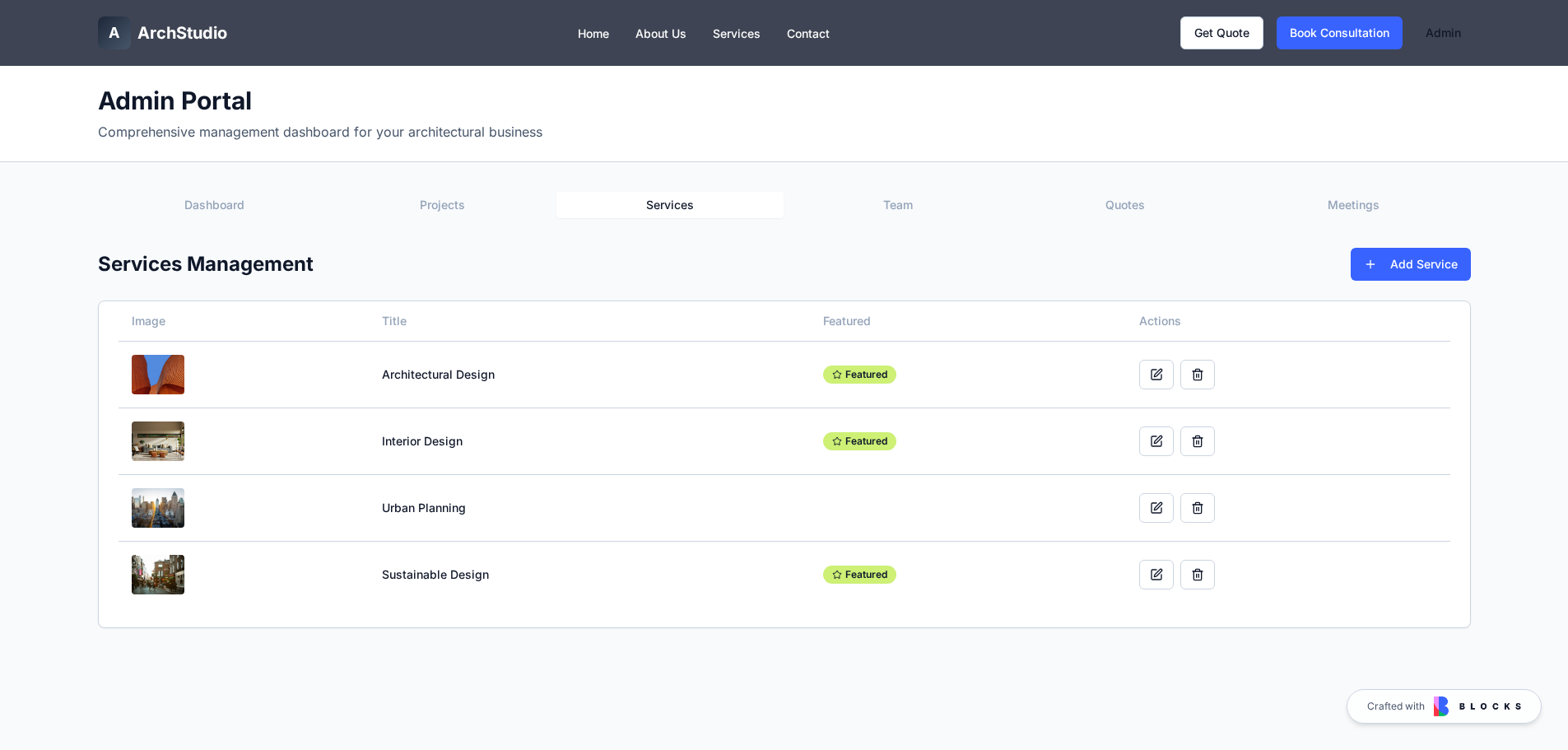
click at [683, 213] on button "Services" at bounding box center [670, 205] width 228 height 26
click at [880, 199] on button "Team" at bounding box center [898, 205] width 228 height 26
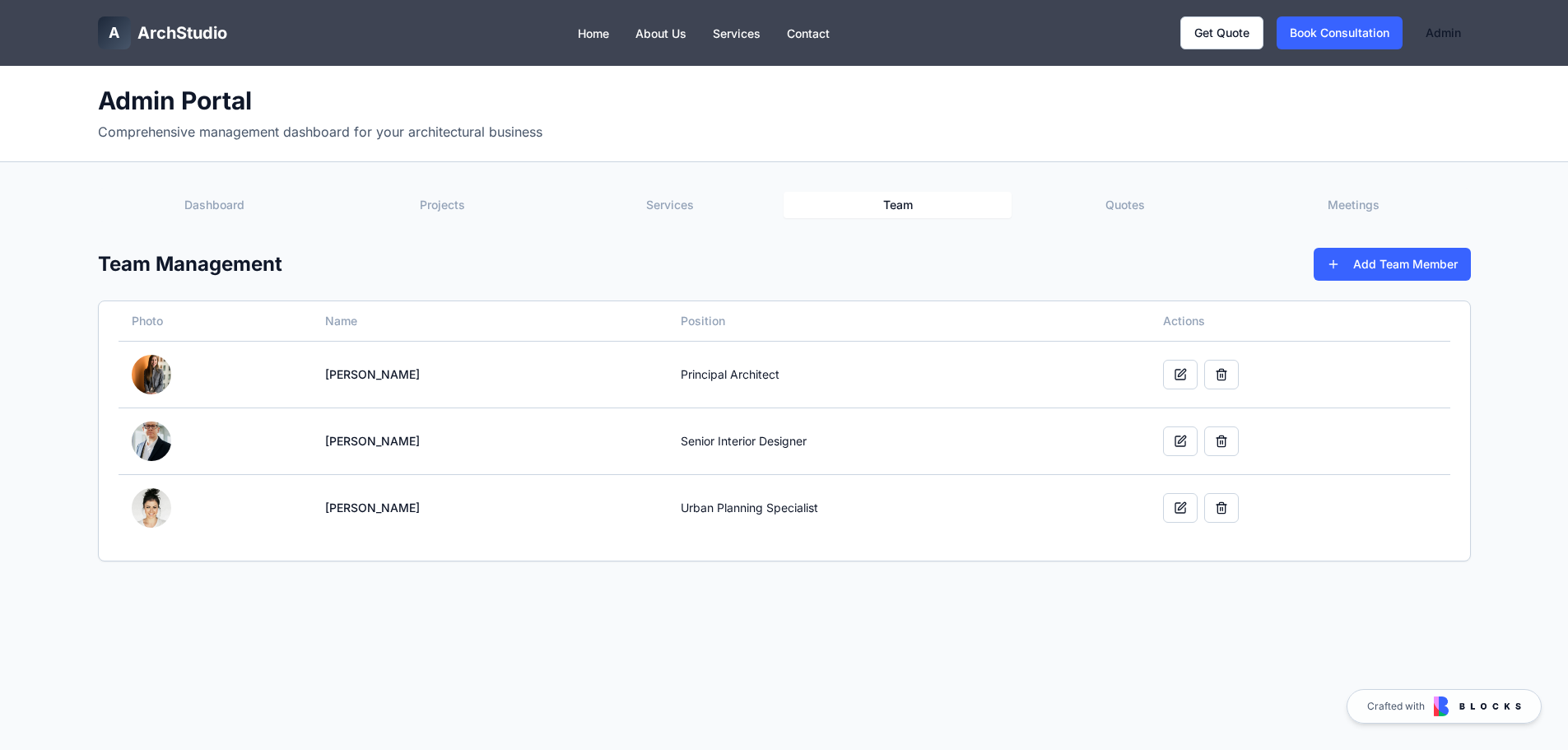
click at [1129, 213] on button "Quotes" at bounding box center [1126, 205] width 228 height 26
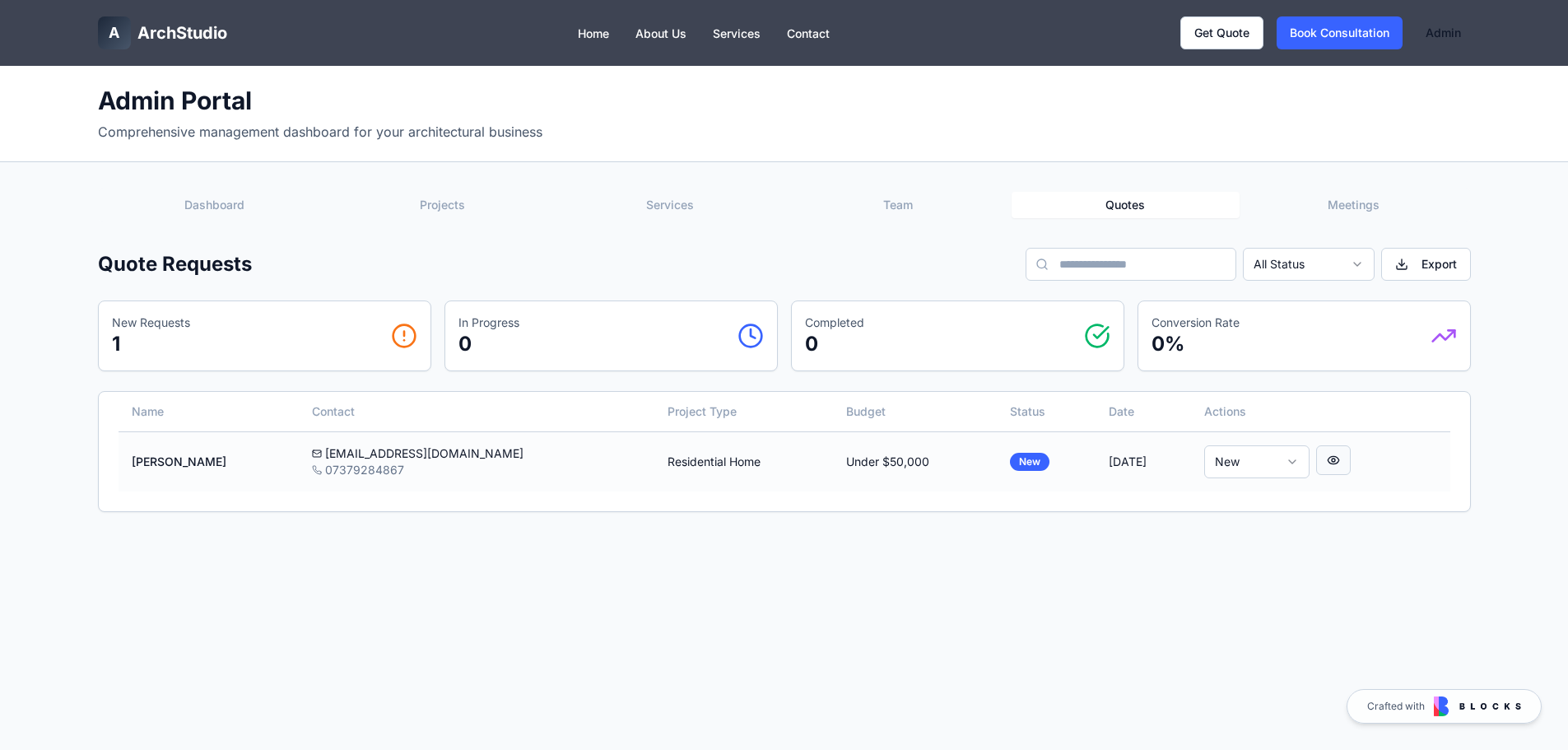
click at [1344, 459] on button at bounding box center [1333, 459] width 34 height 29
click at [1339, 461] on button at bounding box center [1333, 459] width 34 height 29
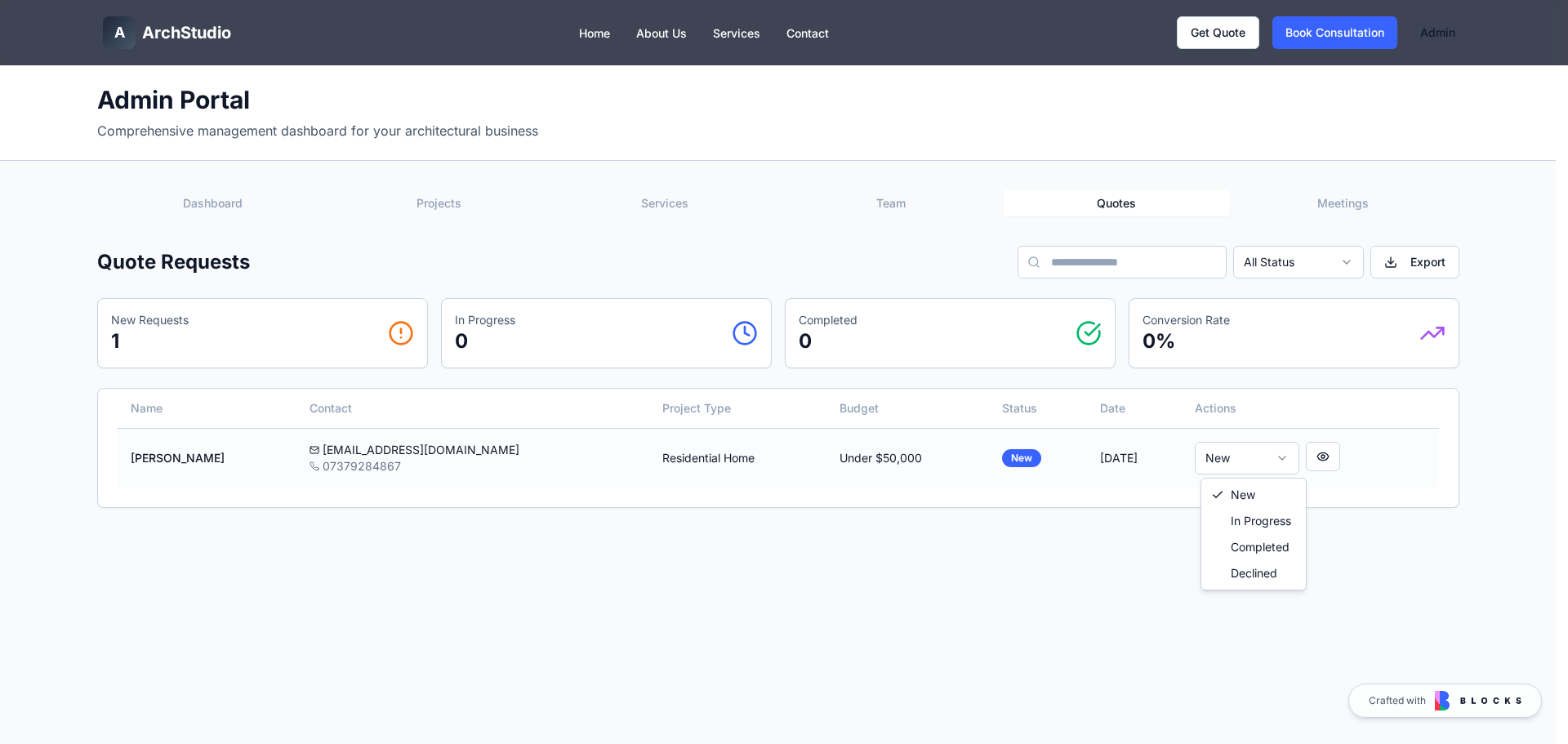
click at [1265, 461] on html "A ArchStudio Home About Us Services Contact Get Quote Book Consultation Admin A…" at bounding box center [784, 570] width 1568 height 1140
click at [1360, 537] on html "A ArchStudio Home About Us Services Contact Get Quote Book Consultation Admin A…" at bounding box center [784, 570] width 1568 height 1140
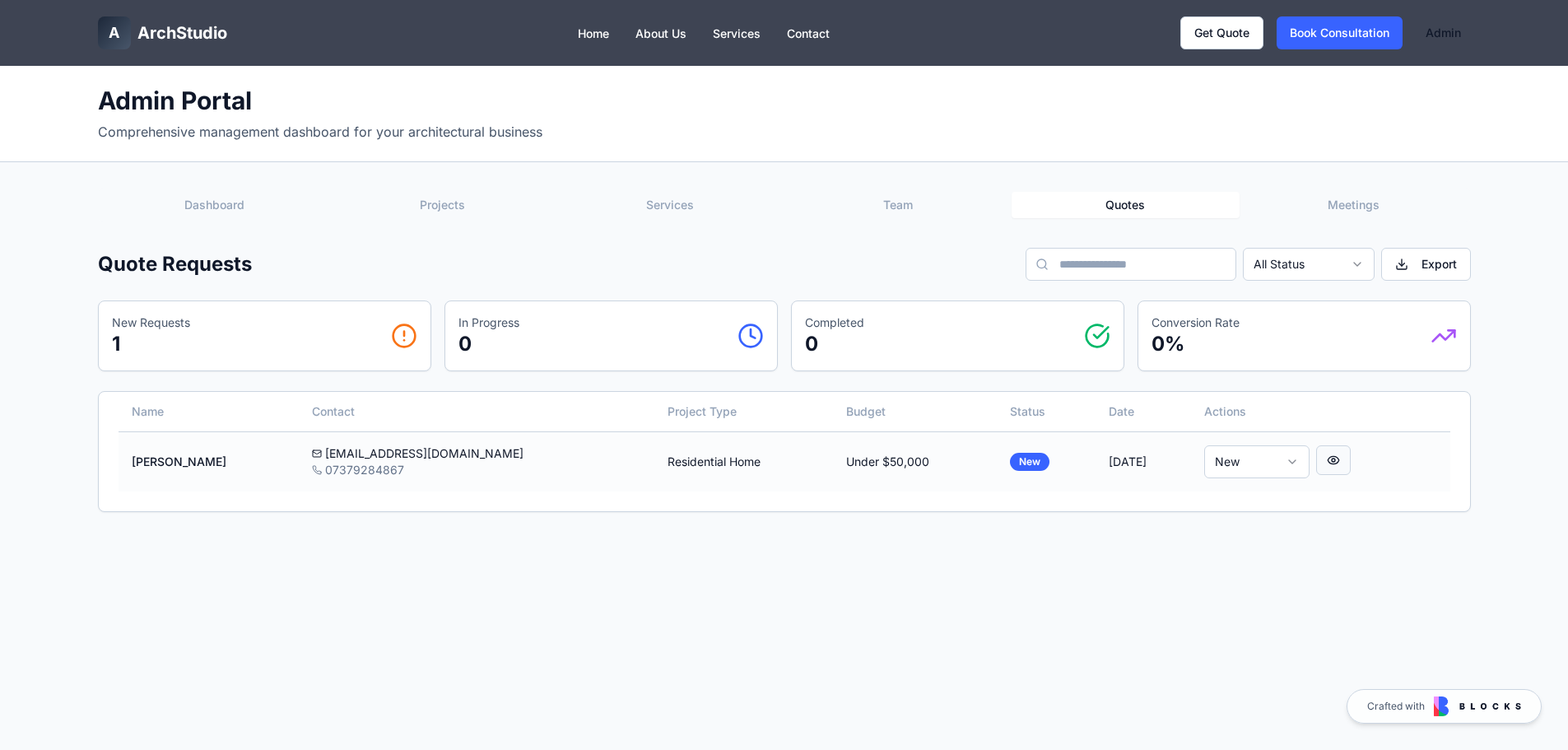
click at [1349, 463] on button at bounding box center [1333, 459] width 34 height 29
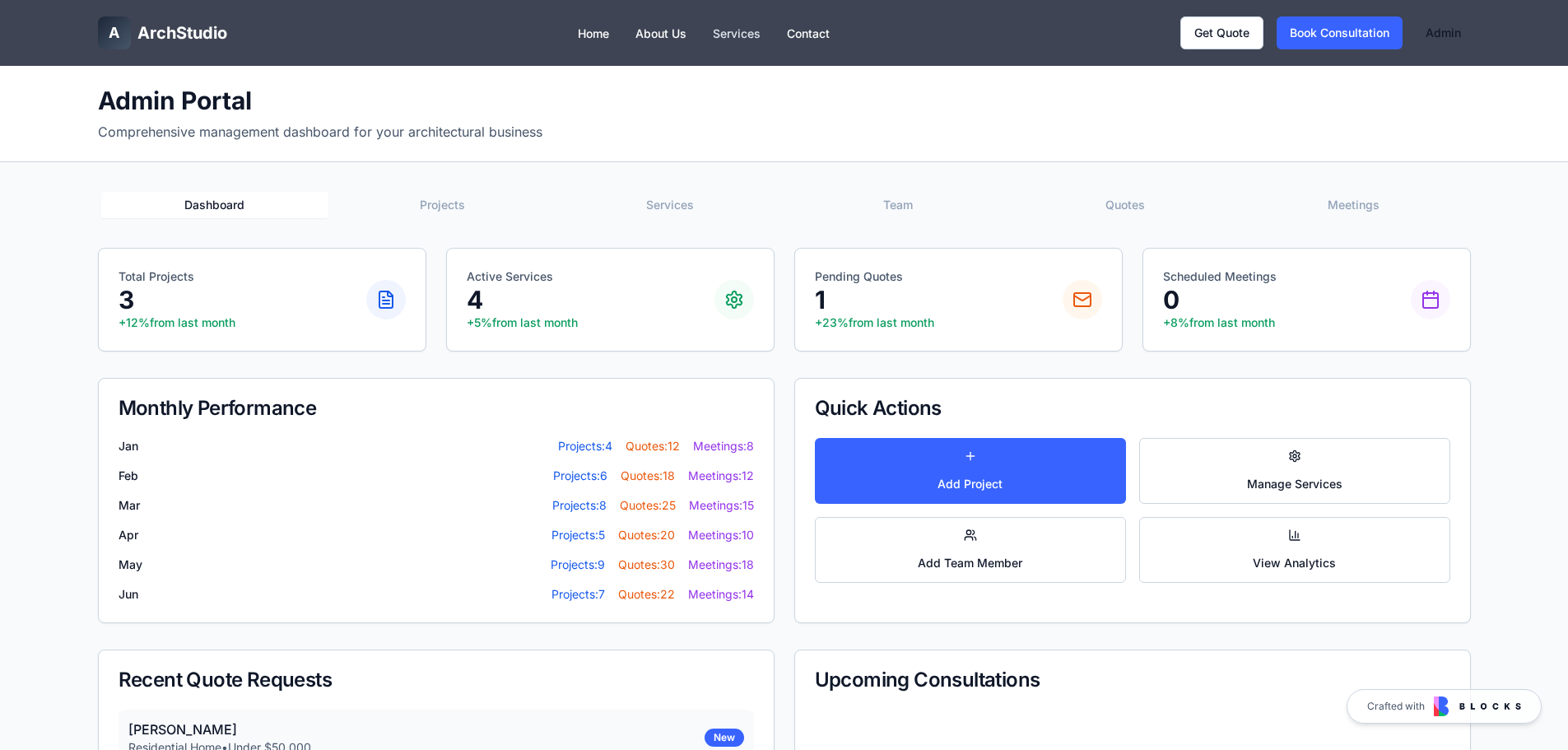
click at [734, 32] on link "Services" at bounding box center [737, 33] width 48 height 14
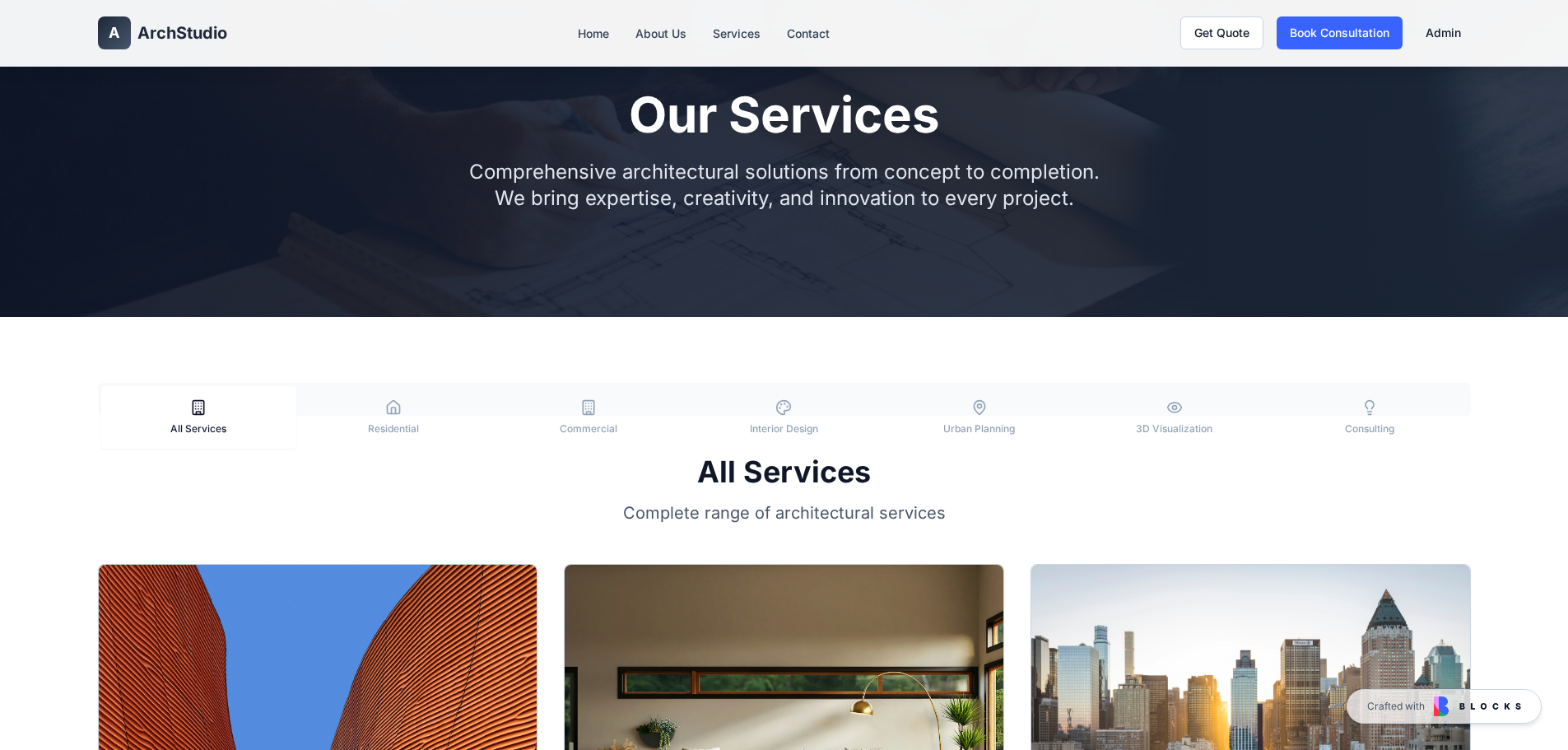
scroll to position [329, 0]
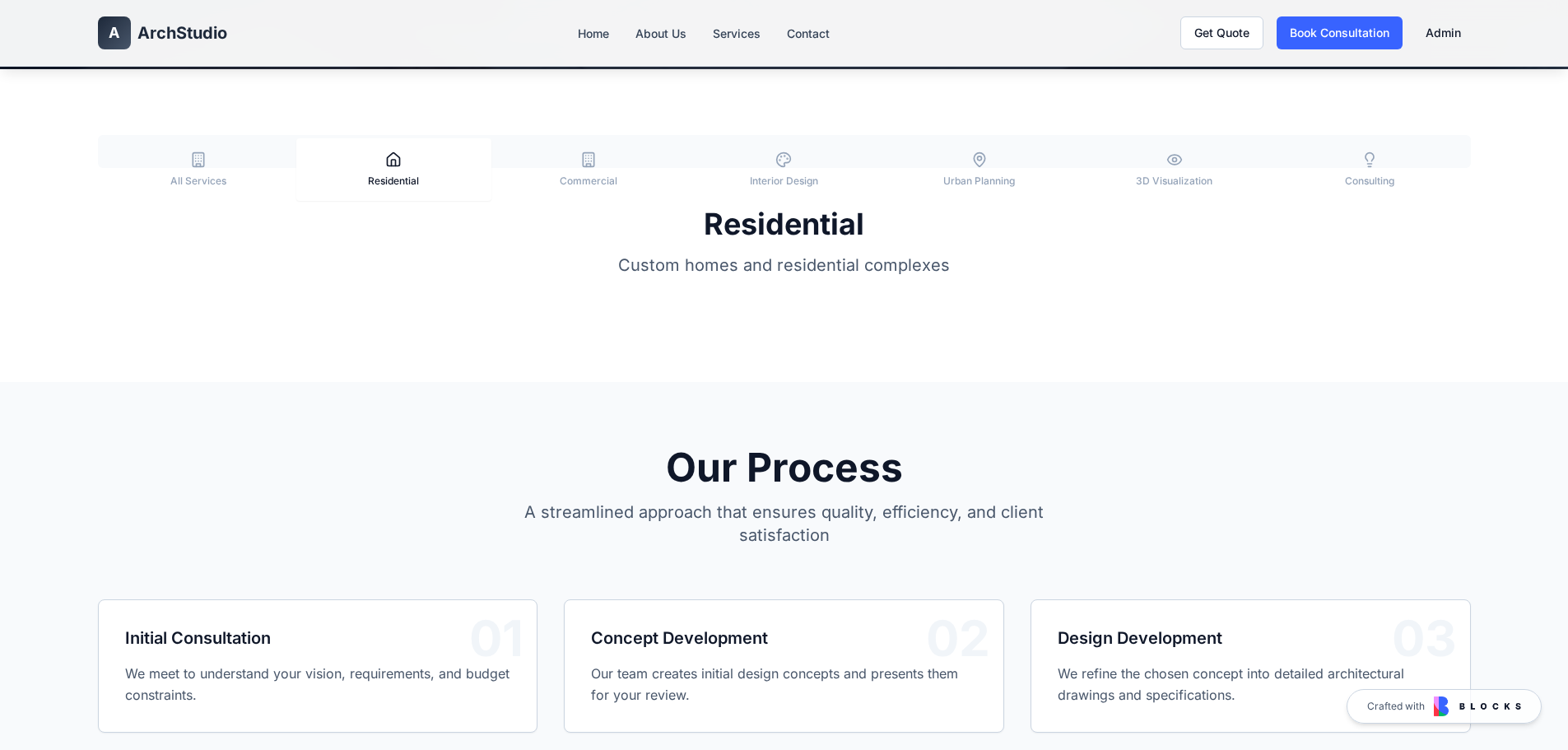
click at [370, 164] on button "Residential" at bounding box center [394, 170] width 195 height 62
click at [623, 163] on button "Commercial" at bounding box center [589, 170] width 195 height 62
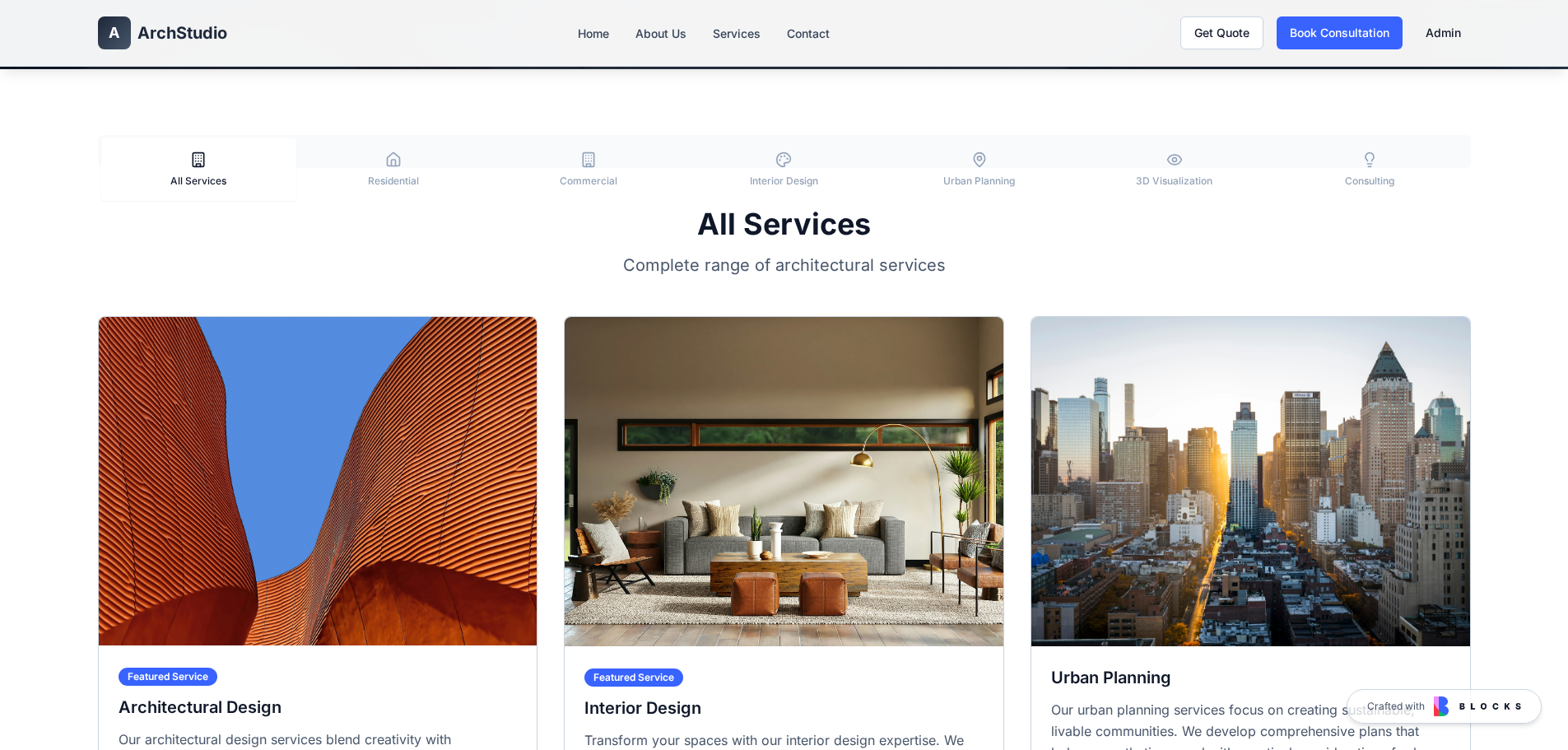
click at [228, 157] on button "All Services" at bounding box center [199, 170] width 195 height 62
click at [410, 160] on button "Residential" at bounding box center [394, 170] width 195 height 62
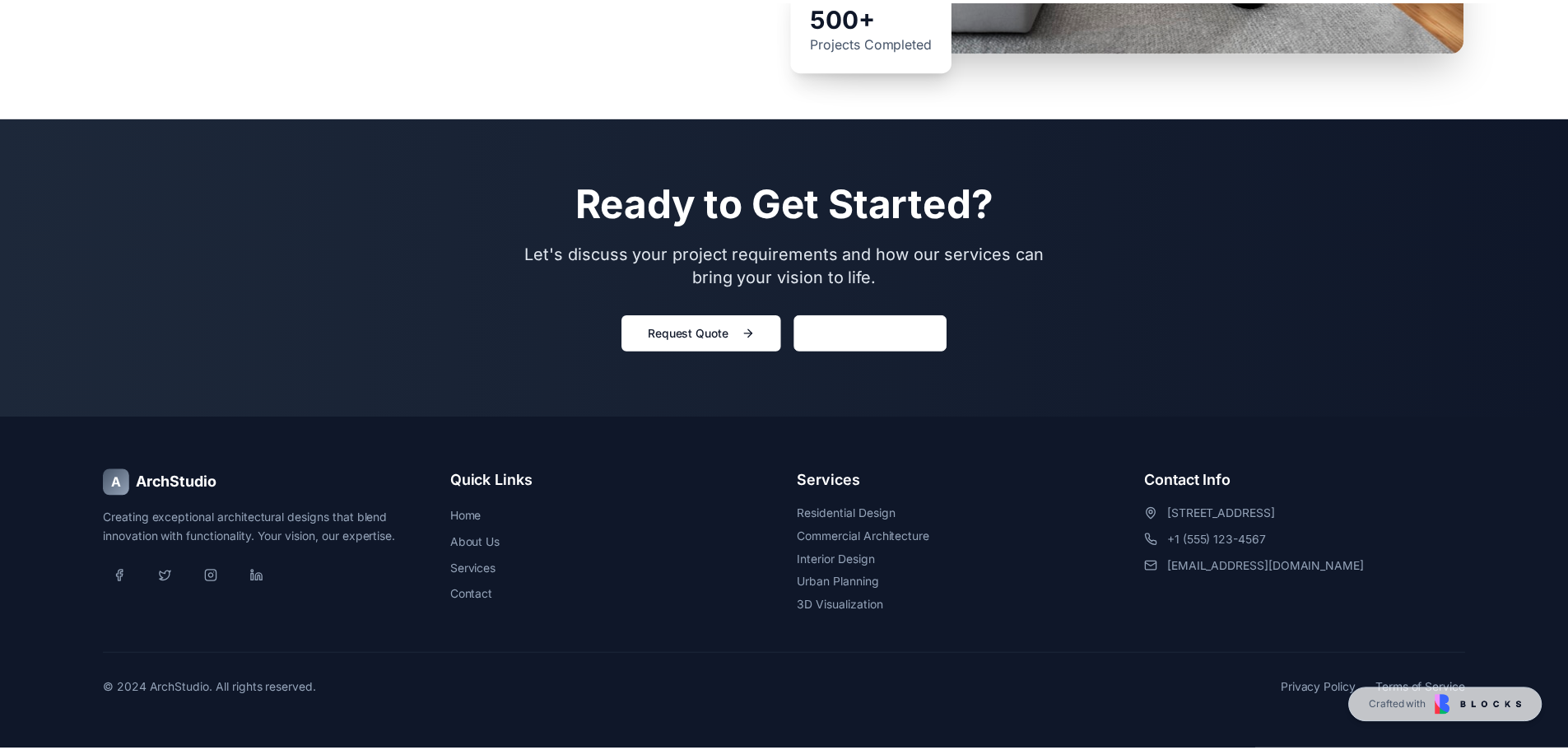
scroll to position [0, 0]
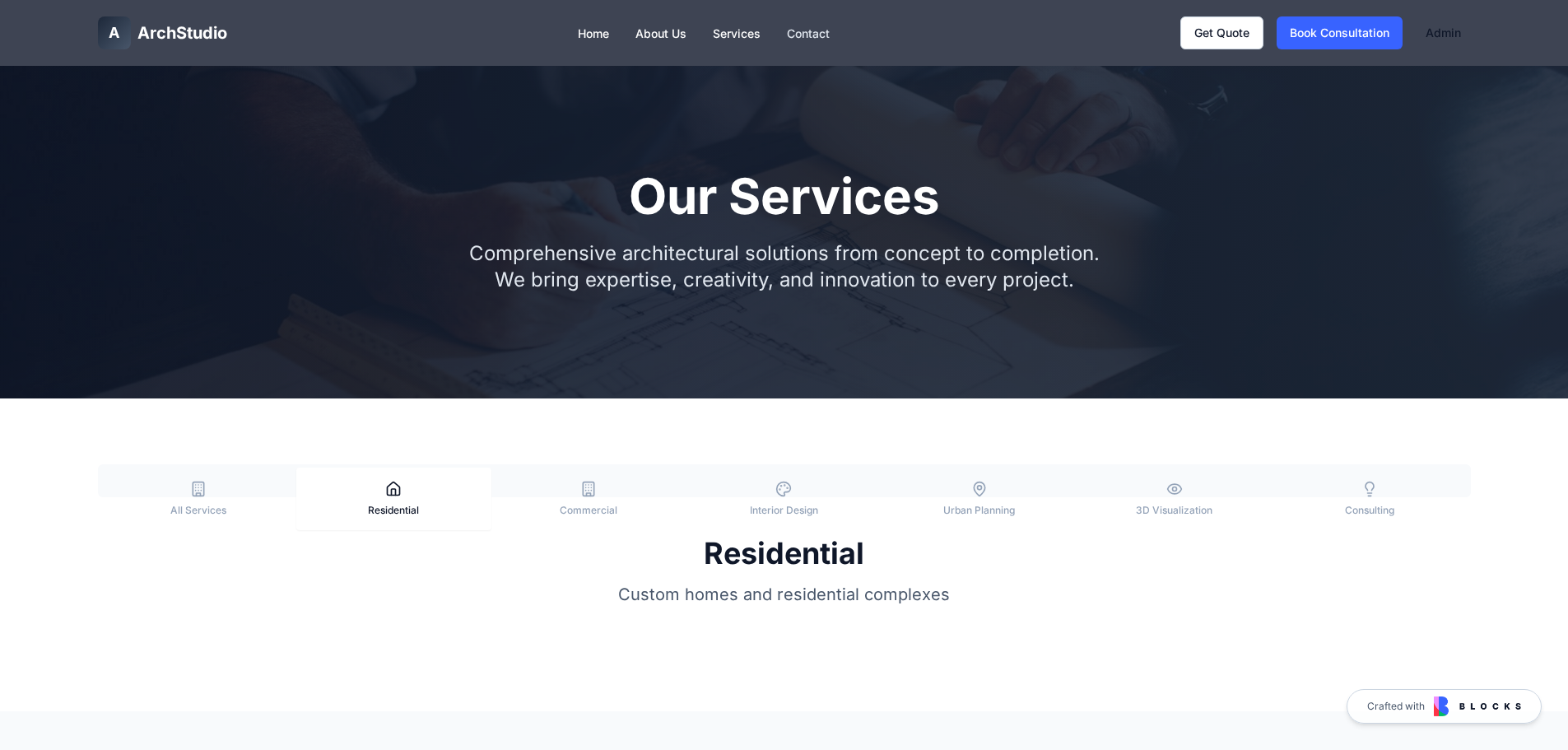
click at [810, 32] on link "Contact" at bounding box center [808, 33] width 43 height 14
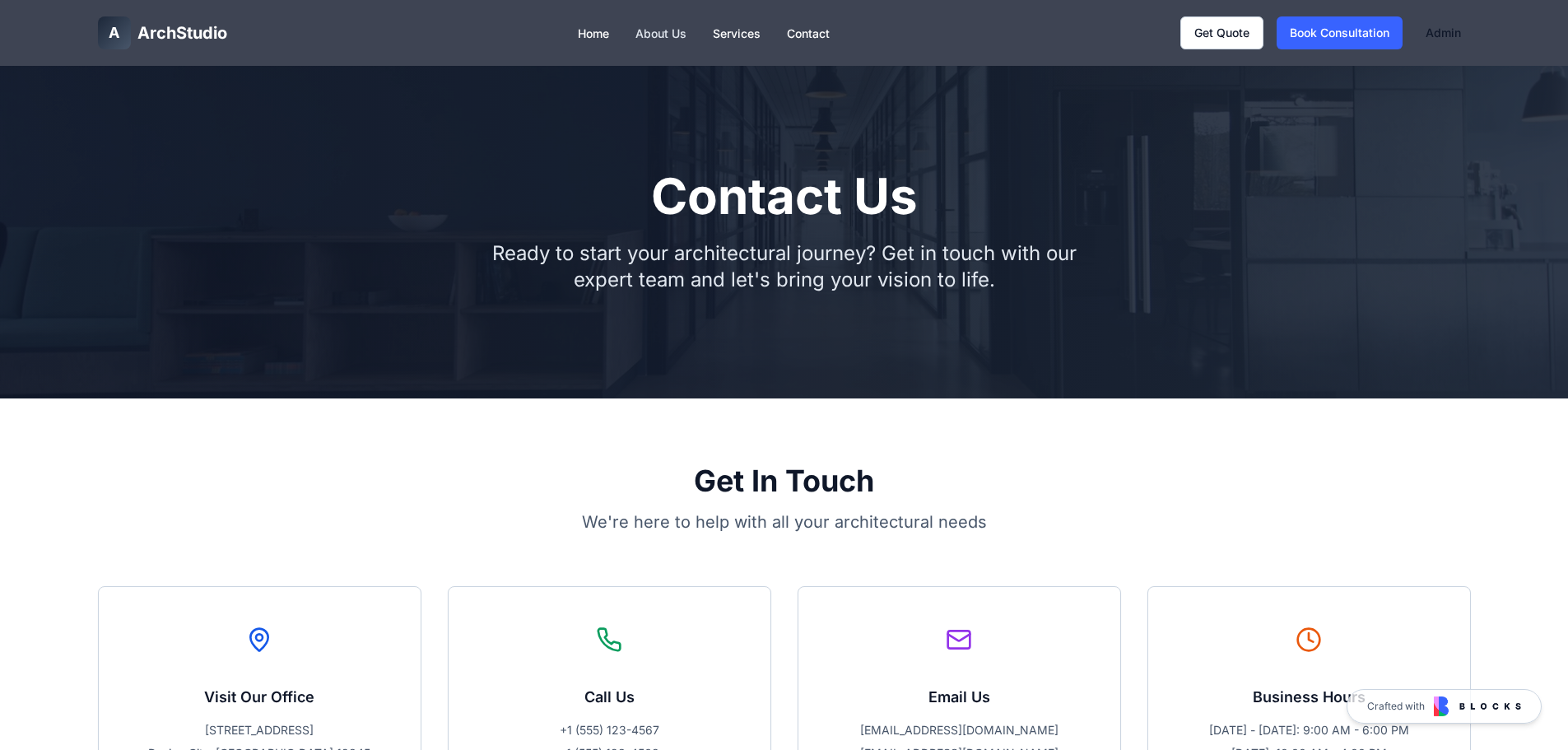
click at [656, 36] on link "About Us" at bounding box center [661, 33] width 51 height 14
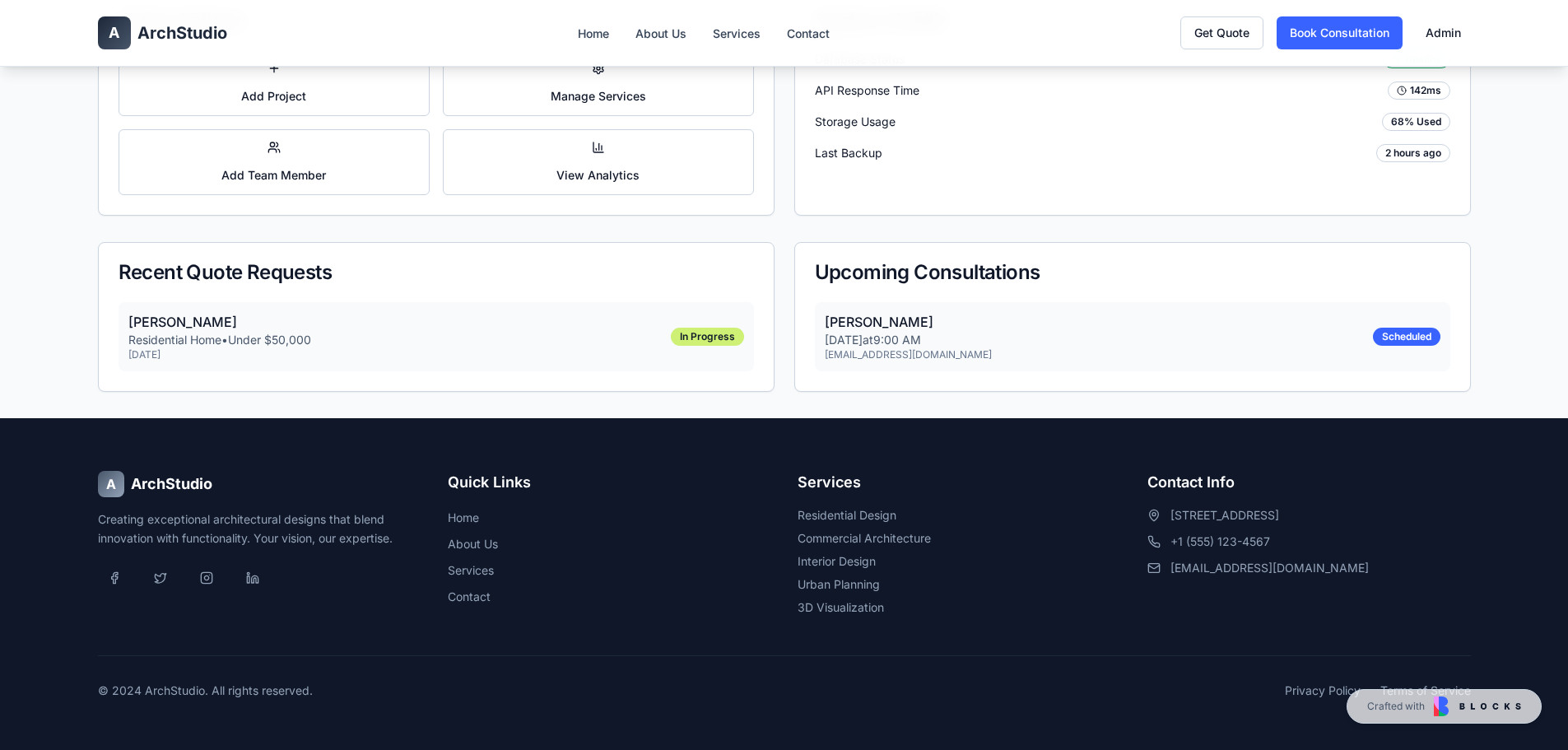
scroll to position [795, 0]
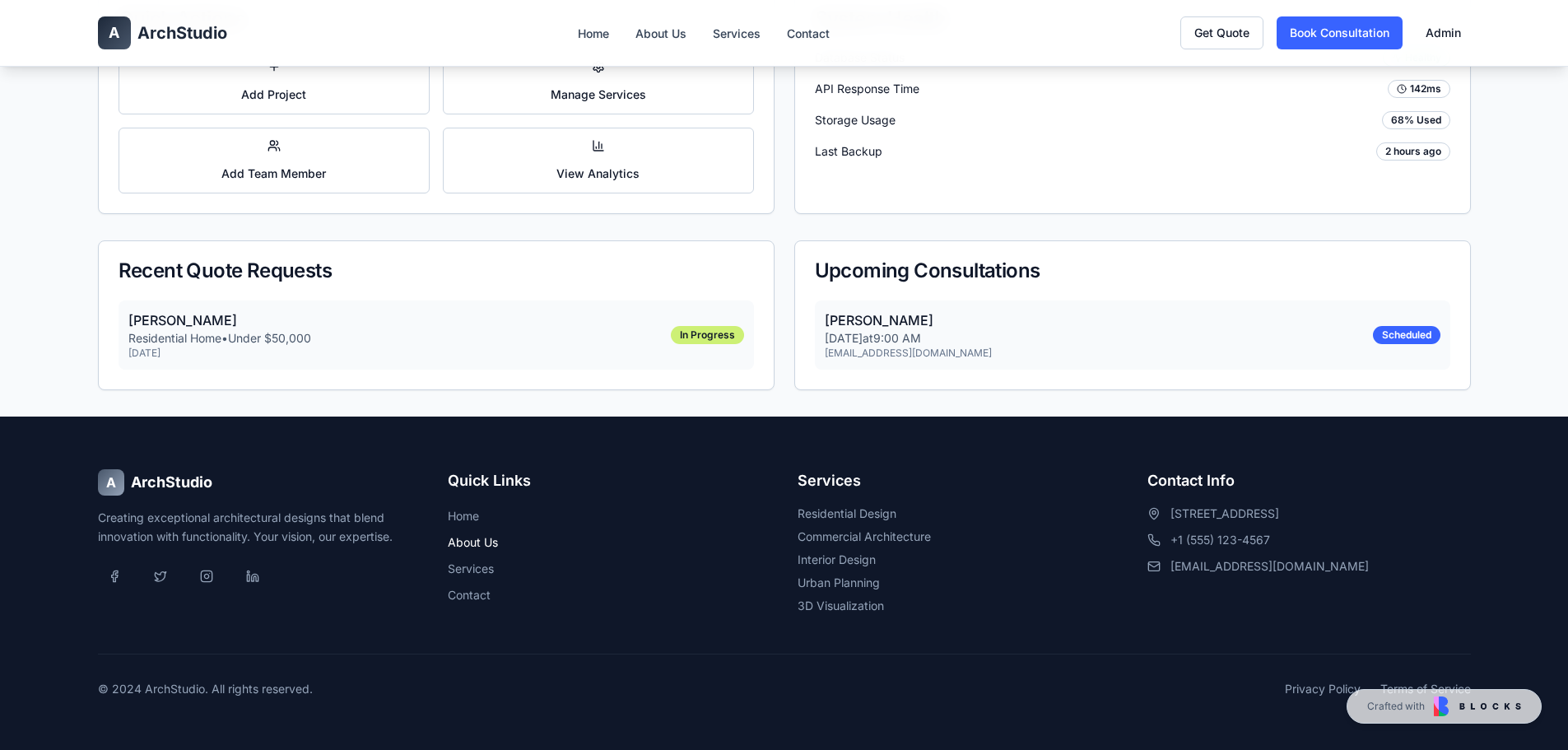
click at [466, 546] on link "About Us" at bounding box center [472, 541] width 50 height 14
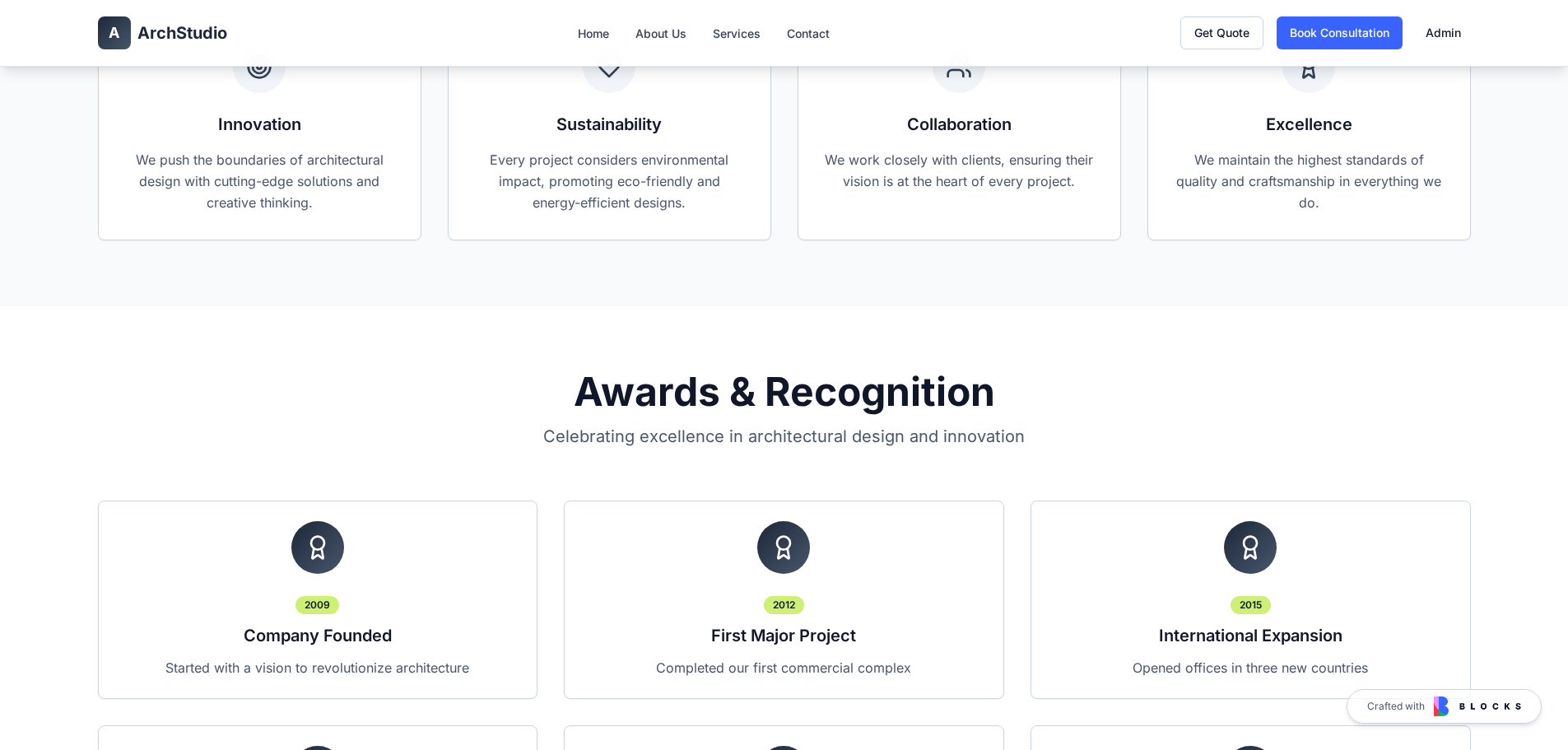
scroll to position [1617, 0]
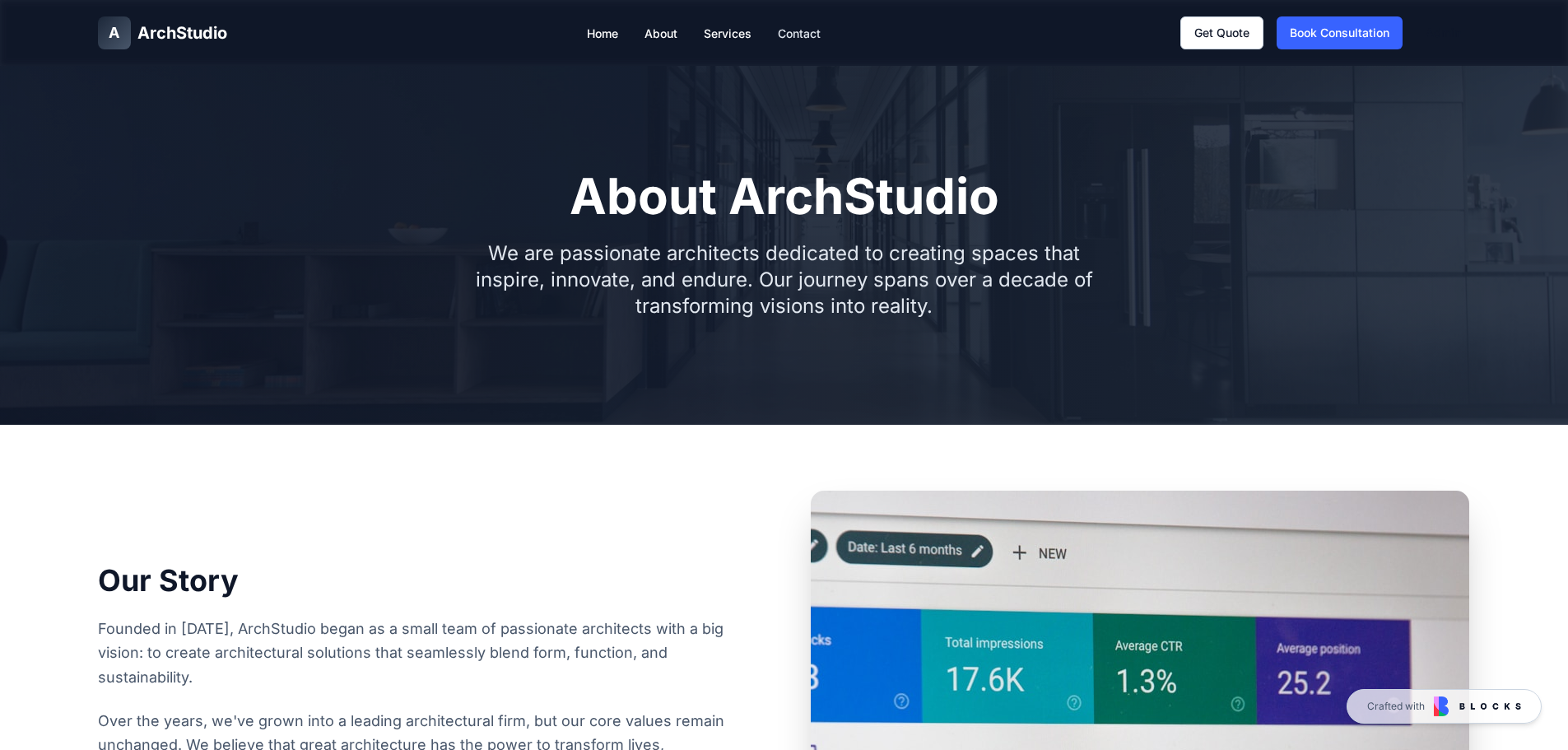
click at [799, 32] on link "Contact" at bounding box center [799, 33] width 43 height 14
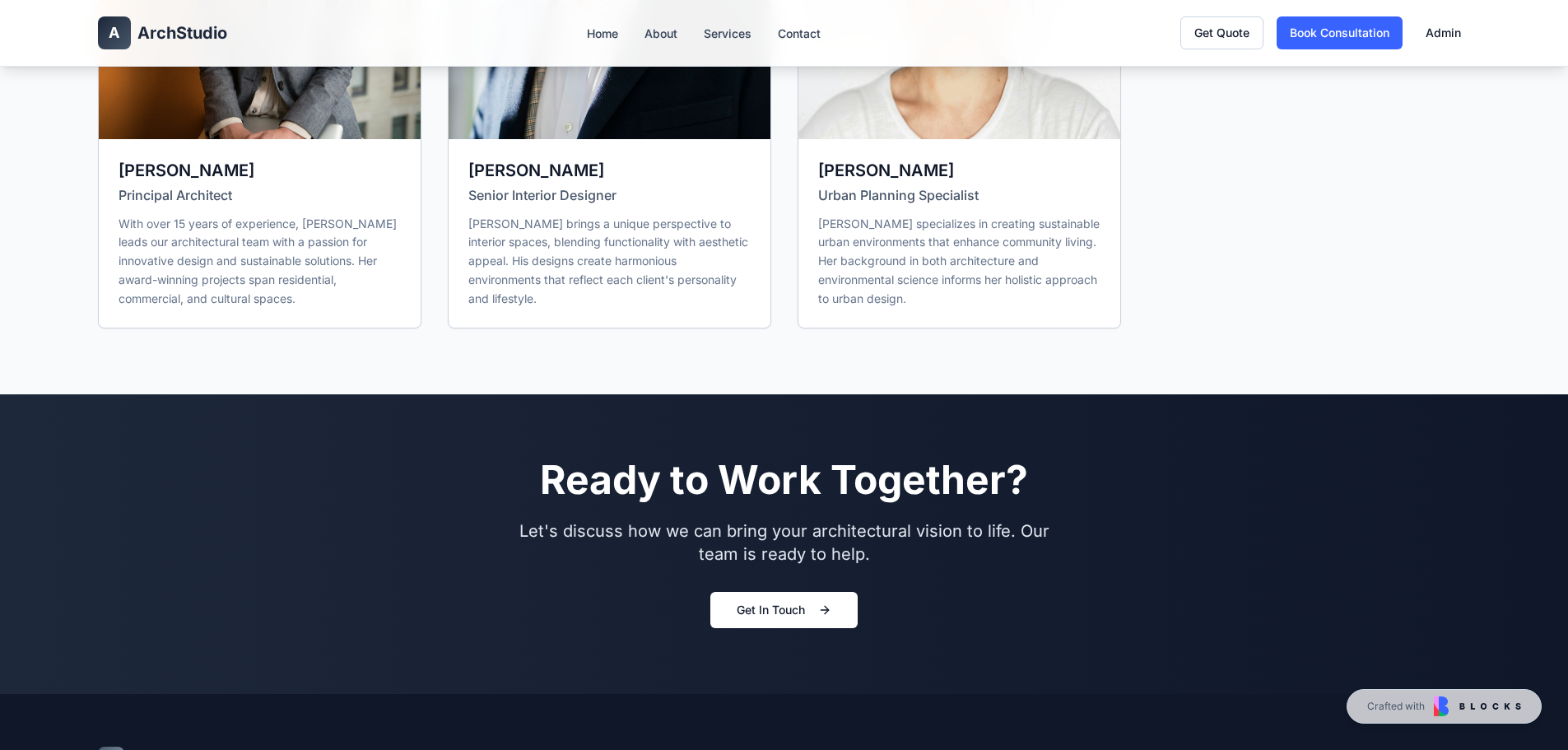
scroll to position [4650, 0]
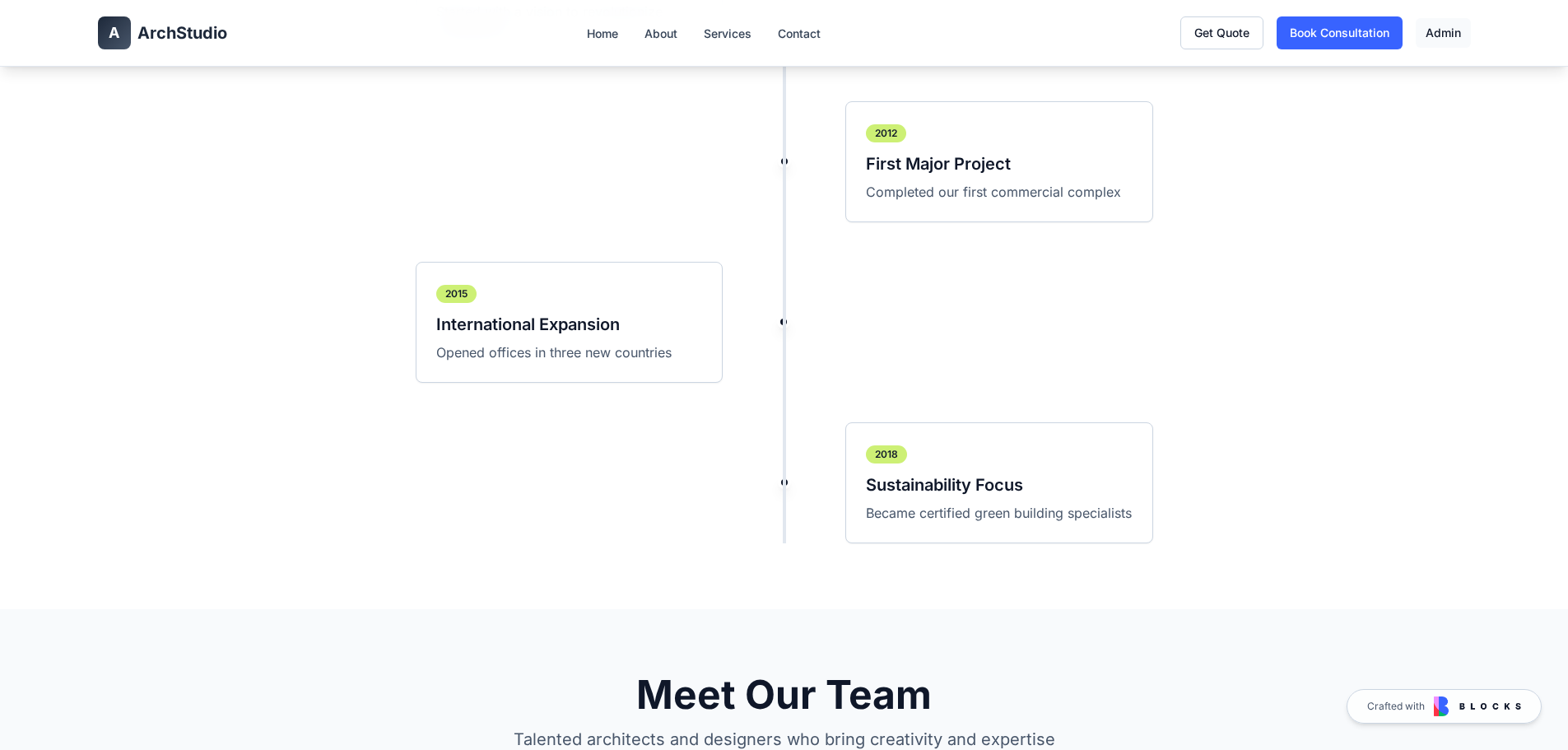
click at [1441, 30] on link "Admin" at bounding box center [1443, 33] width 56 height 29
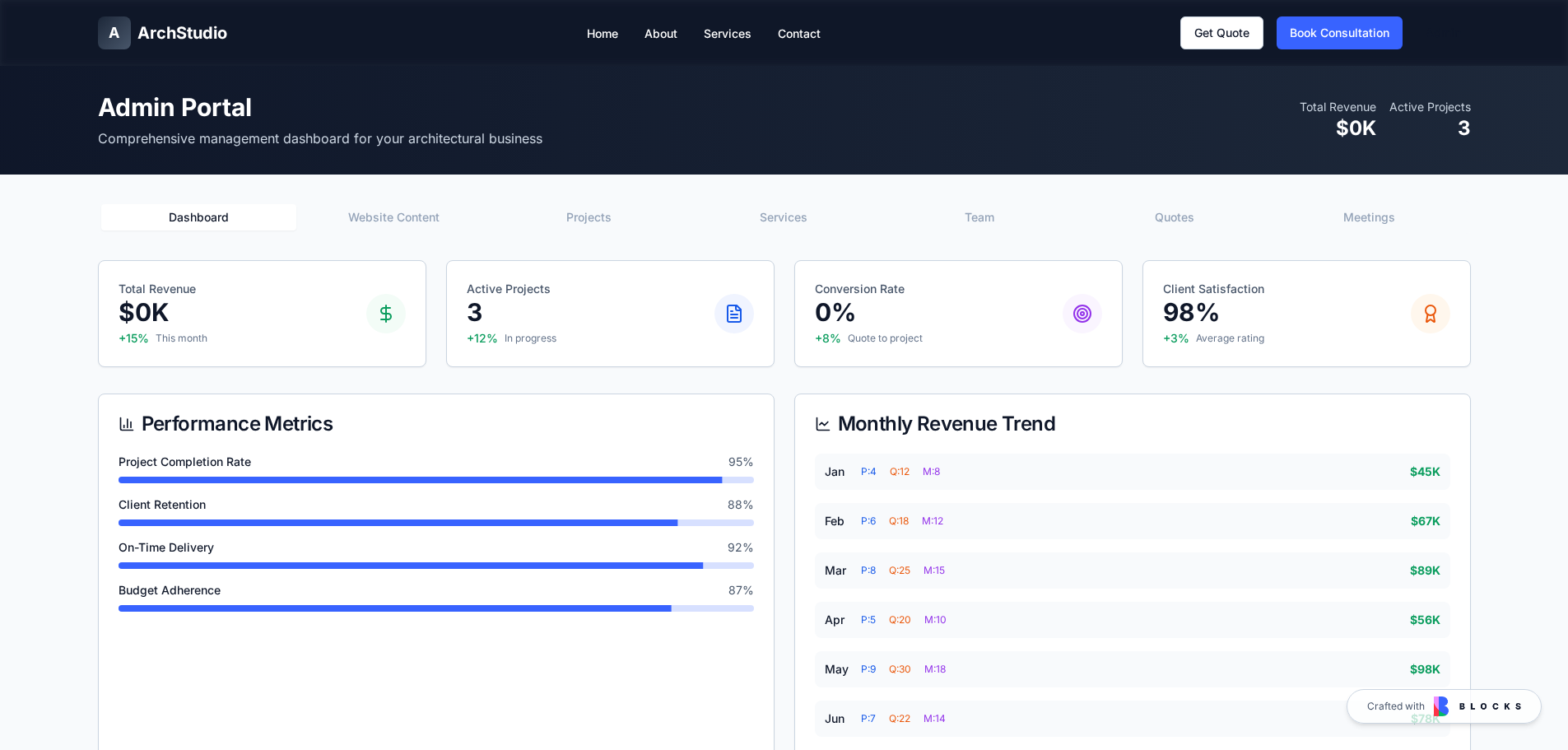
click at [448, 218] on button "Website Content" at bounding box center [394, 217] width 195 height 26
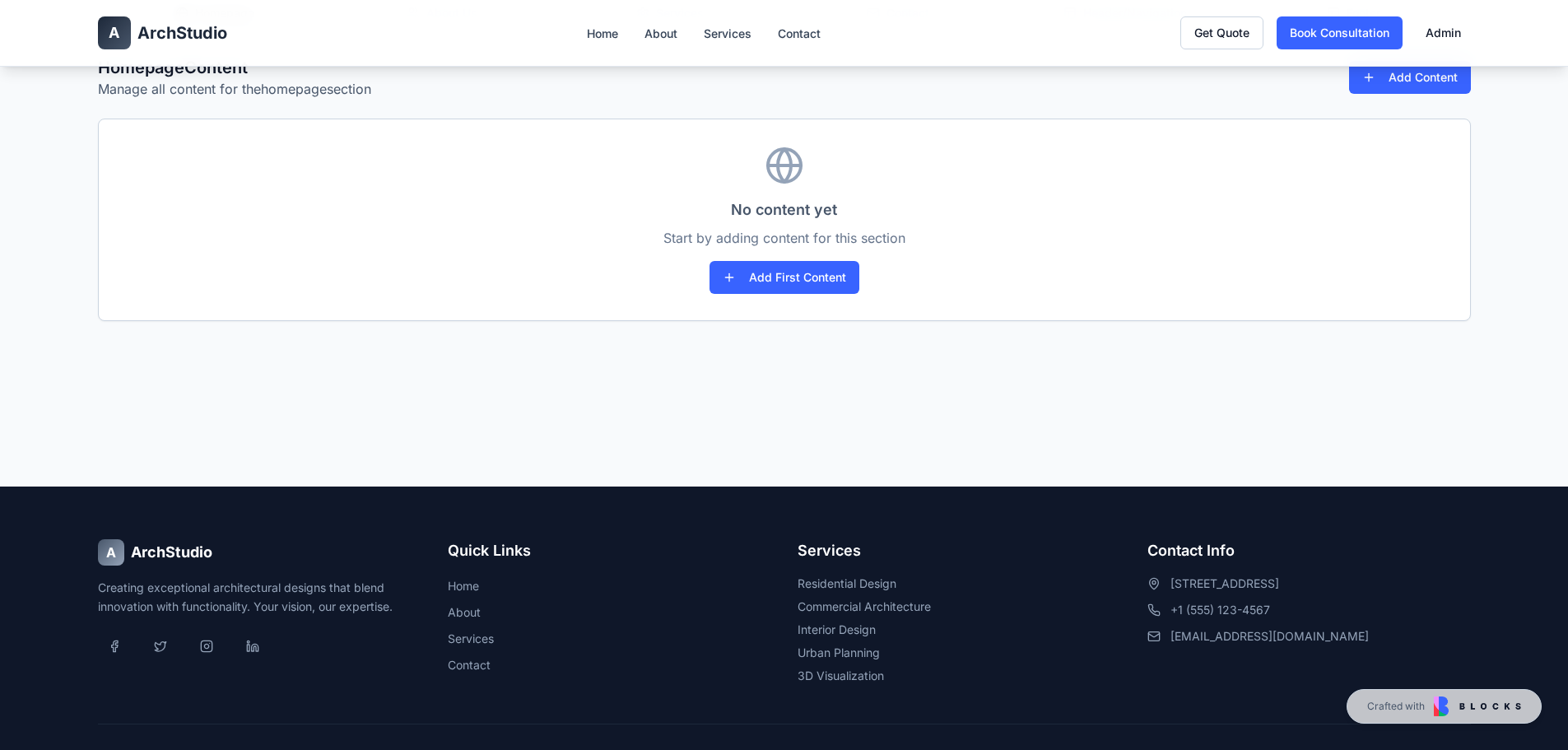
scroll to position [82, 0]
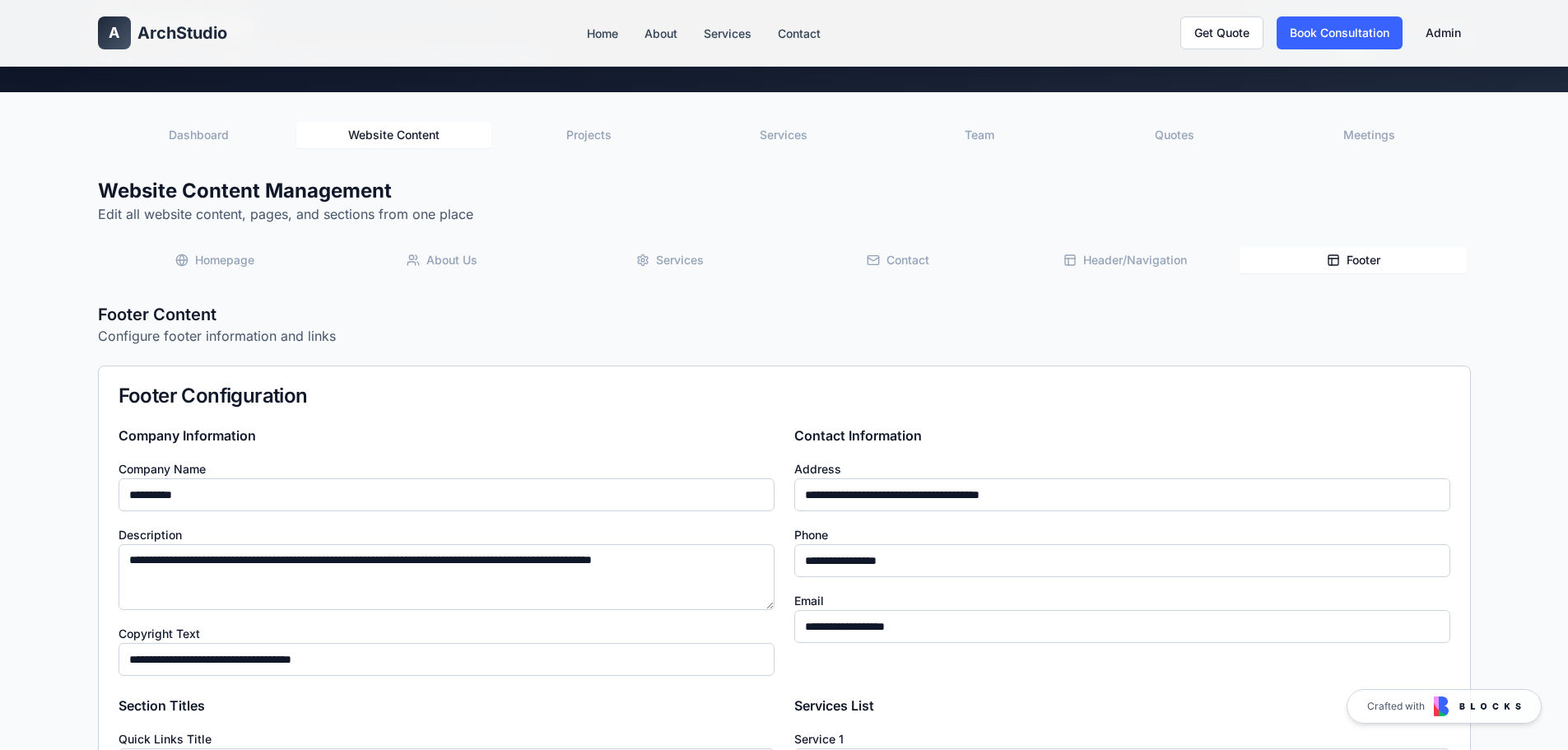
click at [1349, 250] on button "Footer" at bounding box center [1353, 259] width 228 height 26
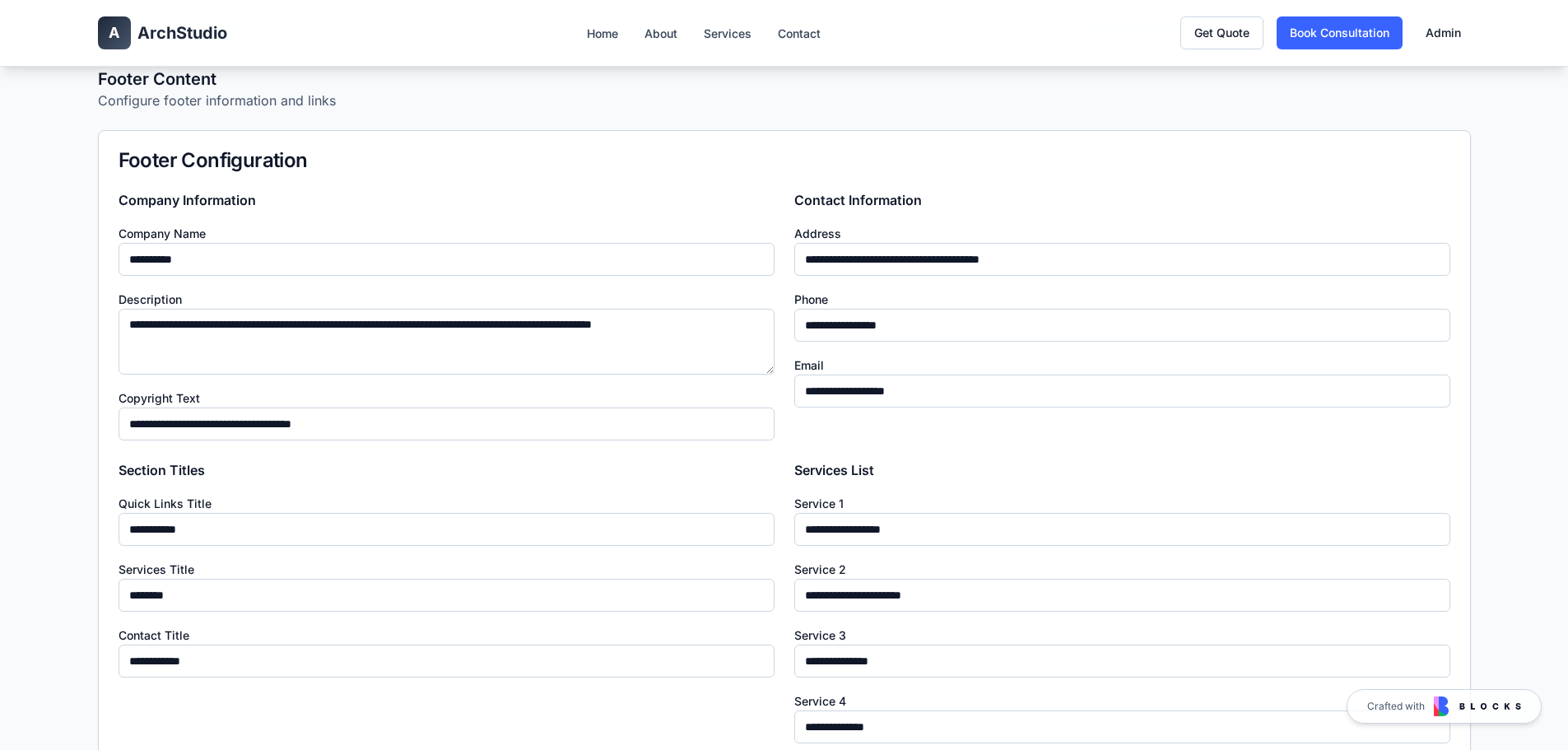
scroll to position [329, 0]
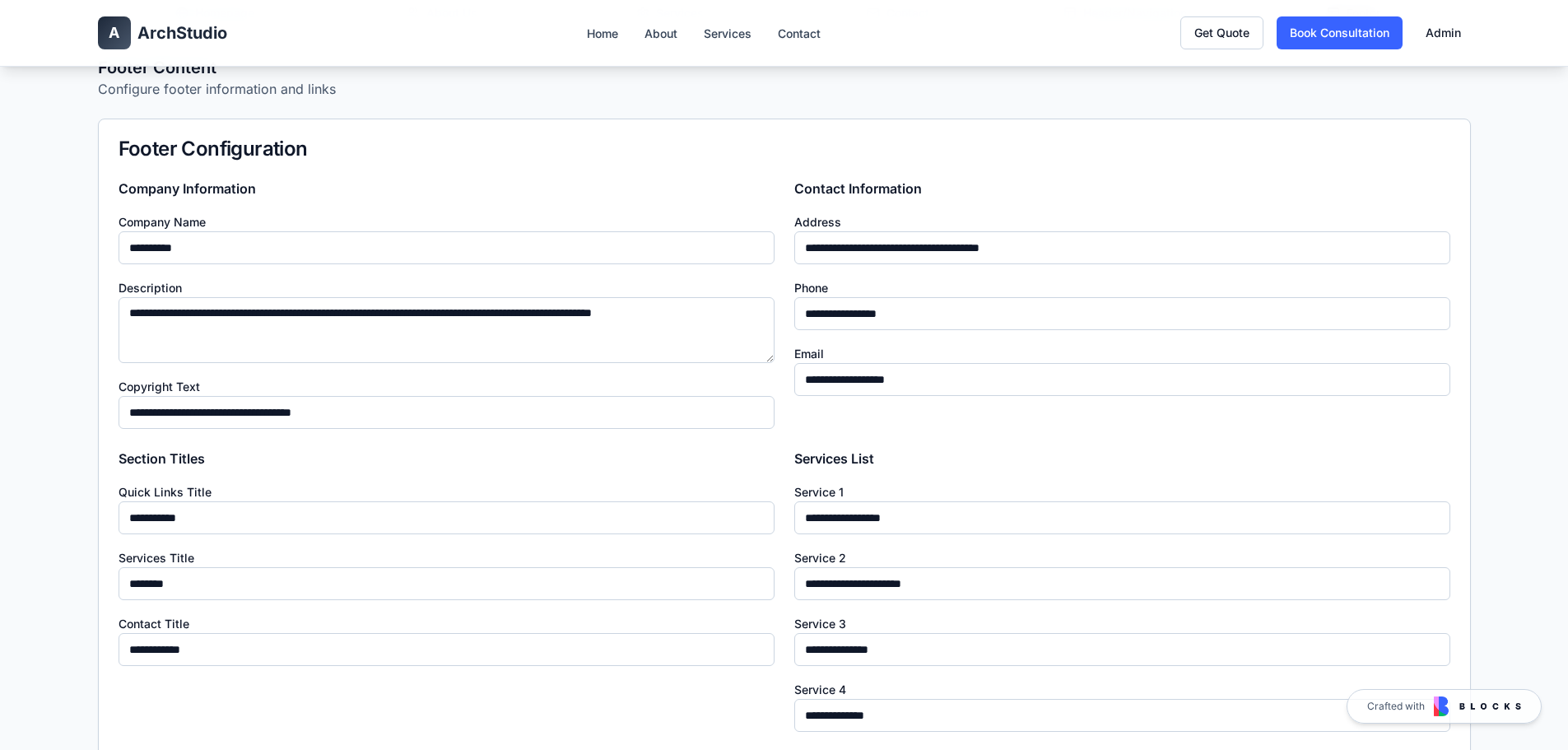
drag, startPoint x: 217, startPoint y: 251, endPoint x: 51, endPoint y: 237, distance: 166.6
click at [51, 237] on div "**********" at bounding box center [784, 469] width 1568 height 1466
type input "********"
click at [288, 336] on textarea "**********" at bounding box center [446, 330] width 656 height 65
drag, startPoint x: 1057, startPoint y: 252, endPoint x: 703, endPoint y: 239, distance: 354.2
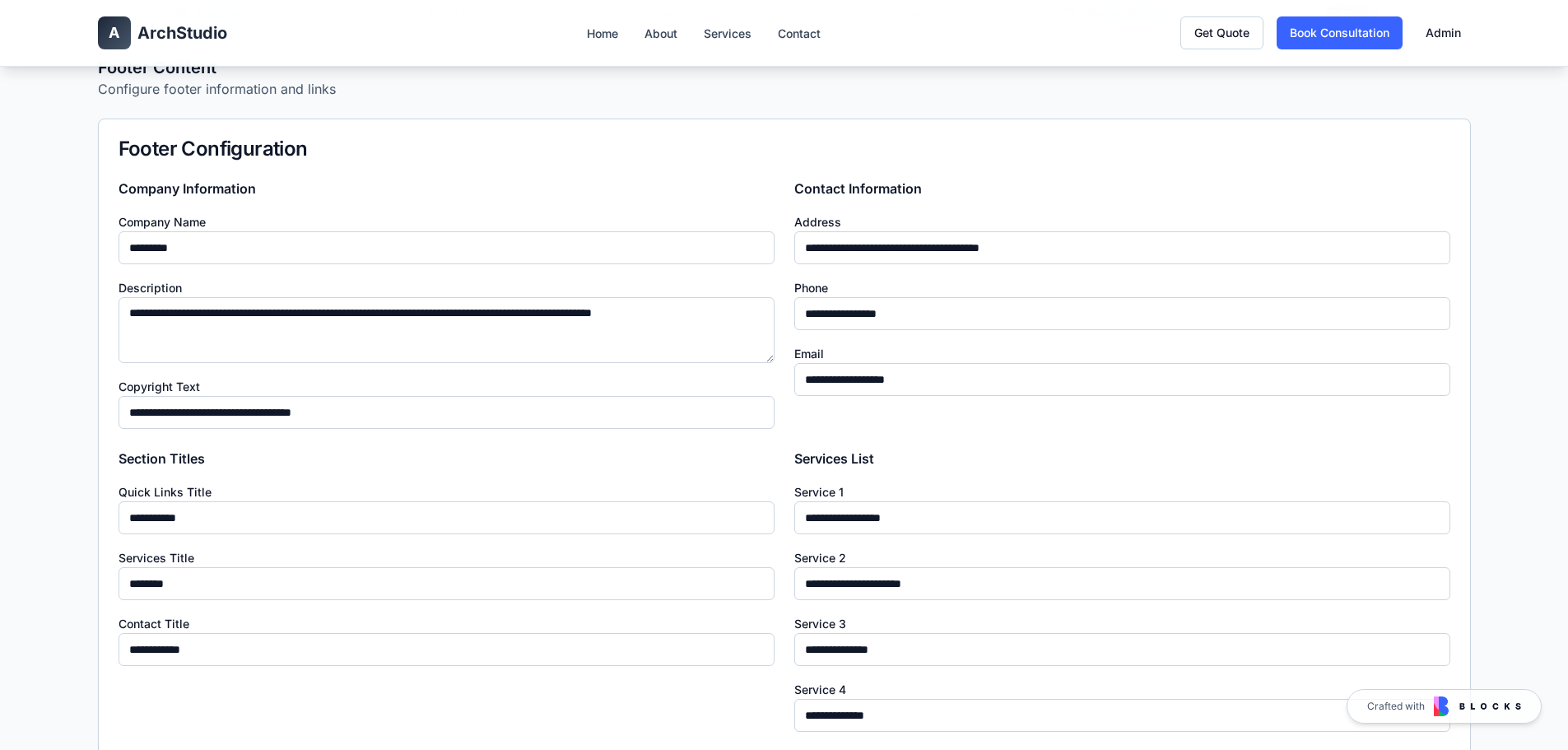
click at [703, 239] on div "**********" at bounding box center [784, 639] width 1332 height 922
type input "**********"
drag, startPoint x: 939, startPoint y: 310, endPoint x: 816, endPoint y: 323, distance: 123.7
click at [816, 323] on input "**********" at bounding box center [1122, 314] width 656 height 33
type input "**********"
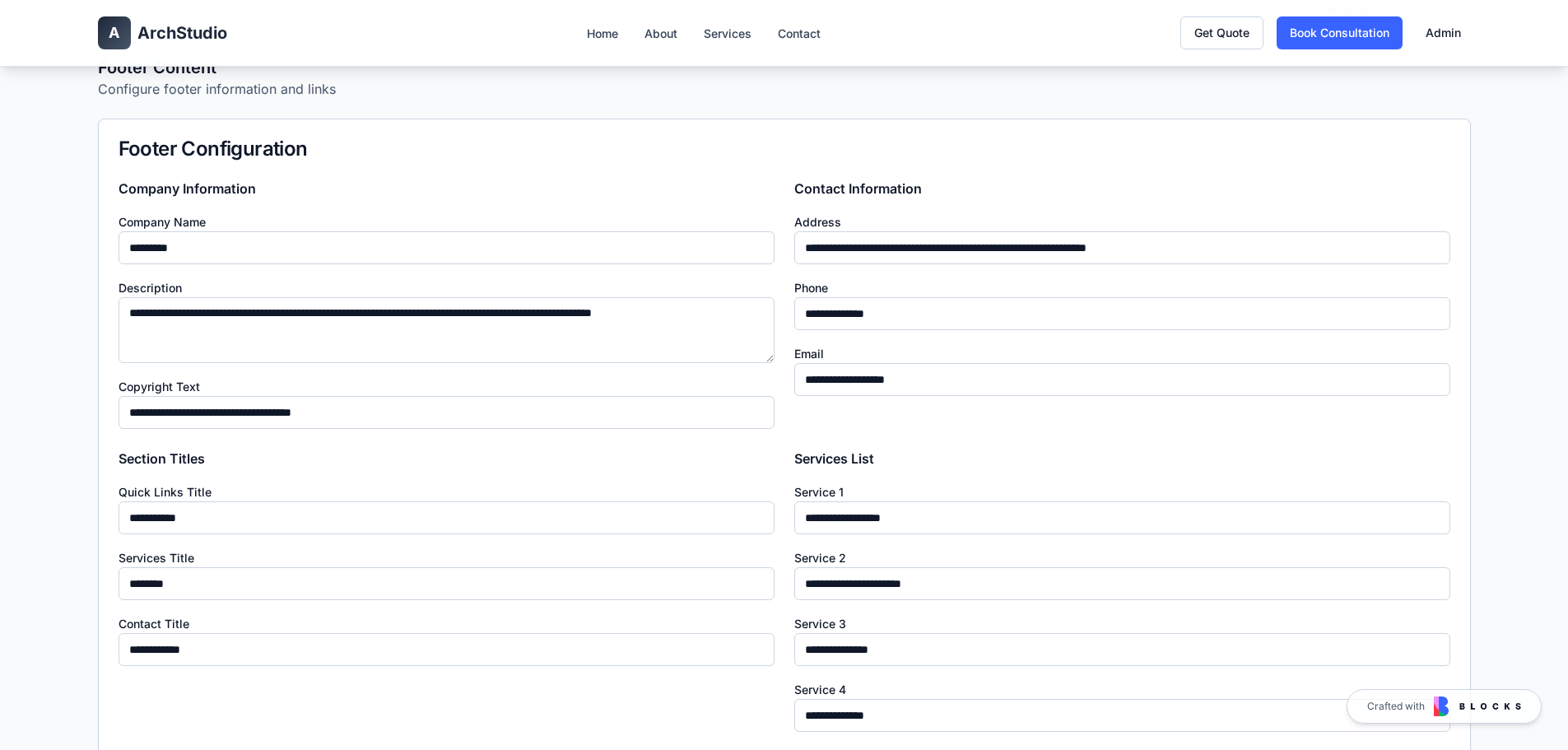
drag, startPoint x: 947, startPoint y: 378, endPoint x: 687, endPoint y: 374, distance: 260.0
click at [687, 374] on div "**********" at bounding box center [784, 639] width 1332 height 922
type input "**********"
drag, startPoint x: 164, startPoint y: 414, endPoint x: 177, endPoint y: 429, distance: 19.8
click at [163, 414] on input "**********" at bounding box center [446, 413] width 656 height 33
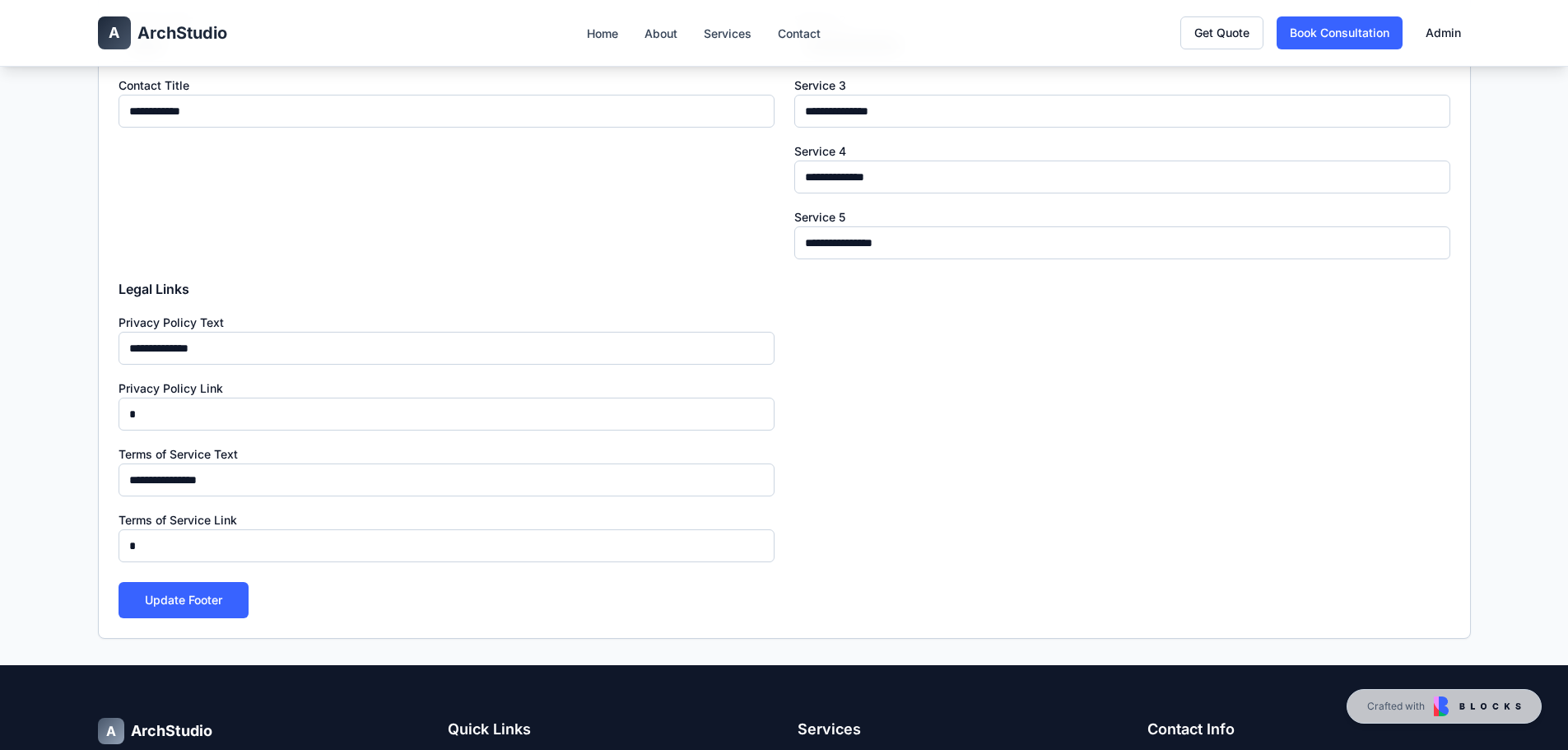
scroll to position [1070, 0]
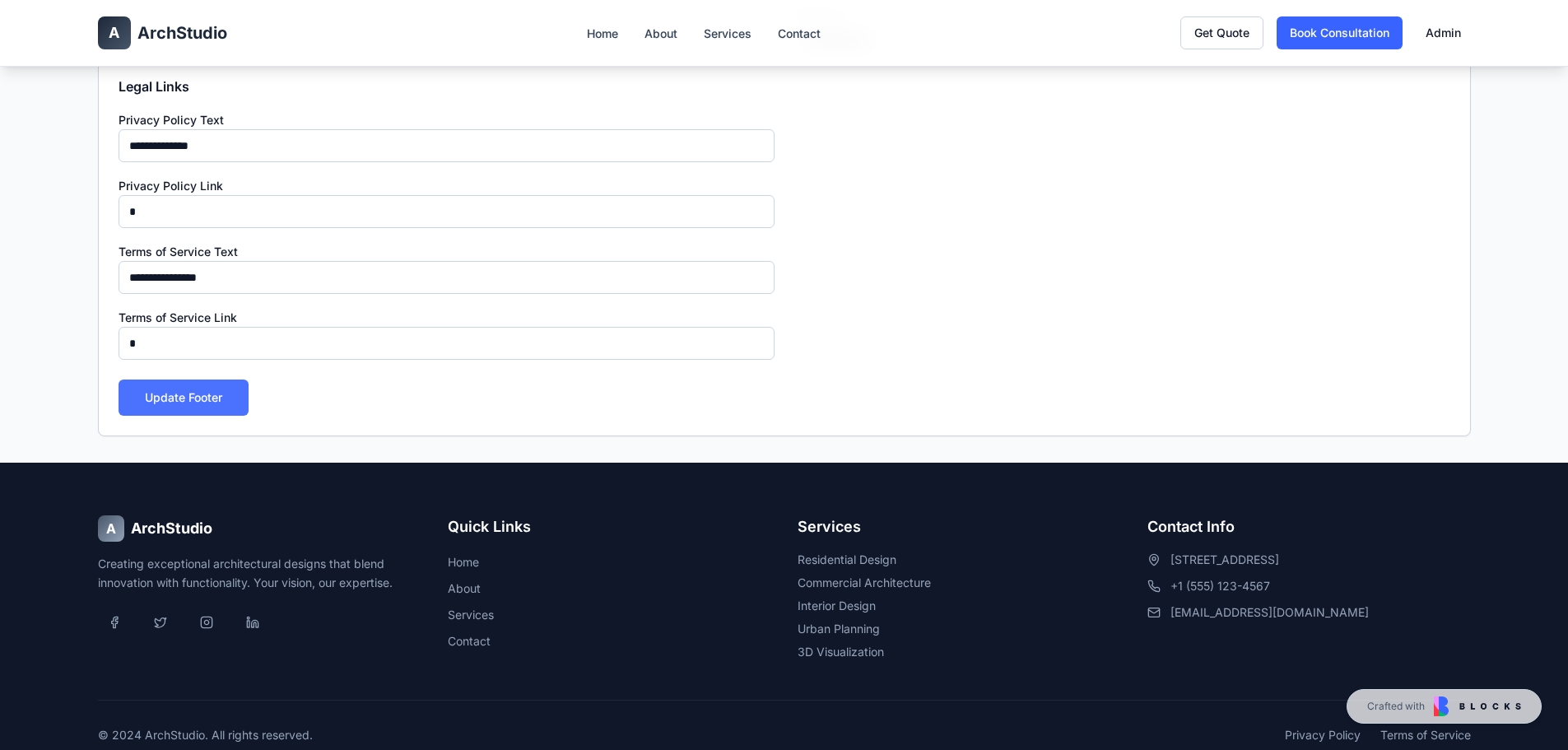
type input "**********"
click at [217, 396] on button "Update Footer" at bounding box center [182, 397] width 130 height 36
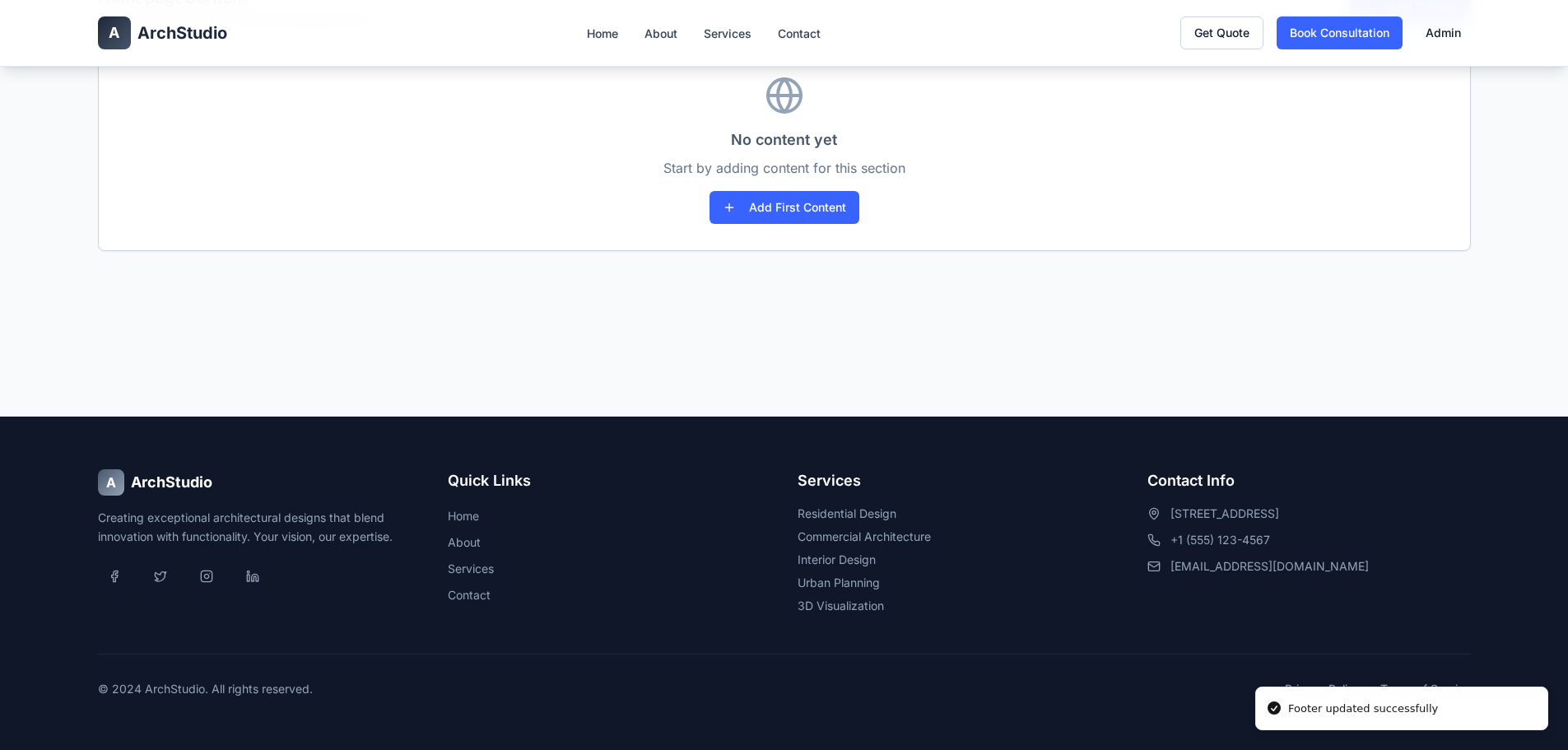
scroll to position [399, 0]
click at [159, 28] on span "ArchStudio" at bounding box center [182, 33] width 90 height 23
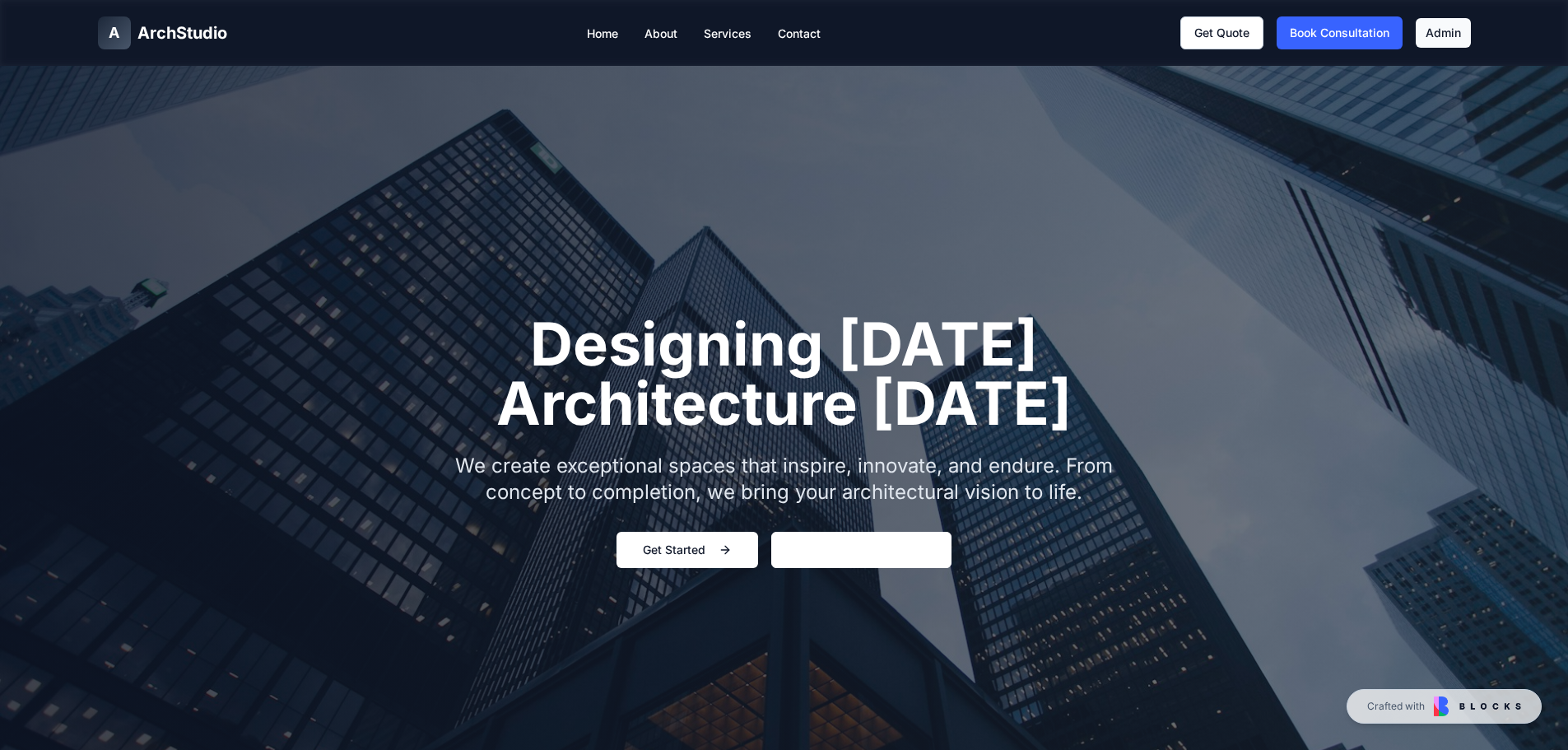
click at [1438, 34] on link "Admin" at bounding box center [1443, 33] width 56 height 29
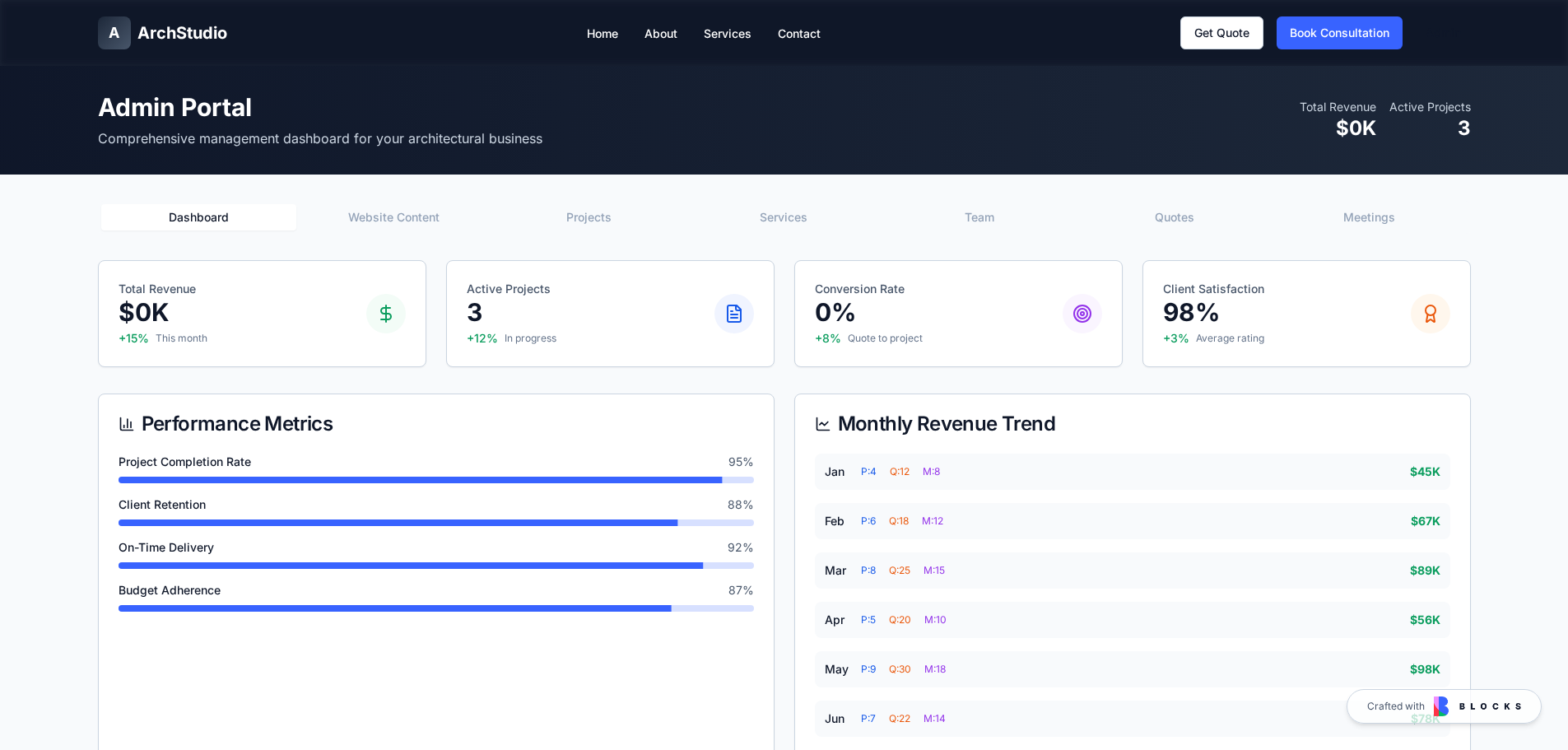
click at [439, 222] on button "Website Content" at bounding box center [394, 217] width 195 height 26
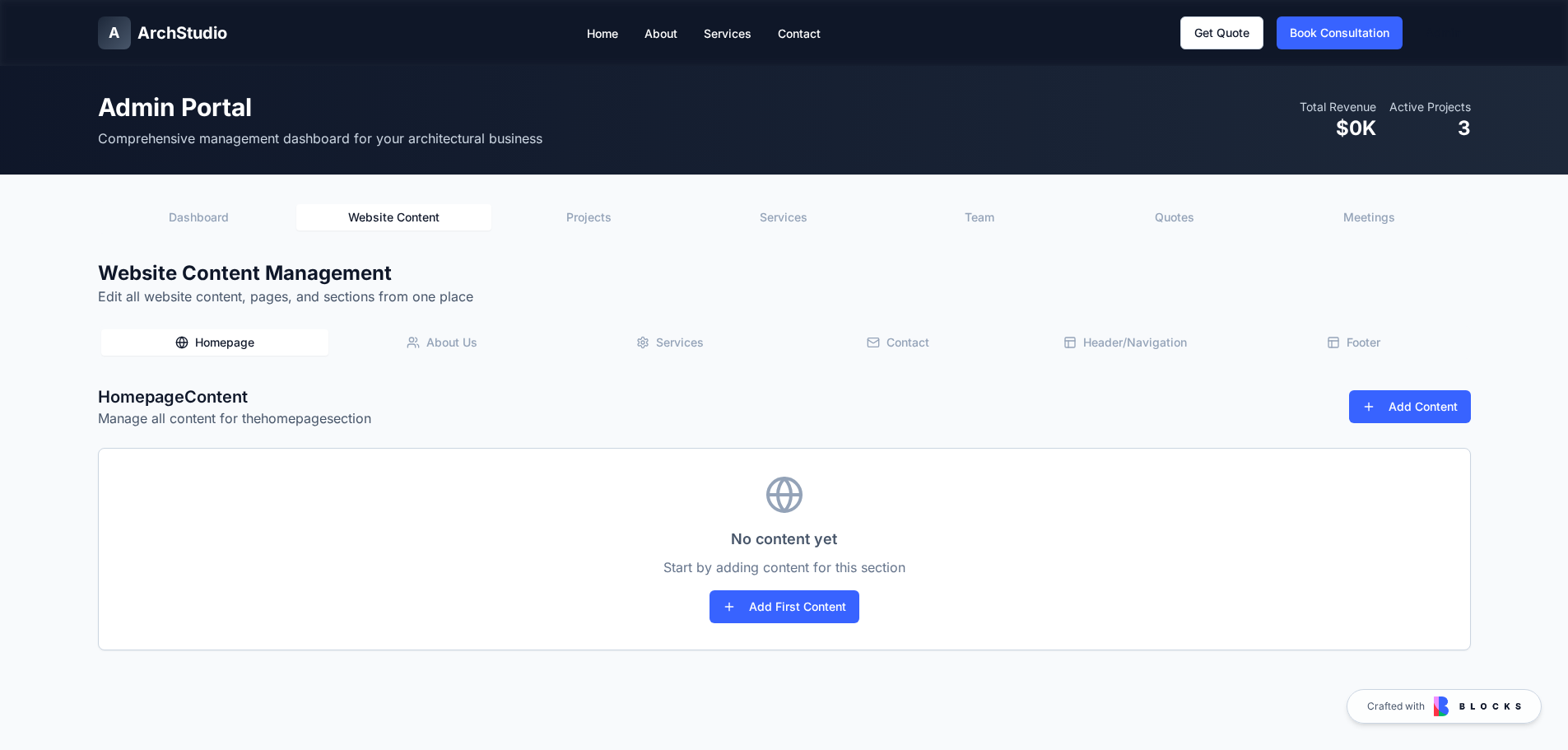
click at [456, 327] on div "Homepage About Us Services Contact Header/Navigation Footer" at bounding box center [784, 342] width 1373 height 33
click at [455, 343] on button "About Us" at bounding box center [443, 341] width 228 height 26
click at [665, 339] on button "Services" at bounding box center [670, 341] width 228 height 26
click at [859, 341] on button "Contact" at bounding box center [898, 341] width 228 height 26
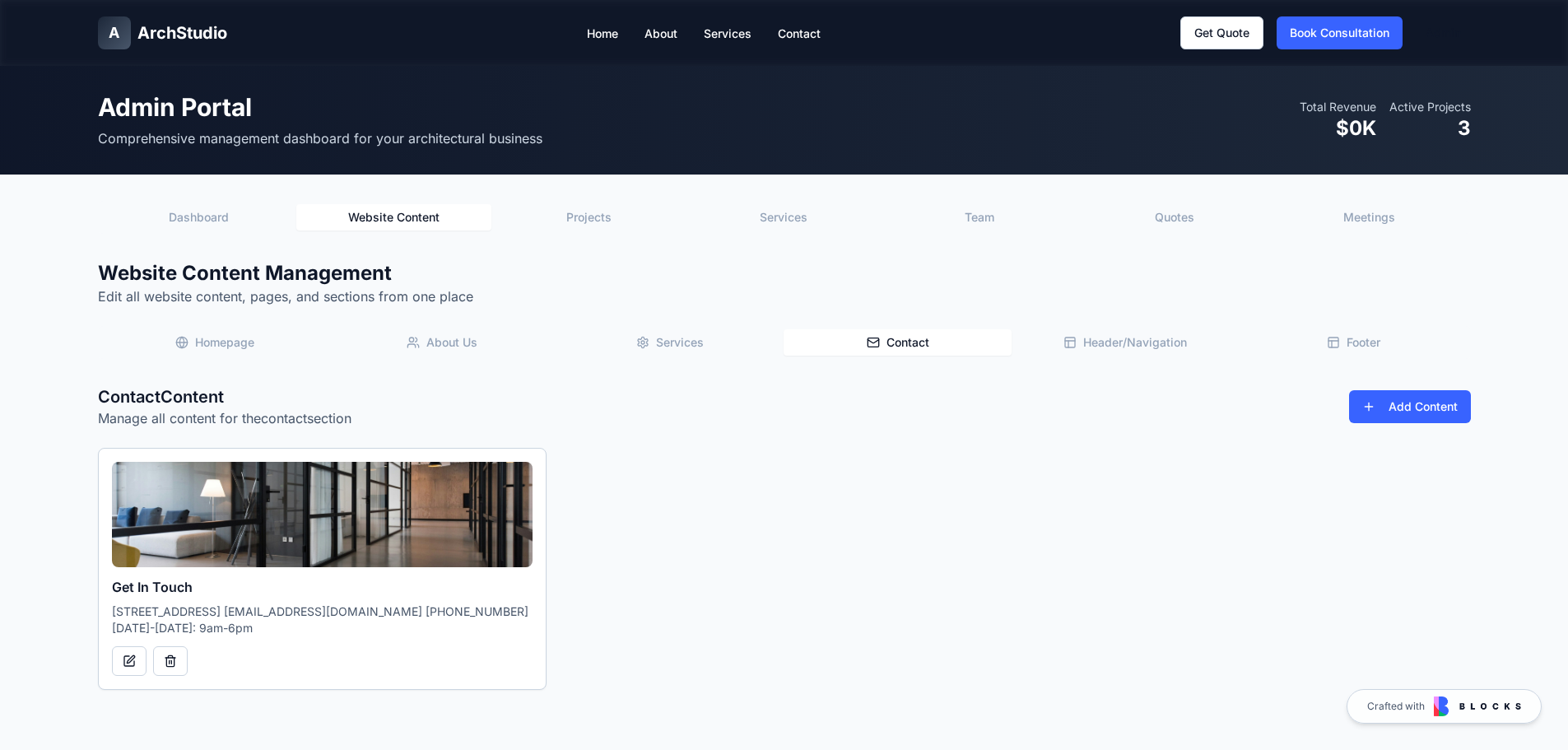
drag, startPoint x: 1144, startPoint y: 328, endPoint x: 1135, endPoint y: 340, distance: 15.0
click at [1144, 330] on div "Homepage About Us Services Contact Header/Navigation Footer" at bounding box center [784, 342] width 1373 height 33
click at [1135, 340] on button "Header/Navigation" at bounding box center [1126, 341] width 228 height 26
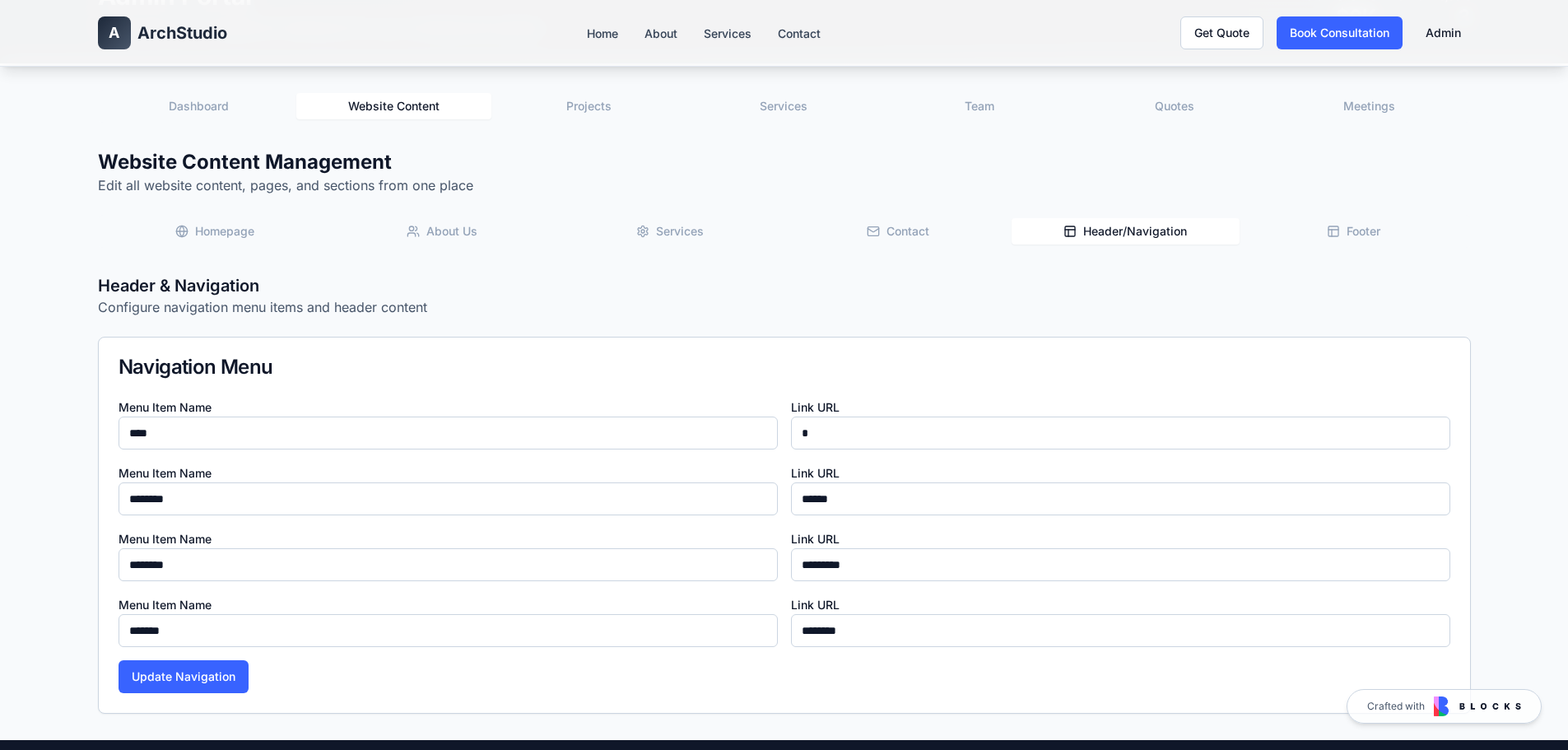
scroll to position [247, 0]
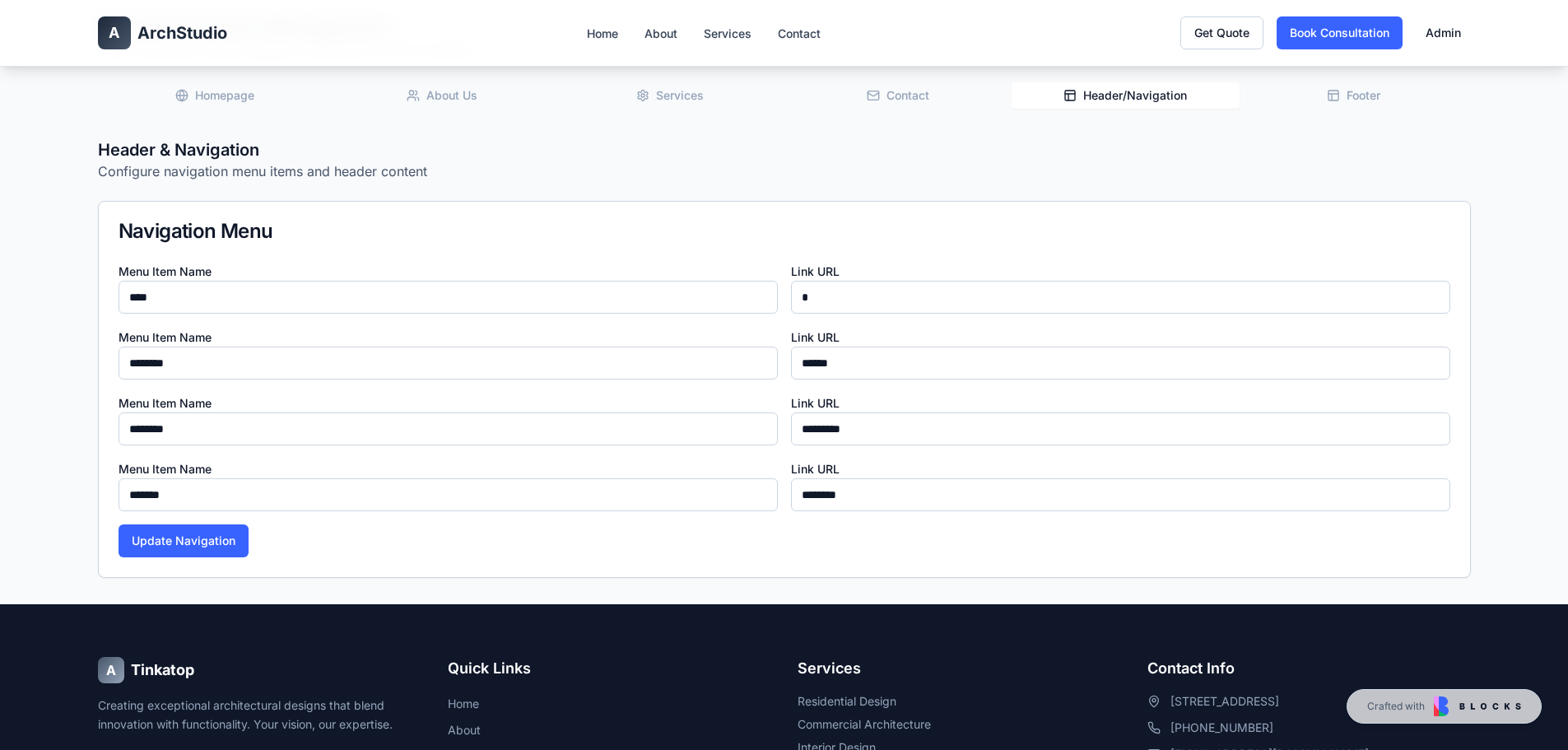
click at [226, 369] on input "********" at bounding box center [448, 363] width 660 height 33
type input "*****"
click at [192, 538] on button "Update Navigation" at bounding box center [182, 540] width 130 height 33
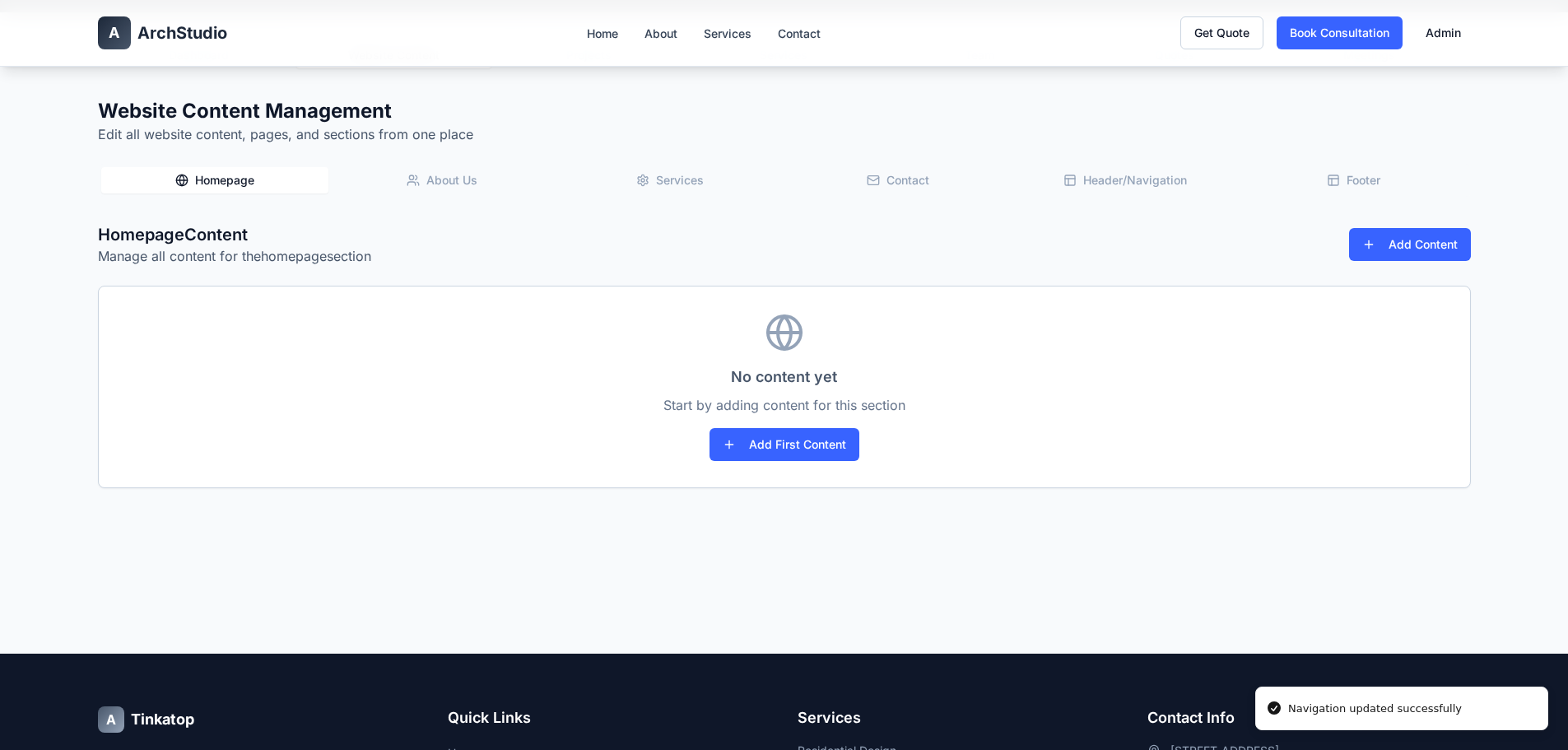
scroll to position [0, 0]
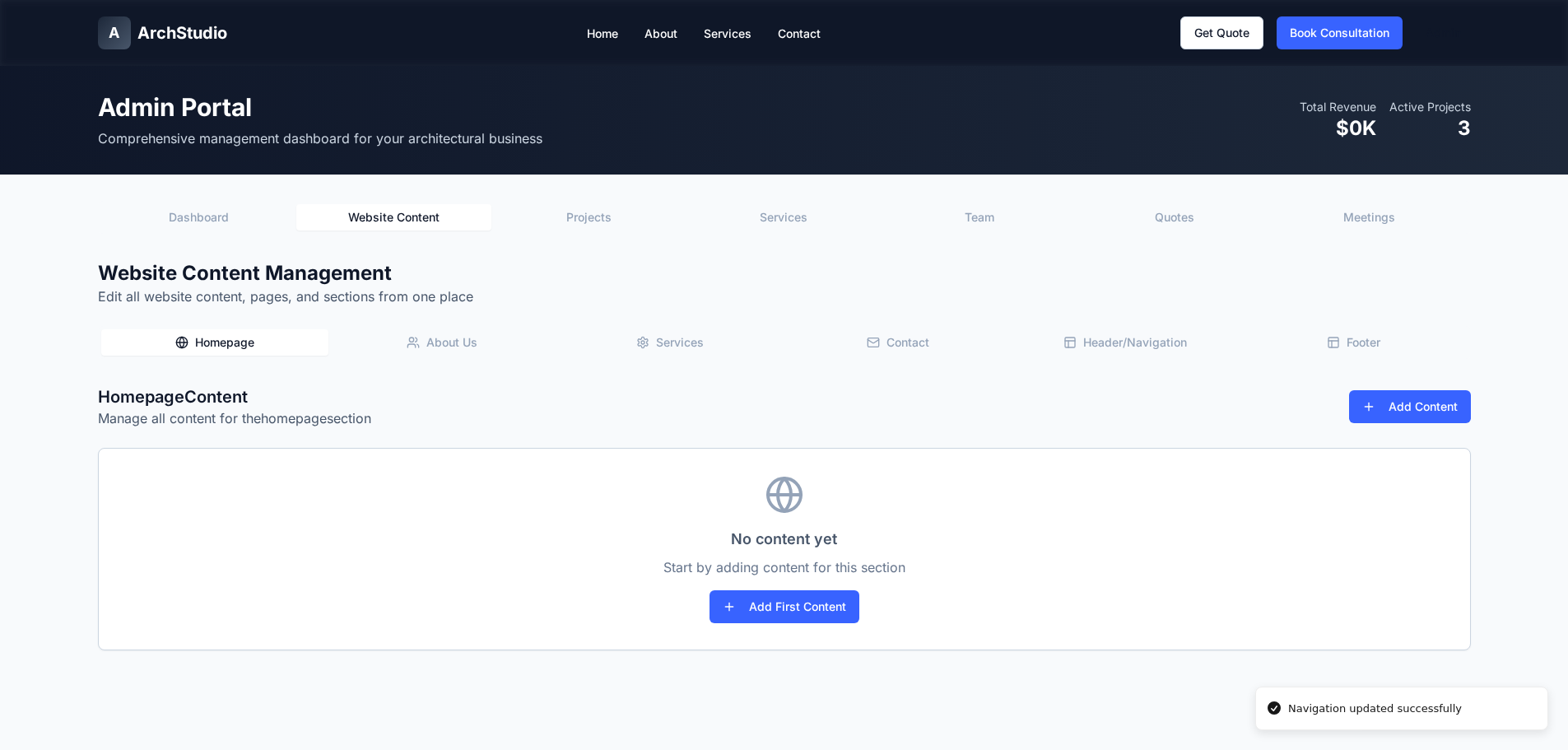
click at [1323, 339] on button "Footer" at bounding box center [1353, 341] width 228 height 26
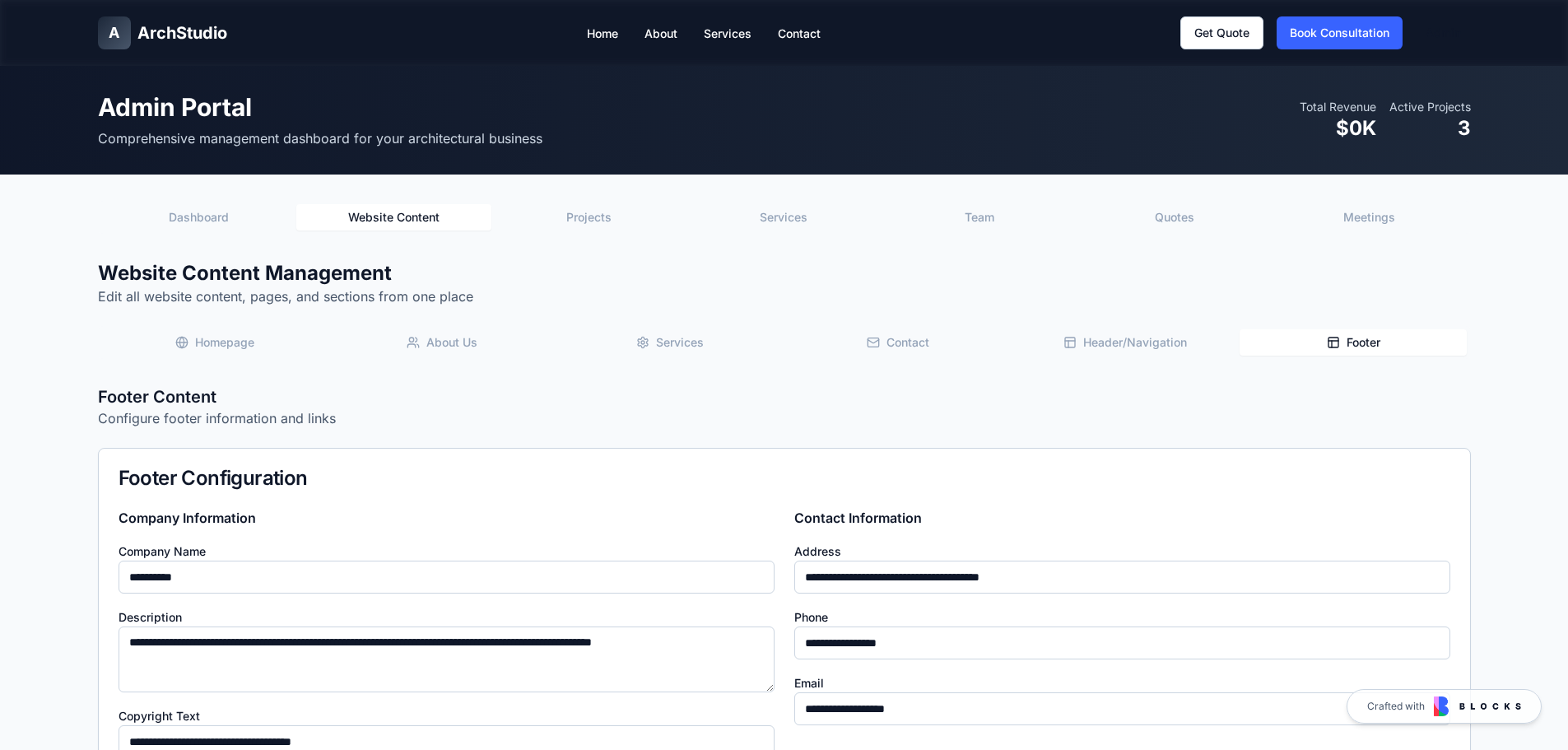
click at [177, 213] on button "Dashboard" at bounding box center [199, 217] width 195 height 26
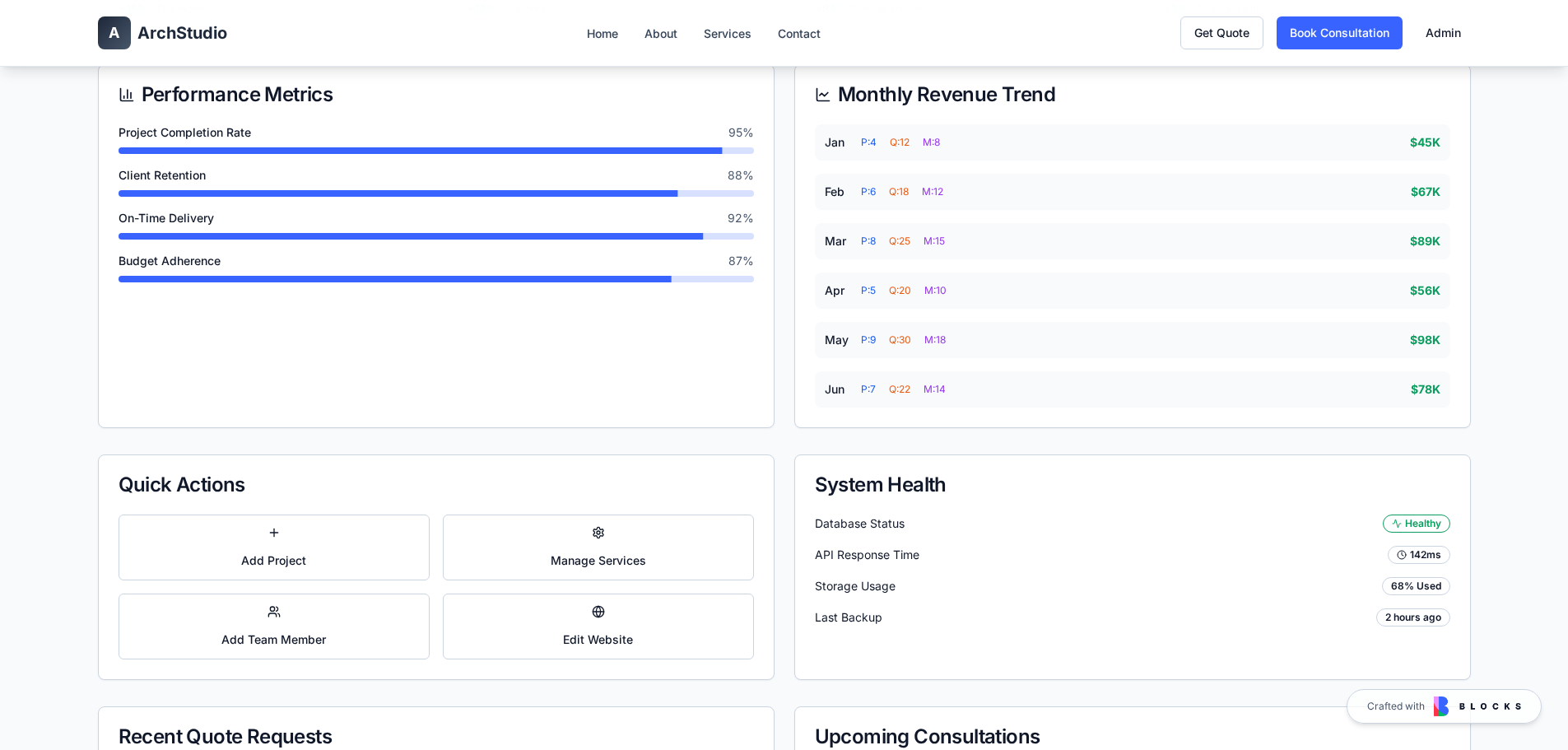
scroll to position [576, 0]
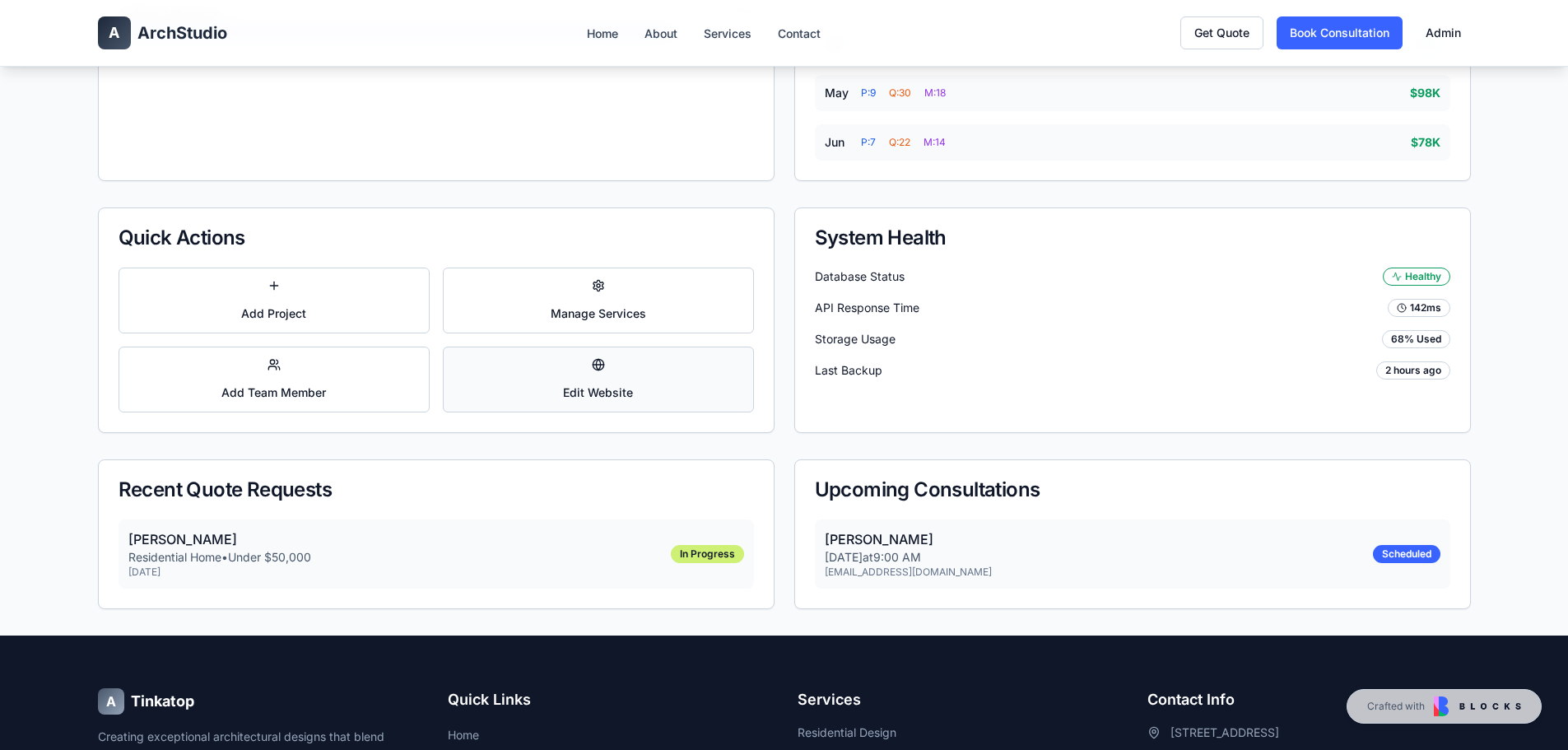
click at [564, 378] on button "Edit Website" at bounding box center [598, 378] width 311 height 65
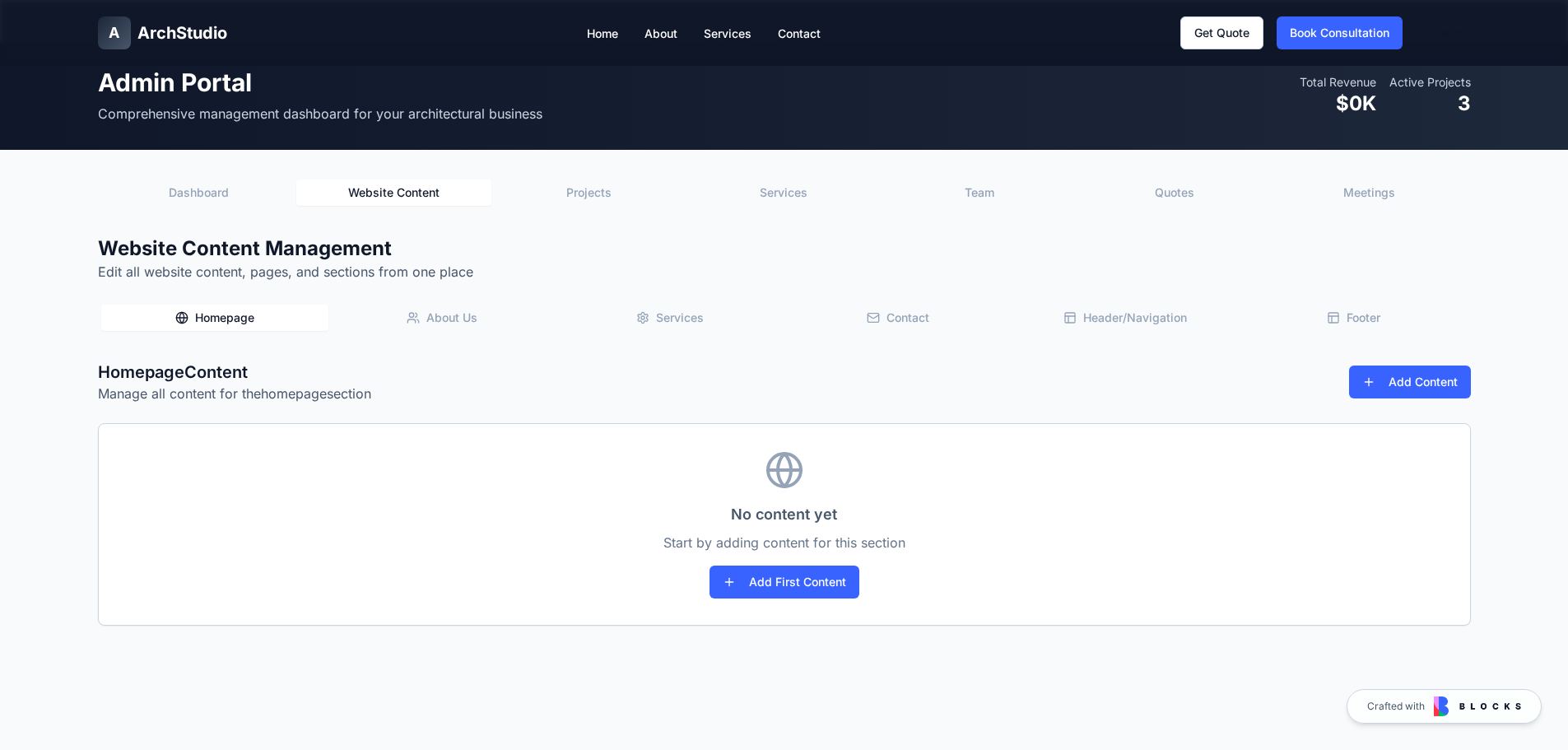
scroll to position [0, 0]
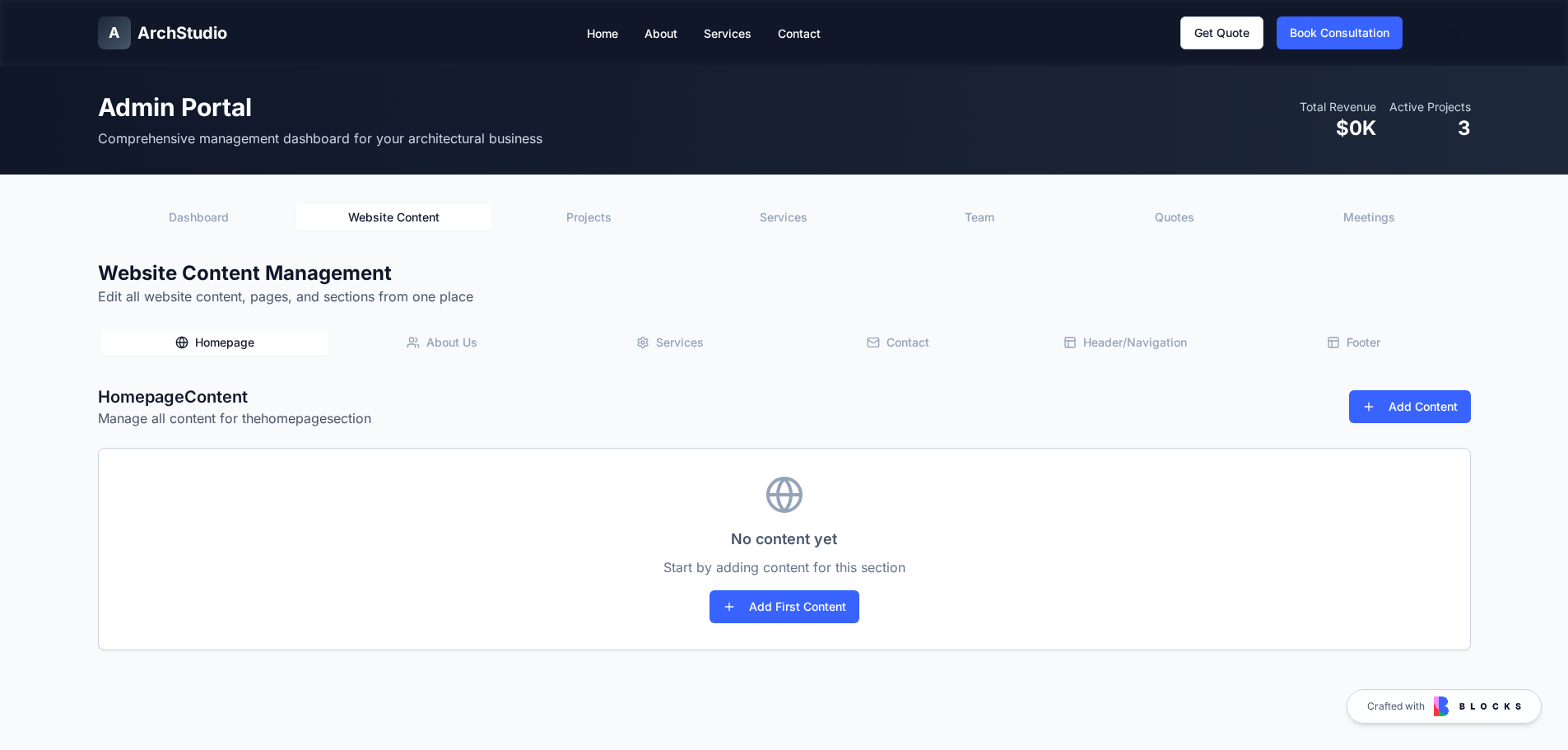
click at [169, 207] on button "Dashboard" at bounding box center [199, 217] width 195 height 26
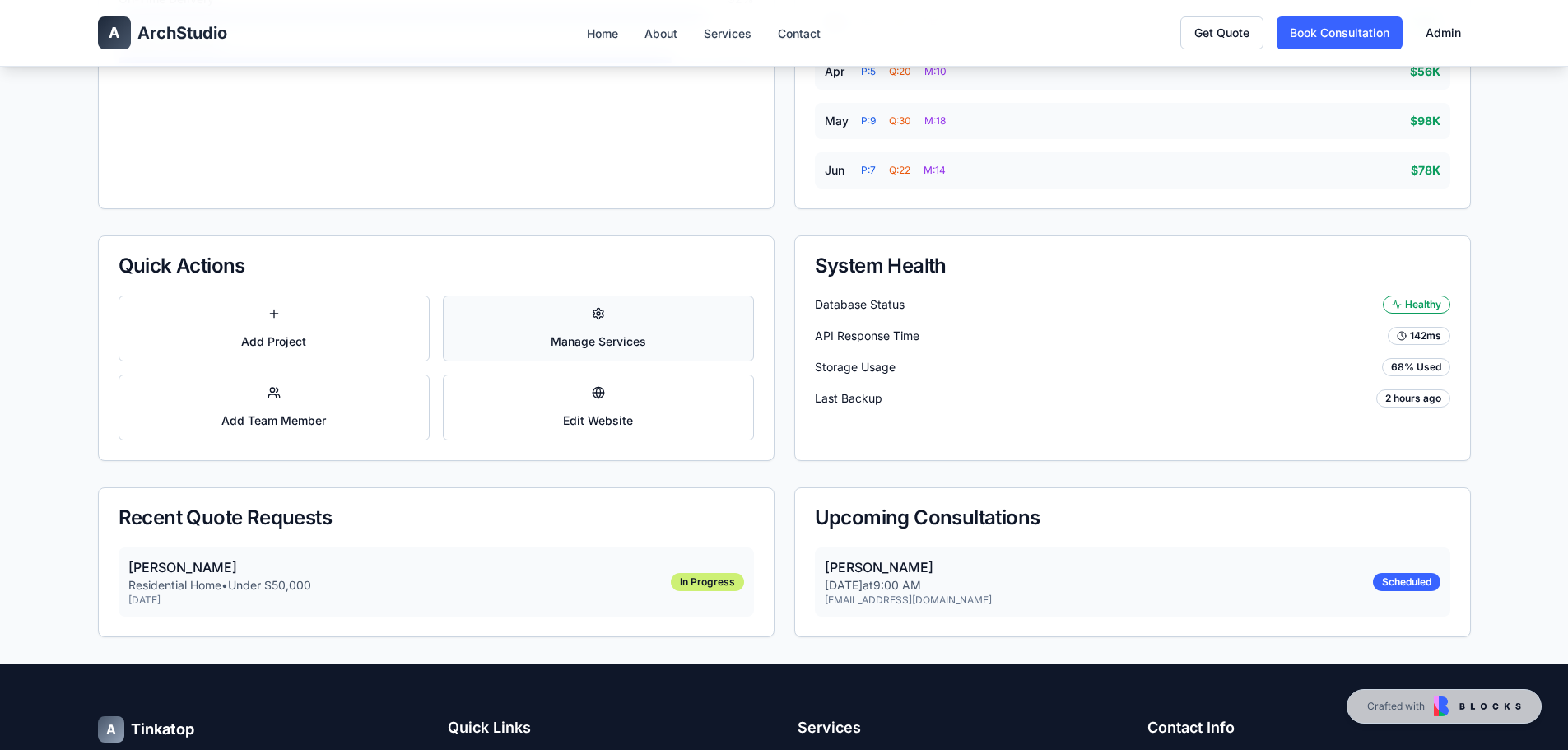
click at [551, 338] on button "Manage Services" at bounding box center [598, 328] width 311 height 65
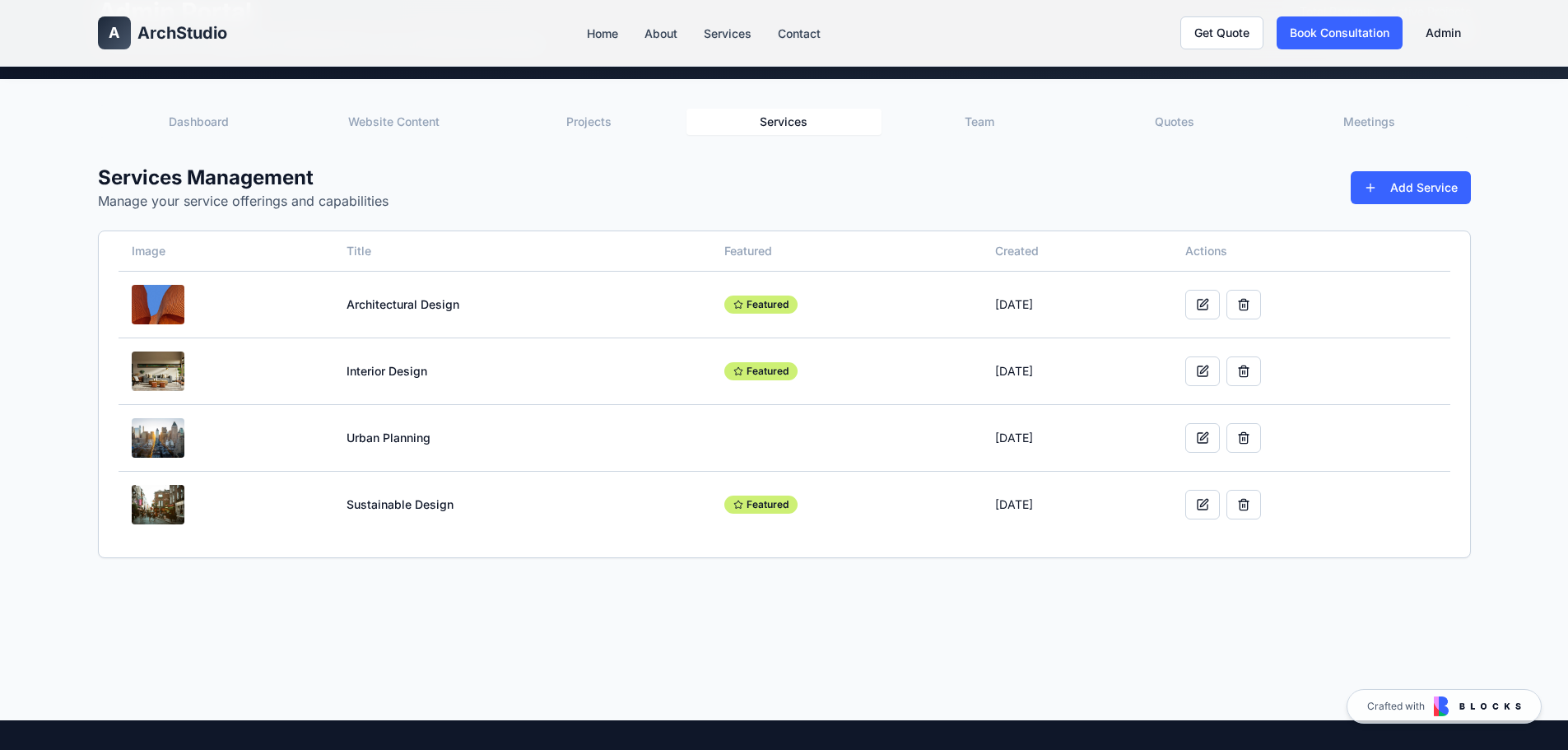
scroll to position [70, 0]
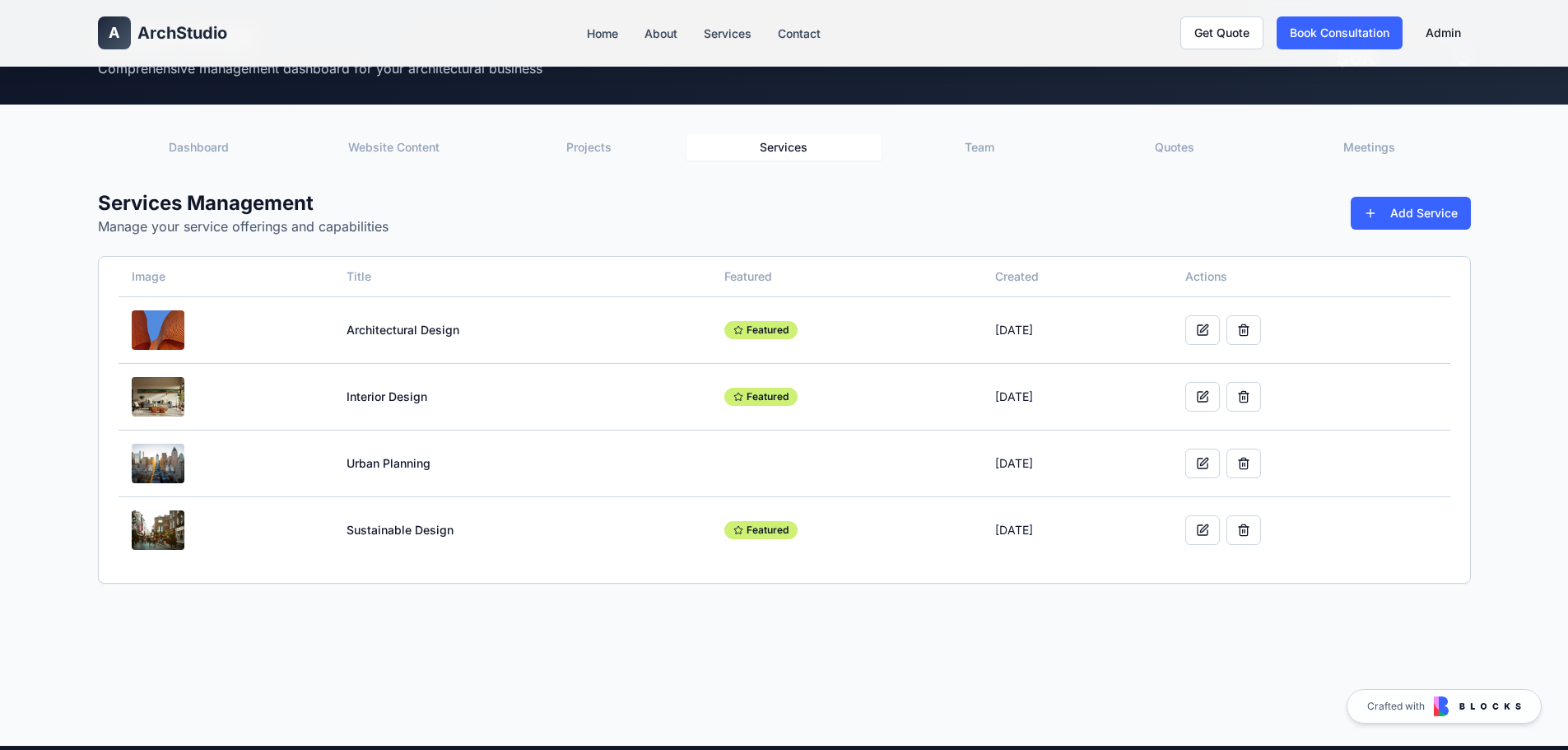
click at [166, 151] on button "Dashboard" at bounding box center [199, 147] width 195 height 26
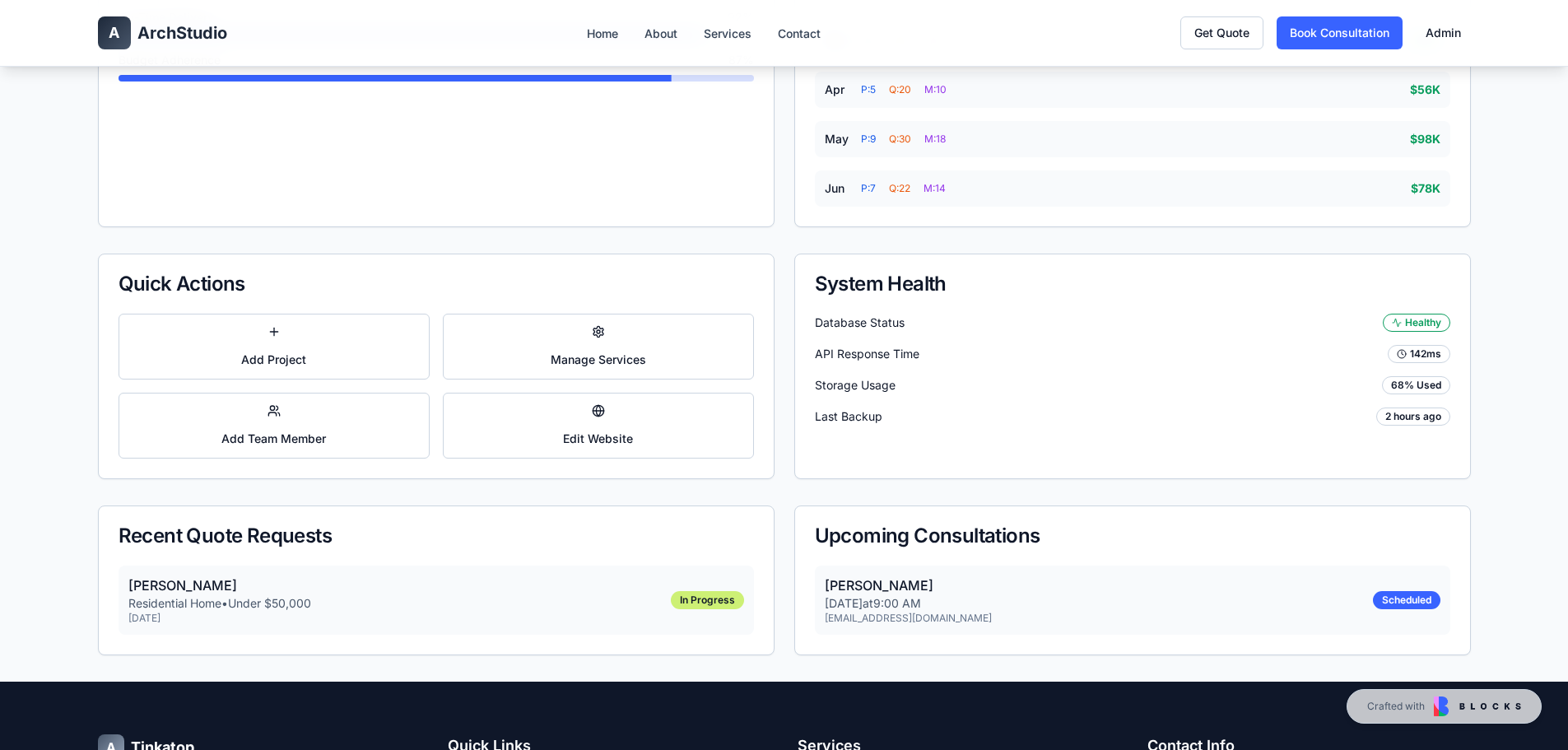
scroll to position [646, 0]
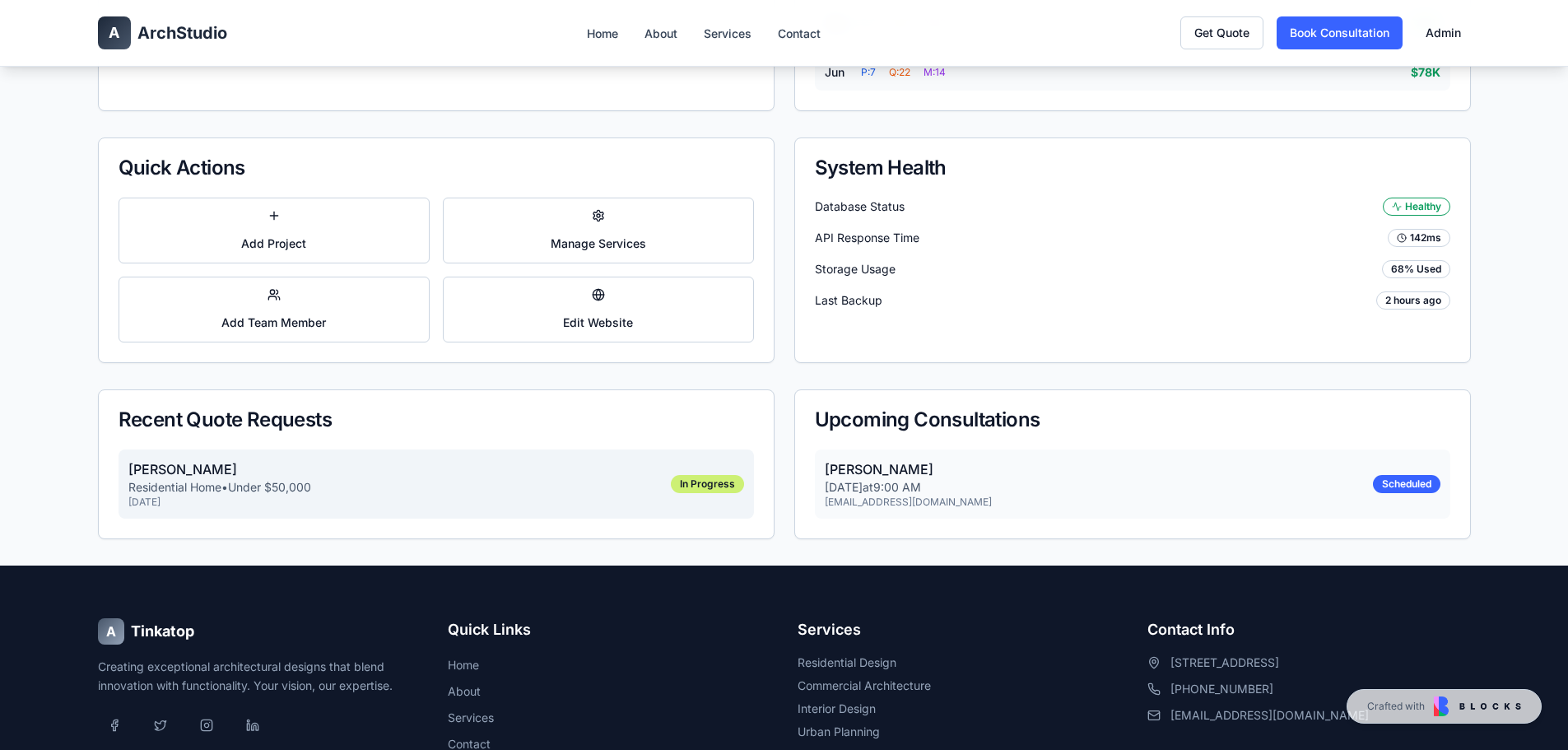
click at [642, 500] on div "Solomon Buernortey Adi Residential Home • Under $50,000 Aug 10, 2025 In Progress" at bounding box center [435, 484] width 635 height 69
click at [293, 315] on button "Add Team Member" at bounding box center [273, 308] width 311 height 65
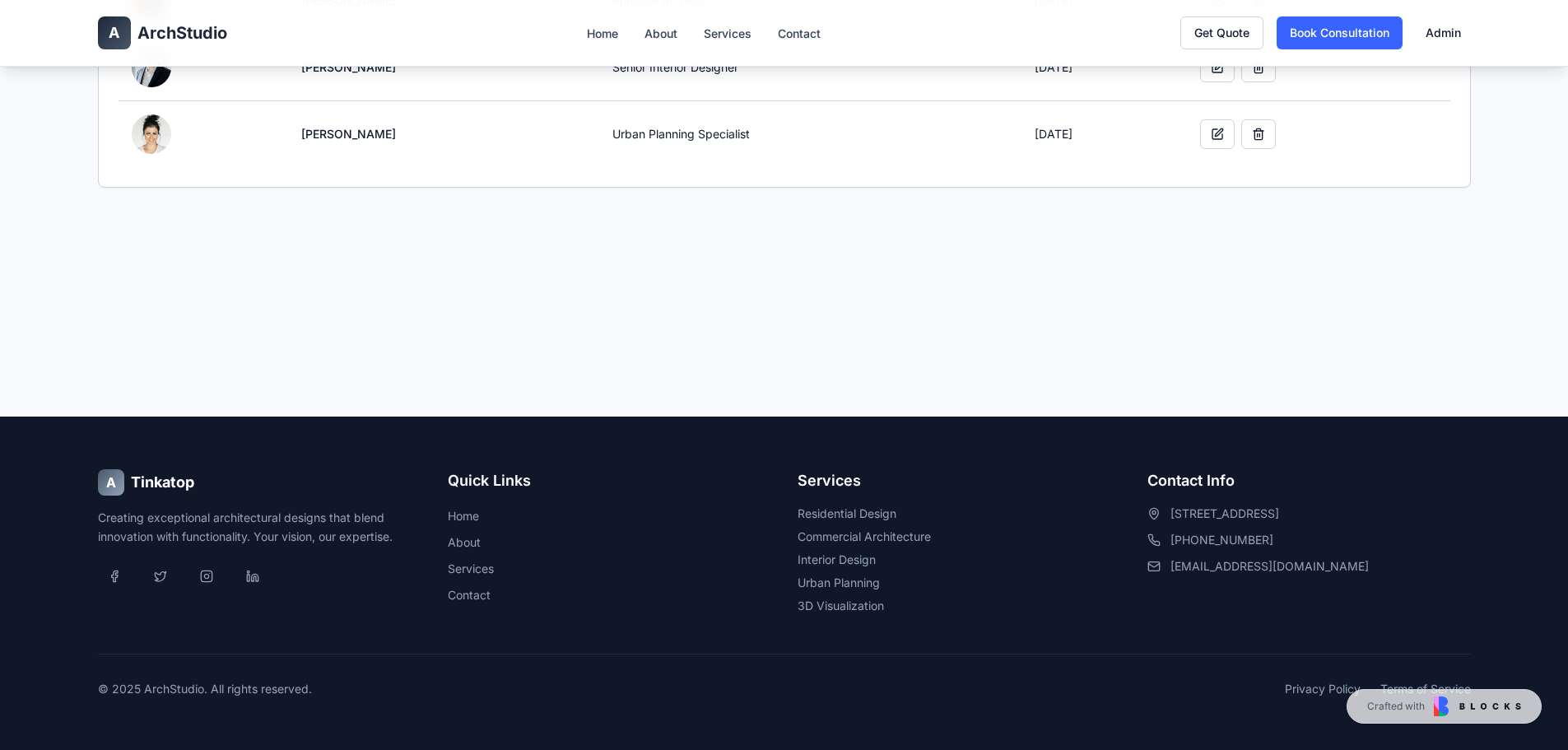
scroll to position [70, 0]
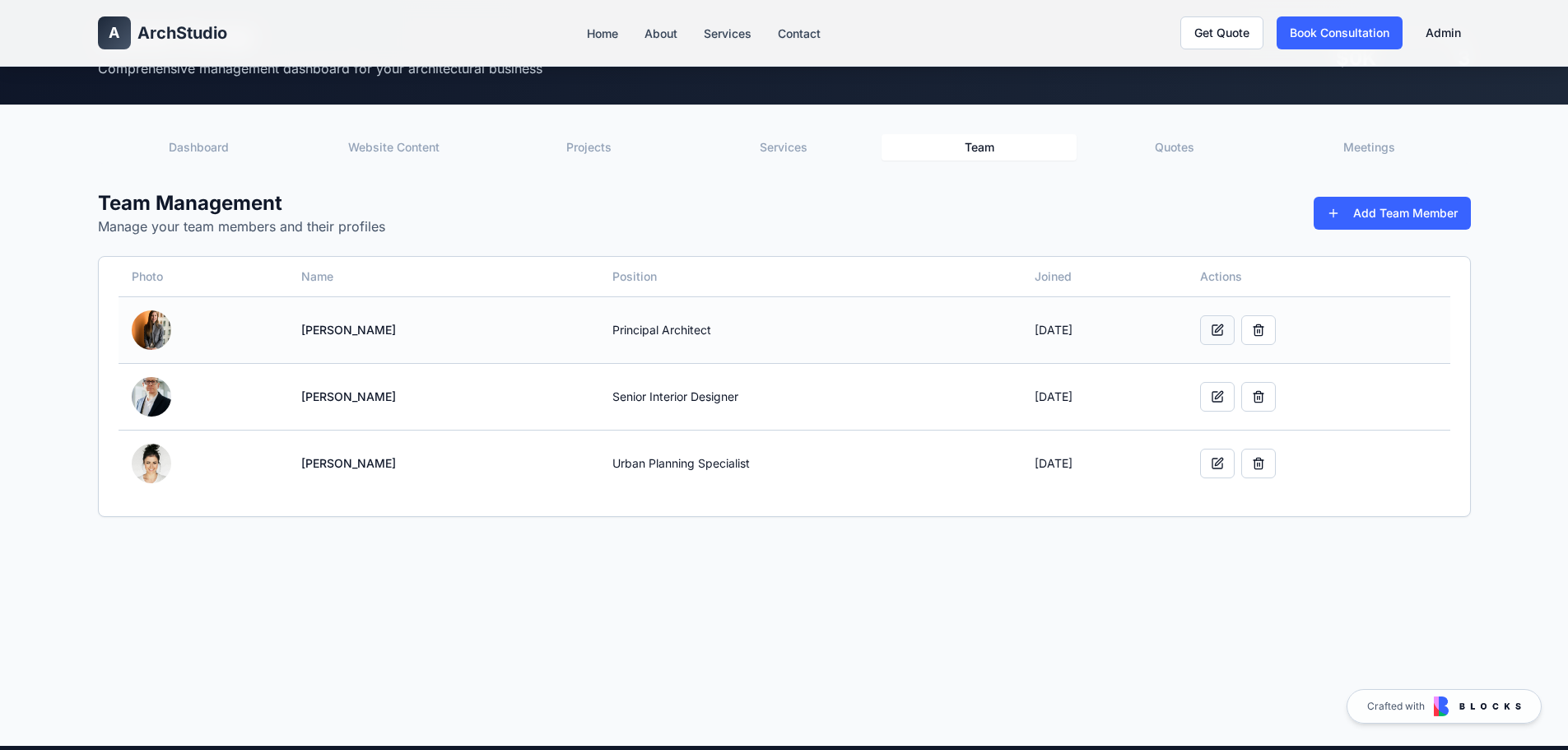
click at [1229, 324] on button at bounding box center [1217, 330] width 34 height 29
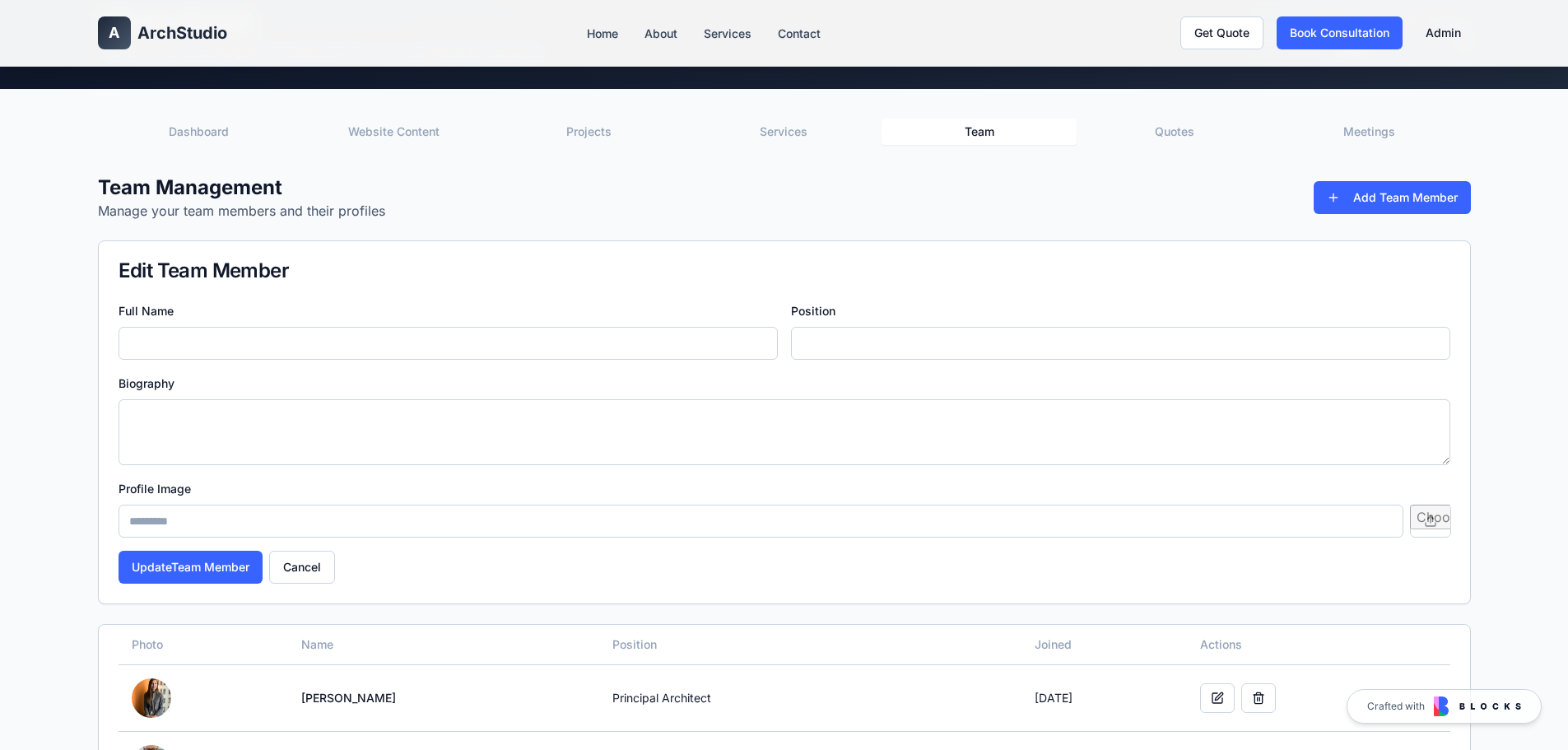
scroll to position [0, 0]
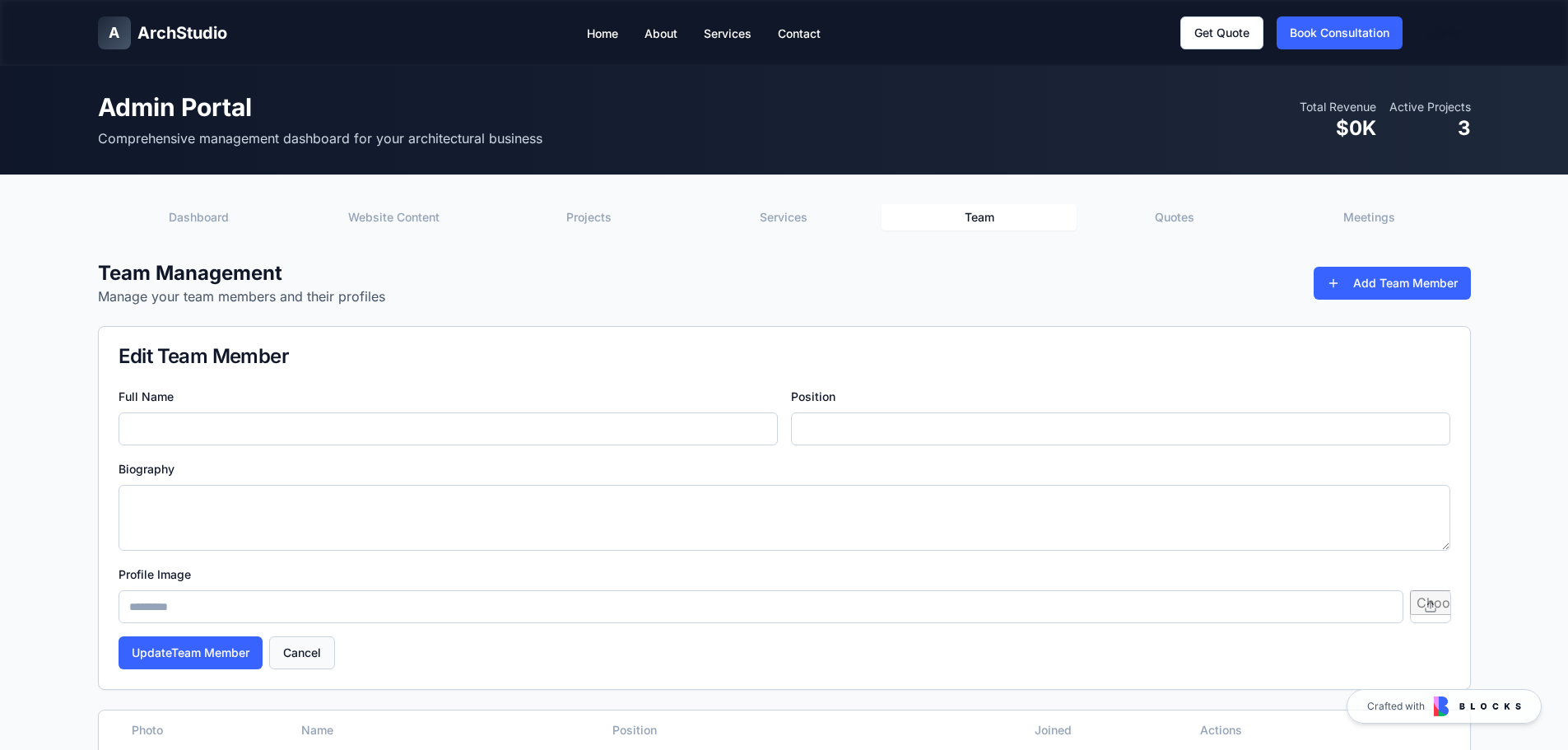
click at [319, 659] on button "Cancel" at bounding box center [302, 652] width 65 height 33
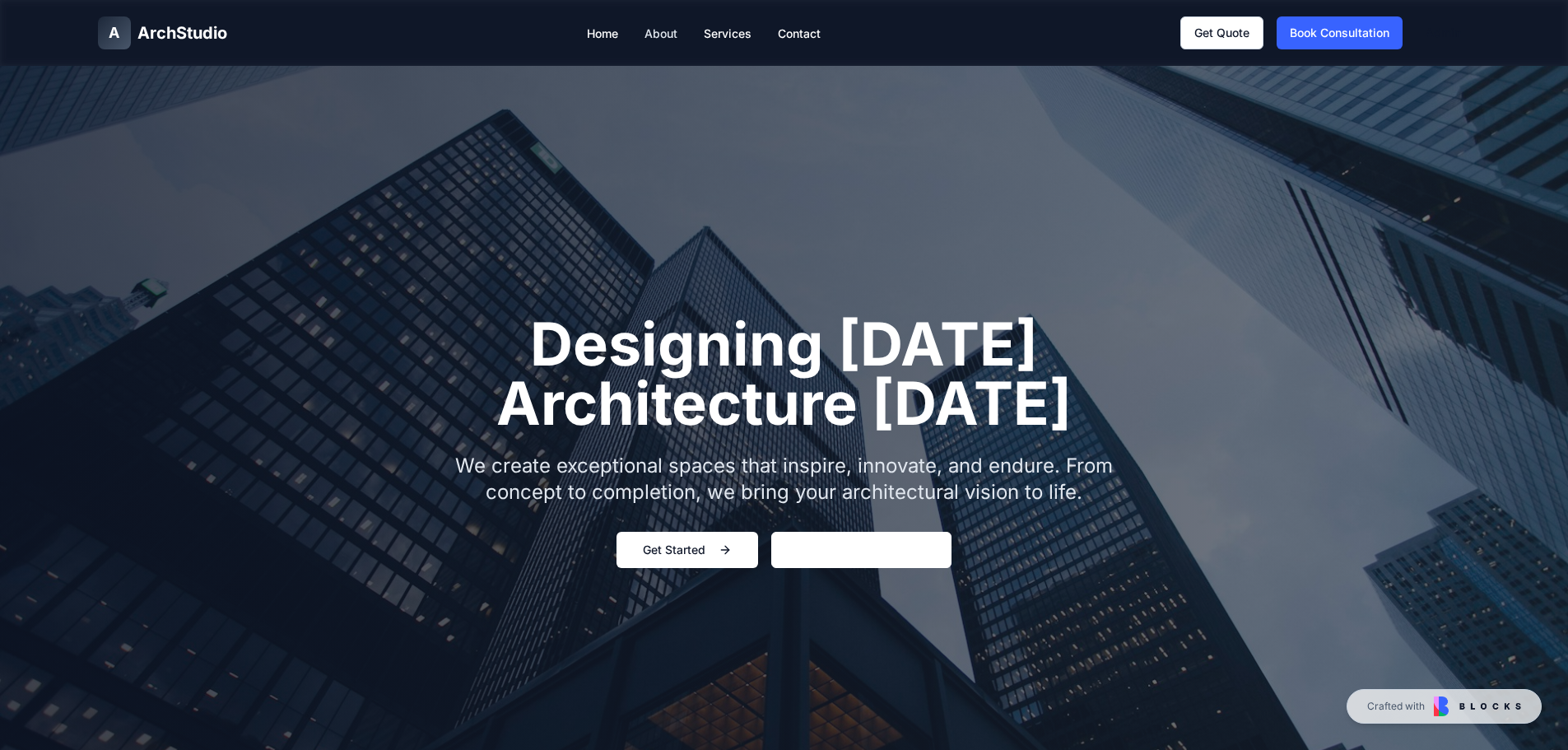
click at [655, 31] on link "About" at bounding box center [662, 33] width 33 height 14
